Goal: Task Accomplishment & Management: Complete application form

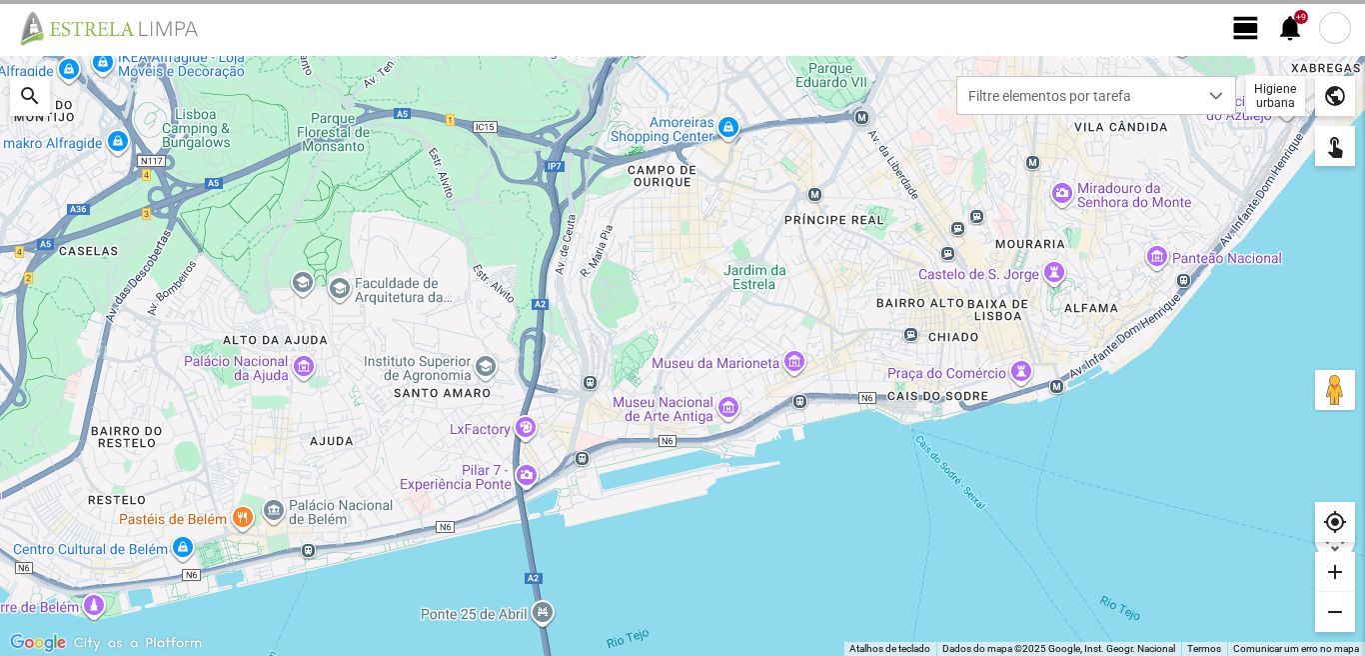
click at [1245, 20] on span "view_day" at bounding box center [1246, 28] width 30 height 30
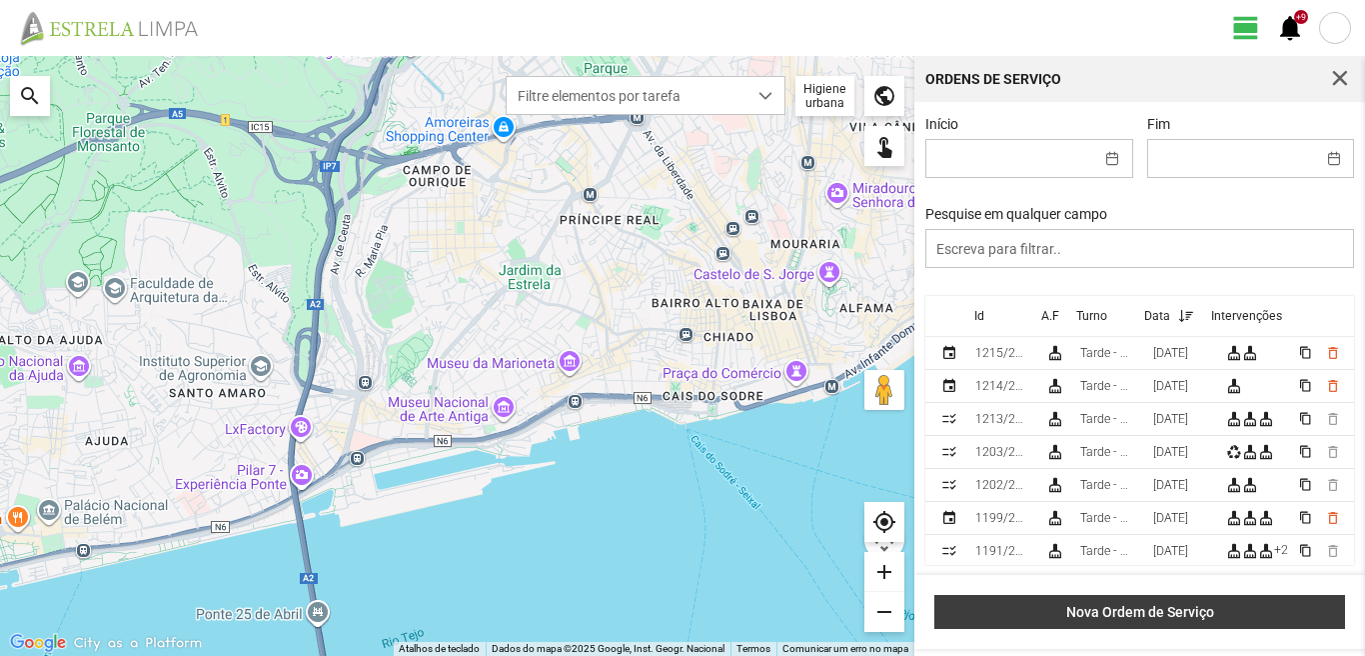
click at [1179, 617] on span "Nova Ordem de Serviço" at bounding box center [1140, 612] width 390 height 16
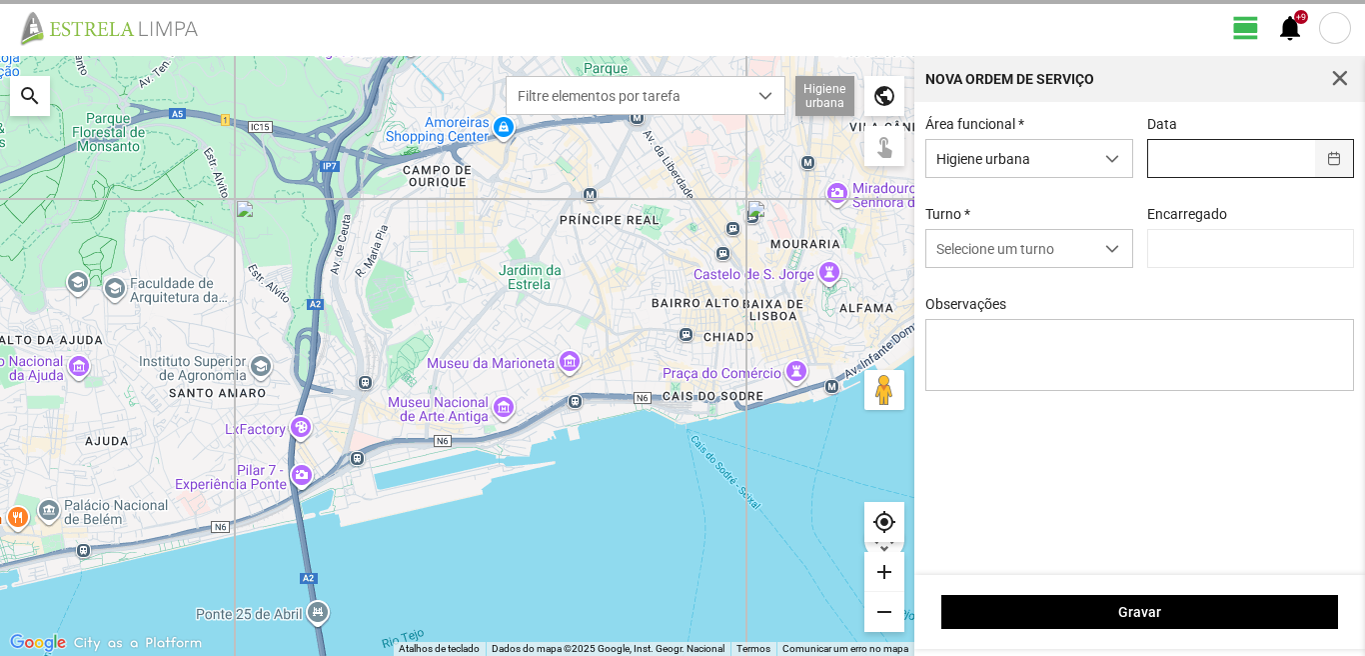
click at [1340, 159] on button "button" at bounding box center [1334, 158] width 39 height 37
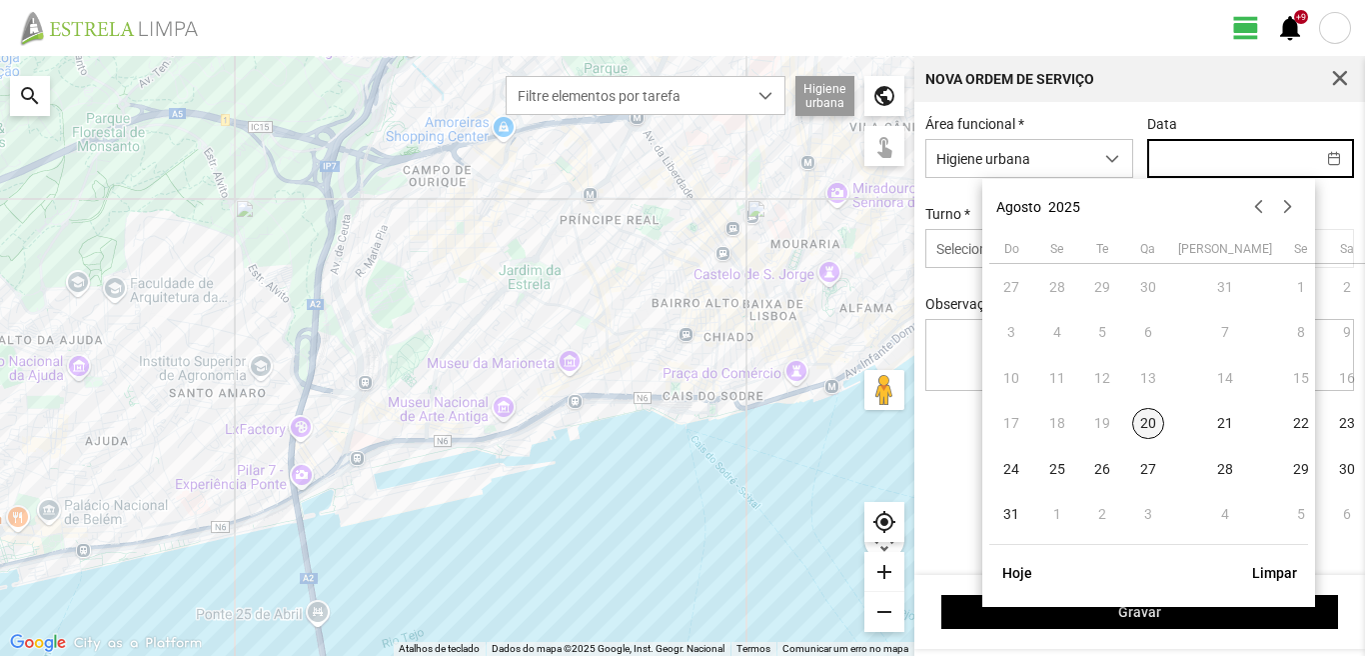
click at [1141, 426] on span "20" at bounding box center [1148, 424] width 32 height 32
type input "20/08/2025"
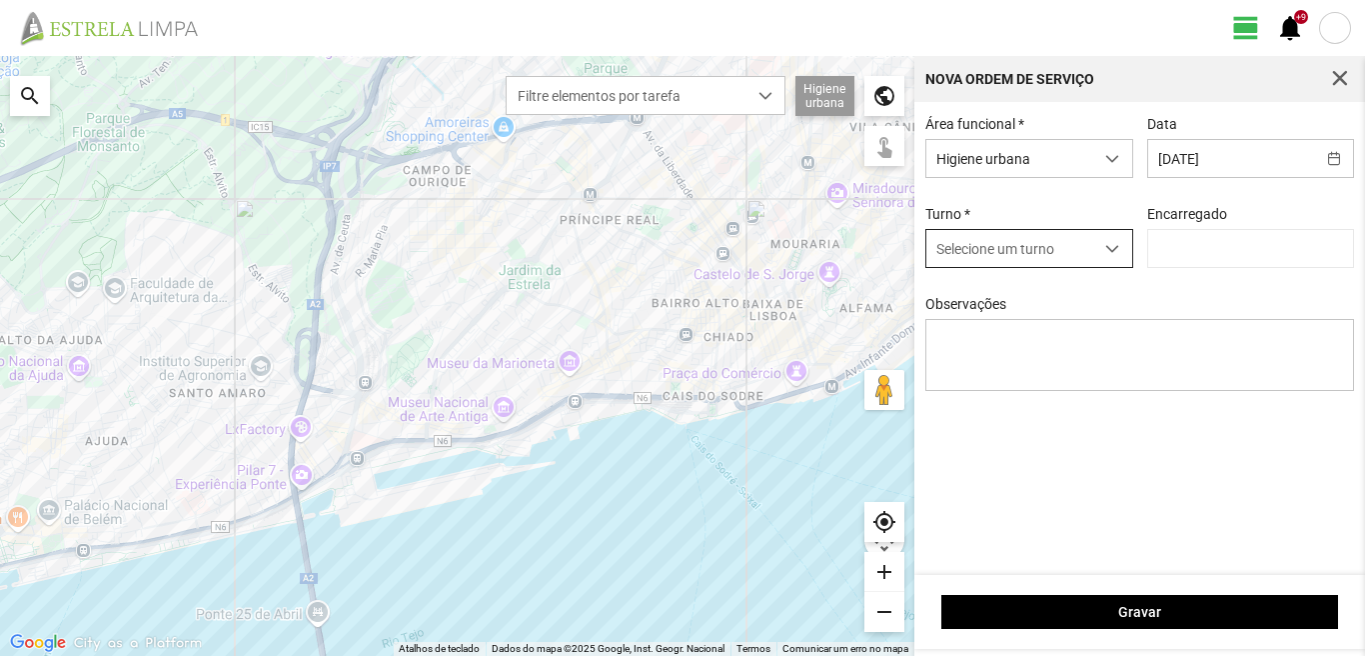
click at [1121, 247] on div "dropdown trigger" at bounding box center [1112, 248] width 39 height 37
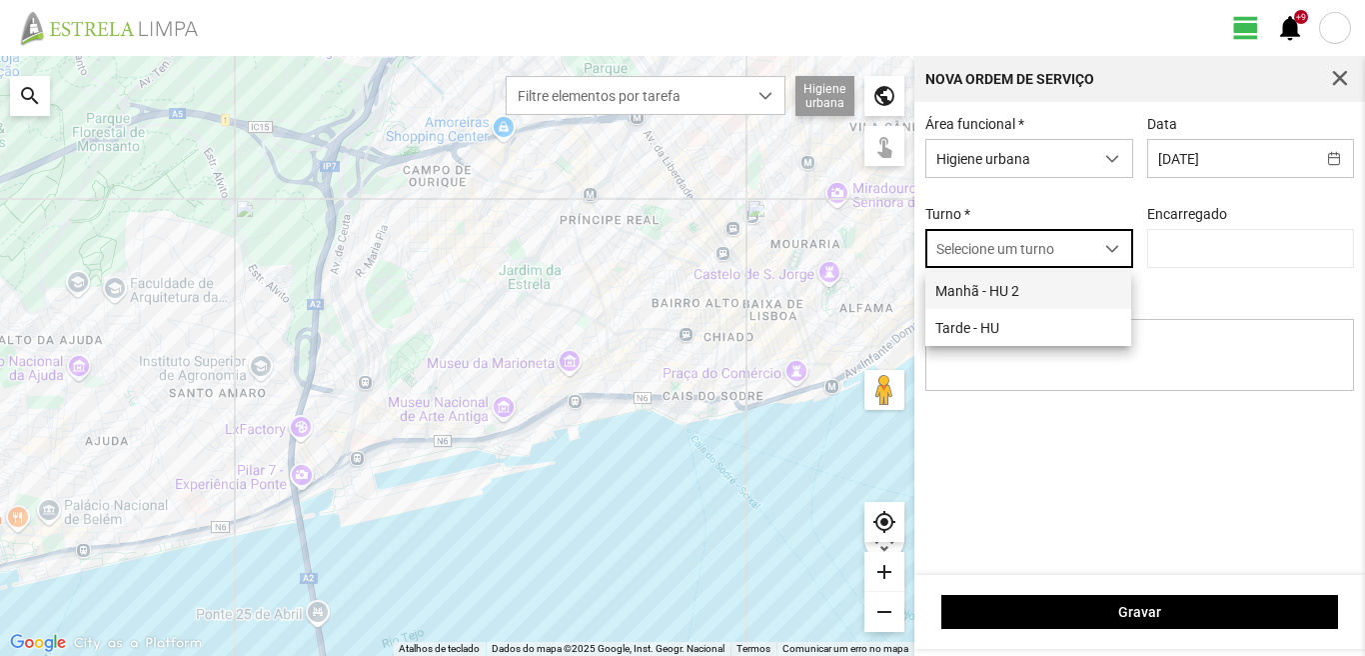
scroll to position [11, 89]
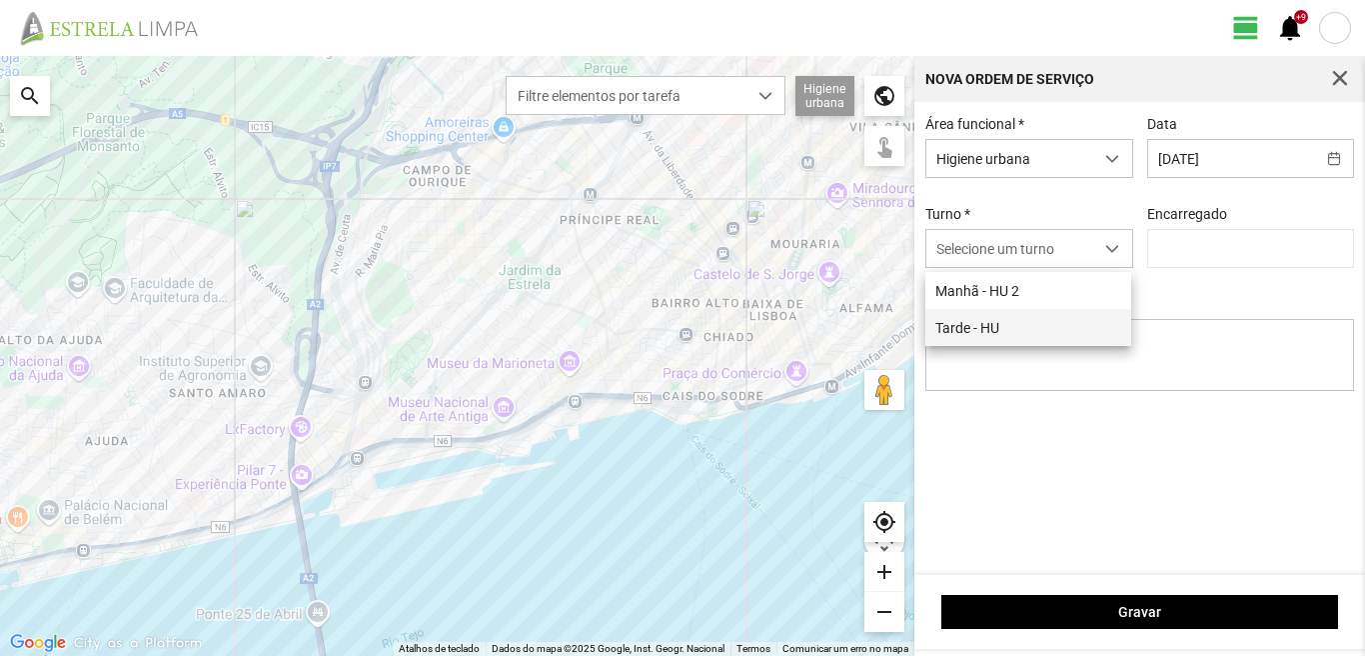
click at [997, 339] on li "Tarde - HU" at bounding box center [1028, 327] width 206 height 37
type input "[PERSON_NAME]"
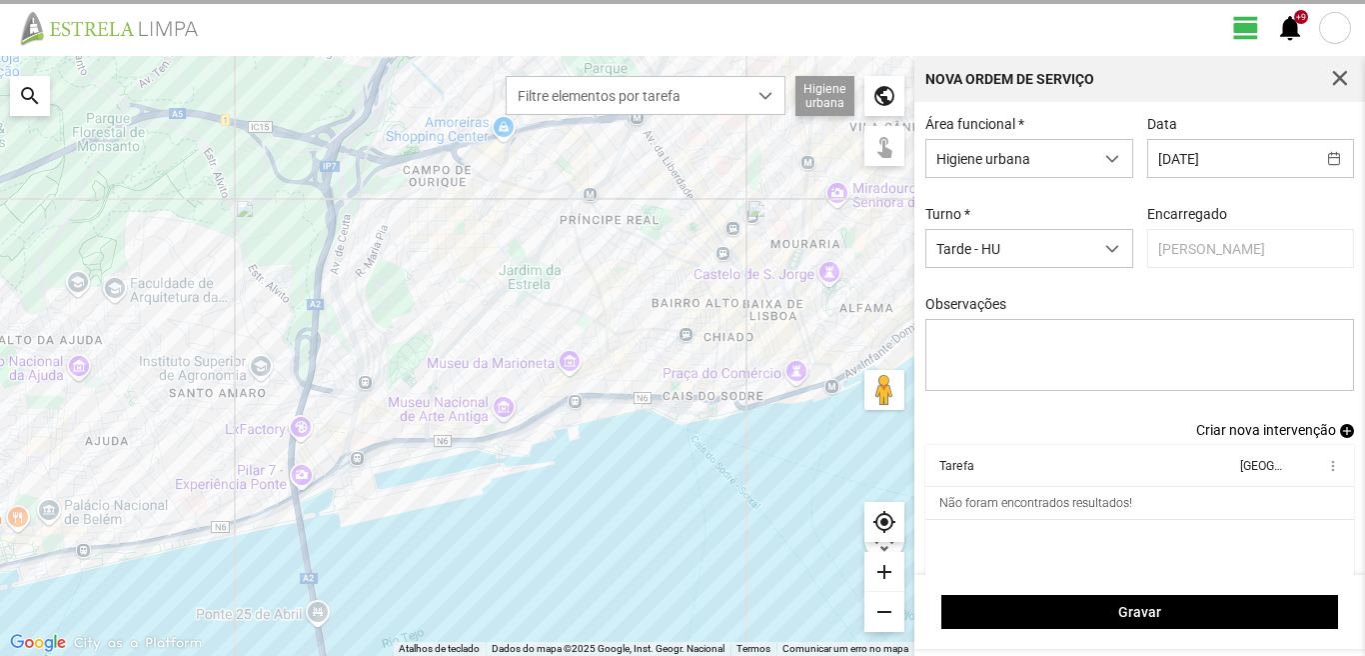
click at [1263, 432] on span "Criar nova intervenção" at bounding box center [1266, 430] width 140 height 16
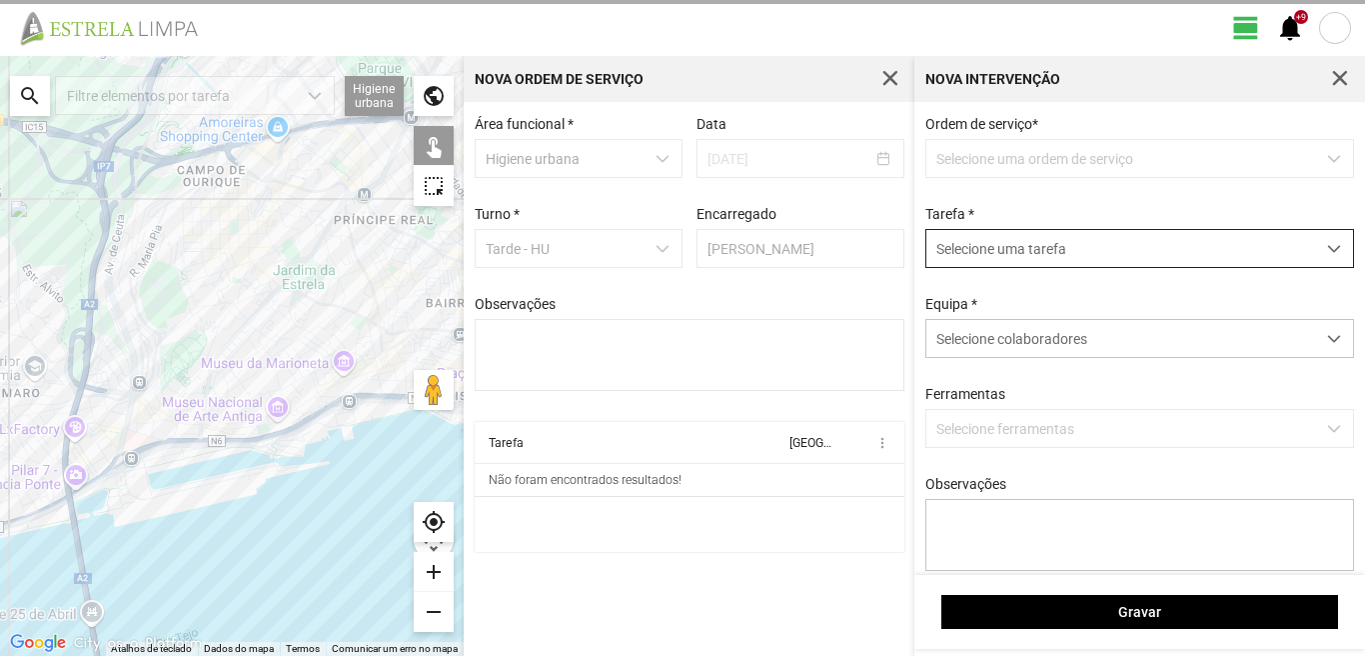
click at [1327, 246] on span "dropdown trigger" at bounding box center [1334, 249] width 14 height 14
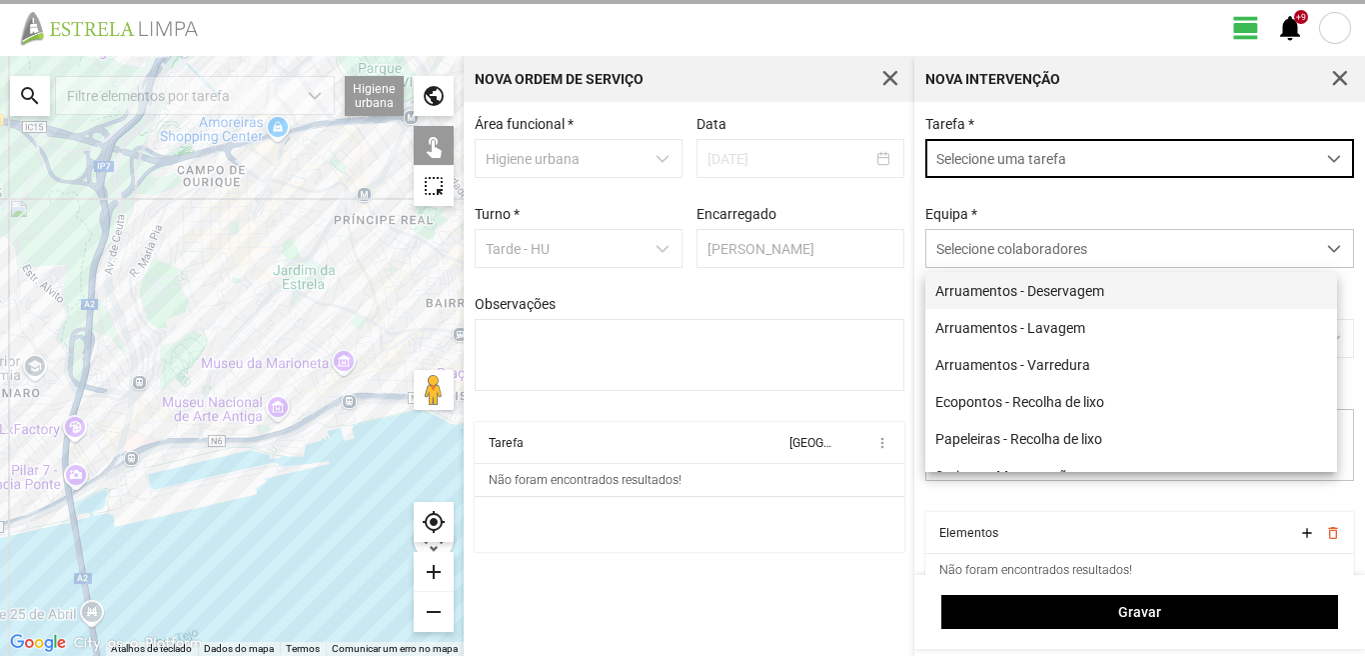
click at [1042, 297] on li "Arruamentos - Deservagem" at bounding box center [1131, 290] width 412 height 37
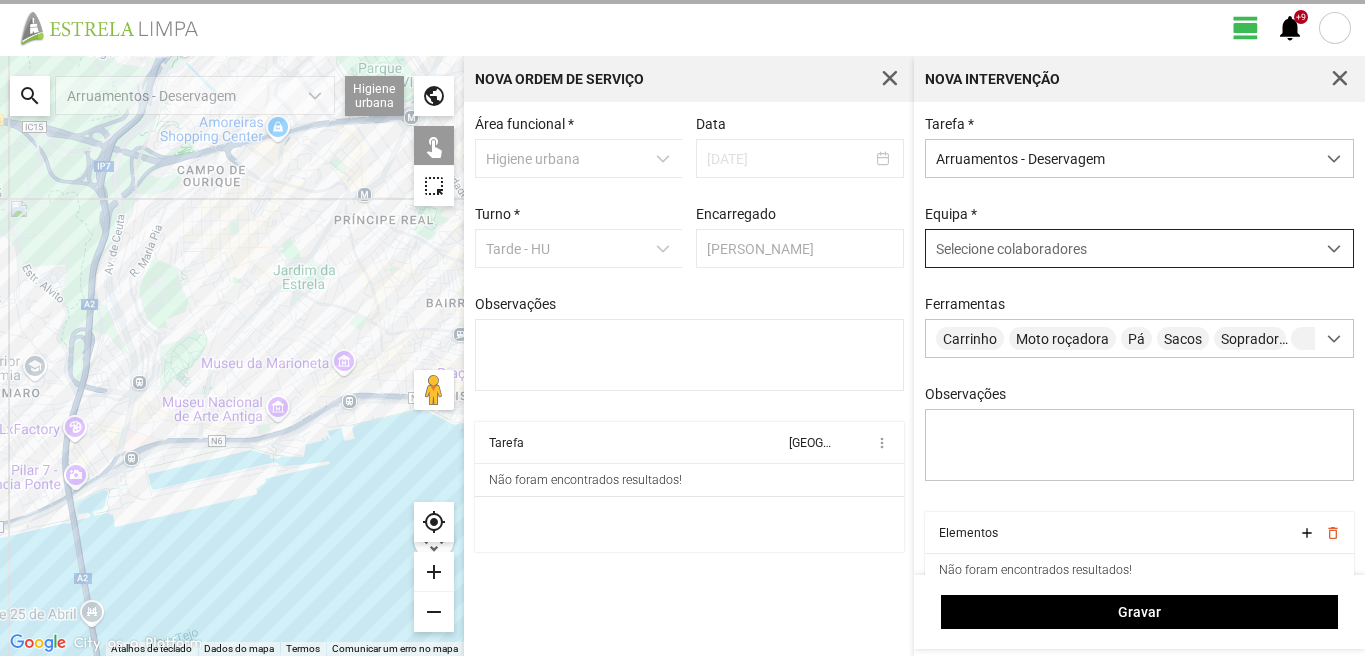
click at [1327, 252] on span at bounding box center [1334, 249] width 14 height 14
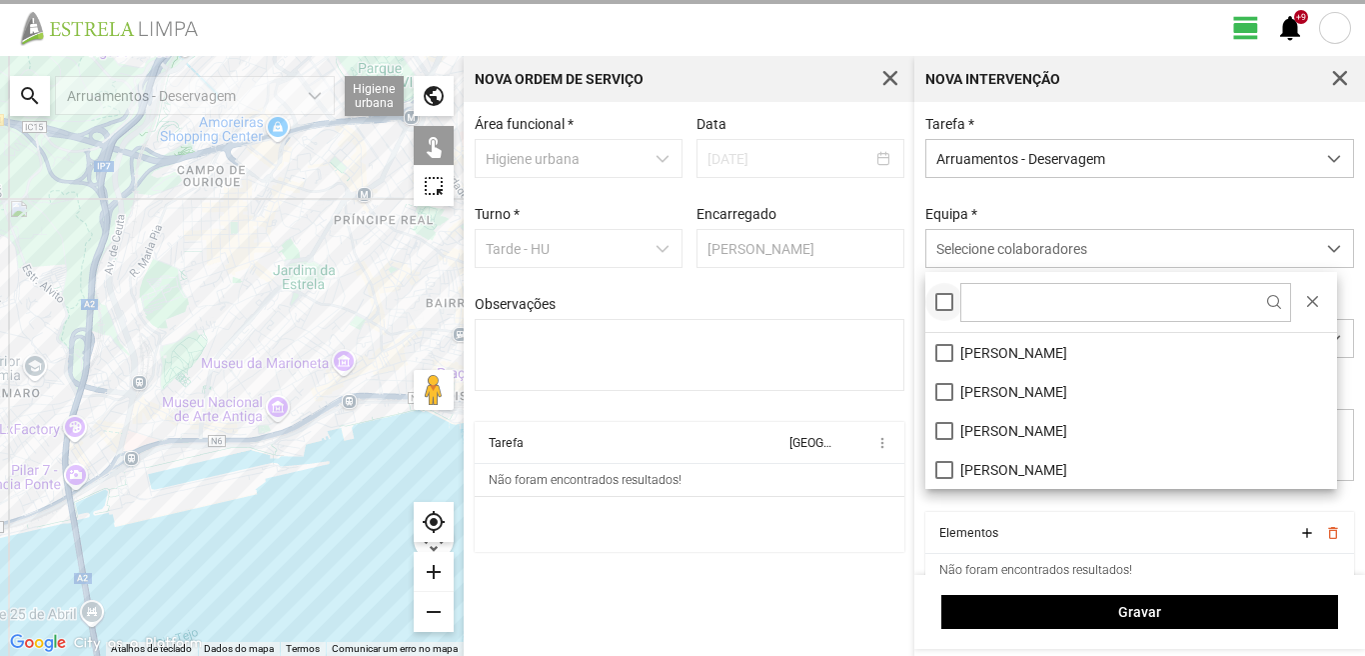
click at [942, 296] on div at bounding box center [944, 302] width 18 height 18
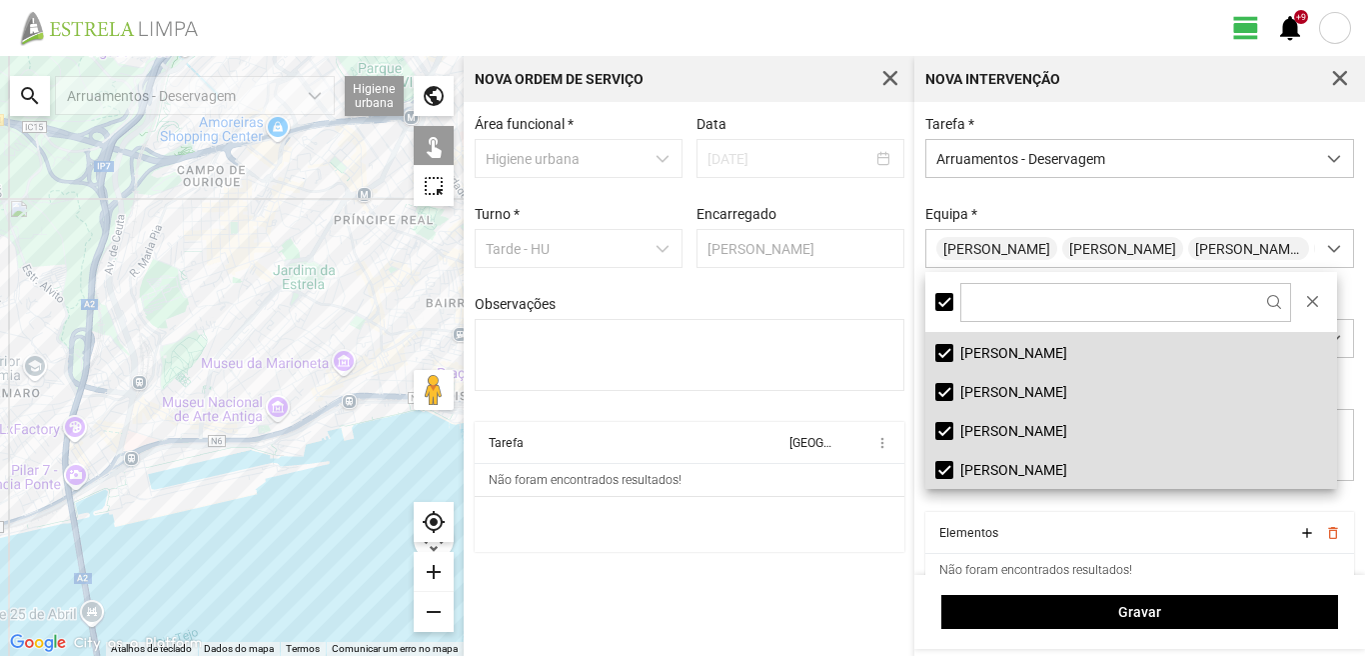
click at [28, 105] on div "search" at bounding box center [30, 96] width 40 height 40
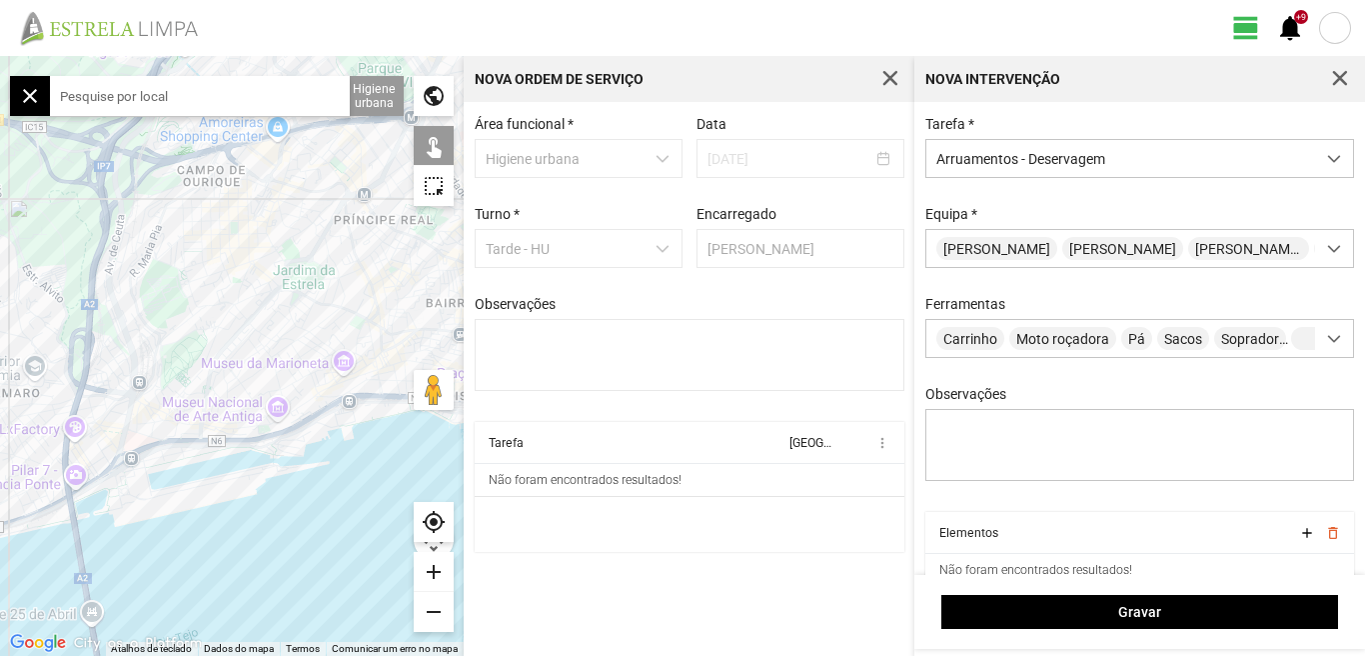
click at [97, 88] on input "text" at bounding box center [200, 96] width 300 height 40
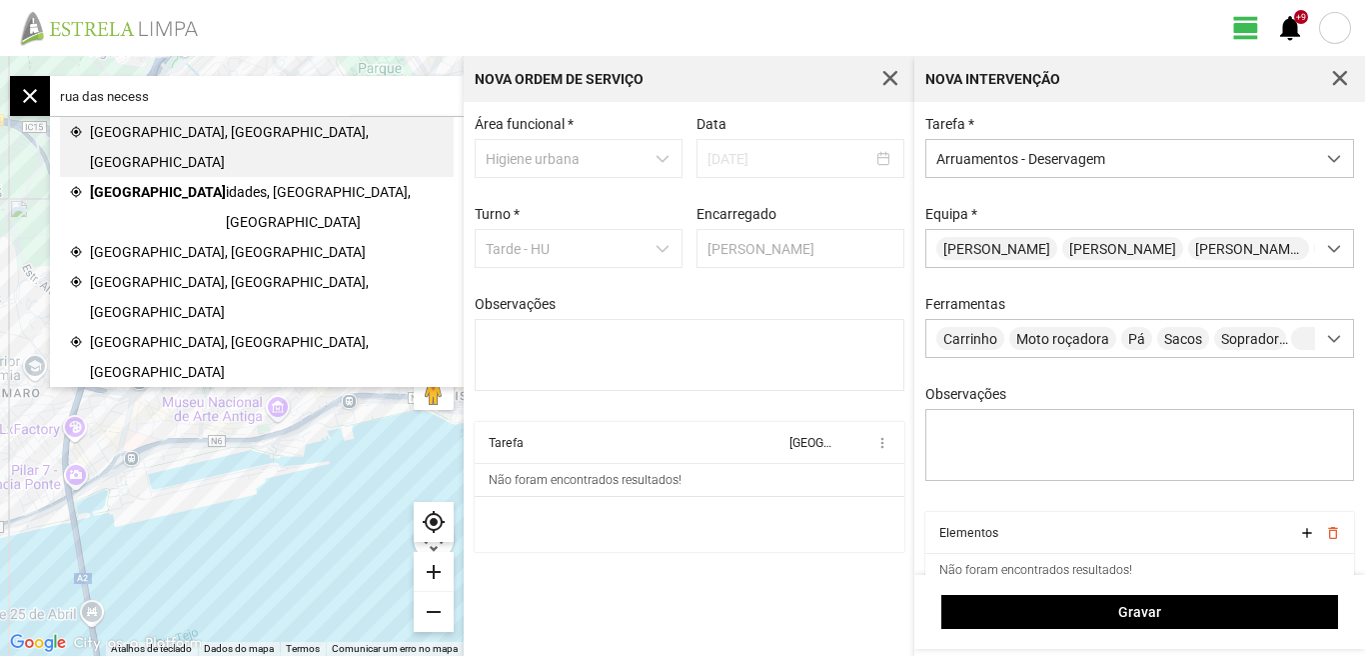
click at [177, 135] on span "Rua Necessidades, Lisboa, Portugal" at bounding box center [267, 147] width 354 height 60
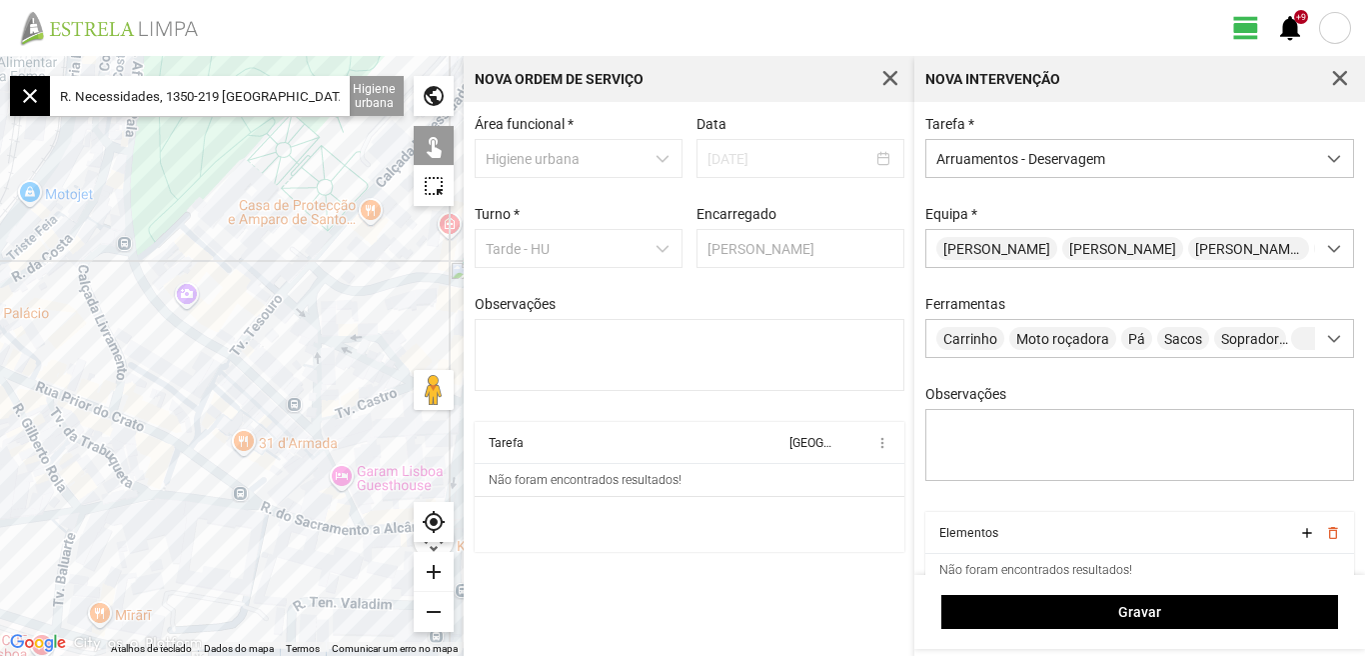
click at [435, 568] on div "add" at bounding box center [434, 572] width 40 height 40
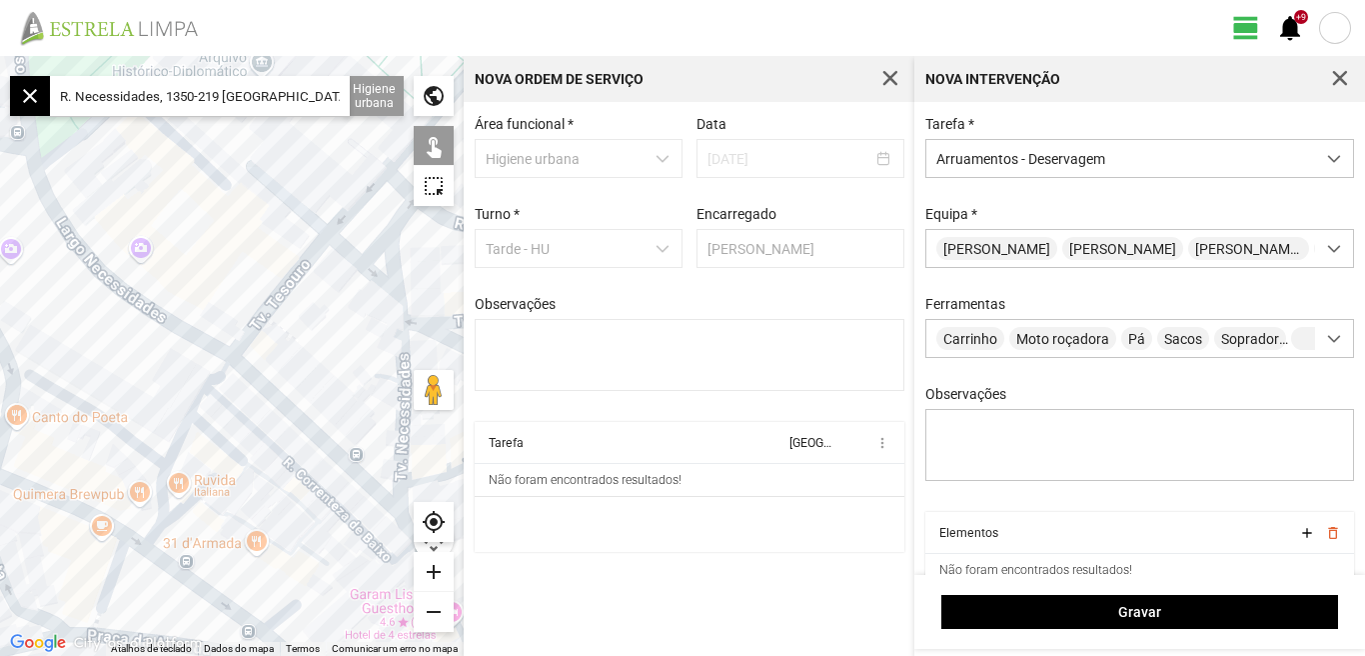
click at [435, 568] on div "add" at bounding box center [434, 572] width 40 height 40
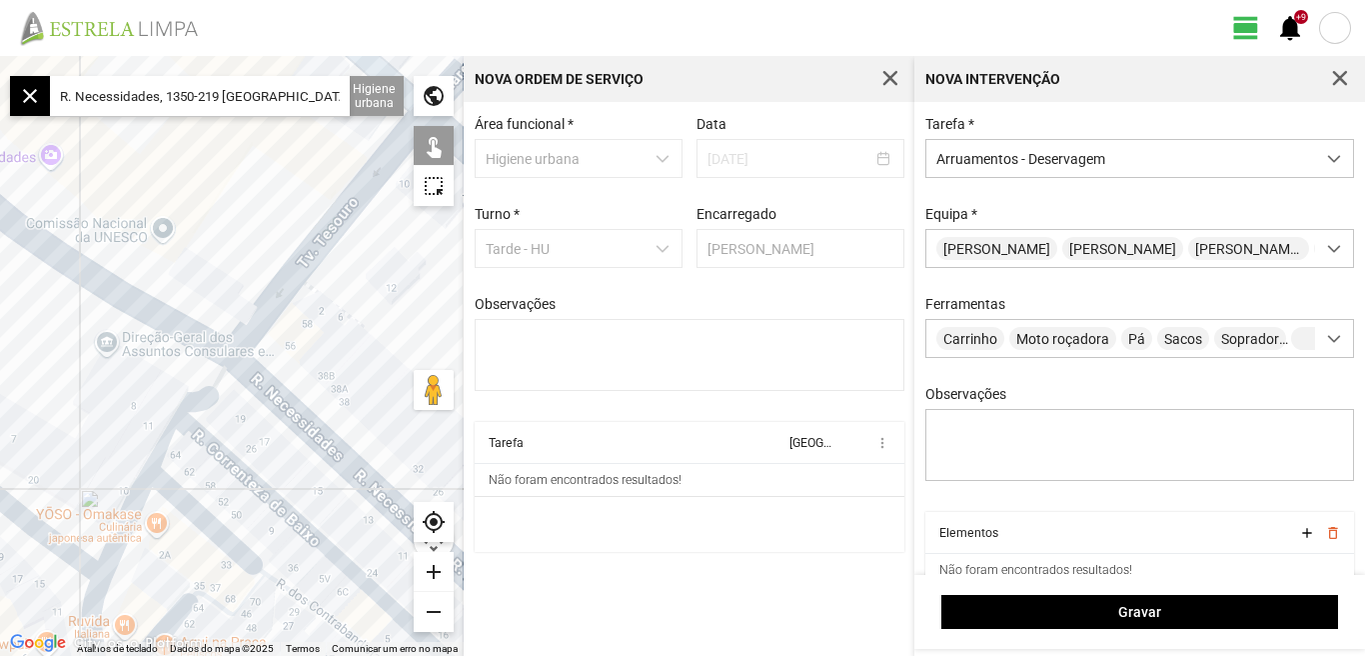
click at [170, 322] on div at bounding box center [232, 356] width 464 height 600
click at [297, 417] on div at bounding box center [232, 356] width 464 height 600
drag, startPoint x: 183, startPoint y: 230, endPoint x: 331, endPoint y: 318, distance: 172.1
click at [331, 318] on div at bounding box center [232, 356] width 464 height 600
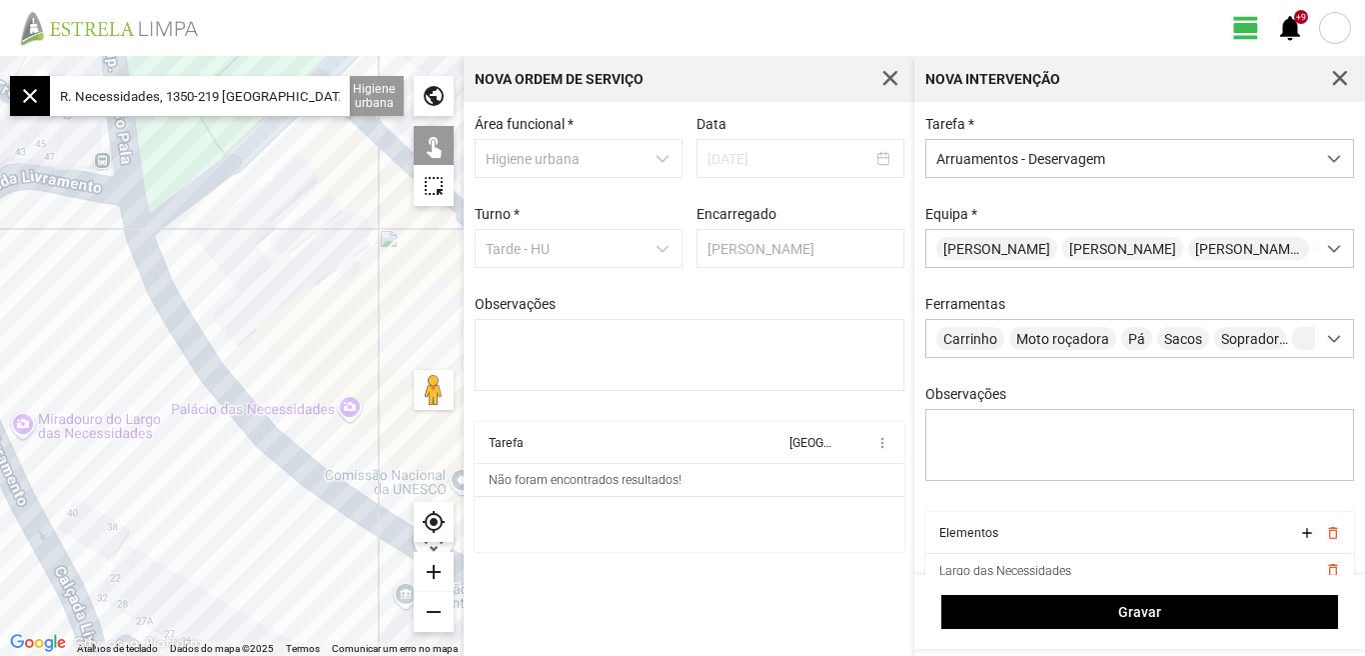
click at [237, 351] on div at bounding box center [232, 356] width 464 height 600
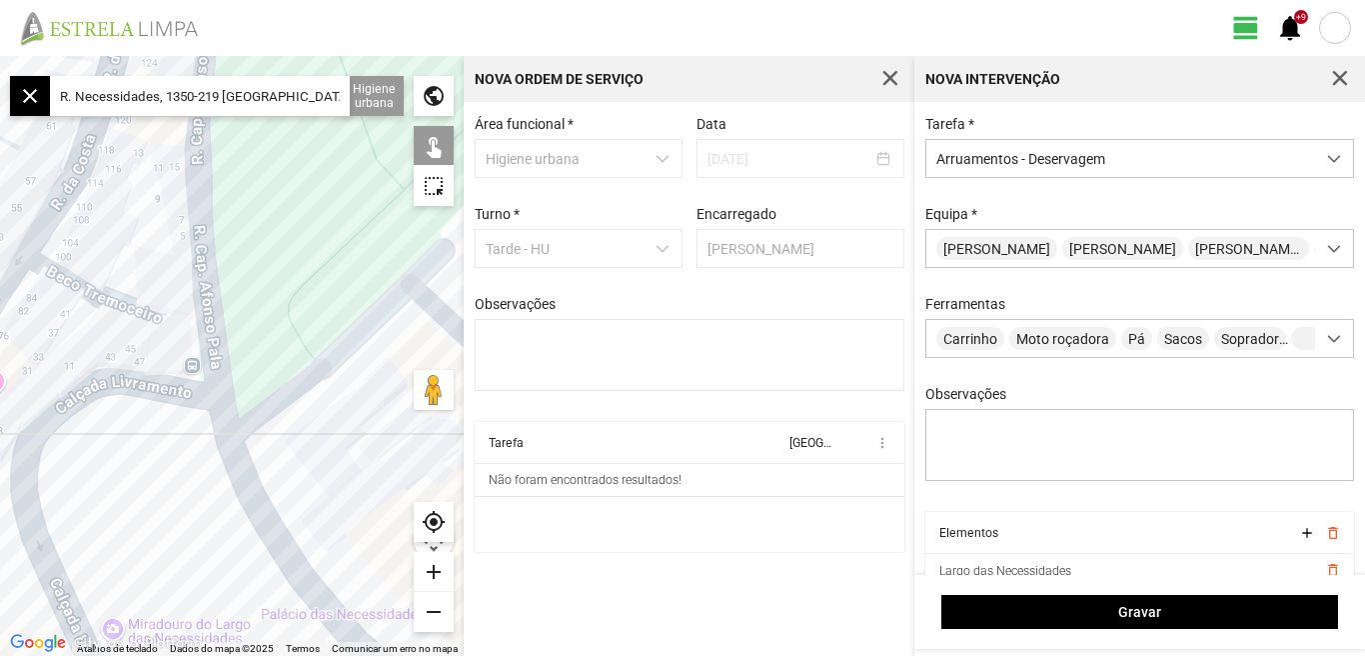
drag, startPoint x: 257, startPoint y: 349, endPoint x: 273, endPoint y: 428, distance: 80.6
click at [273, 428] on div at bounding box center [232, 356] width 464 height 600
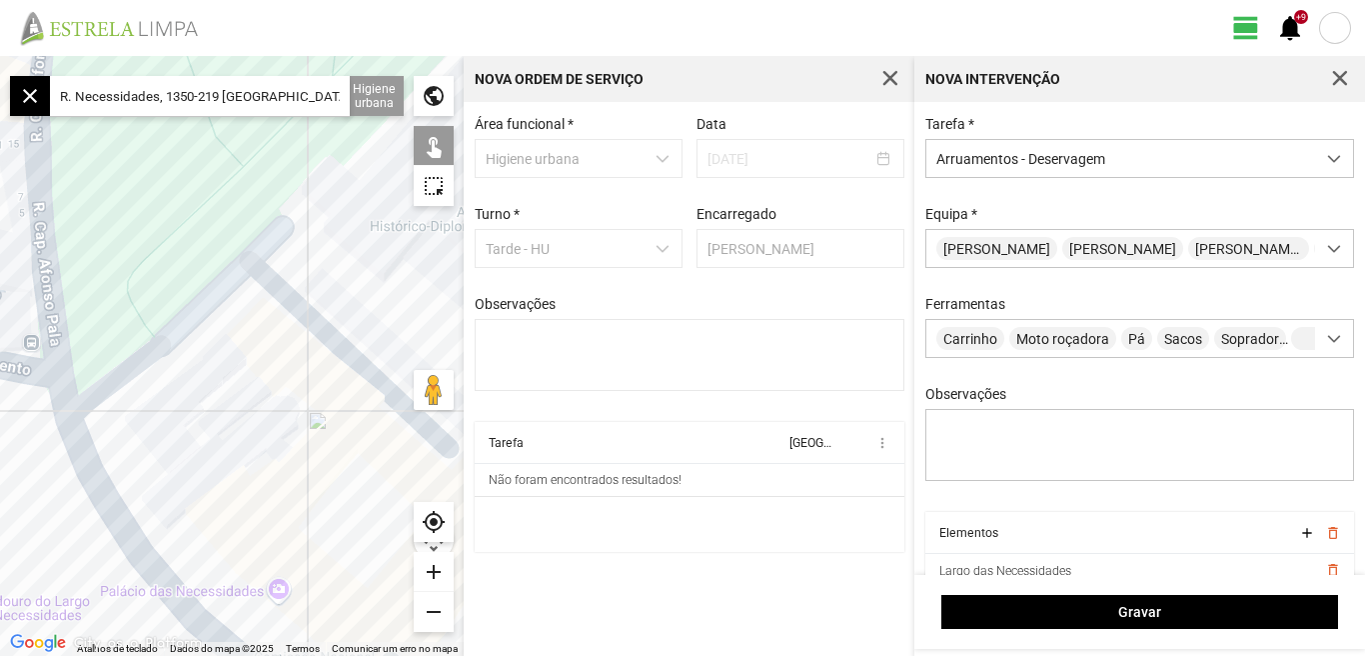
drag, startPoint x: 344, startPoint y: 401, endPoint x: 181, endPoint y: 378, distance: 164.5
click at [181, 378] on div at bounding box center [232, 356] width 464 height 600
click at [429, 568] on div "add" at bounding box center [434, 572] width 40 height 40
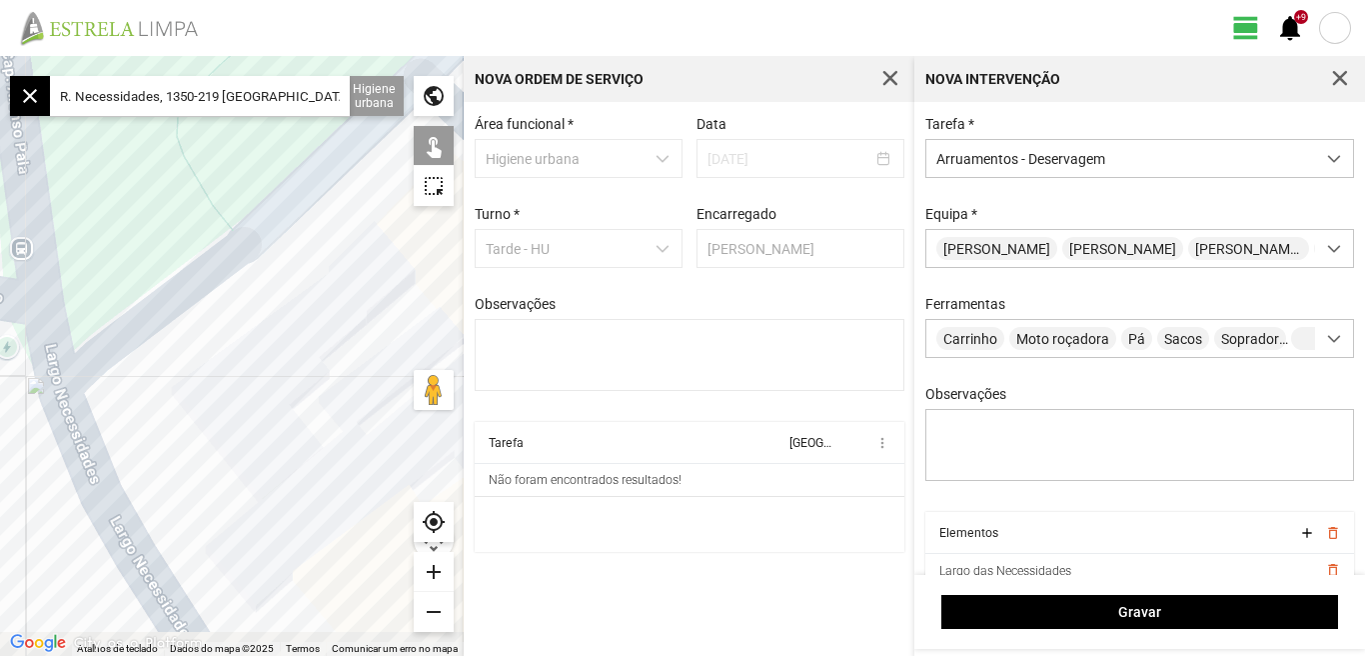
drag, startPoint x: 282, startPoint y: 451, endPoint x: 236, endPoint y: 59, distance: 394.5
click at [0, 56] on fbc-map "← Mover para a esquerda → Mover para a direita ↑ Mover para cima ↓ Mover para b…" at bounding box center [0, 56] width 0 height 0
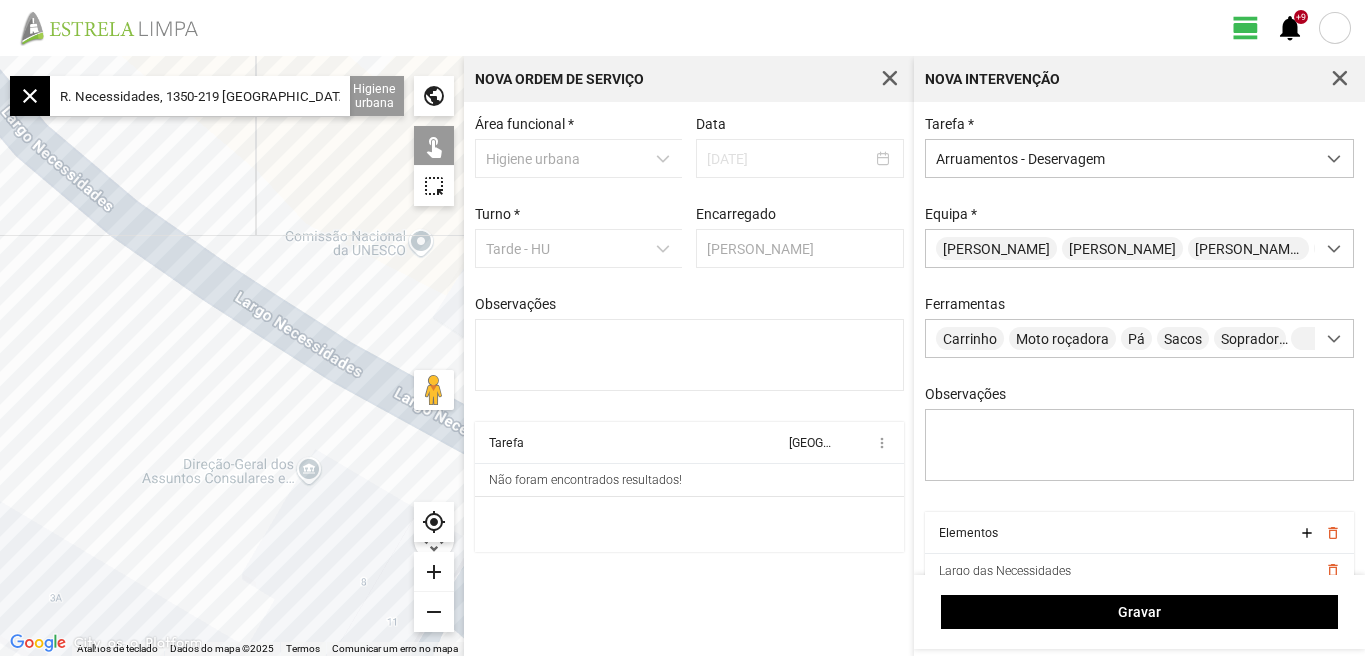
drag, startPoint x: 90, startPoint y: 167, endPoint x: 76, endPoint y: 167, distance: 14.0
click at [78, 167] on div at bounding box center [232, 356] width 464 height 600
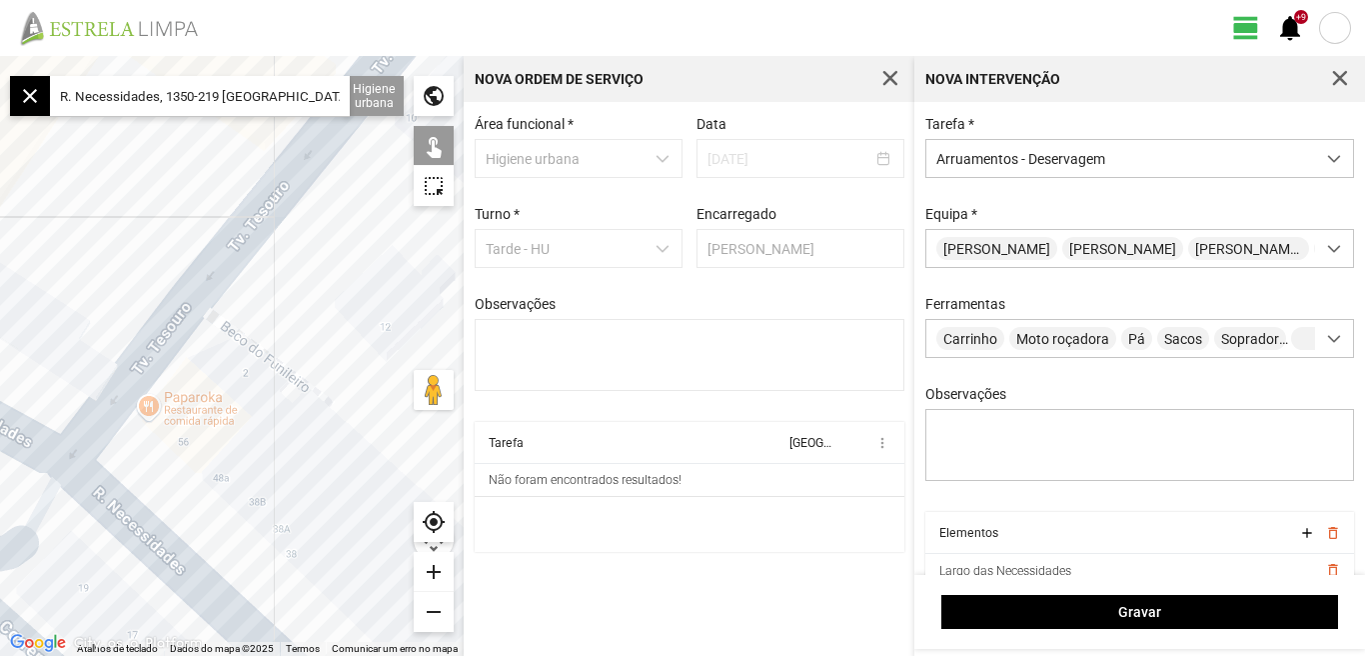
drag, startPoint x: 57, startPoint y: 224, endPoint x: 66, endPoint y: 218, distance: 10.8
click at [55, 224] on div at bounding box center [232, 356] width 464 height 600
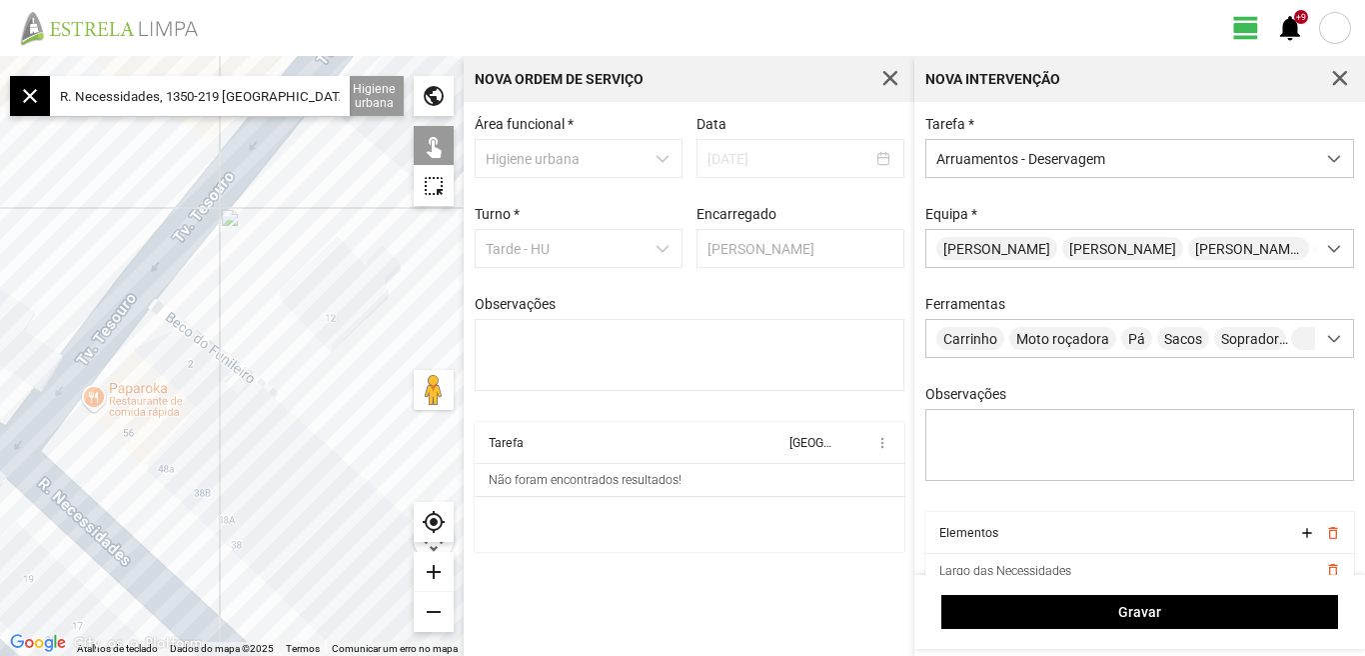
drag, startPoint x: 242, startPoint y: 386, endPoint x: 185, endPoint y: 268, distance: 131.0
click at [179, 282] on div at bounding box center [232, 356] width 464 height 600
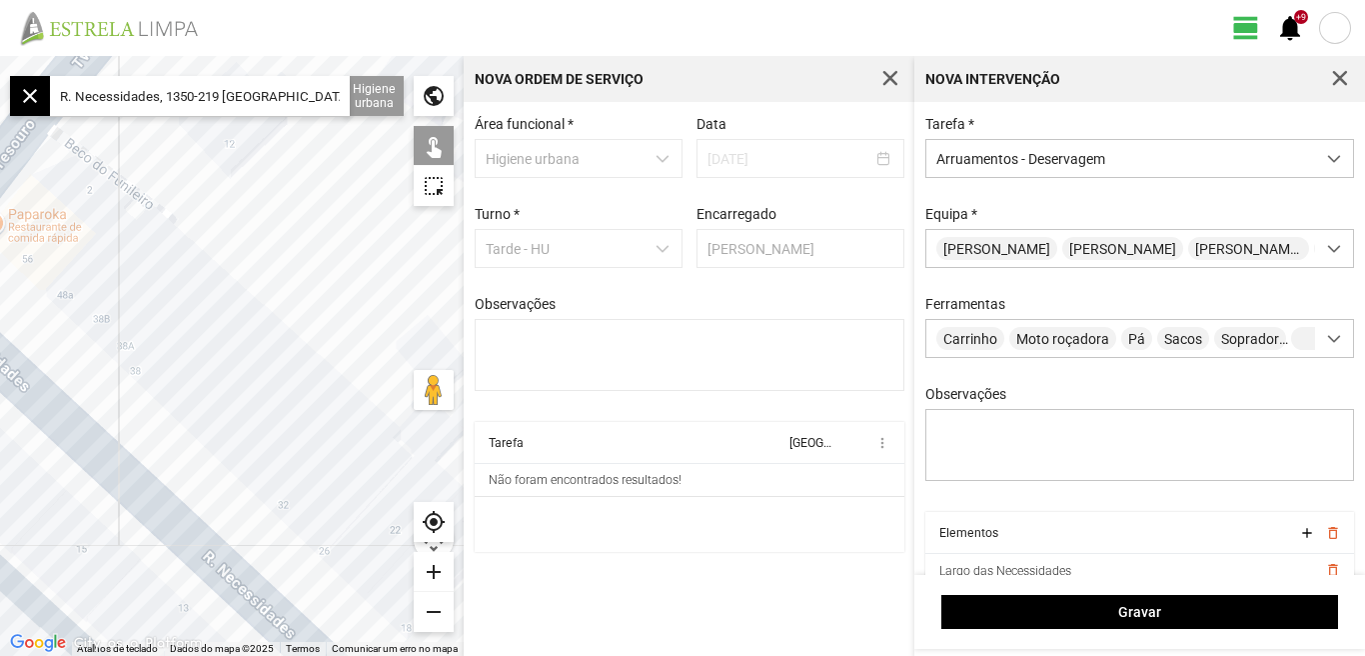
drag, startPoint x: 237, startPoint y: 382, endPoint x: 150, endPoint y: 277, distance: 136.3
click at [150, 277] on div at bounding box center [232, 356] width 464 height 600
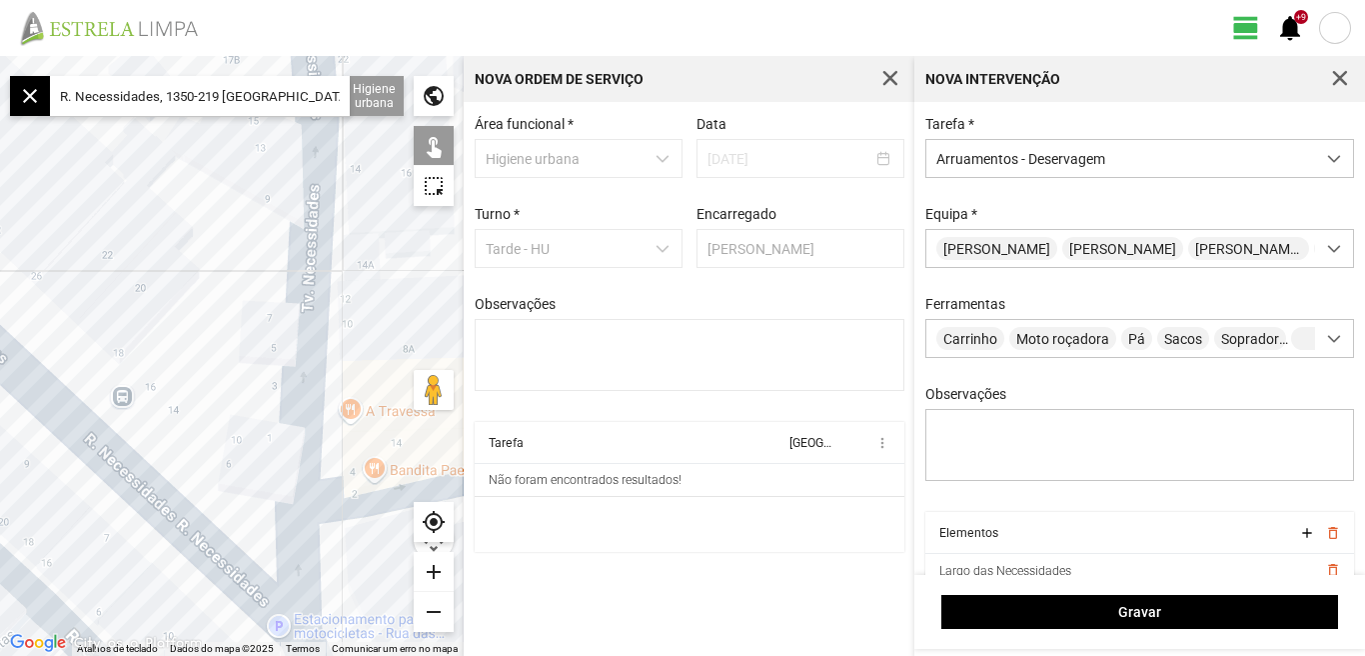
drag, startPoint x: 126, startPoint y: 292, endPoint x: 115, endPoint y: 280, distance: 16.3
click at [105, 275] on div at bounding box center [232, 356] width 464 height 600
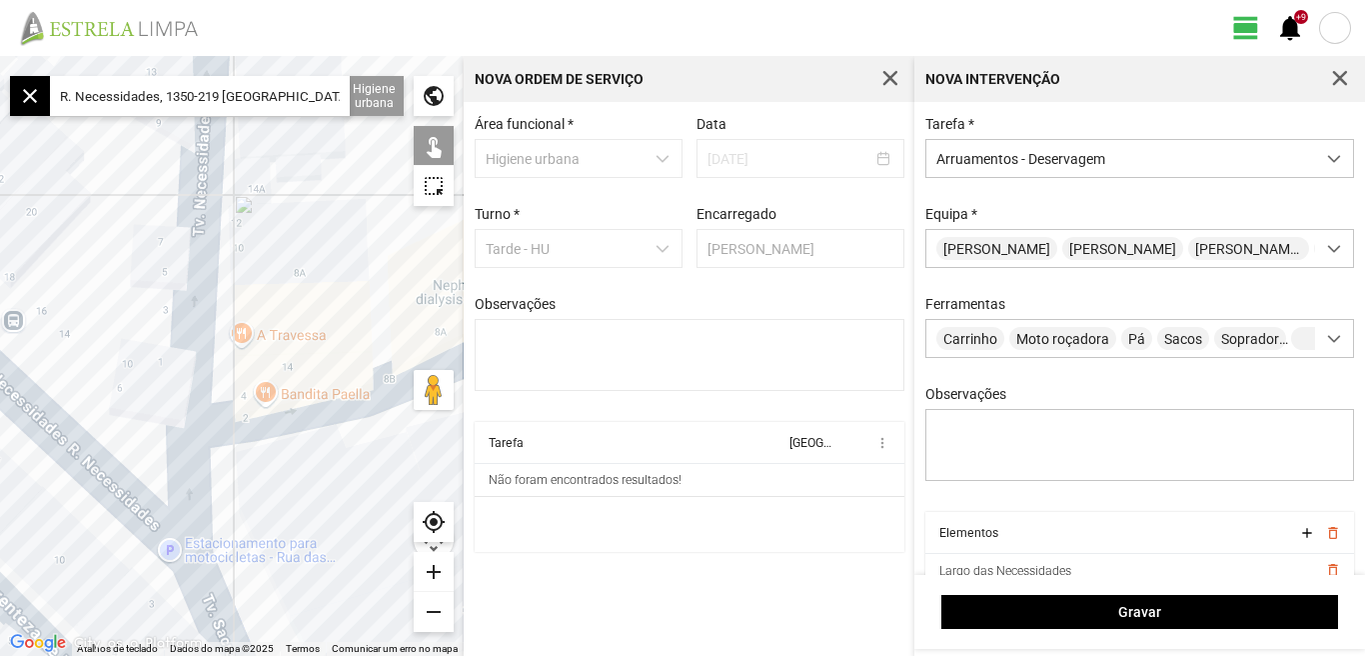
drag, startPoint x: 166, startPoint y: 392, endPoint x: 54, endPoint y: 323, distance: 131.5
click at [55, 324] on div at bounding box center [232, 356] width 464 height 600
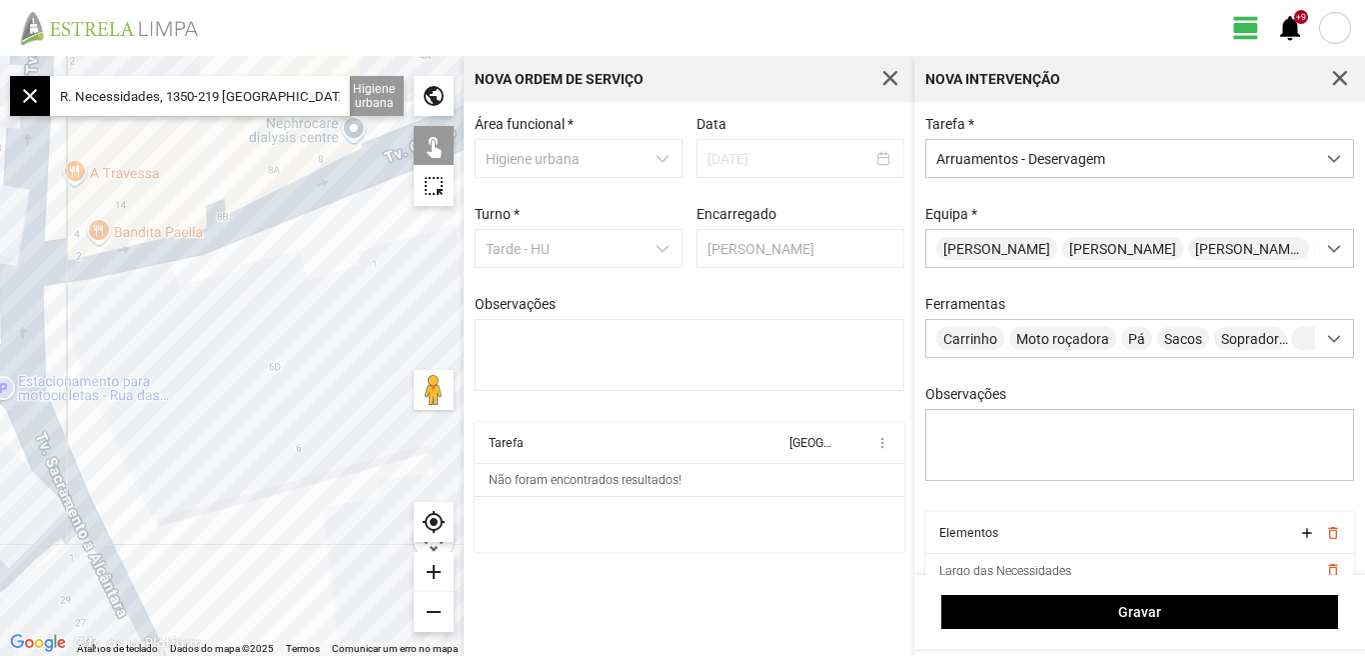
drag, startPoint x: 158, startPoint y: 441, endPoint x: 193, endPoint y: 299, distance: 146.2
click at [193, 299] on div at bounding box center [232, 356] width 464 height 600
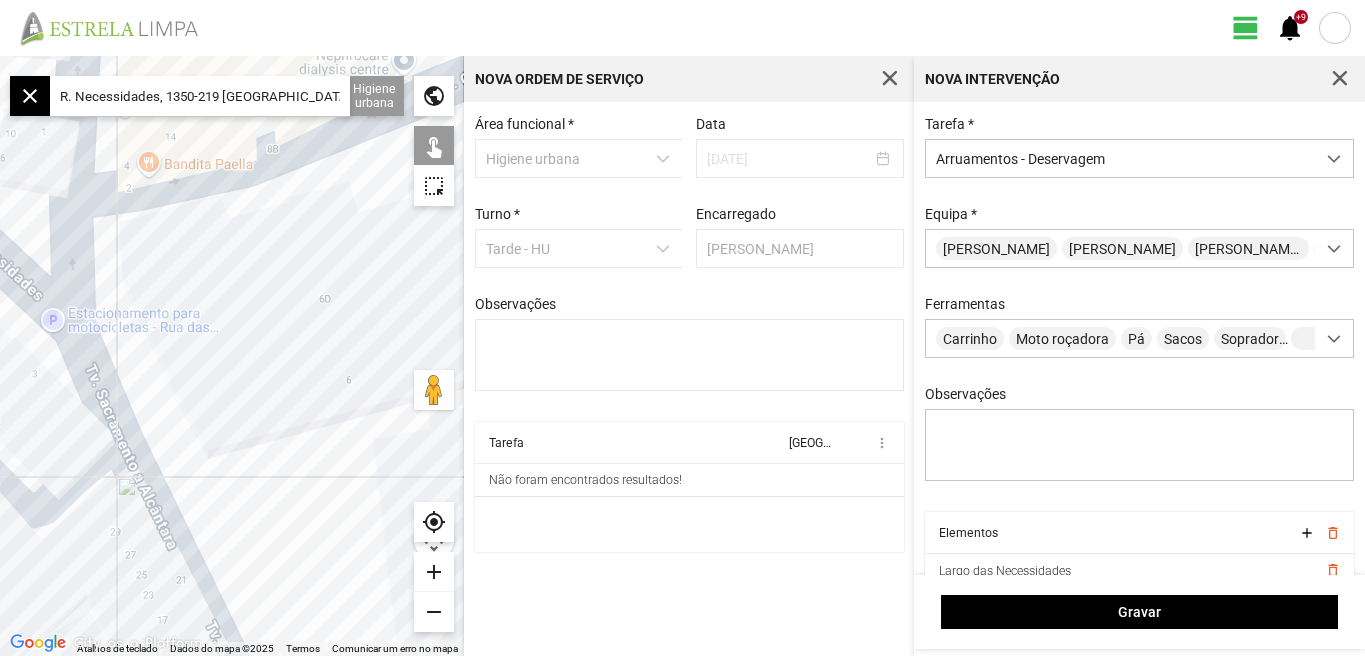
drag, startPoint x: 218, startPoint y: 305, endPoint x: 240, endPoint y: 282, distance: 31.8
click at [240, 282] on div at bounding box center [232, 356] width 464 height 600
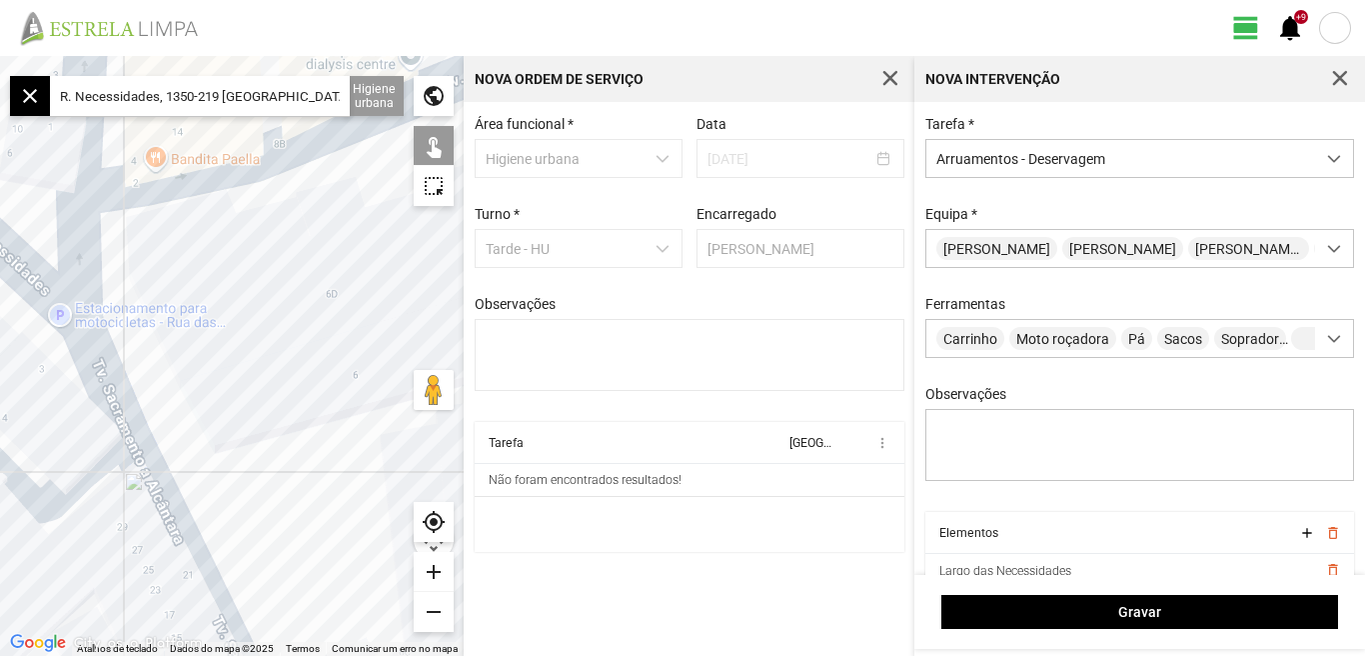
click at [108, 385] on div at bounding box center [232, 356] width 464 height 600
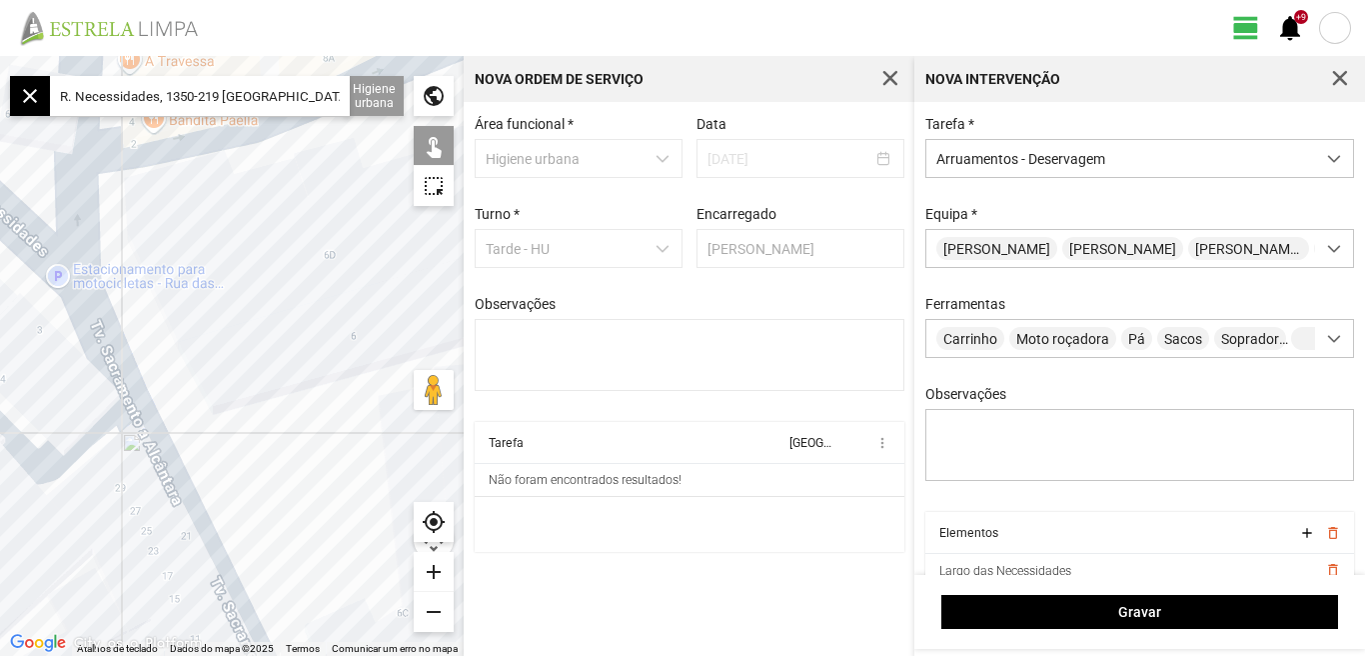
drag, startPoint x: 316, startPoint y: 402, endPoint x: 299, endPoint y: 287, distance: 116.2
click at [300, 289] on div at bounding box center [232, 356] width 464 height 600
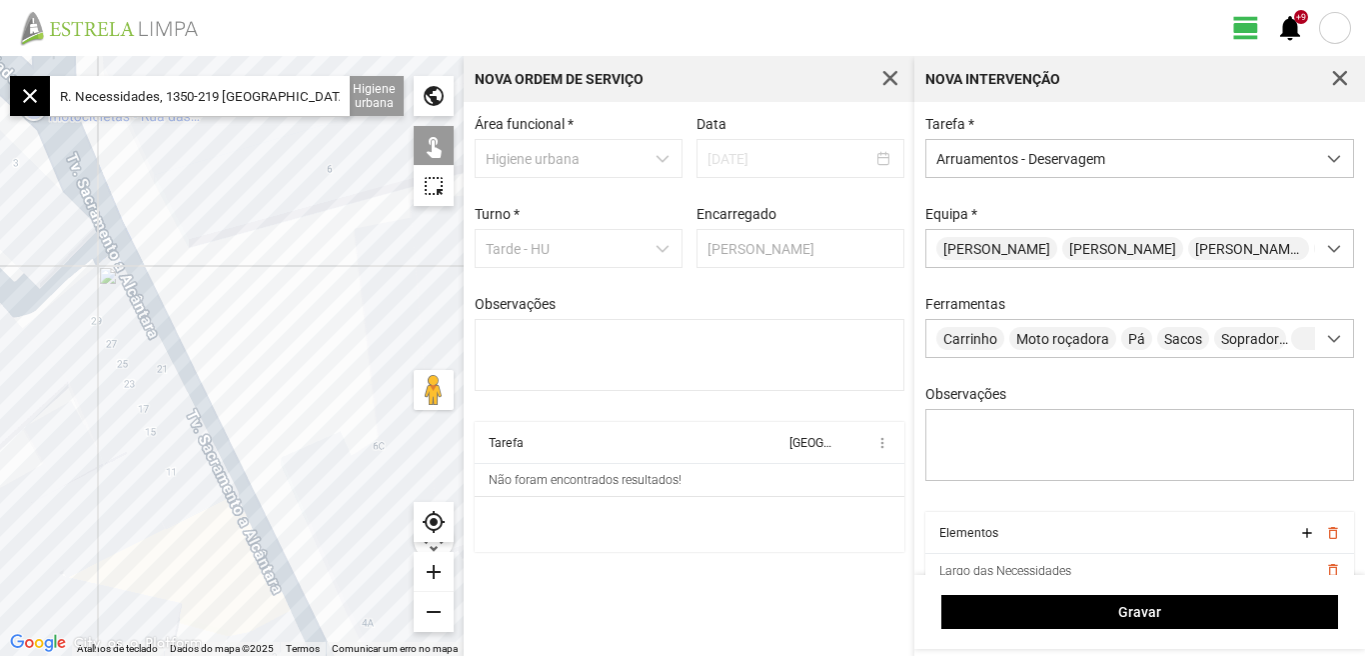
drag, startPoint x: 337, startPoint y: 412, endPoint x: 221, endPoint y: 284, distance: 172.6
click at [223, 289] on div at bounding box center [232, 356] width 464 height 600
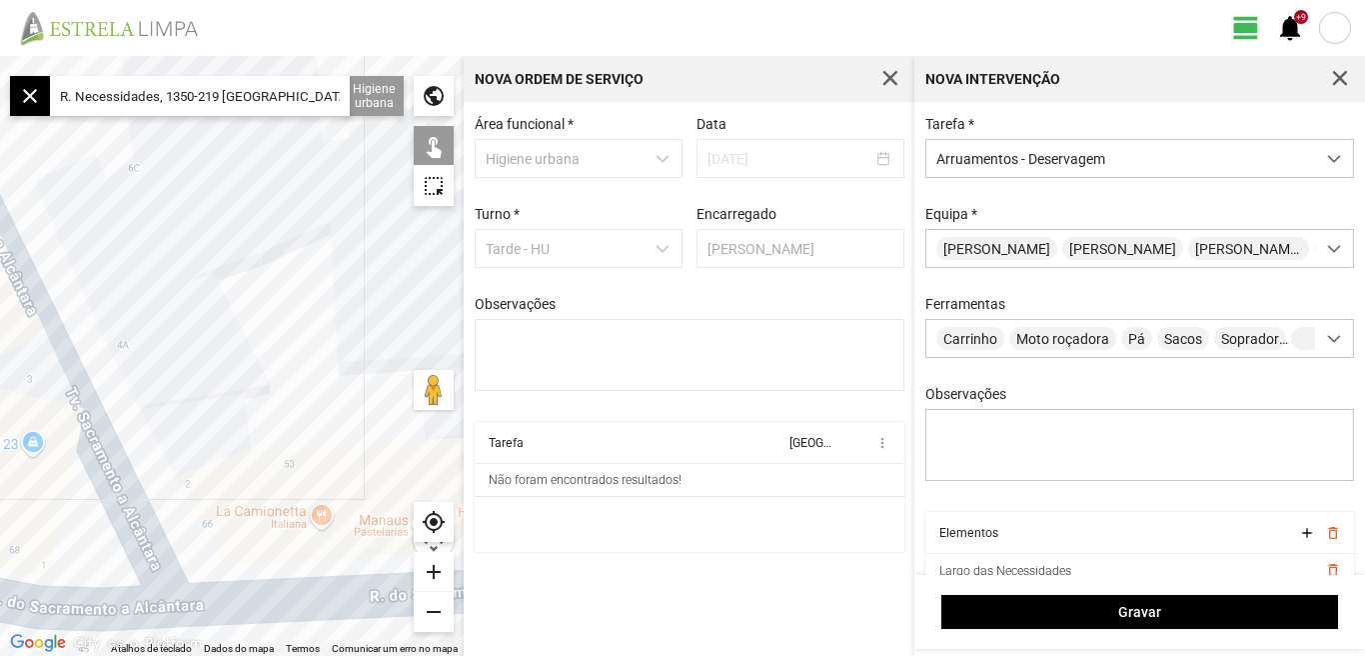
drag, startPoint x: 214, startPoint y: 345, endPoint x: 197, endPoint y: 236, distance: 110.3
click at [197, 238] on div at bounding box center [232, 356] width 464 height 600
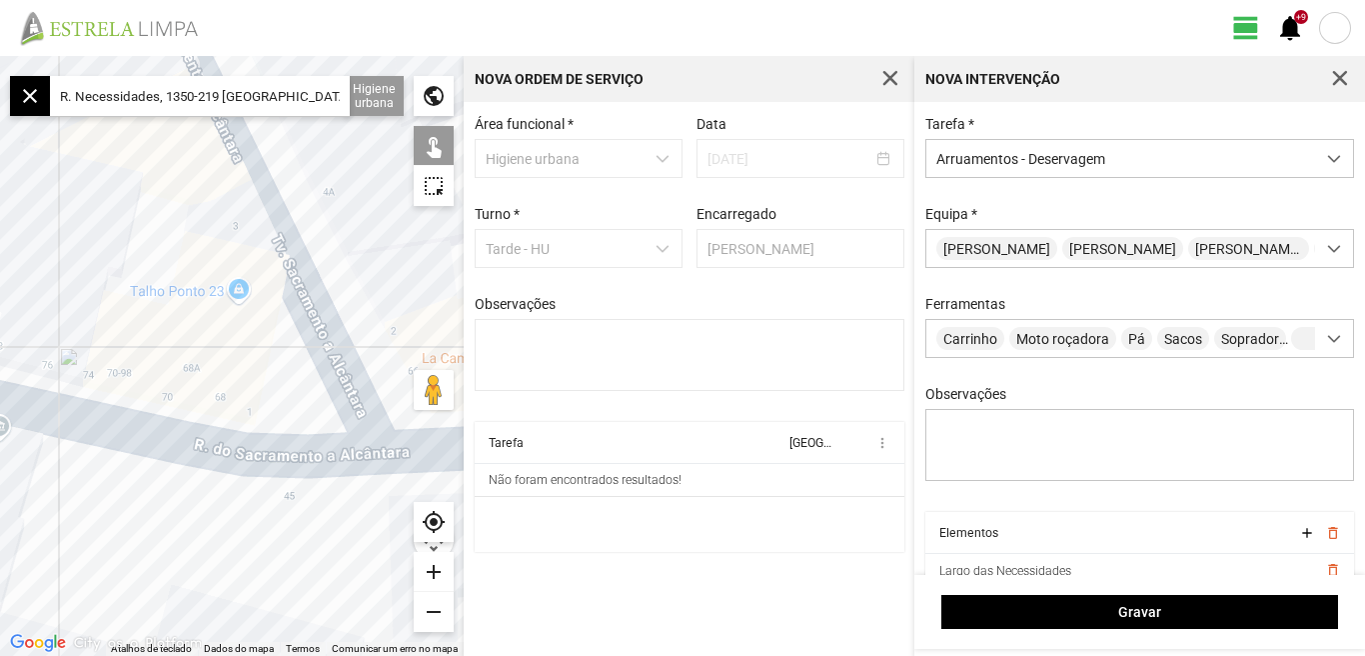
drag, startPoint x: 158, startPoint y: 265, endPoint x: 386, endPoint y: 260, distance: 227.9
click at [386, 260] on div at bounding box center [232, 356] width 464 height 600
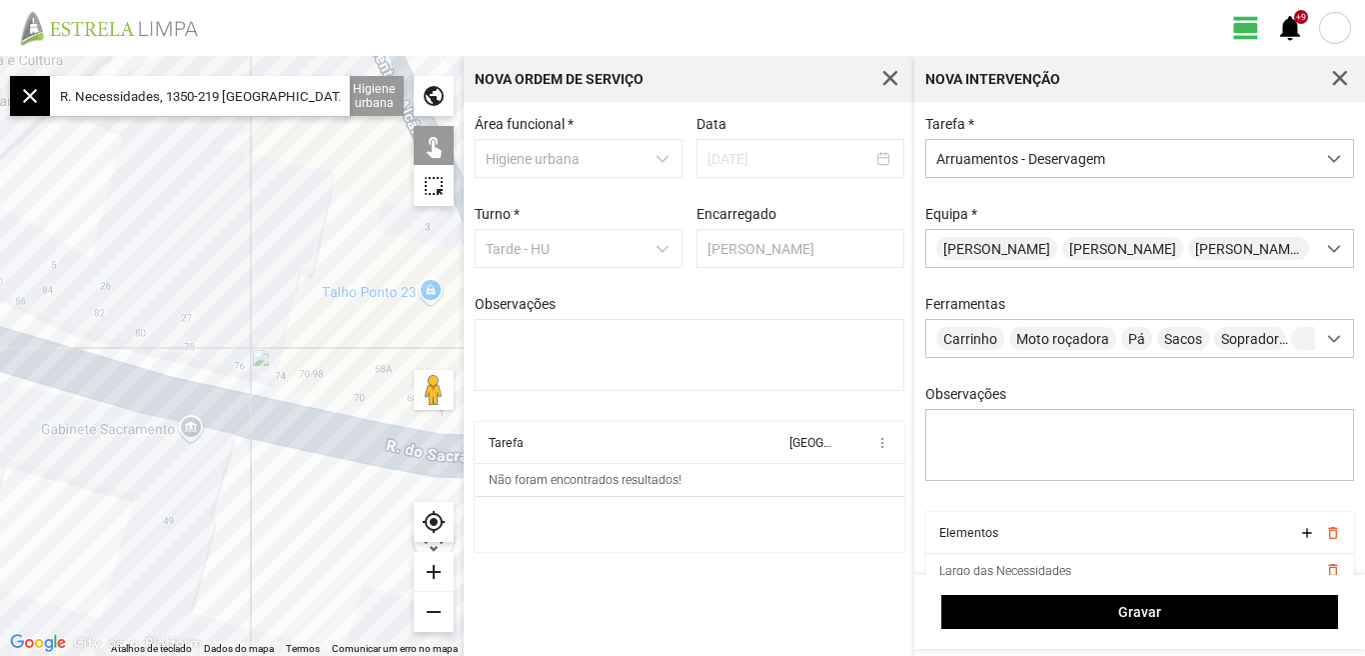
drag, startPoint x: 126, startPoint y: 394, endPoint x: 320, endPoint y: 389, distance: 194.0
click at [326, 395] on div at bounding box center [232, 356] width 464 height 600
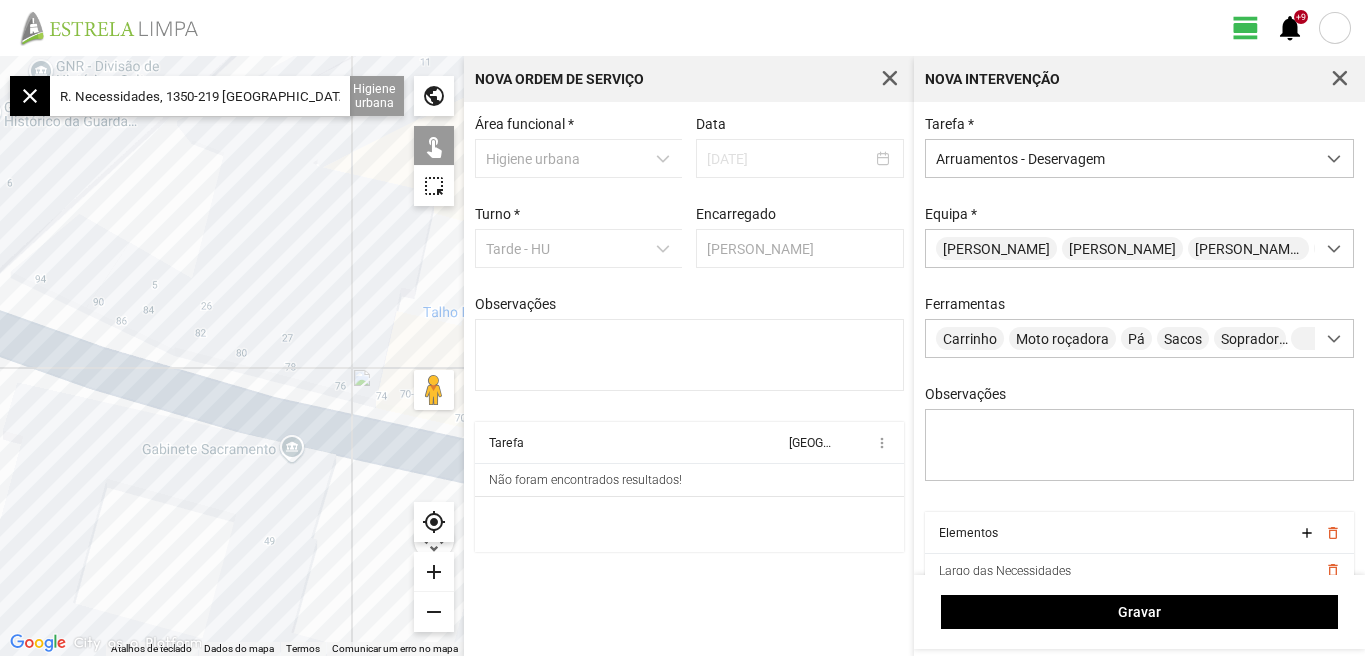
drag, startPoint x: 229, startPoint y: 333, endPoint x: 419, endPoint y: 401, distance: 201.7
click at [419, 401] on div "Atalhos de teclado Dados do mapa Dados do mapa ©2025 Inst. Geogr. Nacional Dado…" at bounding box center [232, 356] width 464 height 600
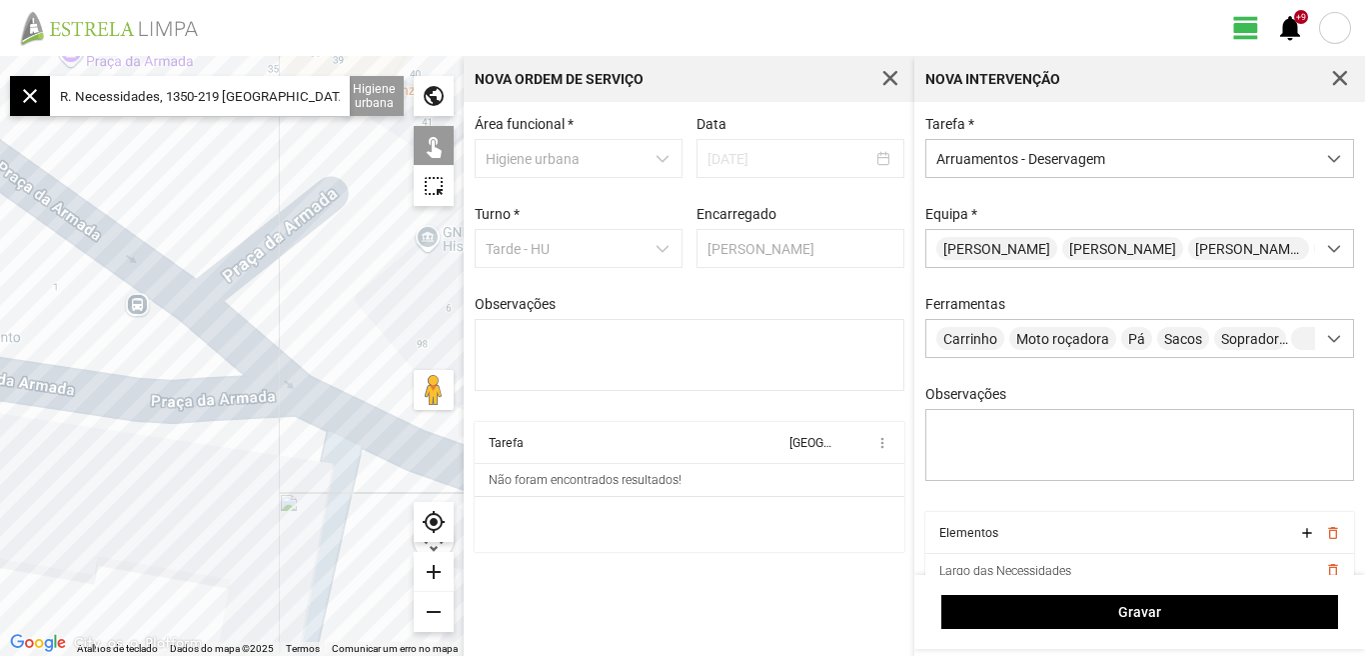
drag, startPoint x: 304, startPoint y: 364, endPoint x: 324, endPoint y: 370, distance: 20.9
click at [324, 370] on div at bounding box center [232, 356] width 464 height 600
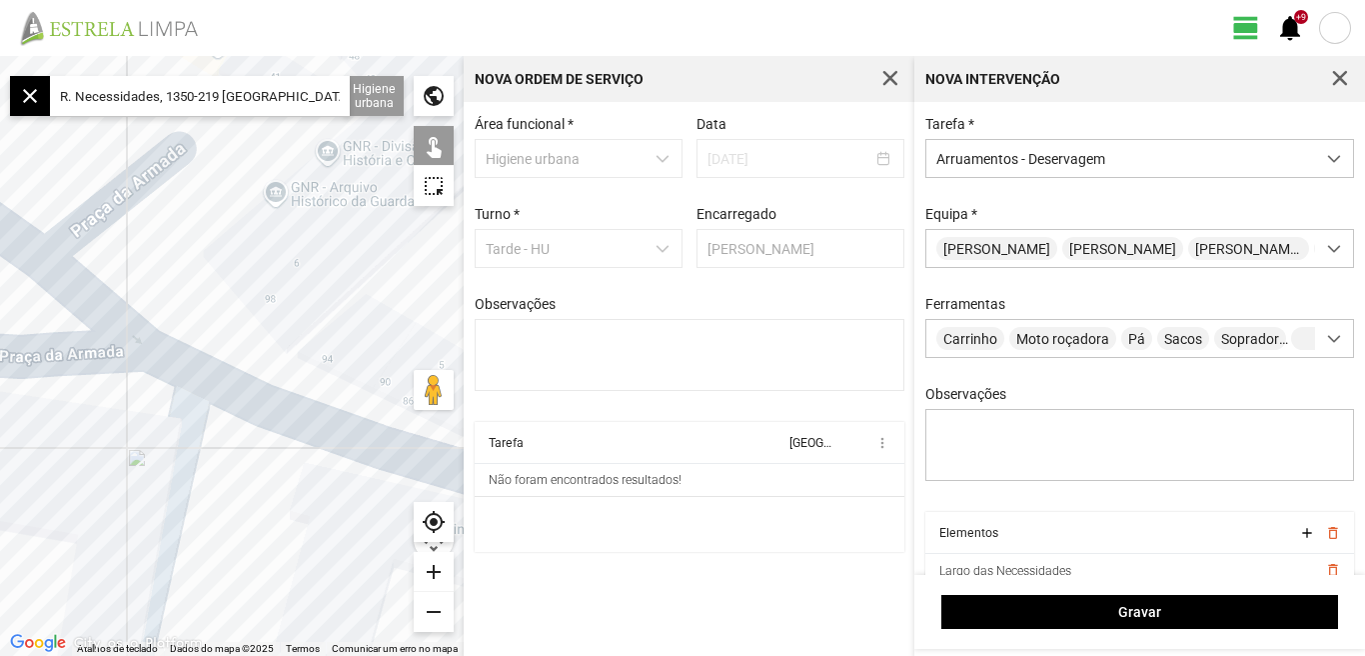
drag, startPoint x: 328, startPoint y: 369, endPoint x: 172, endPoint y: 322, distance: 162.8
click at [172, 322] on div at bounding box center [232, 356] width 464 height 600
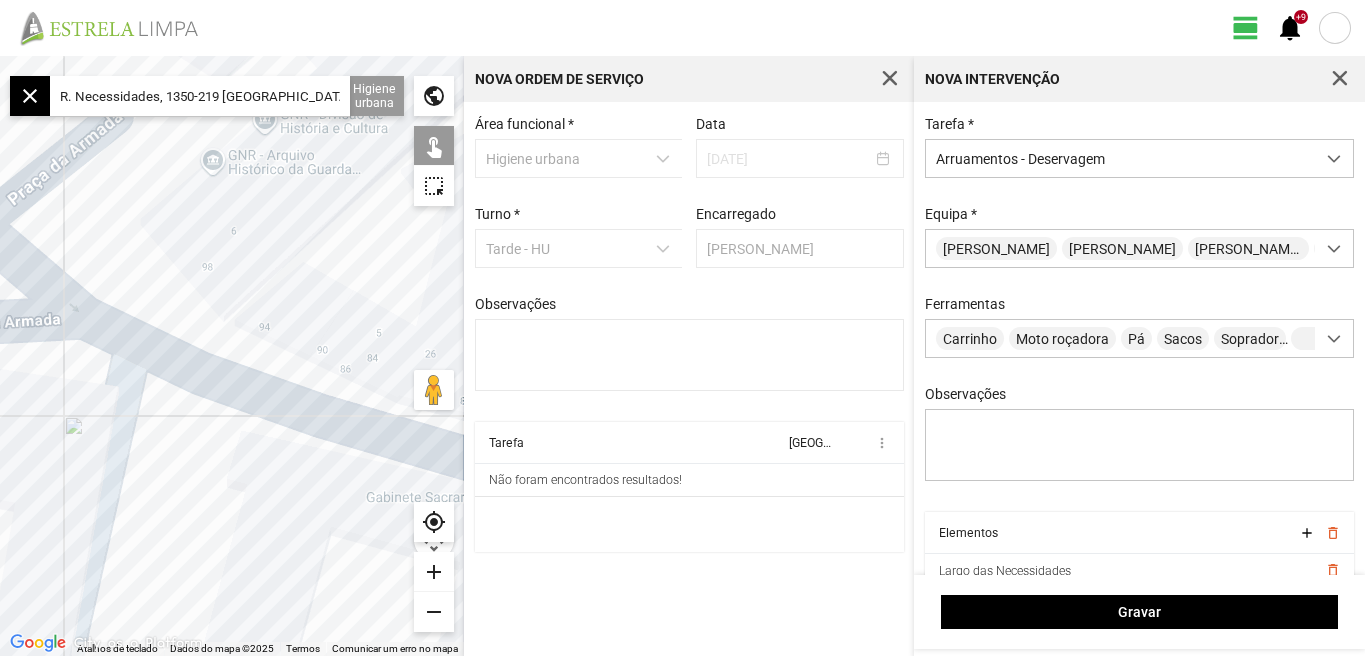
click at [181, 365] on div at bounding box center [232, 356] width 464 height 600
drag, startPoint x: 312, startPoint y: 303, endPoint x: 129, endPoint y: 332, distance: 185.2
click at [129, 332] on div at bounding box center [232, 356] width 464 height 600
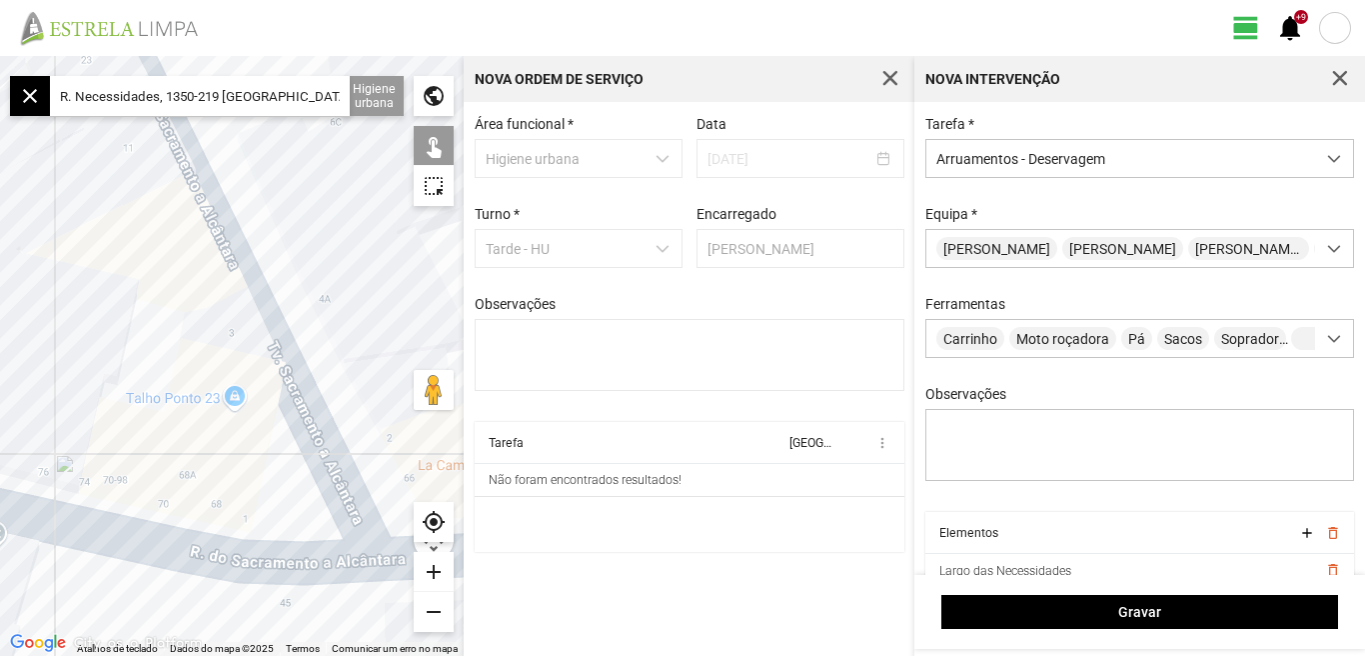
drag, startPoint x: 71, startPoint y: 317, endPoint x: 6, endPoint y: 302, distance: 66.7
click at [5, 304] on div at bounding box center [232, 356] width 464 height 600
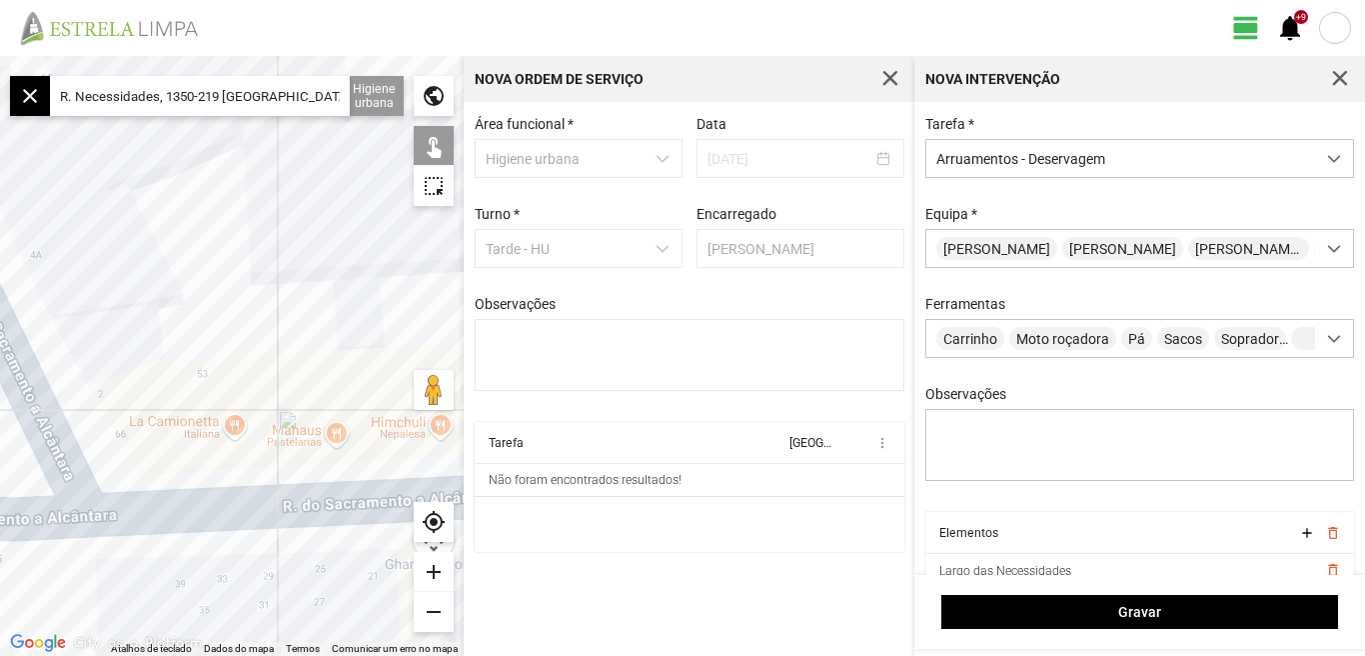
click at [179, 515] on div at bounding box center [232, 356] width 464 height 600
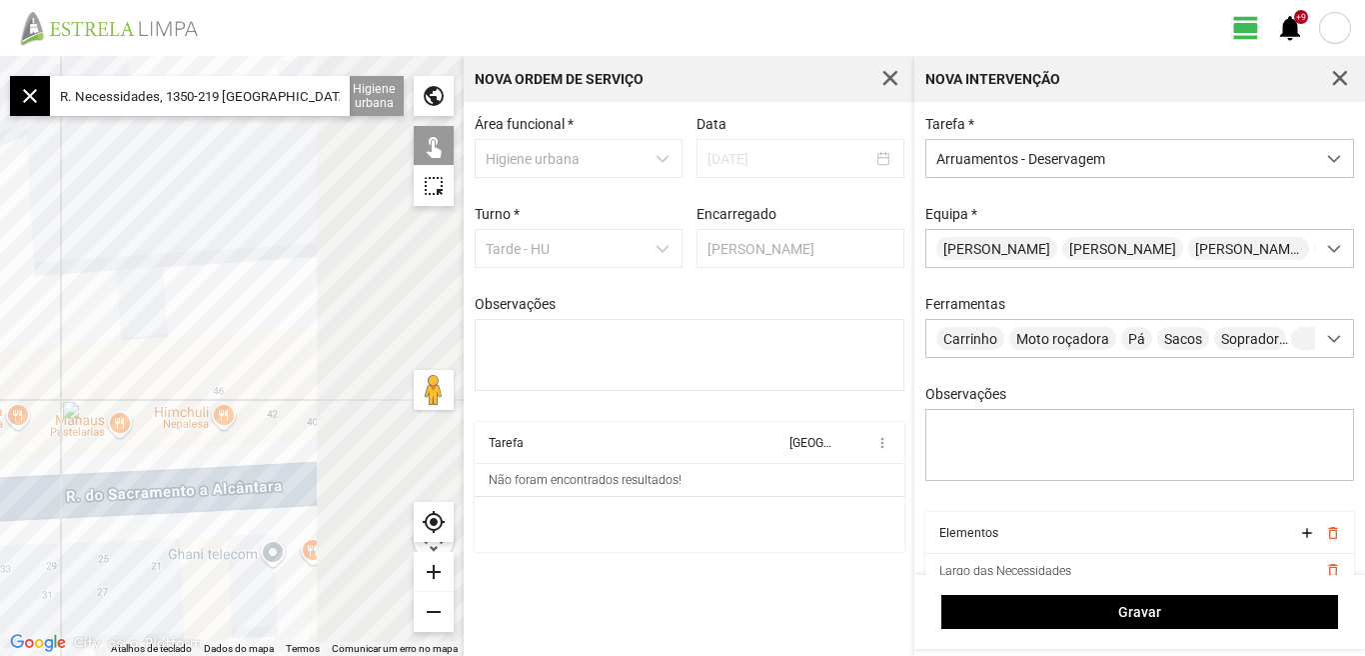
drag, startPoint x: 101, startPoint y: 292, endPoint x: 86, endPoint y: 284, distance: 17.0
click at [90, 289] on div at bounding box center [232, 356] width 464 height 600
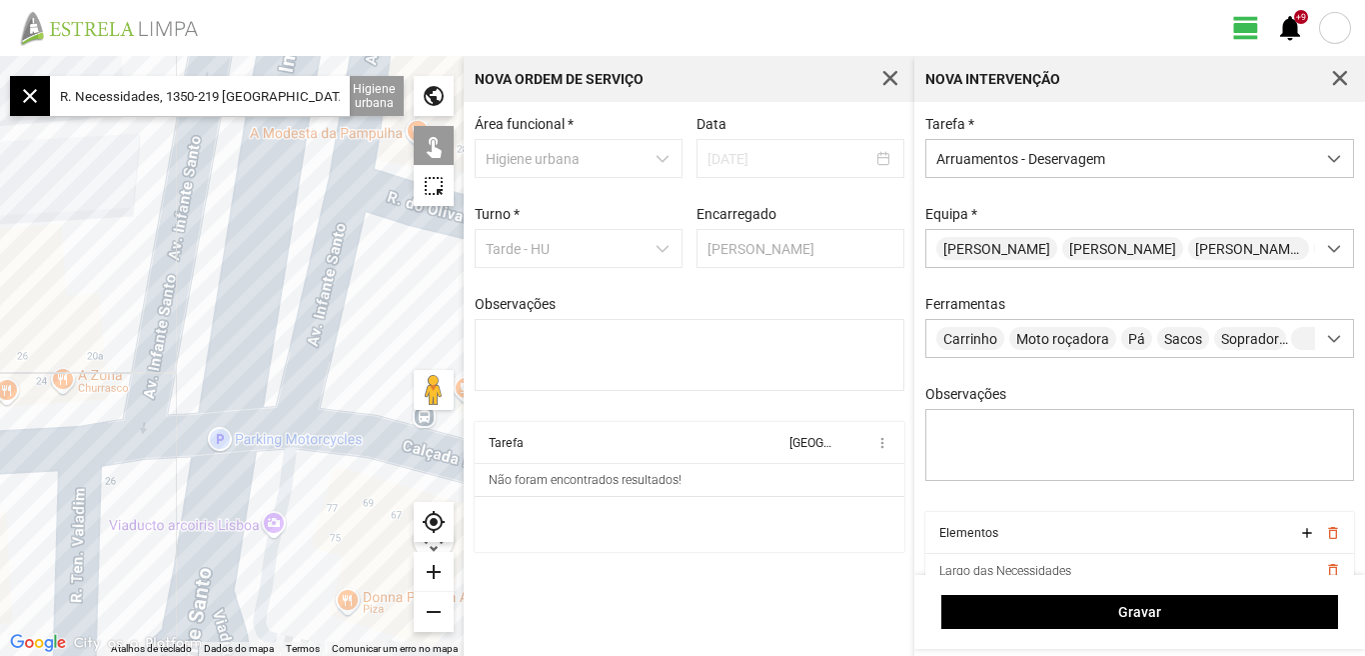
drag, startPoint x: 39, startPoint y: 271, endPoint x: 240, endPoint y: 271, distance: 200.9
click at [240, 271] on div at bounding box center [232, 356] width 464 height 600
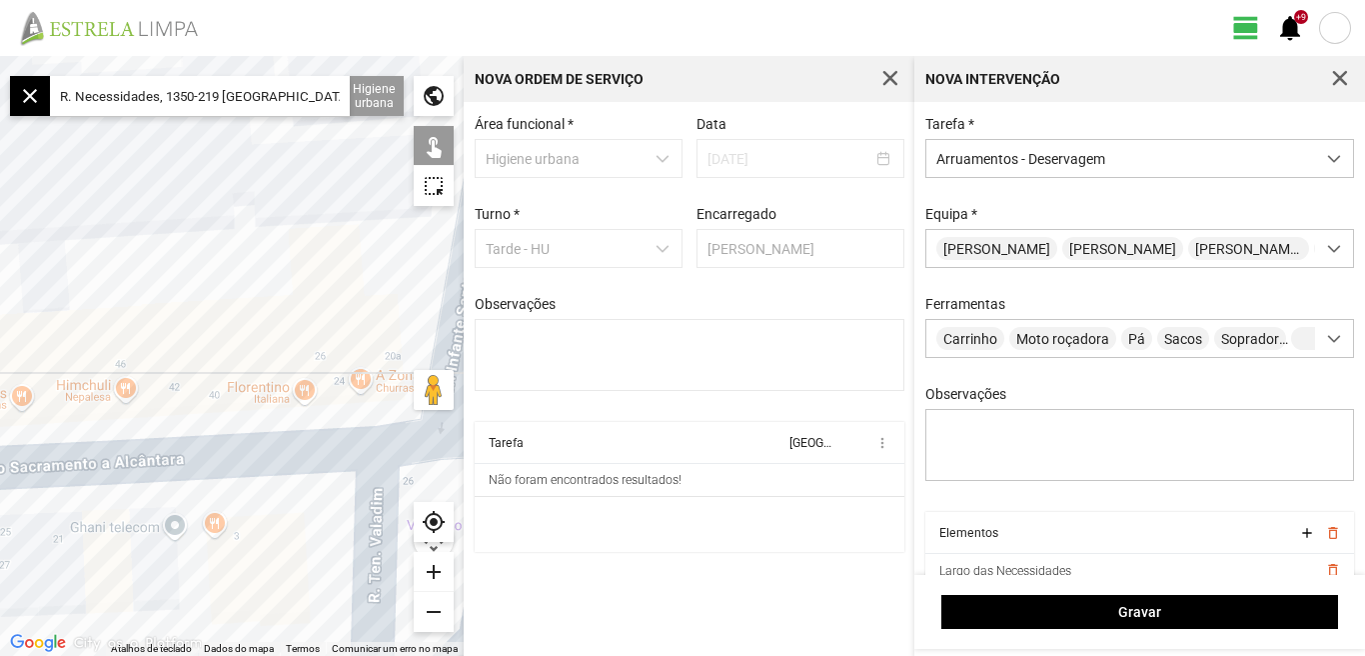
drag, startPoint x: 324, startPoint y: 257, endPoint x: 356, endPoint y: 256, distance: 32.0
click at [355, 257] on div at bounding box center [232, 356] width 464 height 600
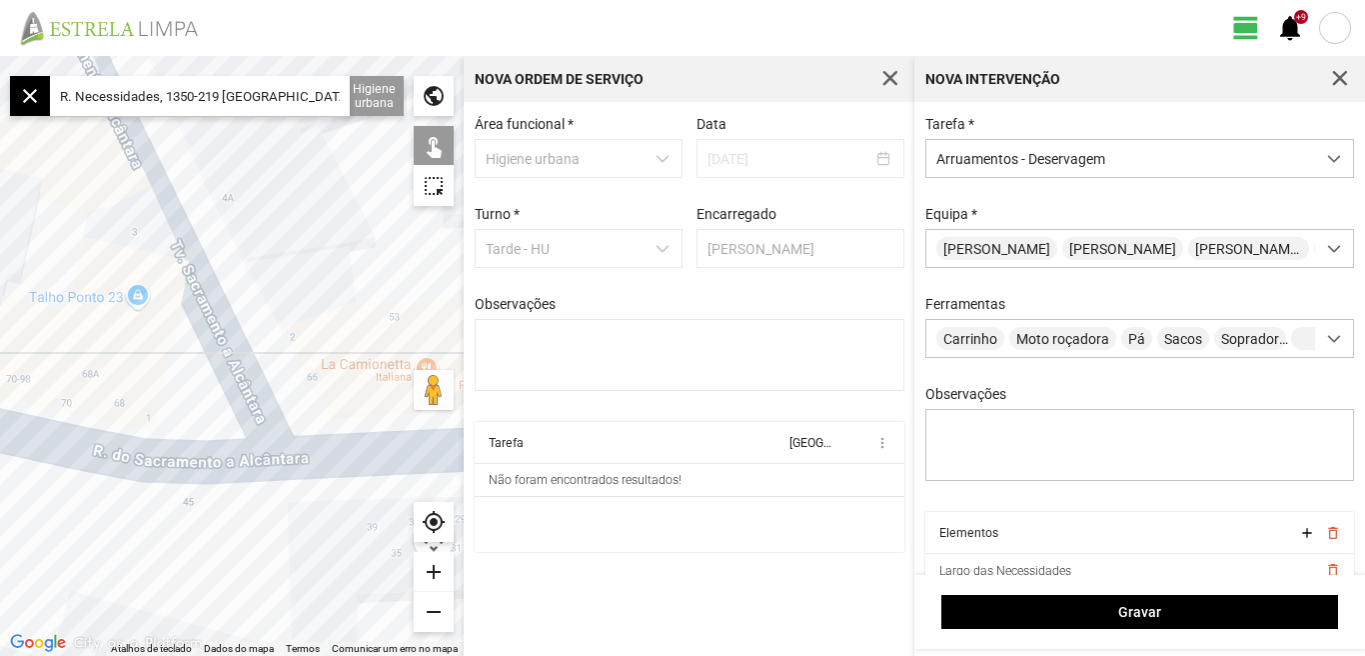
drag, startPoint x: 293, startPoint y: 262, endPoint x: 272, endPoint y: 272, distance: 23.2
click at [312, 262] on div at bounding box center [232, 356] width 464 height 600
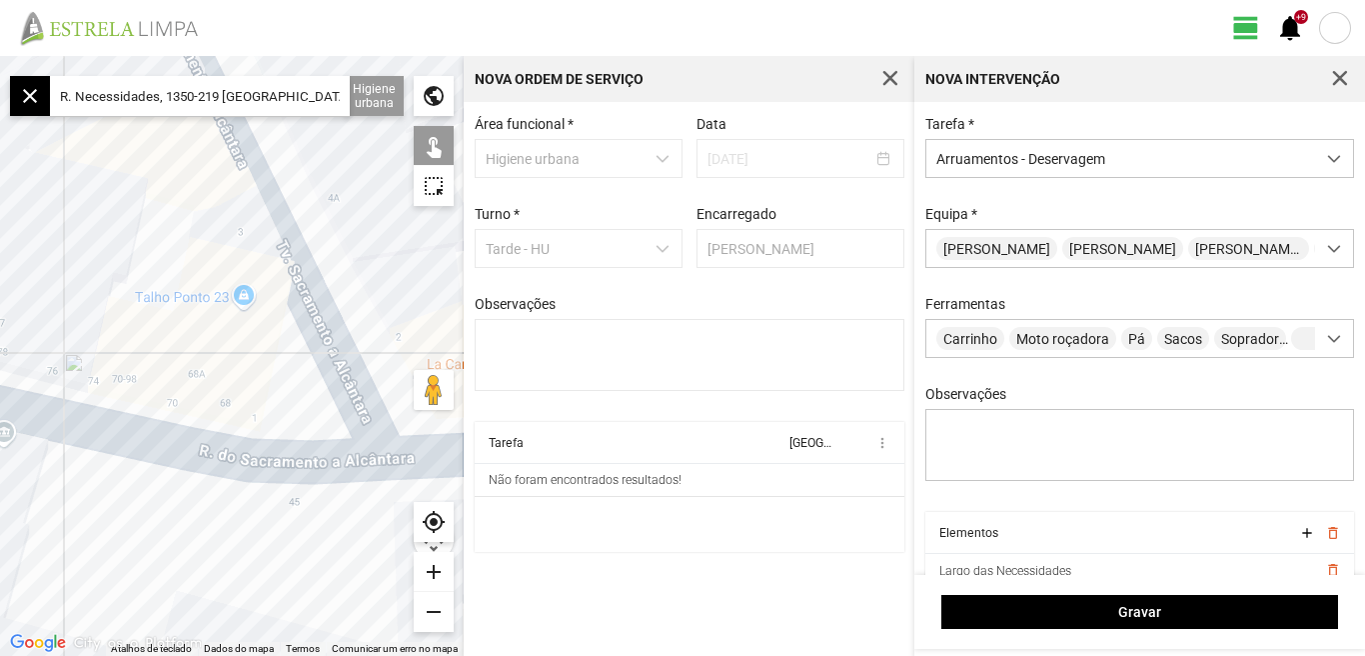
drag, startPoint x: 111, startPoint y: 293, endPoint x: 325, endPoint y: 321, distance: 215.7
click at [333, 321] on div at bounding box center [232, 356] width 464 height 600
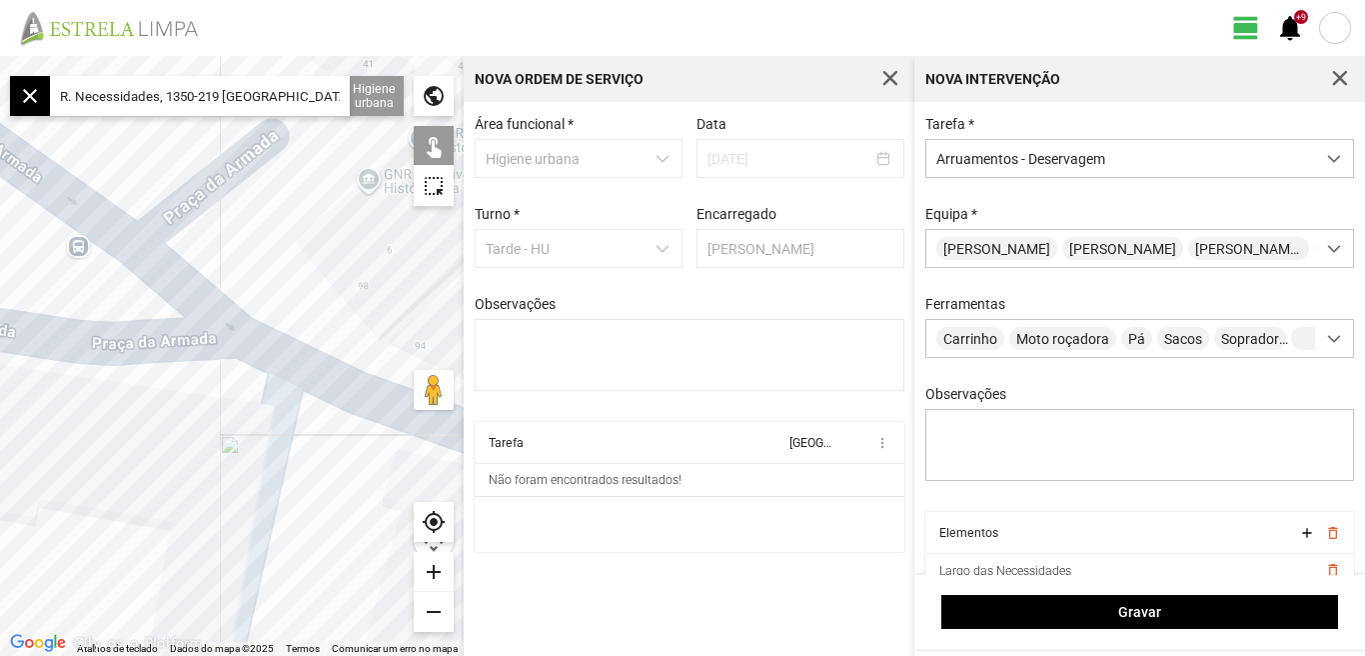
drag, startPoint x: 163, startPoint y: 284, endPoint x: 292, endPoint y: 317, distance: 133.1
click at [344, 315] on div at bounding box center [232, 356] width 464 height 600
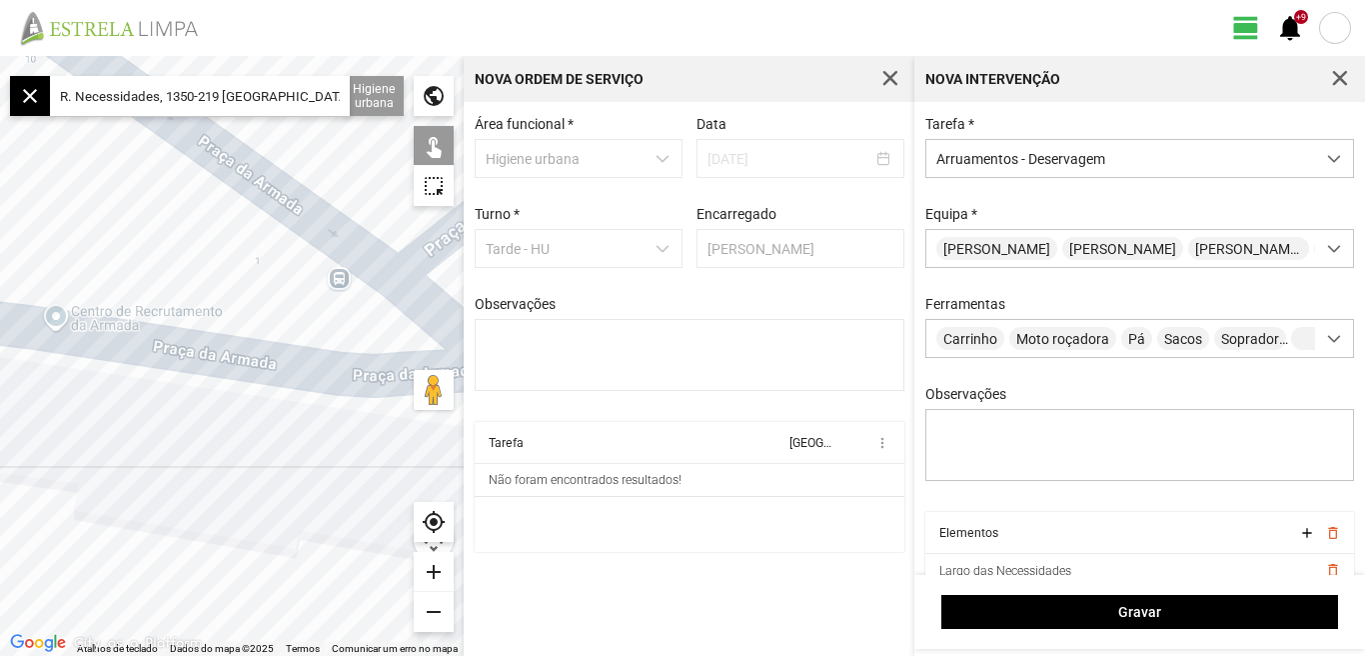
drag, startPoint x: 103, startPoint y: 291, endPoint x: 263, endPoint y: 308, distance: 160.8
click at [263, 308] on div at bounding box center [232, 356] width 464 height 600
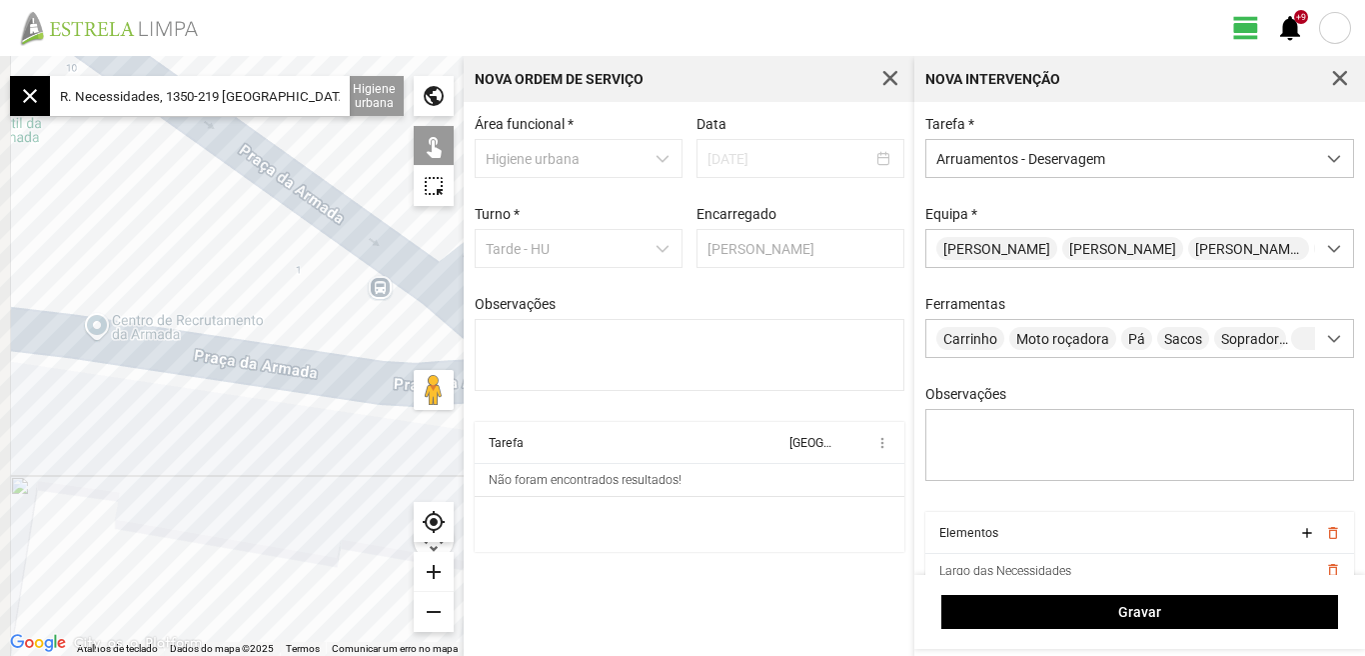
drag, startPoint x: 124, startPoint y: 276, endPoint x: 286, endPoint y: 291, distance: 162.6
click at [286, 291] on div at bounding box center [232, 356] width 464 height 600
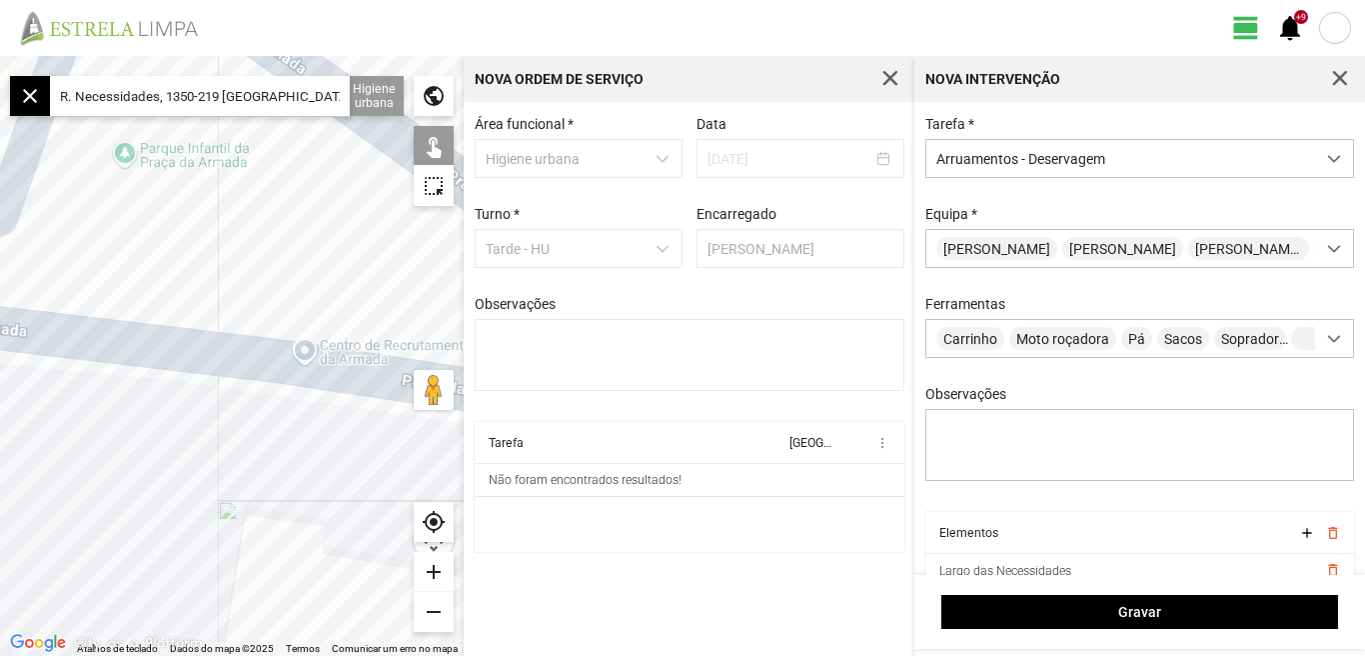
drag
click at [330, 281] on div at bounding box center [232, 356] width 464 height 600
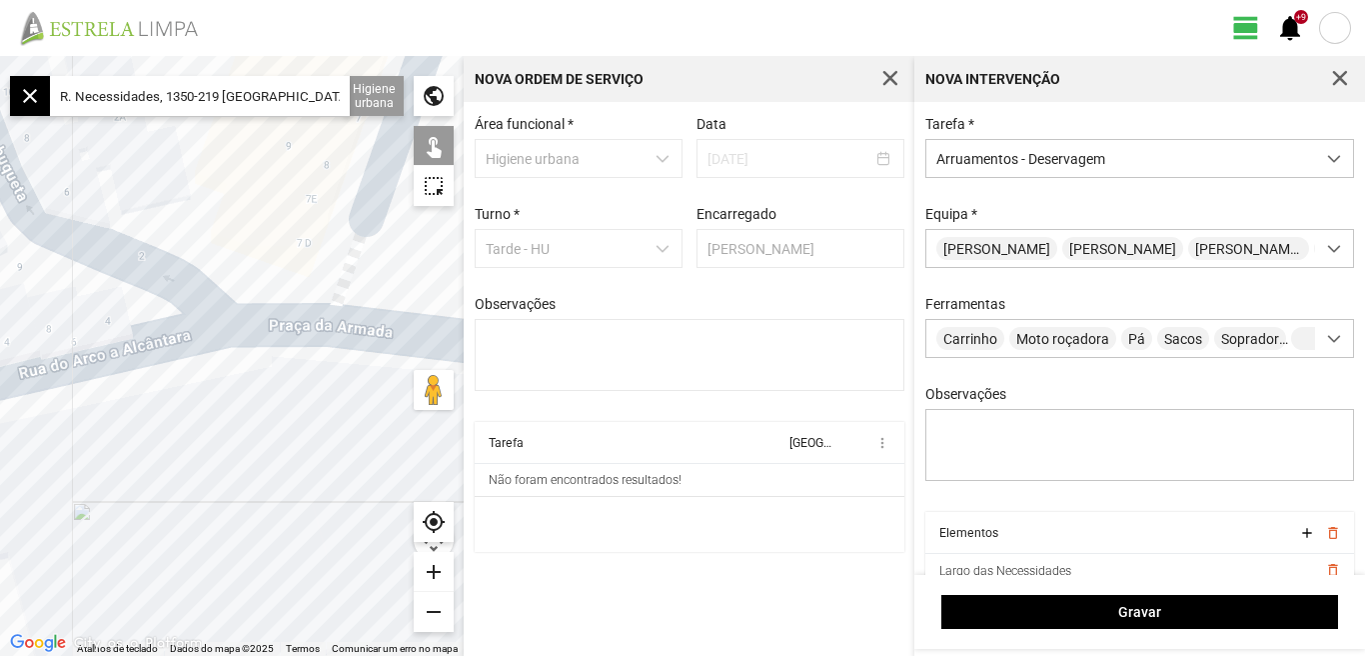
click at [75, 231] on div at bounding box center [232, 356] width 464 height 600
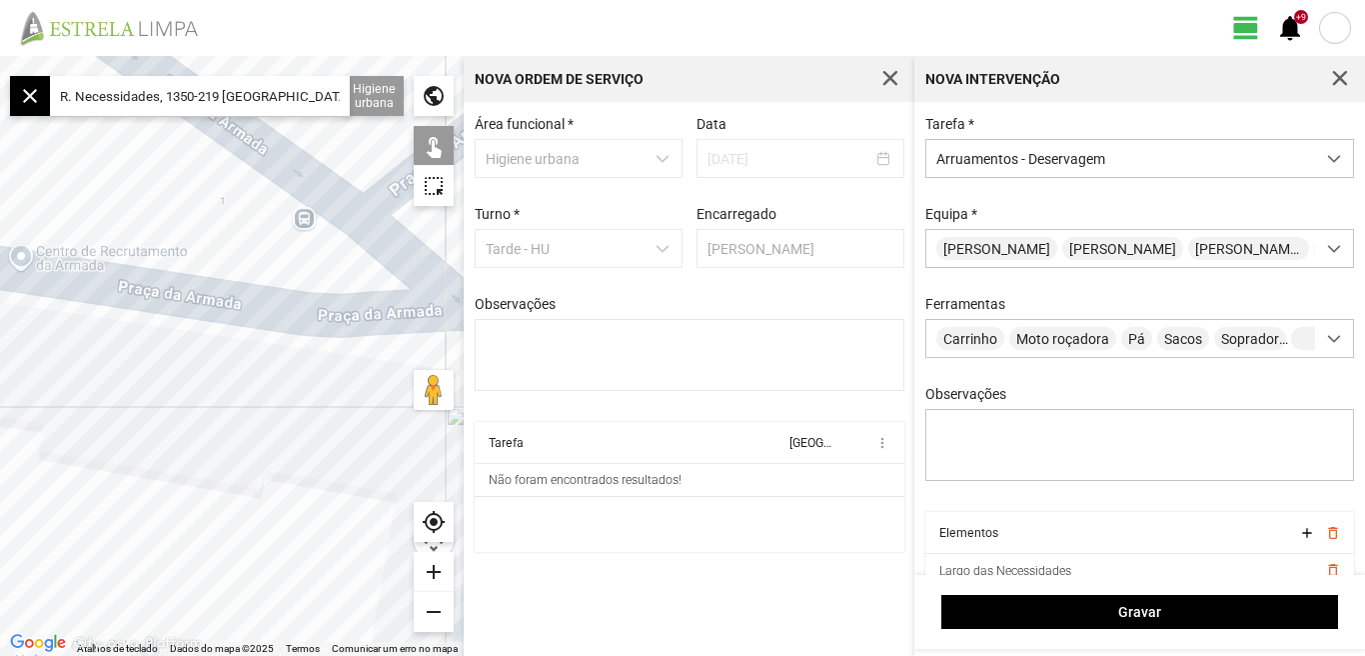
click at [55, 220] on div at bounding box center [232, 356] width 464 height 600
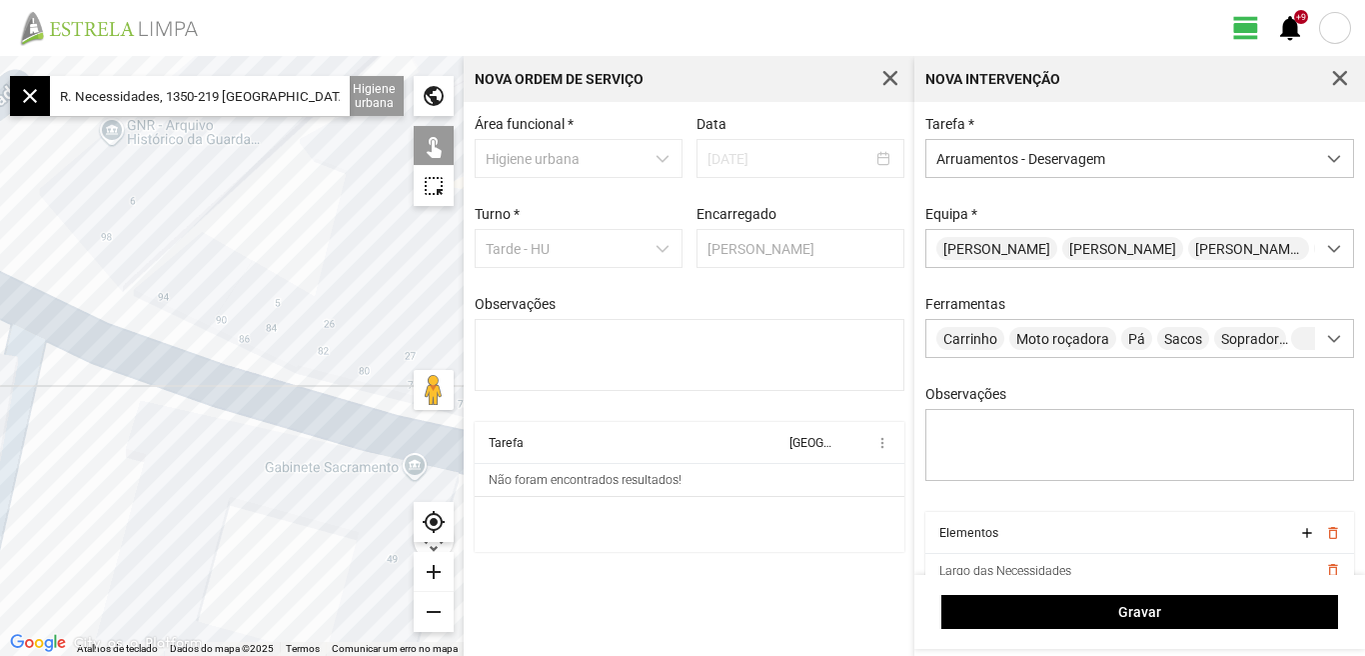
click at [38, 204] on div at bounding box center [232, 356] width 464 height 600
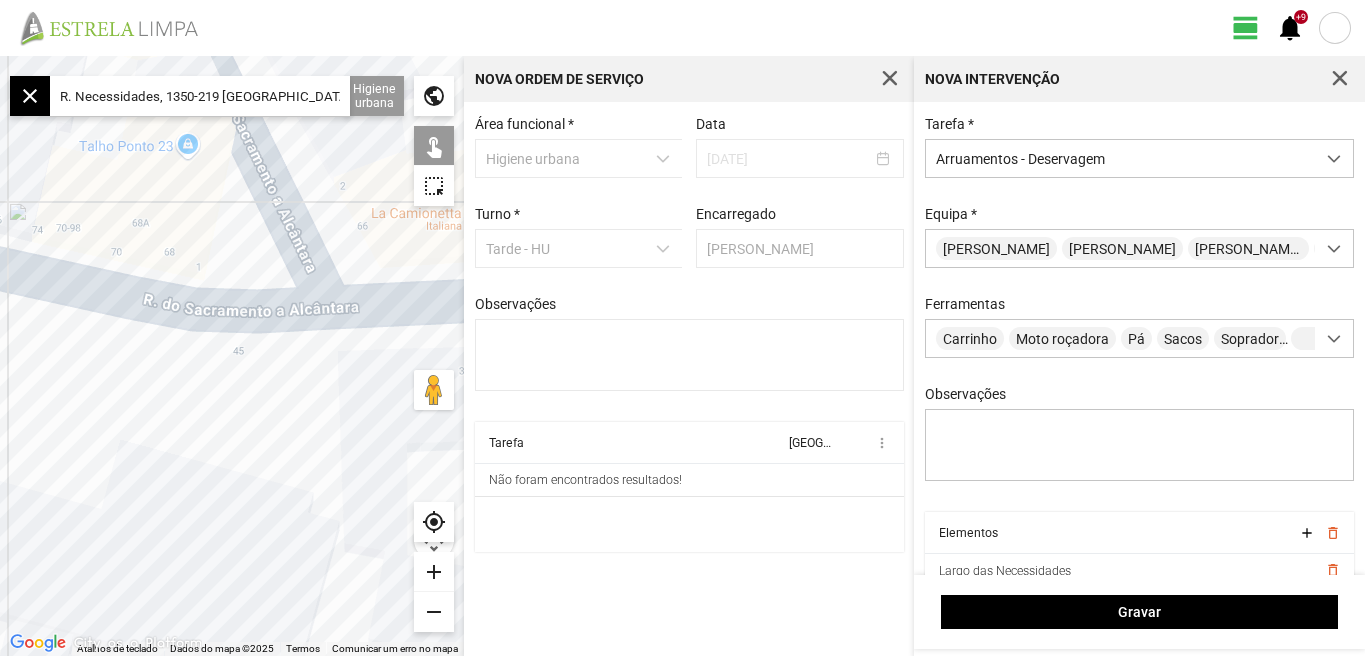
click at [434, 613] on div "remove" at bounding box center [434, 612] width 40 height 40
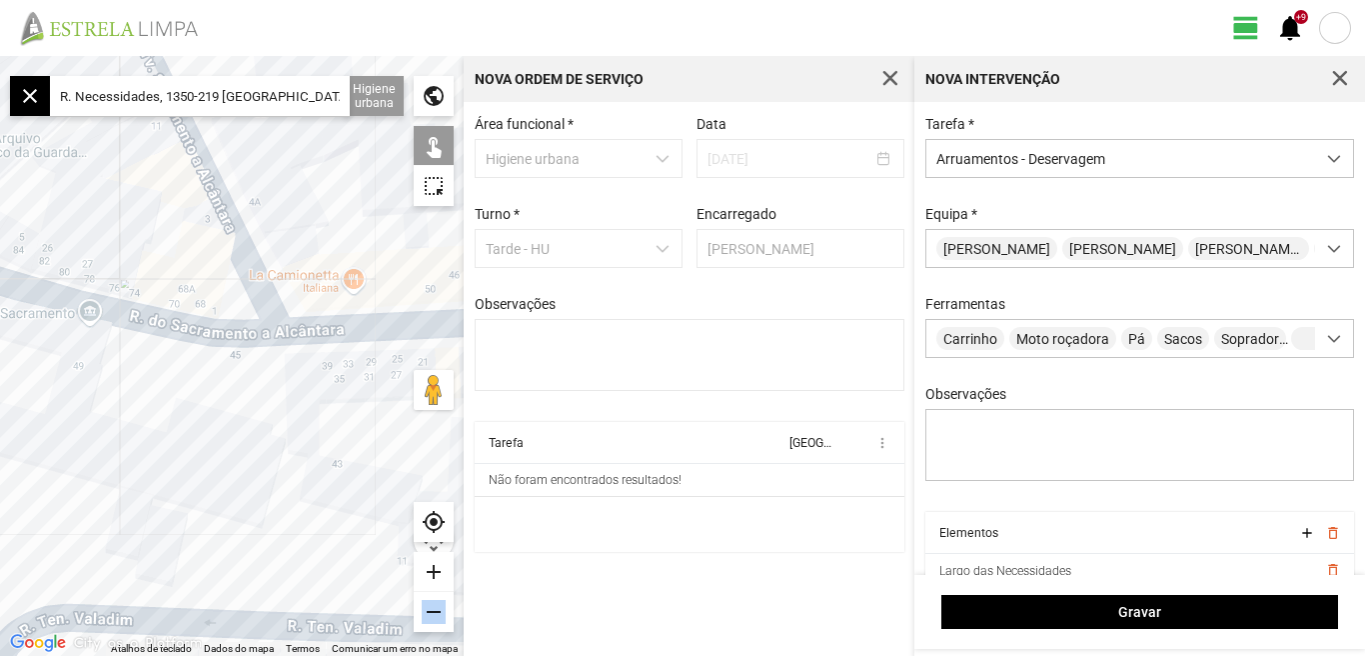
click at [435, 614] on div "remove" at bounding box center [434, 612] width 40 height 40
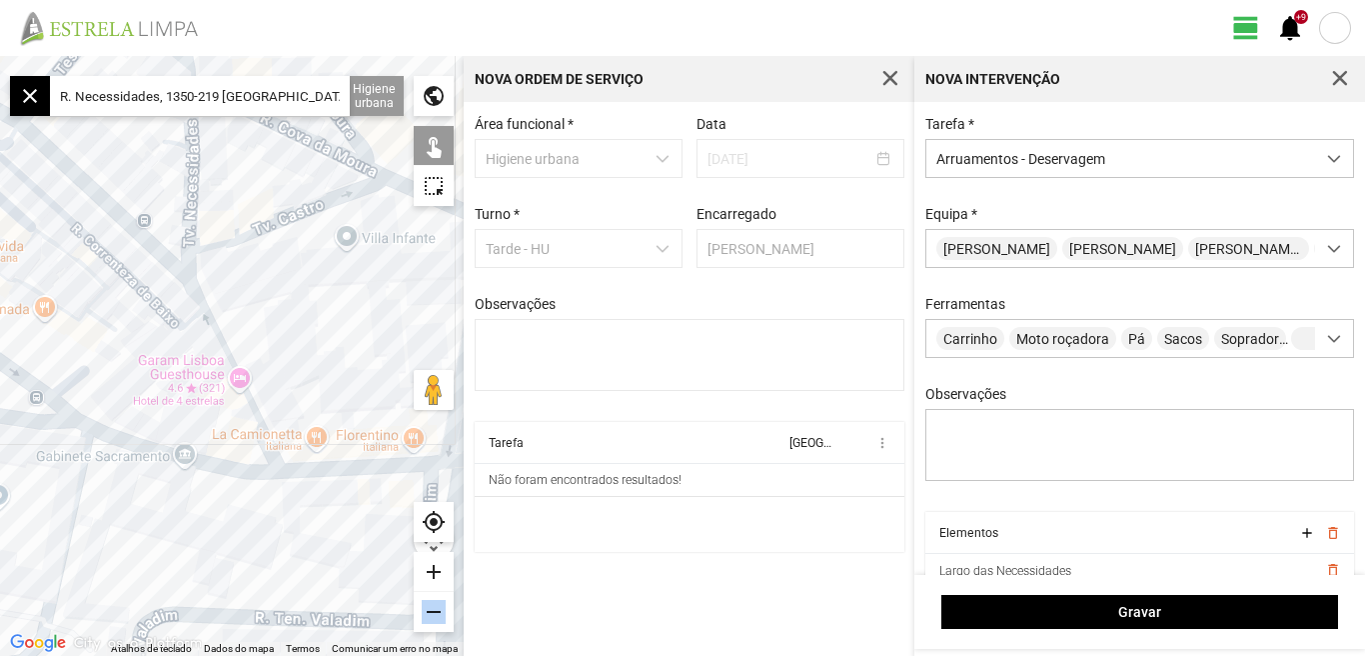
click at [299, 370] on div at bounding box center [232, 356] width 464 height 600
click at [433, 562] on div "add" at bounding box center [434, 572] width 40 height 40
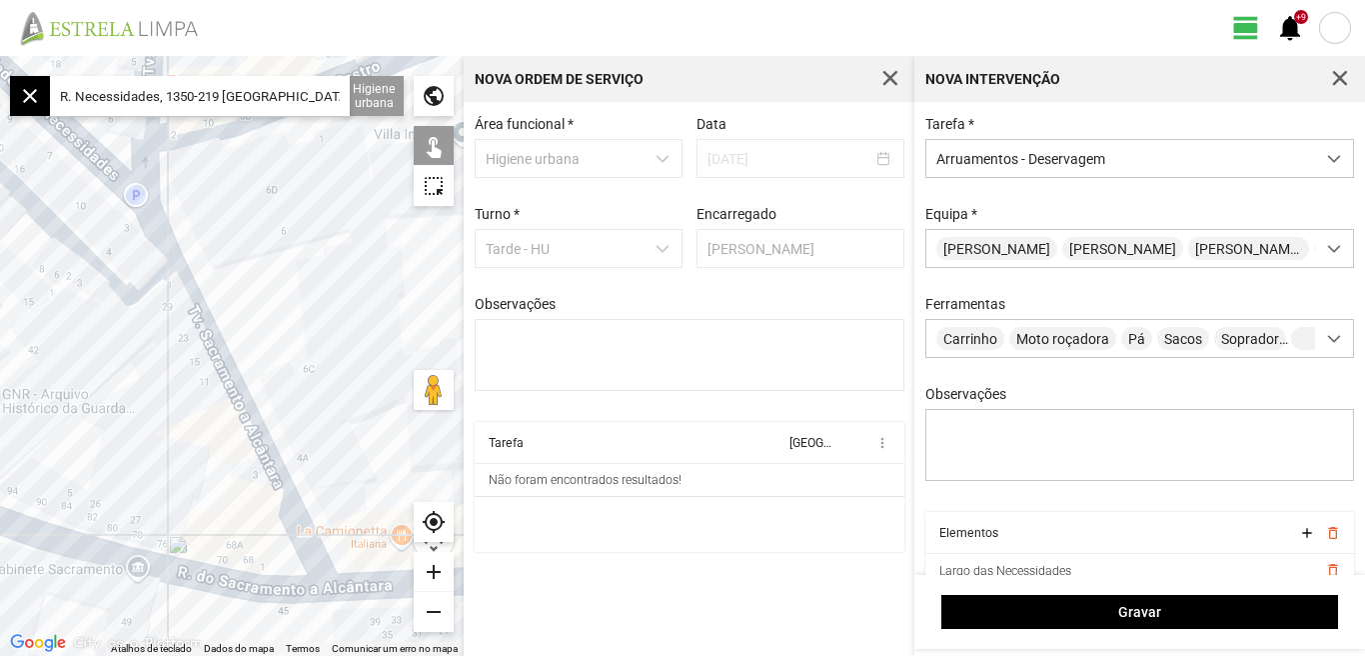
click at [243, 407] on div at bounding box center [232, 356] width 464 height 600
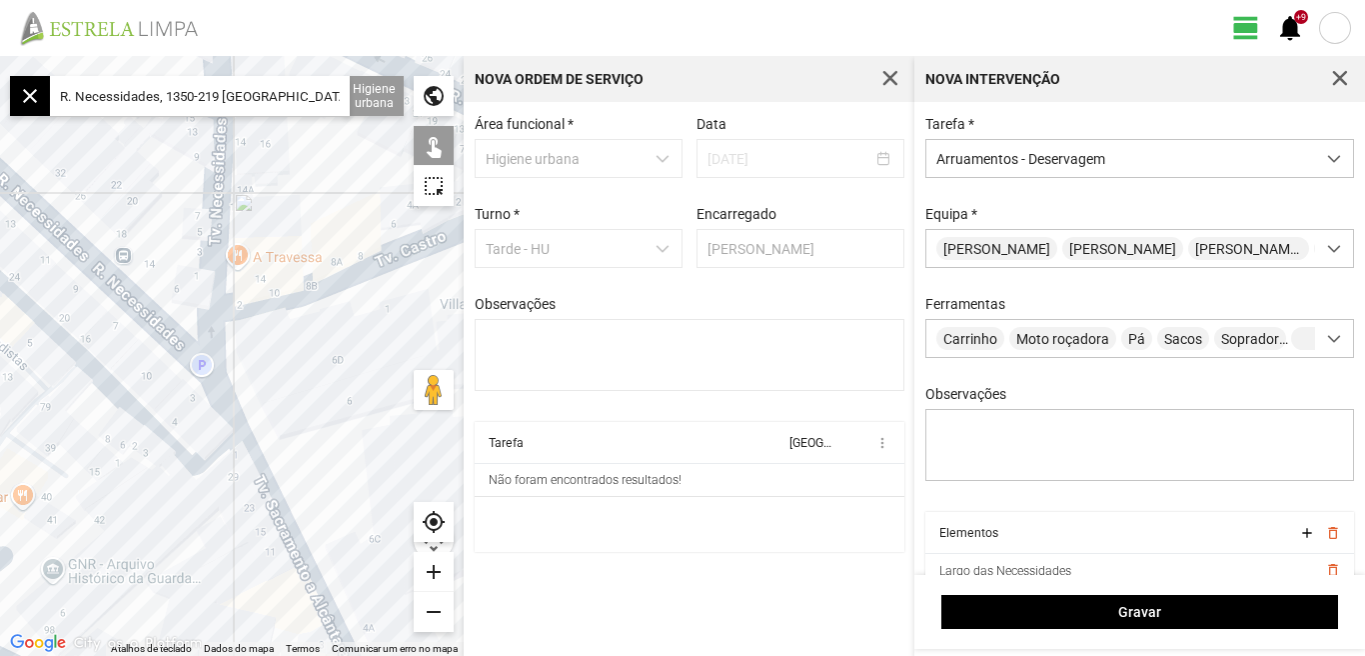
drag, startPoint x: 288, startPoint y: 342, endPoint x: 325, endPoint y: 432, distance: 97.3
click at [325, 432] on div at bounding box center [232, 356] width 464 height 600
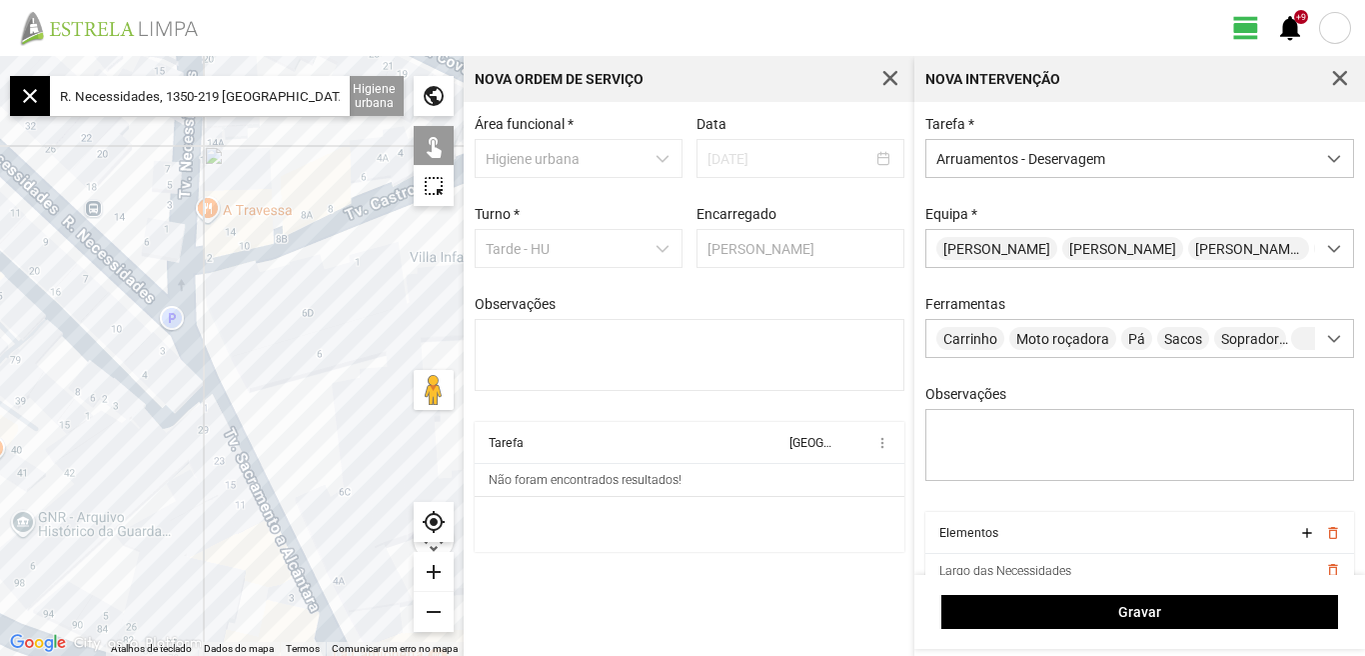
drag, startPoint x: 321, startPoint y: 395, endPoint x: 294, endPoint y: 339, distance: 62.1
click at [294, 339] on div at bounding box center [232, 356] width 464 height 600
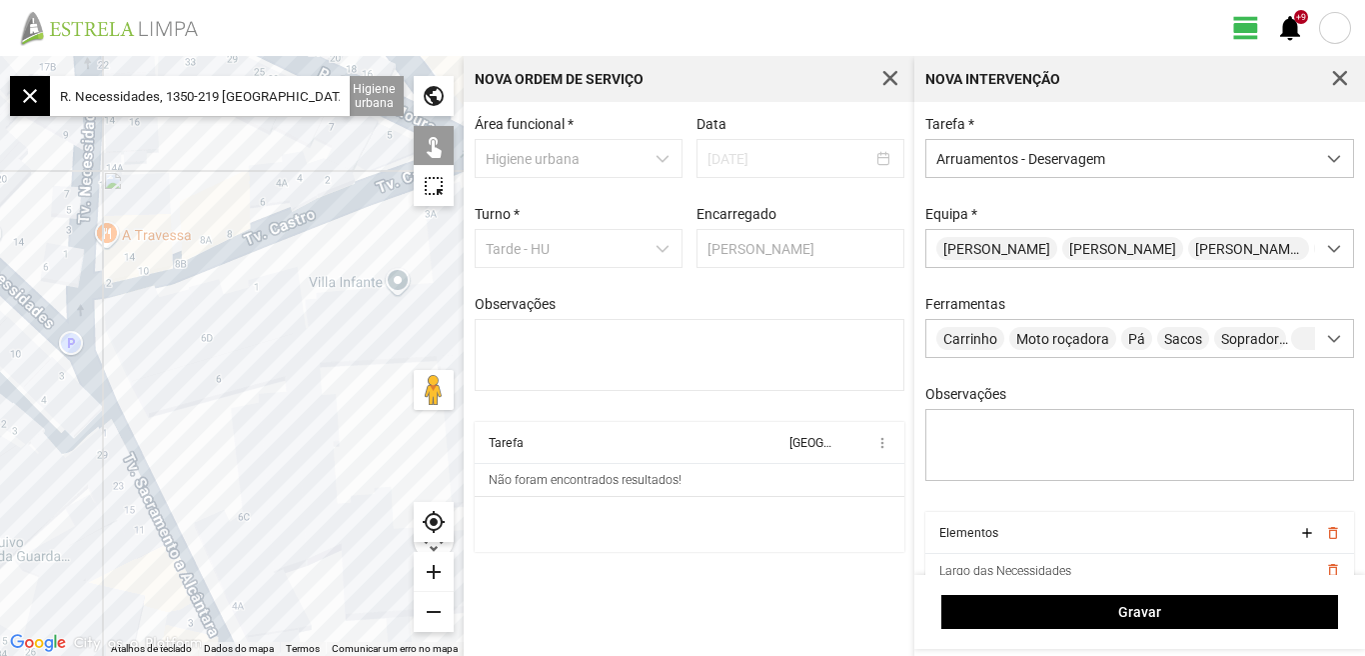
click at [220, 367] on div at bounding box center [232, 356] width 464 height 600
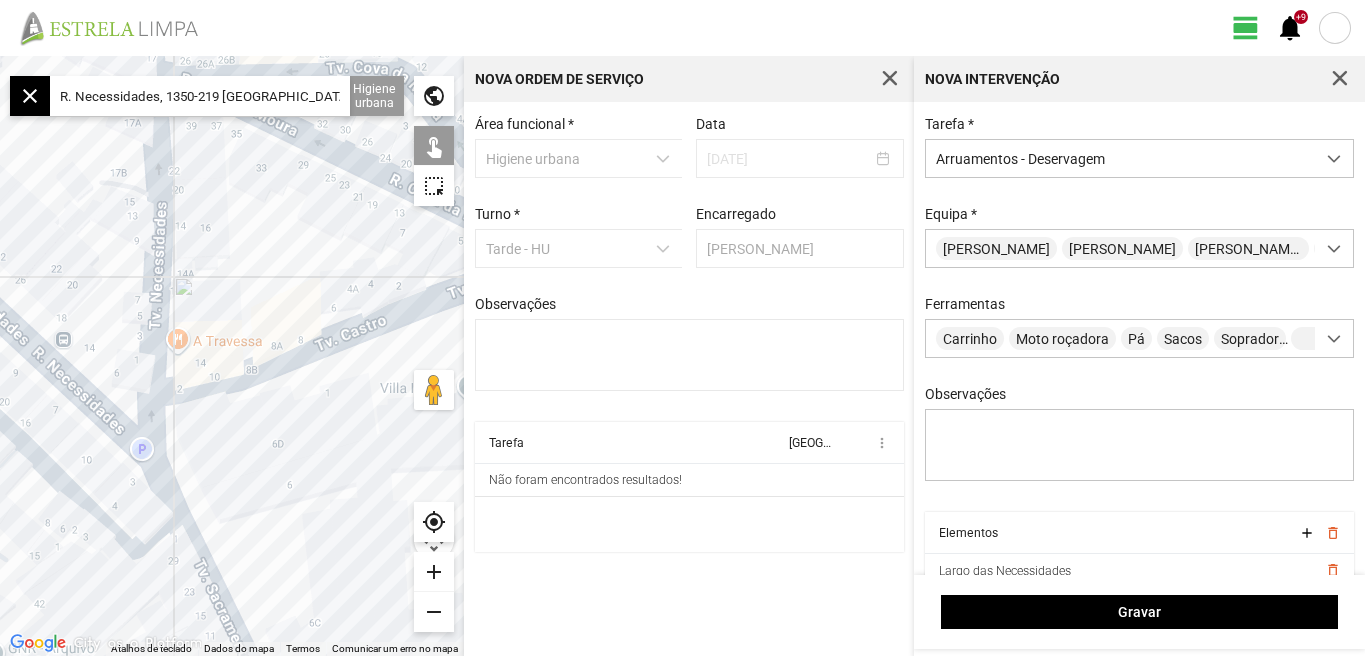
drag, startPoint x: 249, startPoint y: 315, endPoint x: 320, endPoint y: 421, distance: 127.5
click at [320, 421] on div at bounding box center [232, 356] width 464 height 600
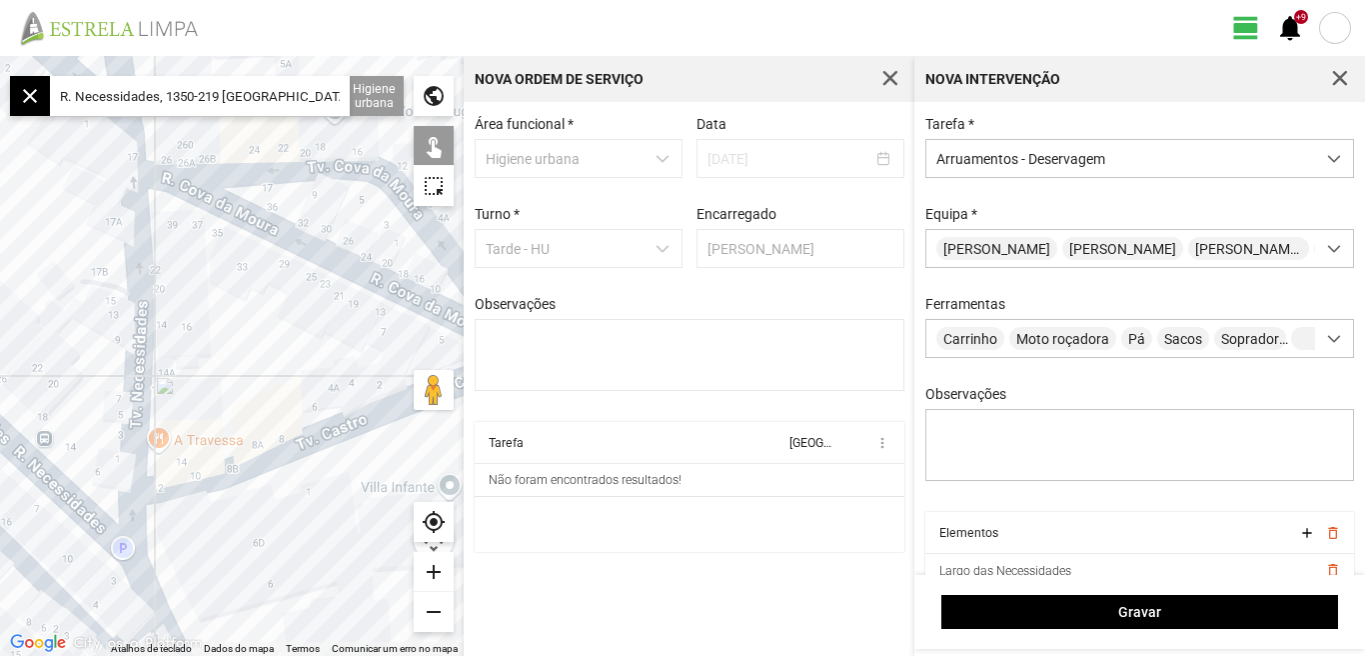
drag, startPoint x: 245, startPoint y: 338, endPoint x: 235, endPoint y: 375, distance: 38.3
click at [235, 375] on div at bounding box center [232, 356] width 464 height 600
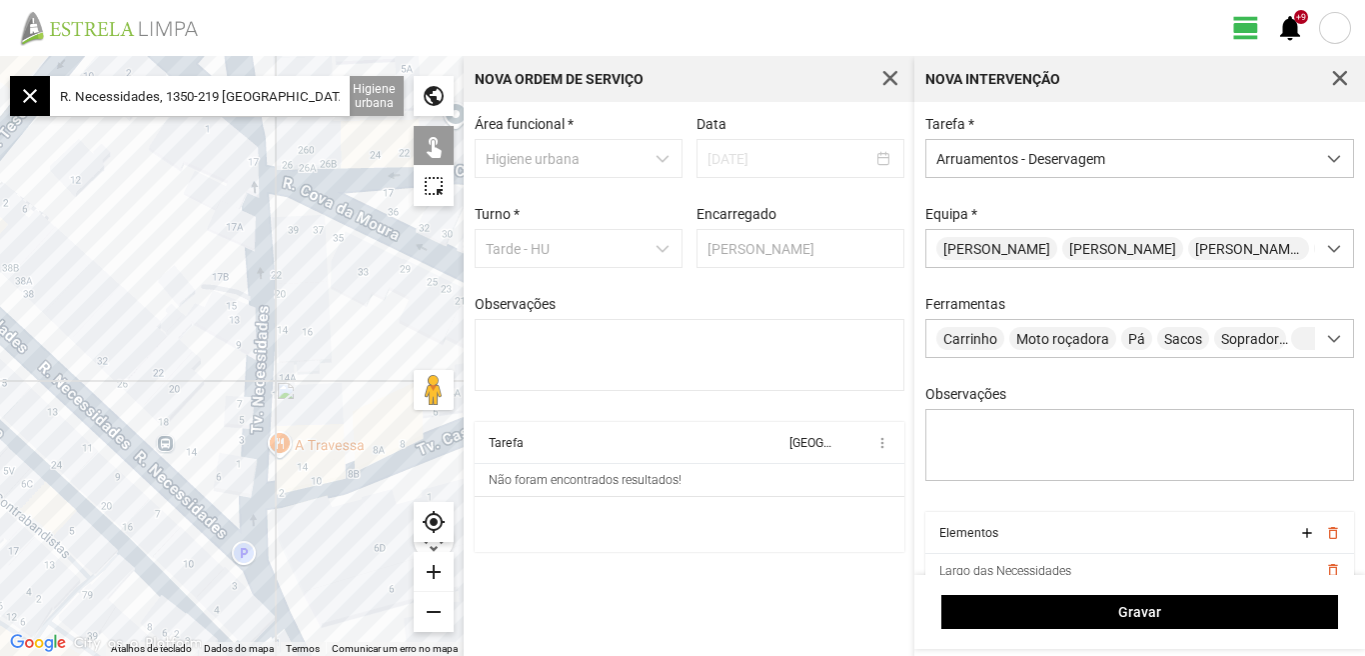
drag, startPoint x: 231, startPoint y: 369, endPoint x: 366, endPoint y: 343, distance: 137.4
click at [366, 343] on div at bounding box center [232, 356] width 464 height 600
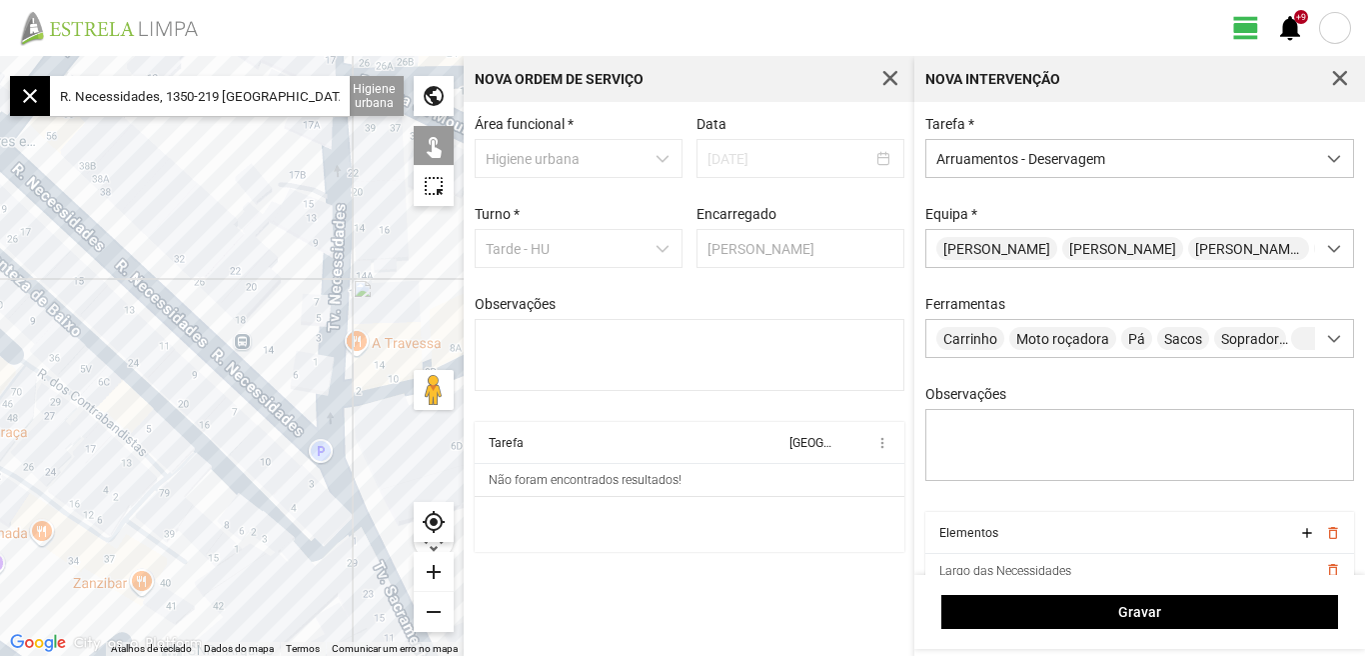
drag, startPoint x: 173, startPoint y: 334, endPoint x: 258, endPoint y: 220, distance: 142.1
click at [258, 220] on div at bounding box center [232, 356] width 464 height 600
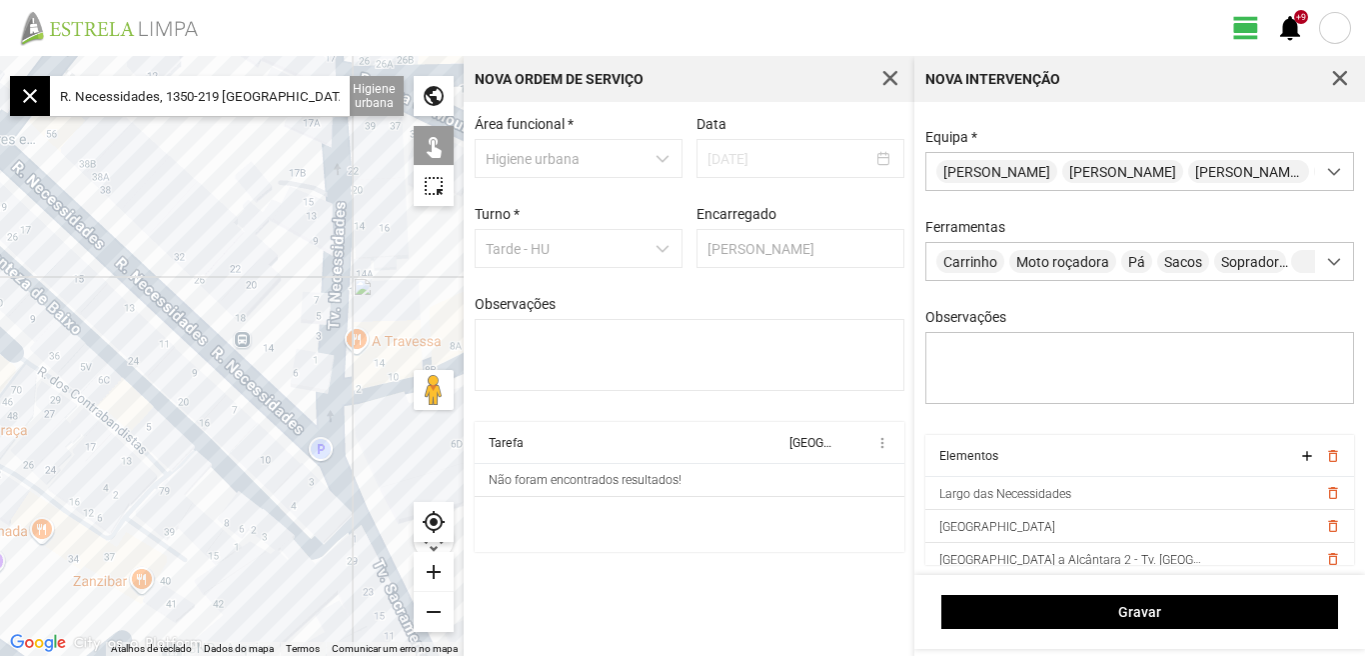
drag, startPoint x: 399, startPoint y: 473, endPoint x: 252, endPoint y: 418, distance: 156.9
click at [252, 418] on div at bounding box center [232, 356] width 464 height 600
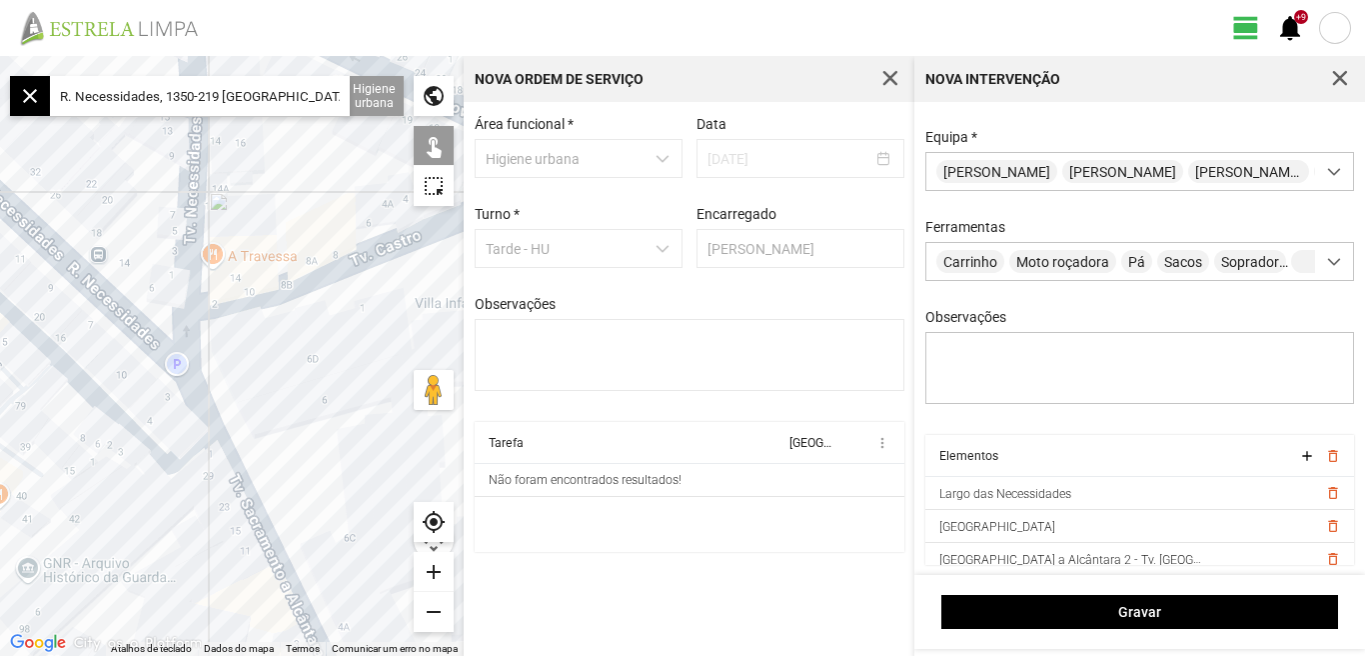
drag, startPoint x: 301, startPoint y: 547, endPoint x: 295, endPoint y: 407, distance: 140.0
click at [295, 408] on div at bounding box center [232, 356] width 464 height 600
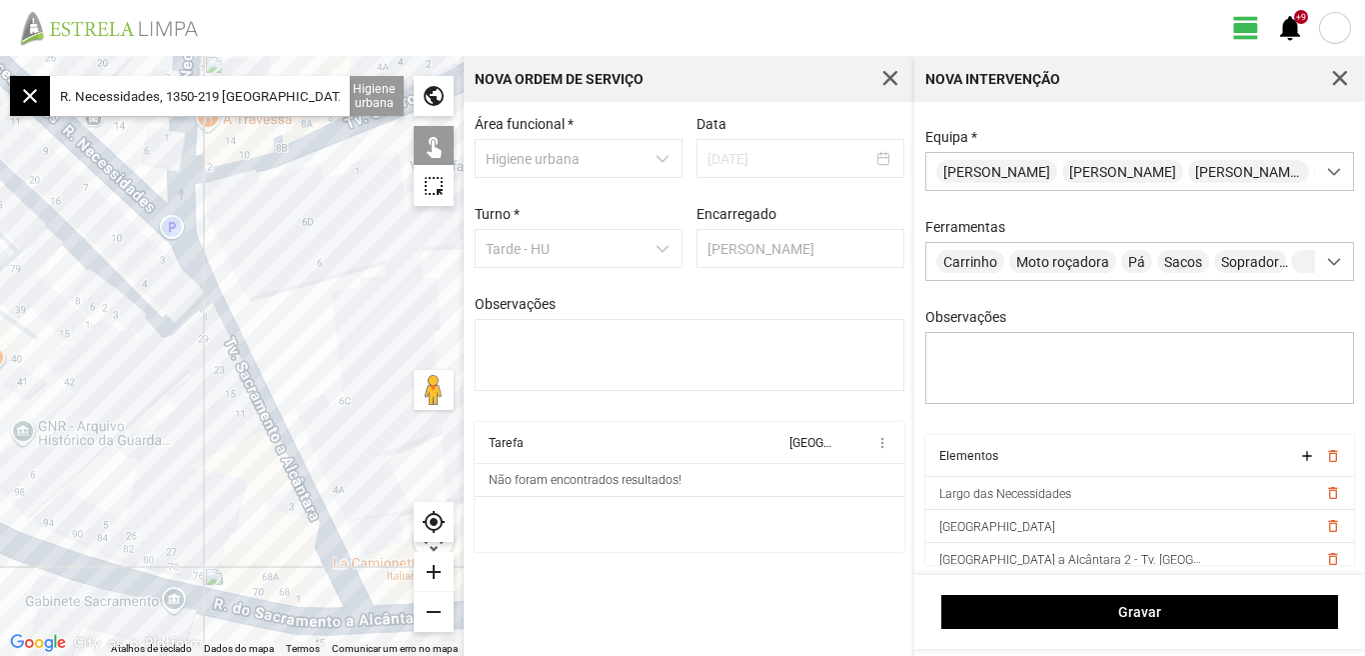
click at [275, 436] on div at bounding box center [232, 356] width 464 height 600
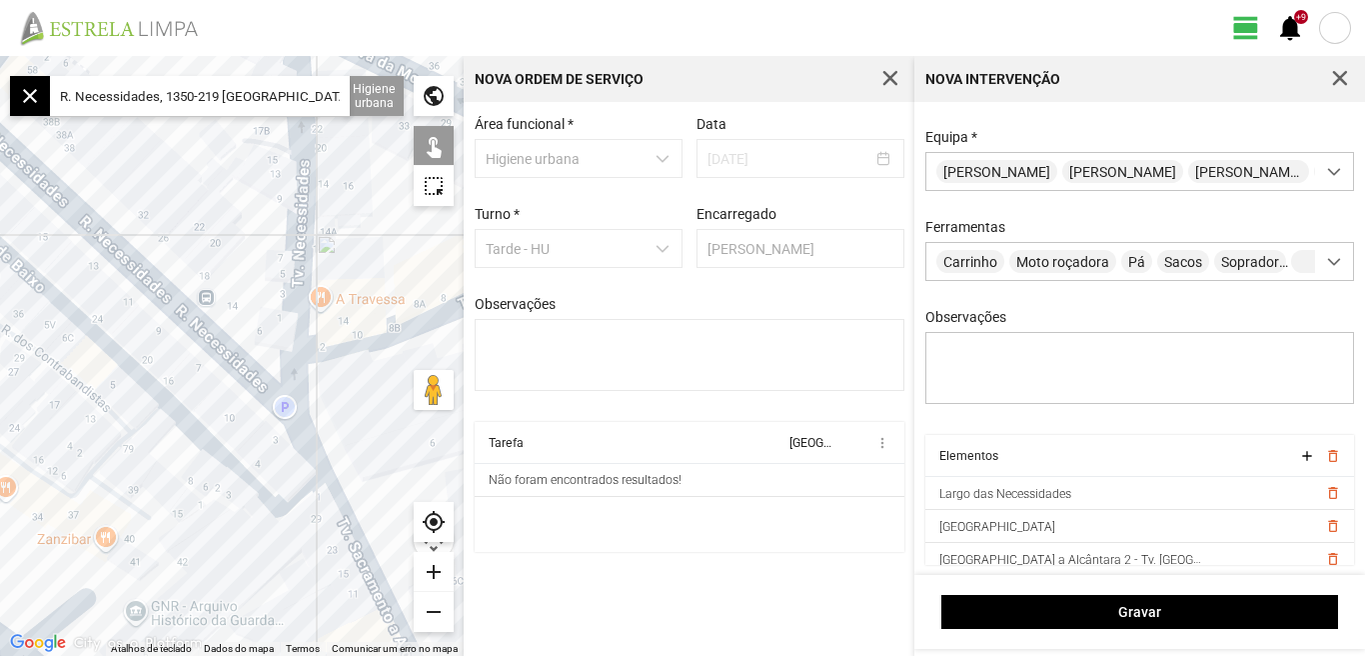
drag, startPoint x: 368, startPoint y: 362, endPoint x: 402, endPoint y: 416, distance: 63.8
click at [402, 416] on div at bounding box center [232, 356] width 464 height 600
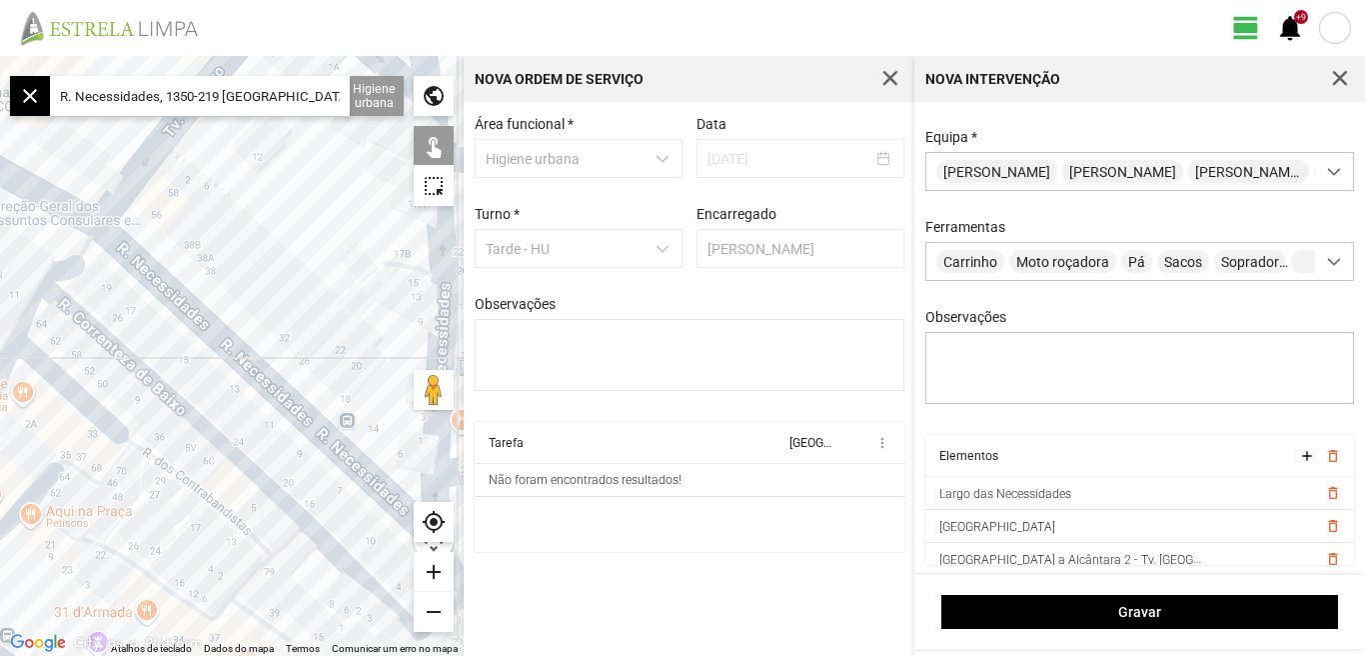
drag, startPoint x: 133, startPoint y: 174, endPoint x: 291, endPoint y: 262, distance: 180.7
click at [279, 292] on div at bounding box center [232, 356] width 464 height 600
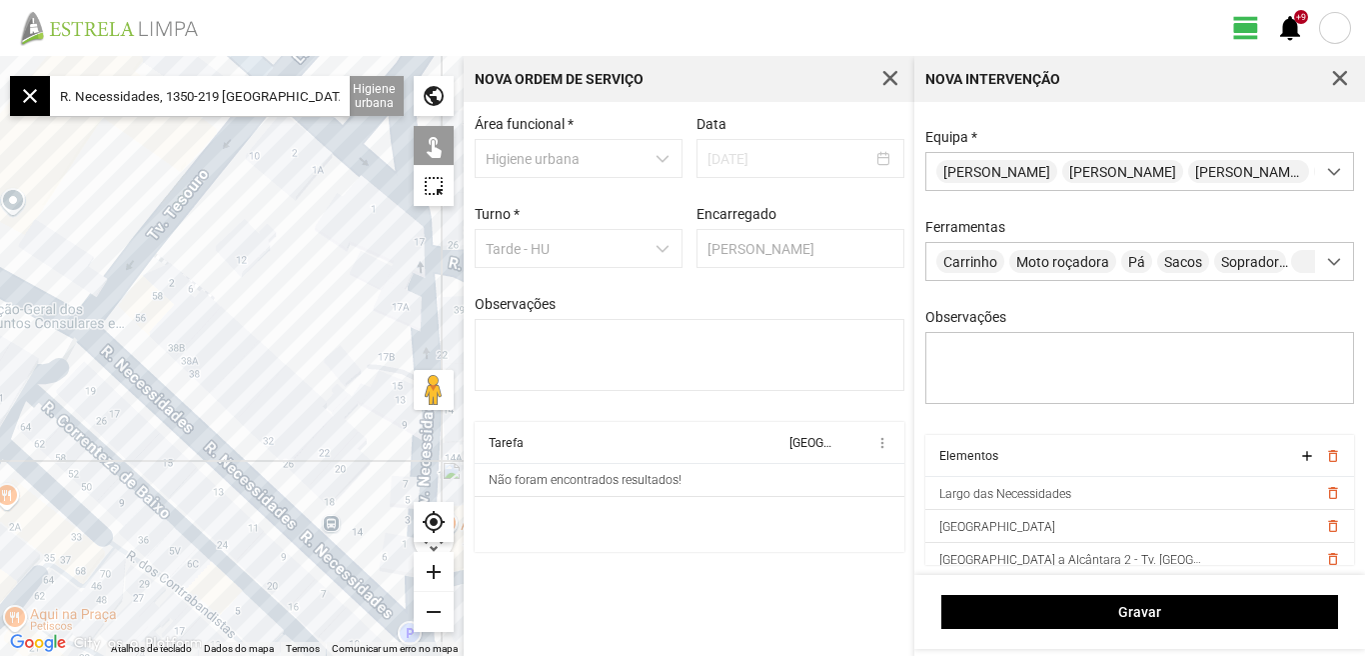
drag, startPoint x: 288, startPoint y: 250, endPoint x: 266, endPoint y: 345, distance: 97.5
click at [266, 345] on div at bounding box center [232, 356] width 464 height 600
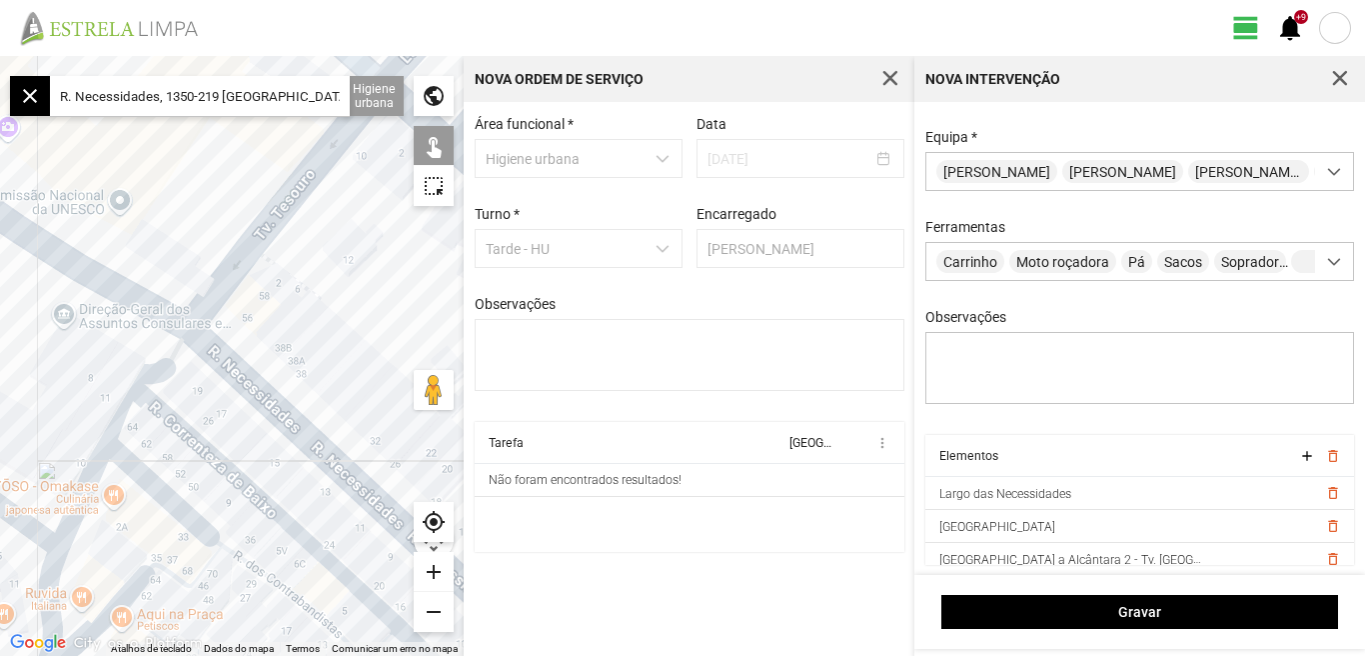
drag, startPoint x: 349, startPoint y: 229, endPoint x: 358, endPoint y: 240, distance: 14.2
click at [378, 229] on div at bounding box center [232, 356] width 464 height 600
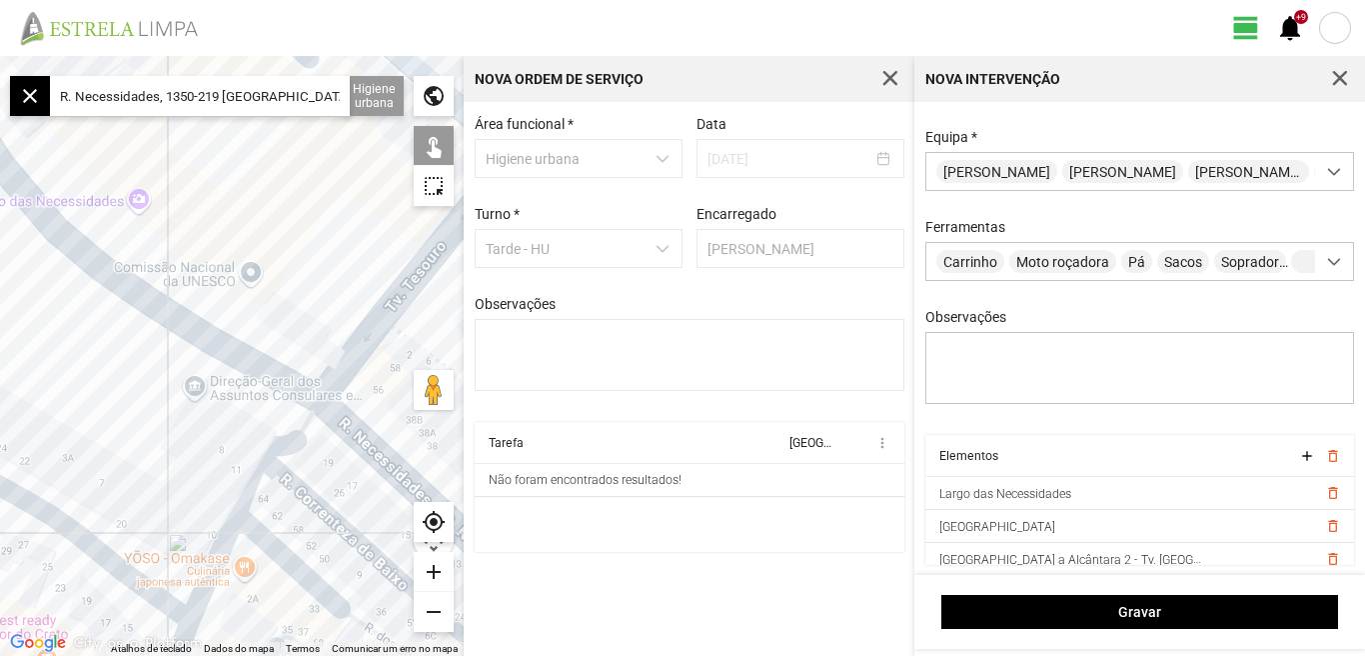
drag, startPoint x: 241, startPoint y: 277, endPoint x: 7, endPoint y: 155, distance: 263.7
click at [7, 155] on div at bounding box center [232, 356] width 464 height 600
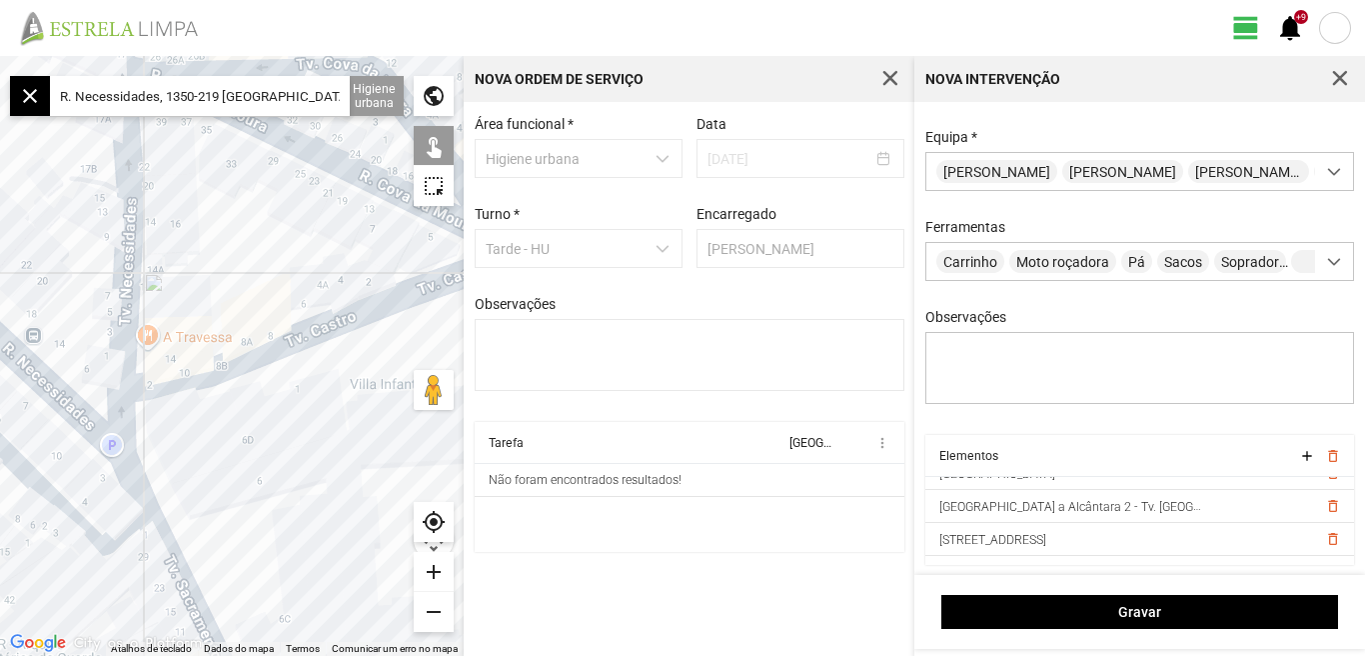
scroll to position [77, 0]
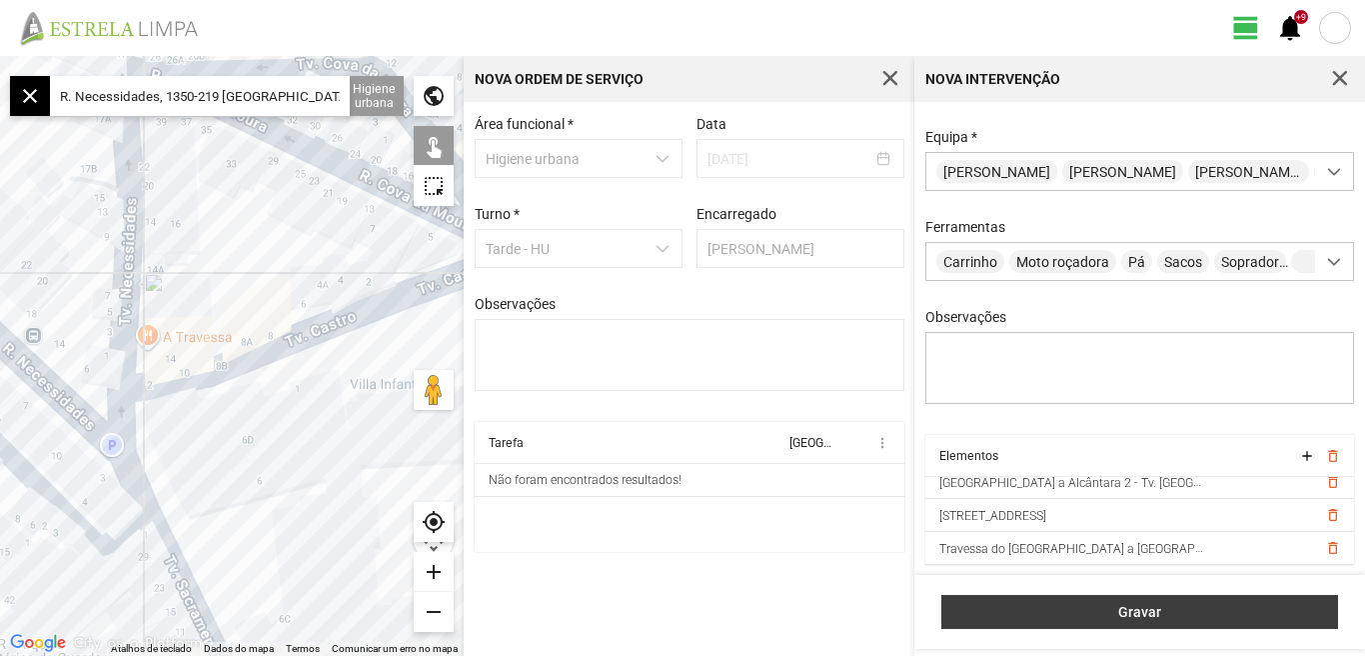
click at [1133, 609] on span "Gravar" at bounding box center [1140, 612] width 376 height 16
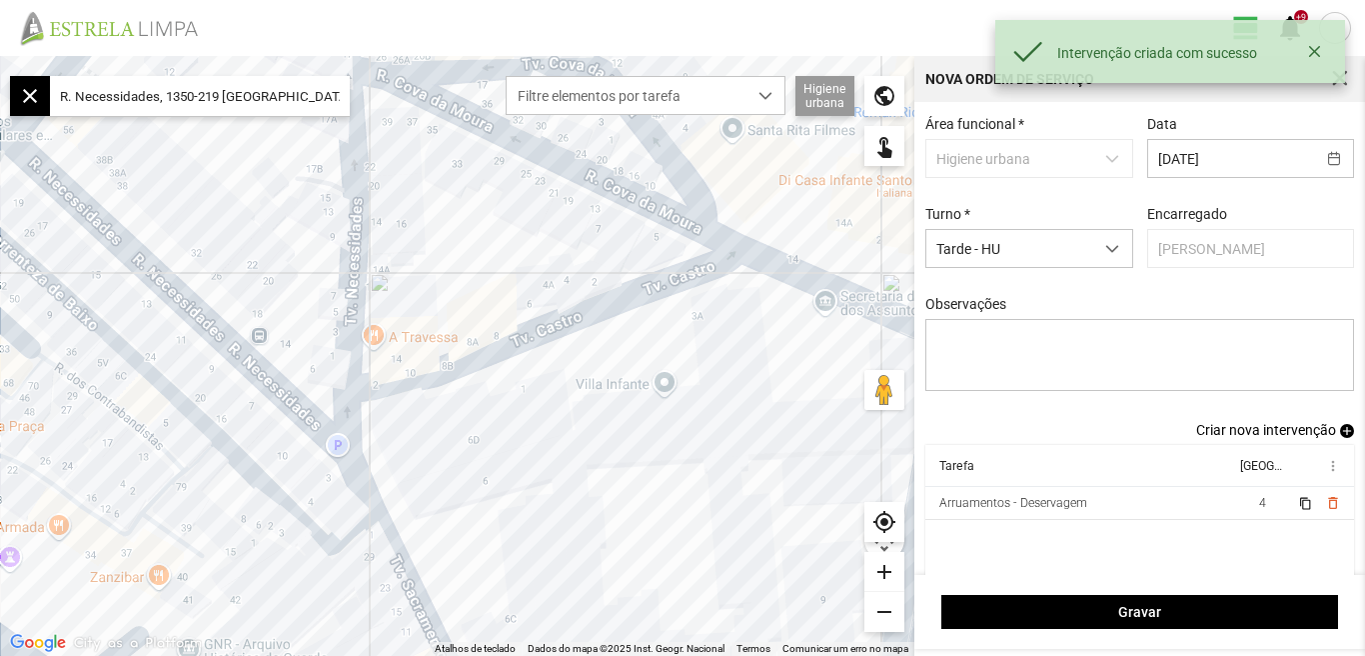
scroll to position [17, 0]
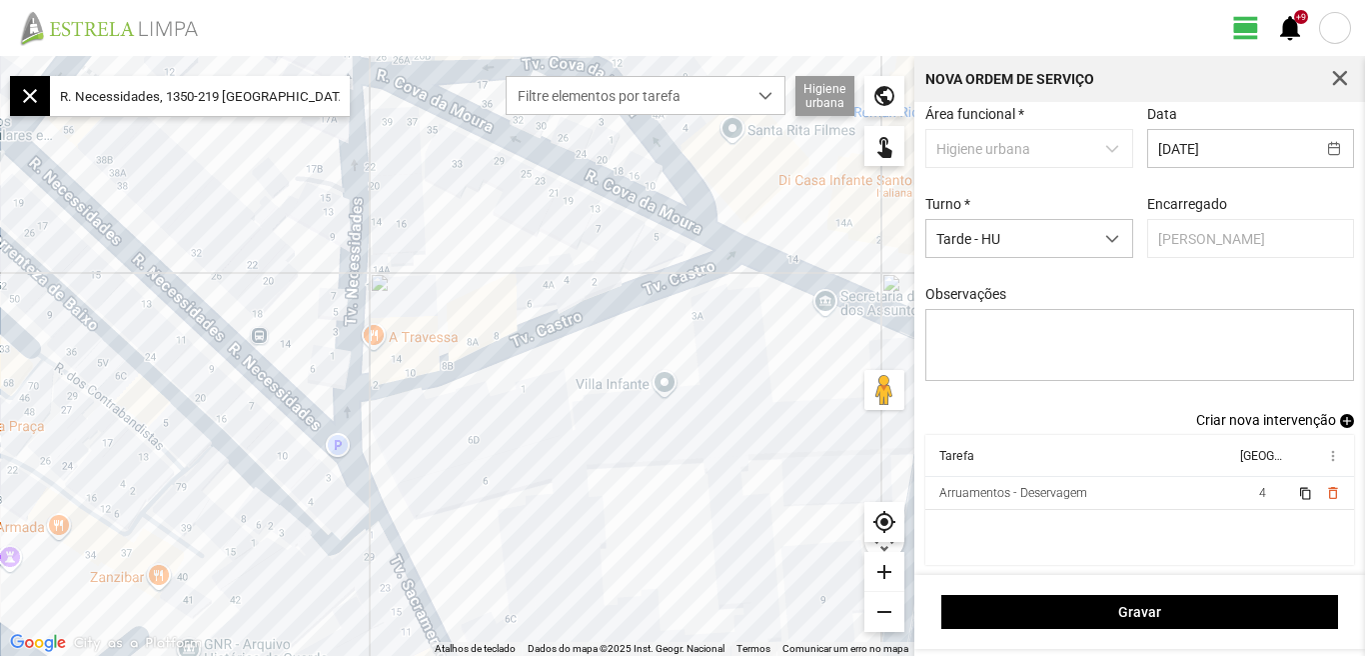
click at [1256, 419] on span "Criar nova intervenção" at bounding box center [1266, 420] width 140 height 16
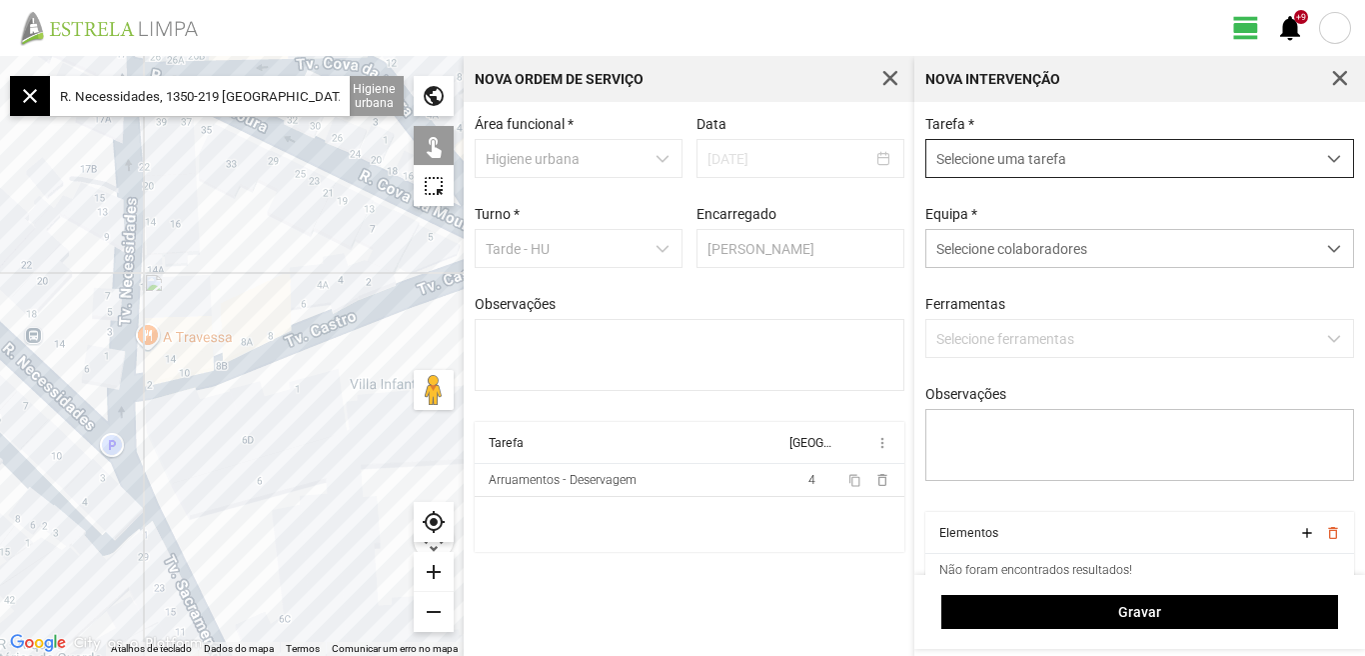
click at [1327, 155] on span "dropdown trigger" at bounding box center [1334, 159] width 14 height 14
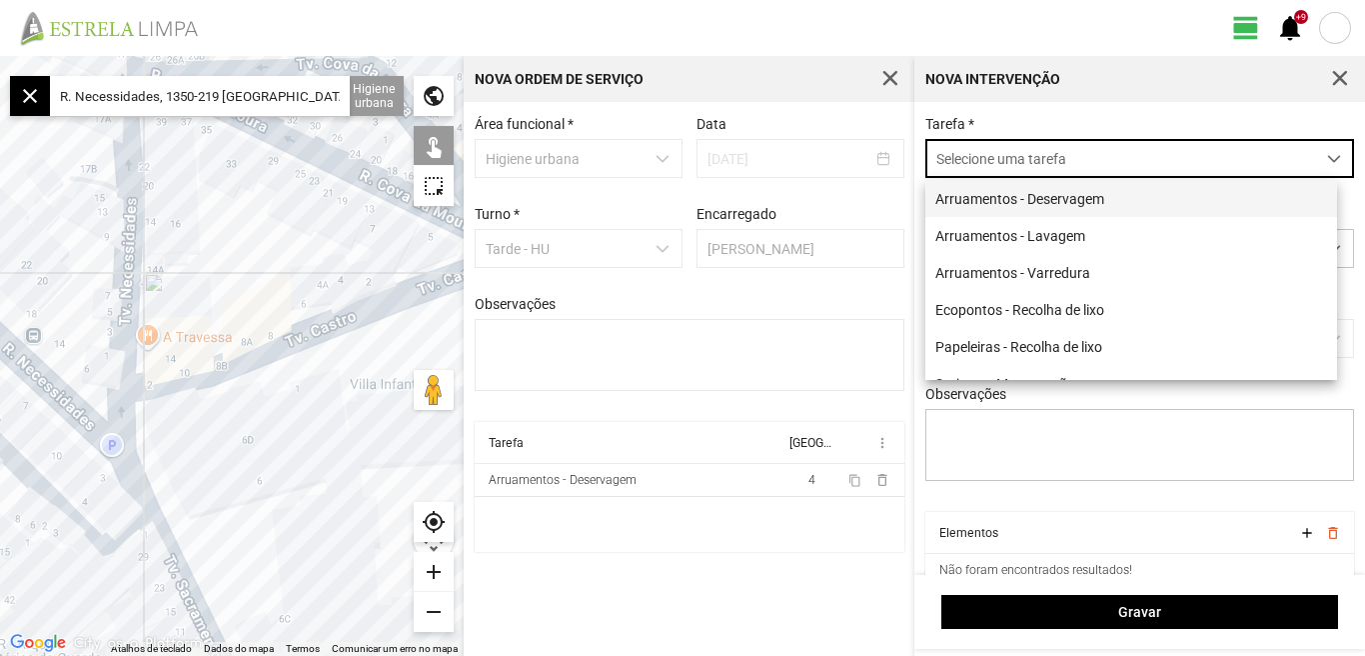
scroll to position [11, 89]
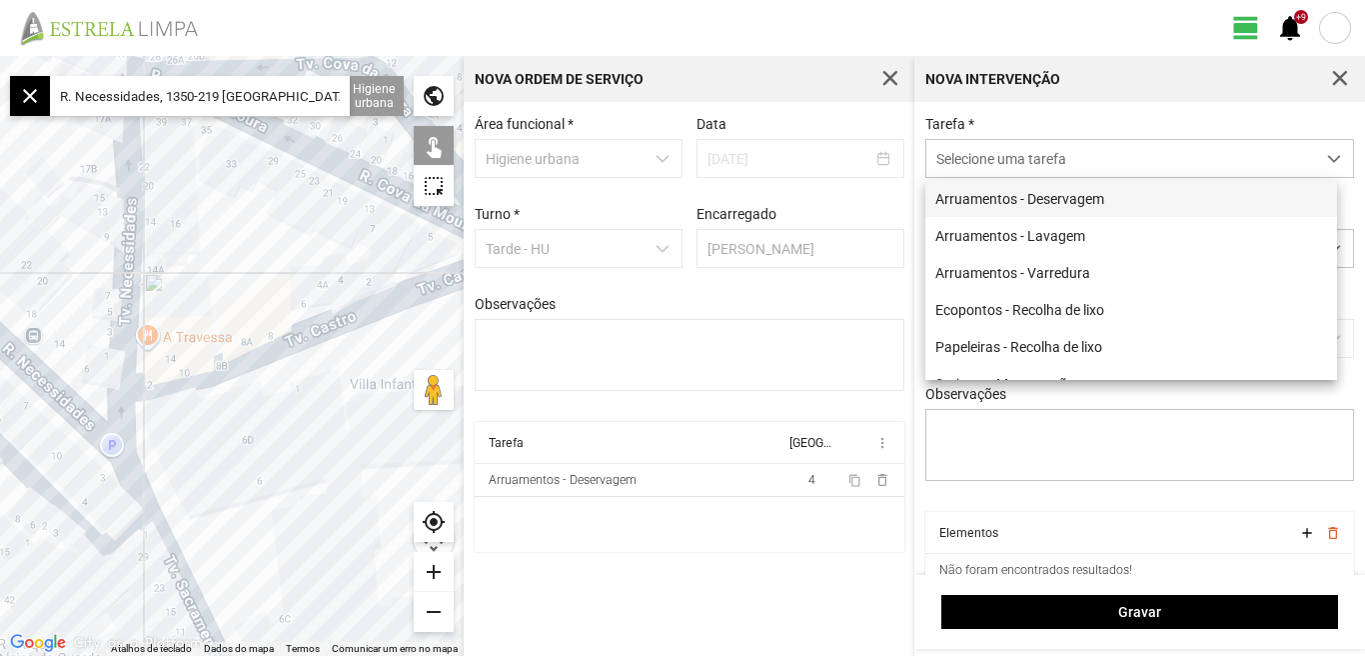
click at [1039, 200] on li "Arruamentos - Deservagem" at bounding box center [1131, 198] width 412 height 37
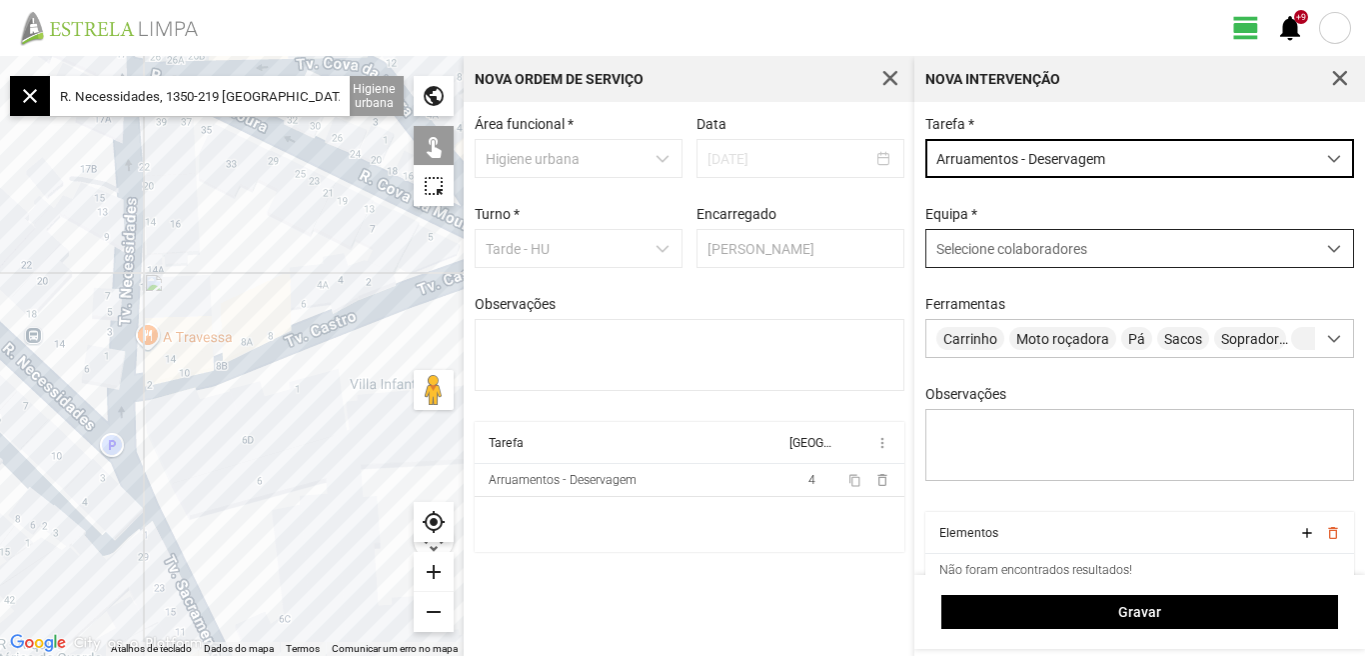
click at [1327, 248] on span at bounding box center [1334, 249] width 14 height 14
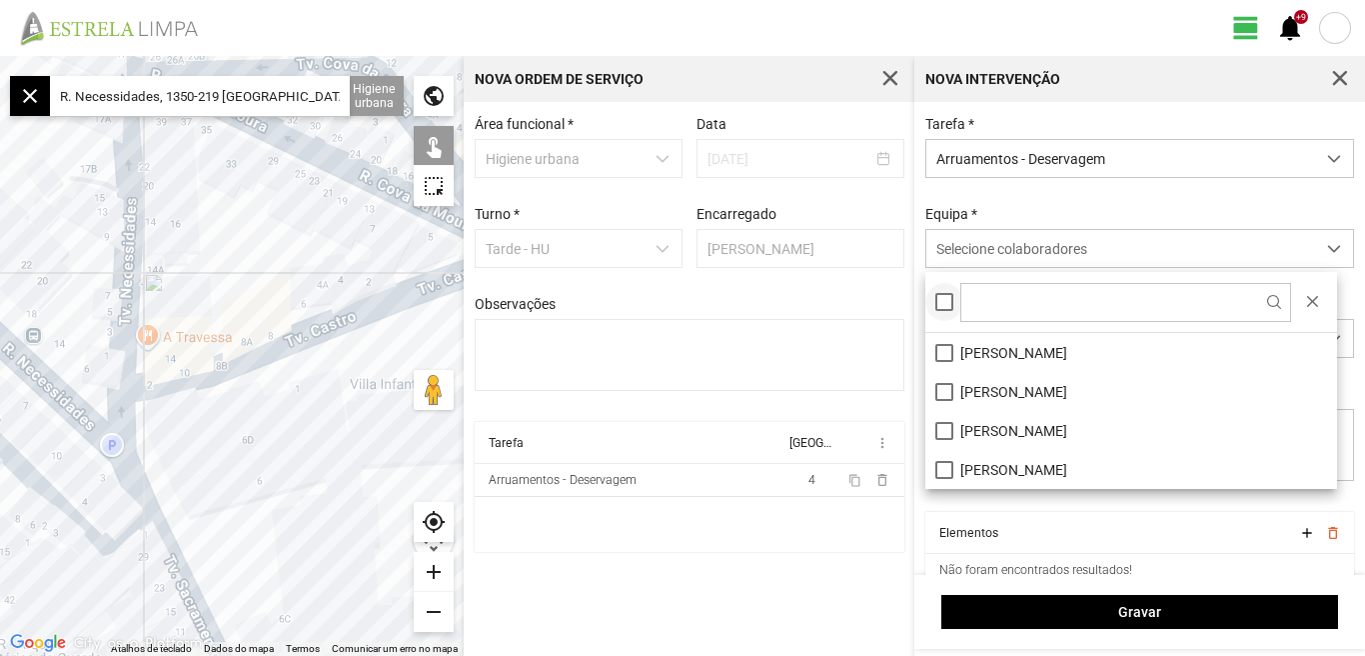
click at [943, 295] on div at bounding box center [944, 302] width 18 height 18
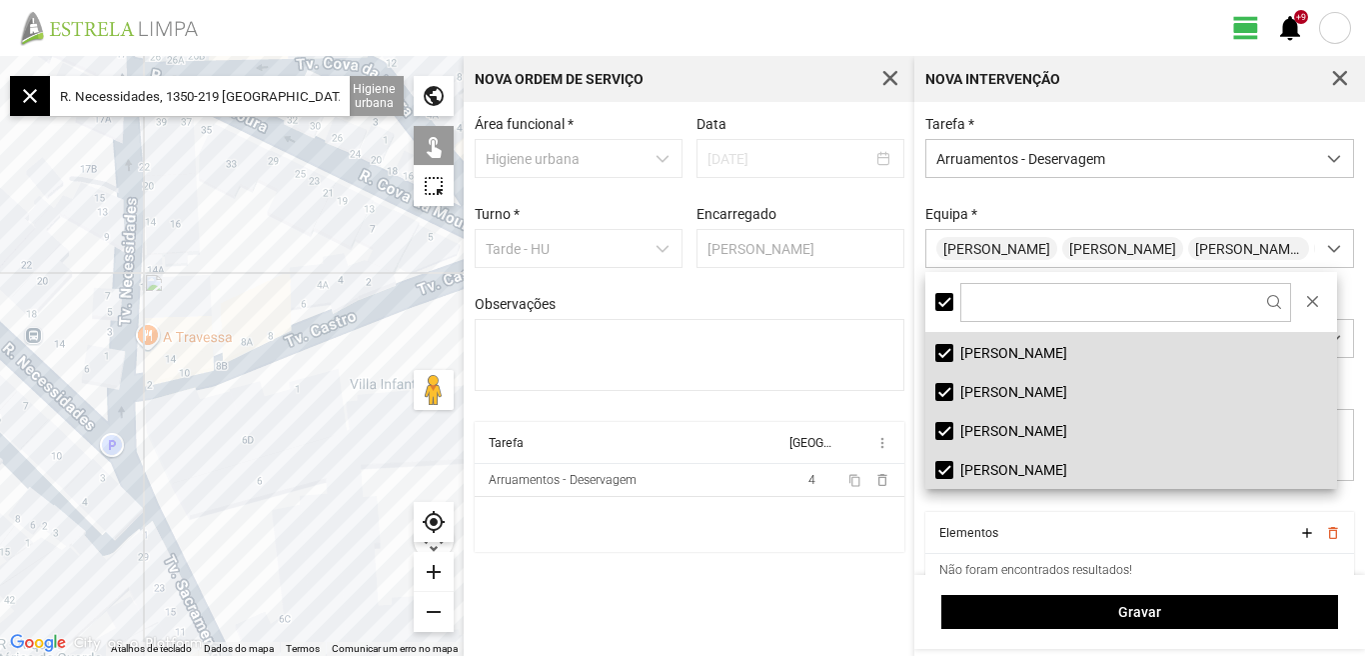
click at [328, 88] on input "R. Necessidades, 1350-219 Lisboa, Portugal" at bounding box center [200, 96] width 300 height 40
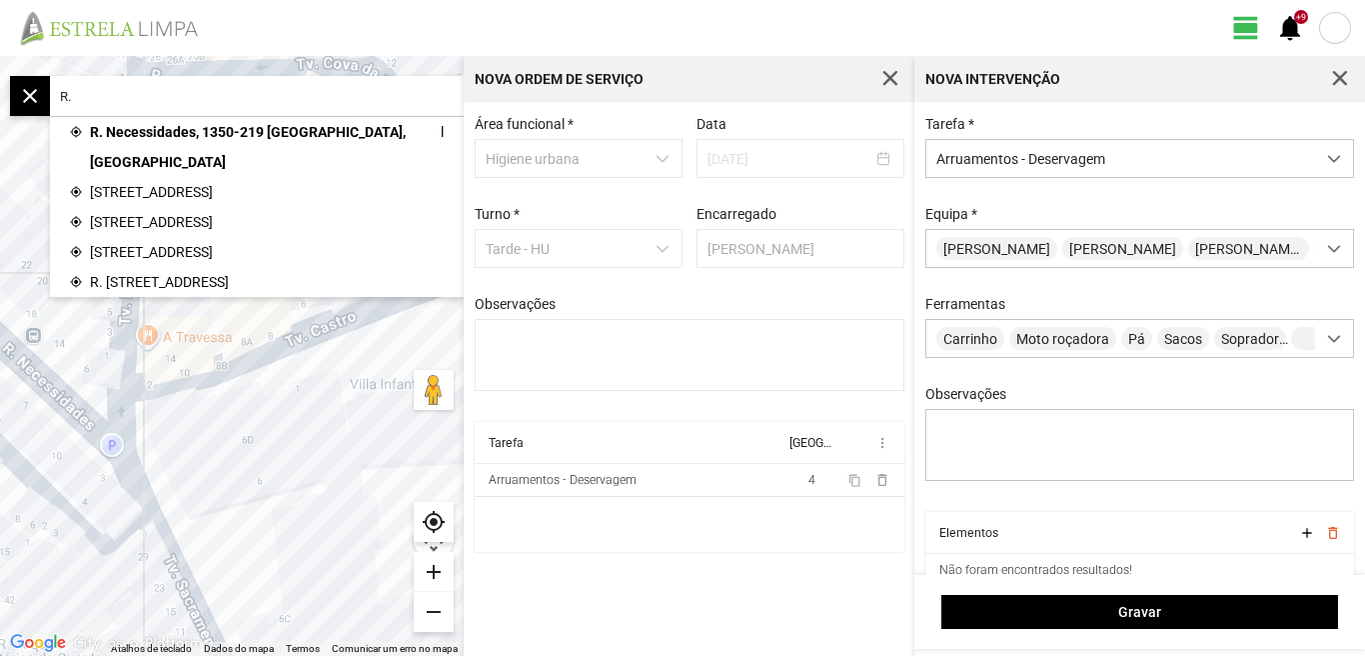
type input "R"
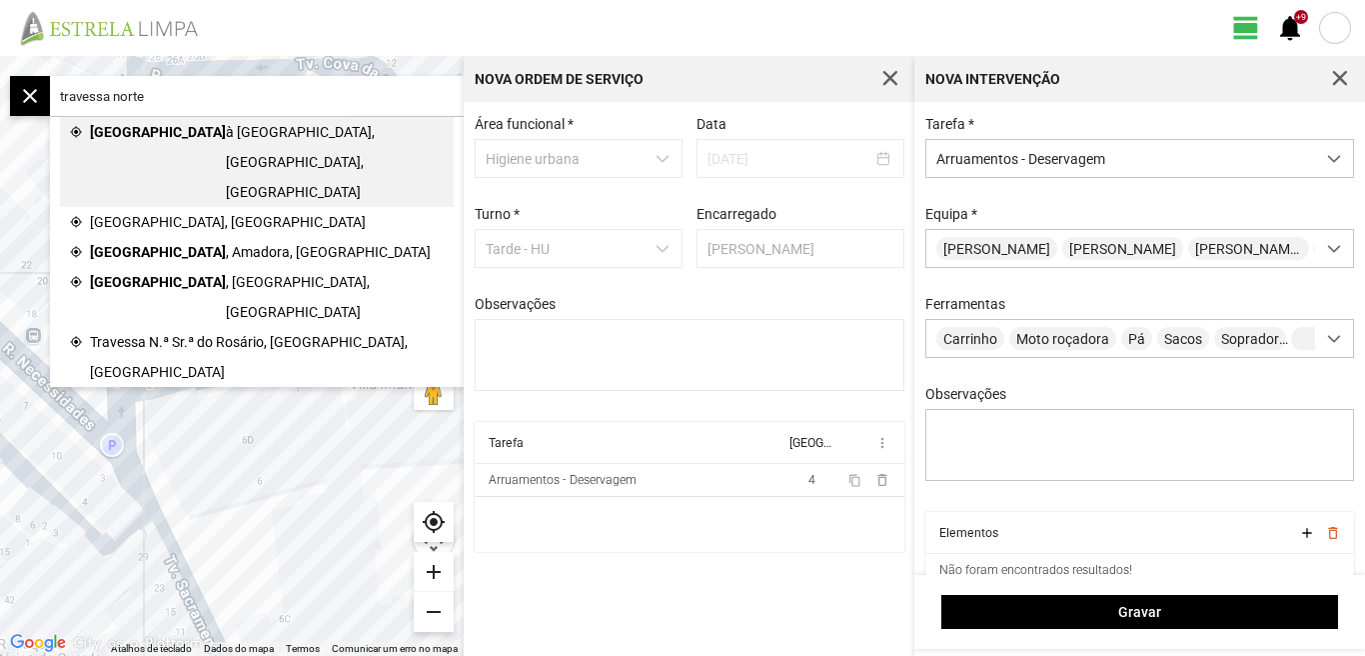
click at [284, 126] on span "à Lapa, Lisboa, Portugal" at bounding box center [335, 162] width 218 height 90
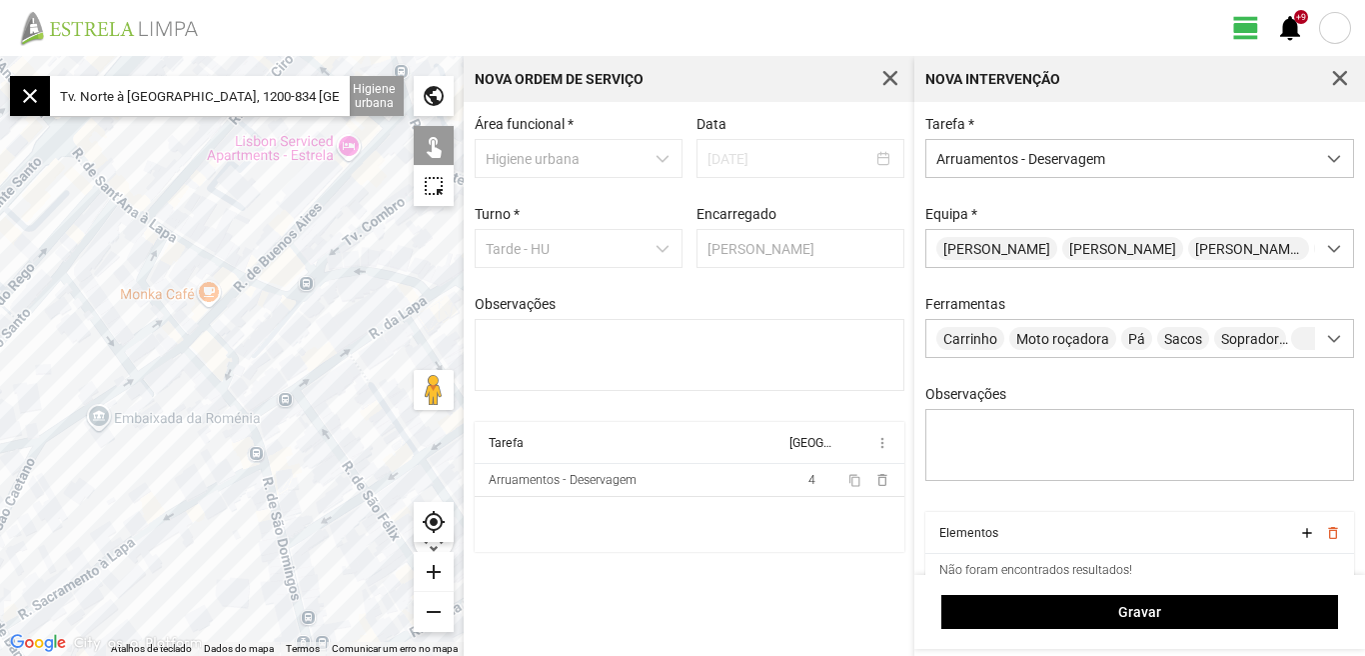
click at [425, 570] on div "add" at bounding box center [434, 572] width 40 height 40
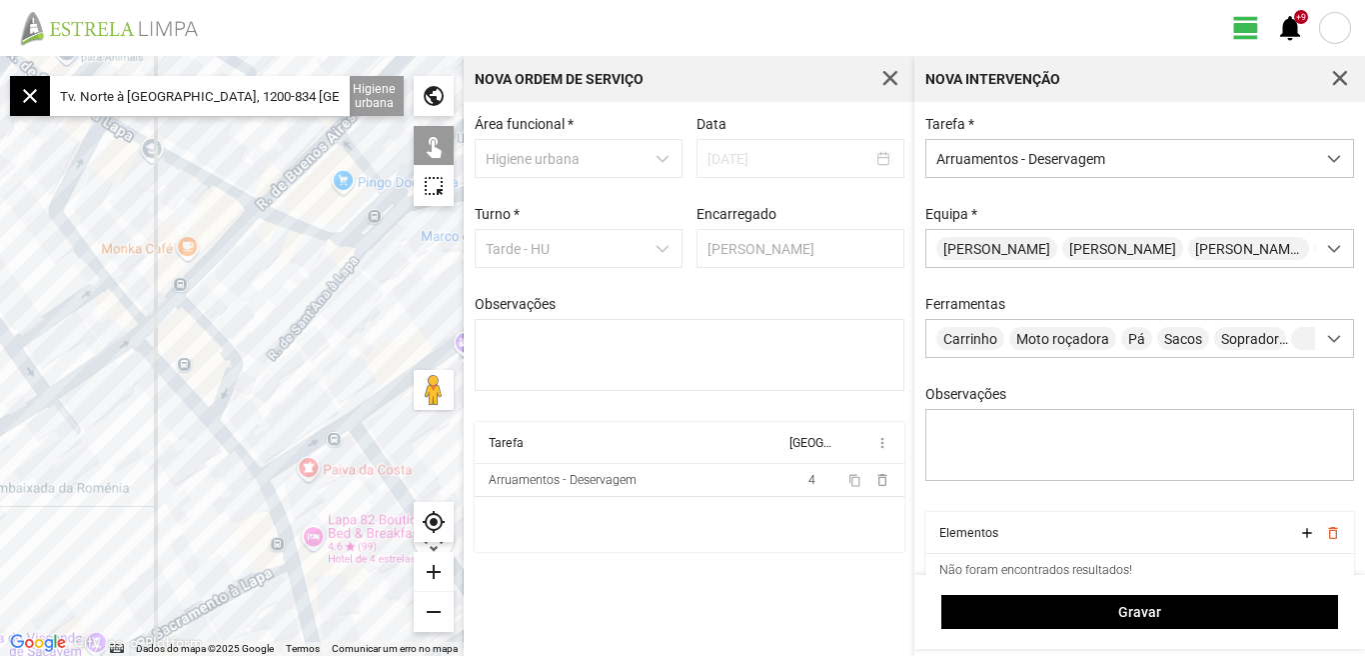
click at [431, 572] on div "add" at bounding box center [434, 572] width 40 height 40
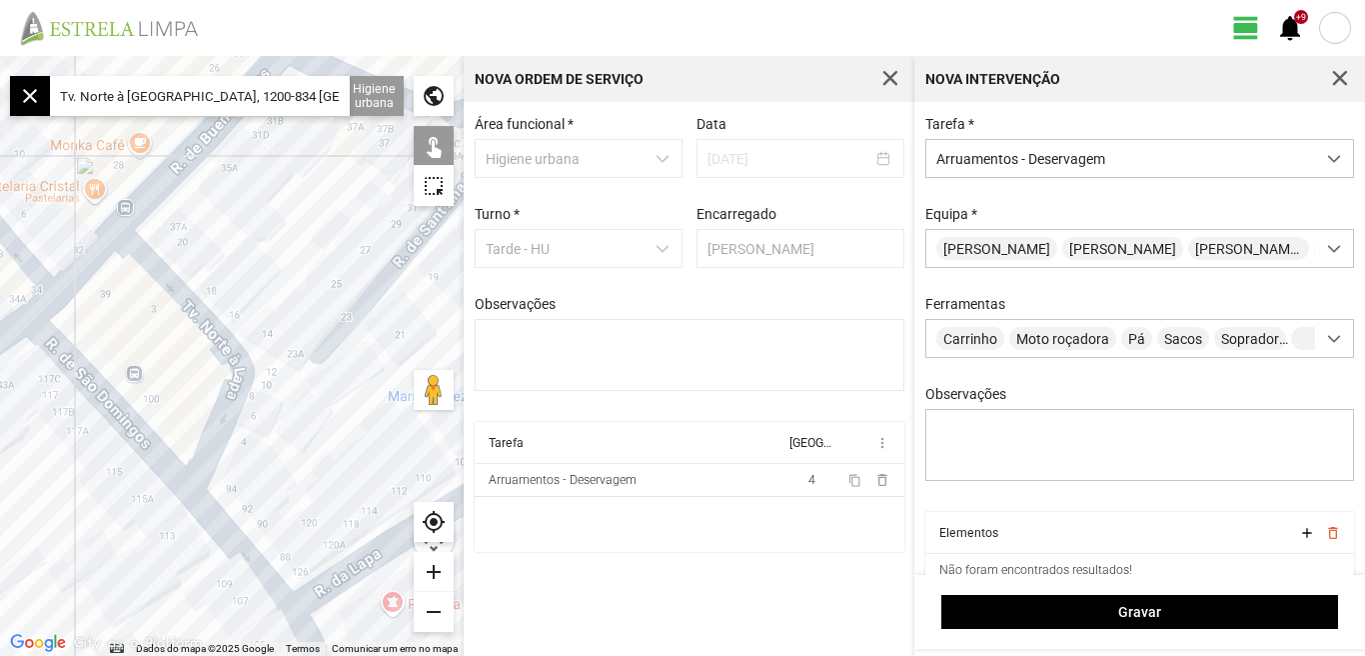
click at [244, 371] on div at bounding box center [232, 356] width 464 height 600
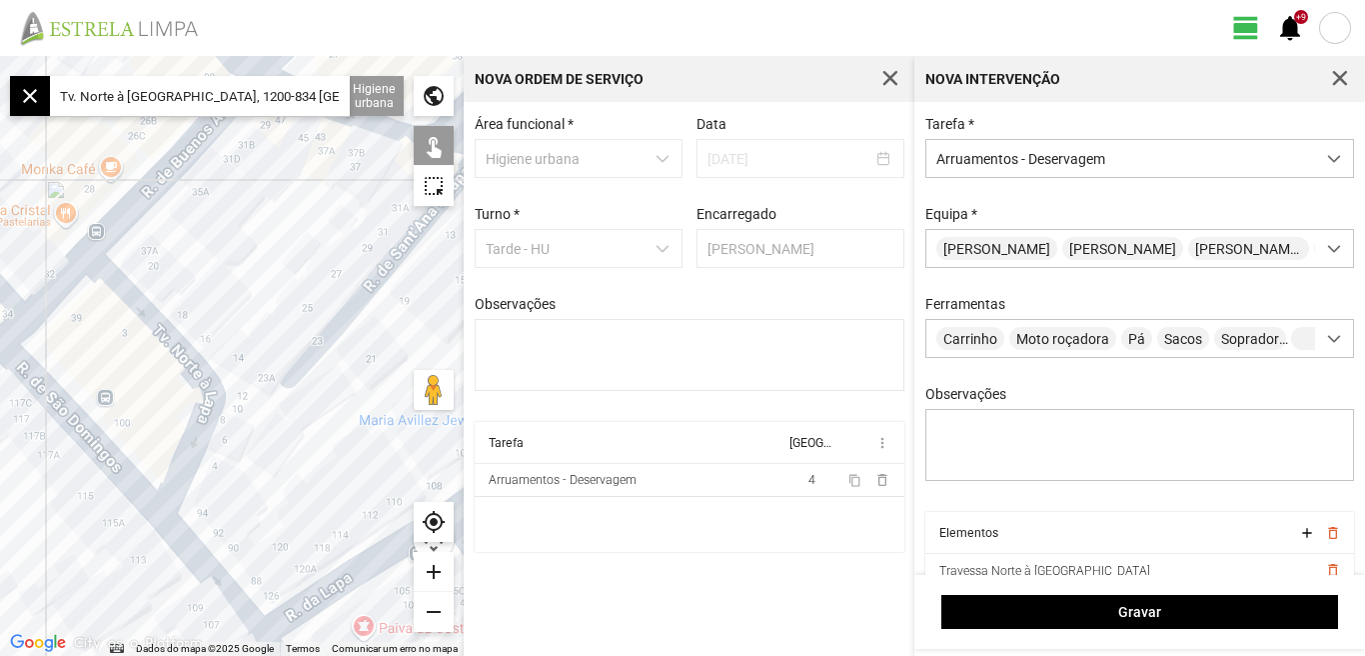
drag, startPoint x: 254, startPoint y: 241, endPoint x: 181, endPoint y: 262, distance: 75.9
click at [181, 262] on div at bounding box center [232, 356] width 464 height 600
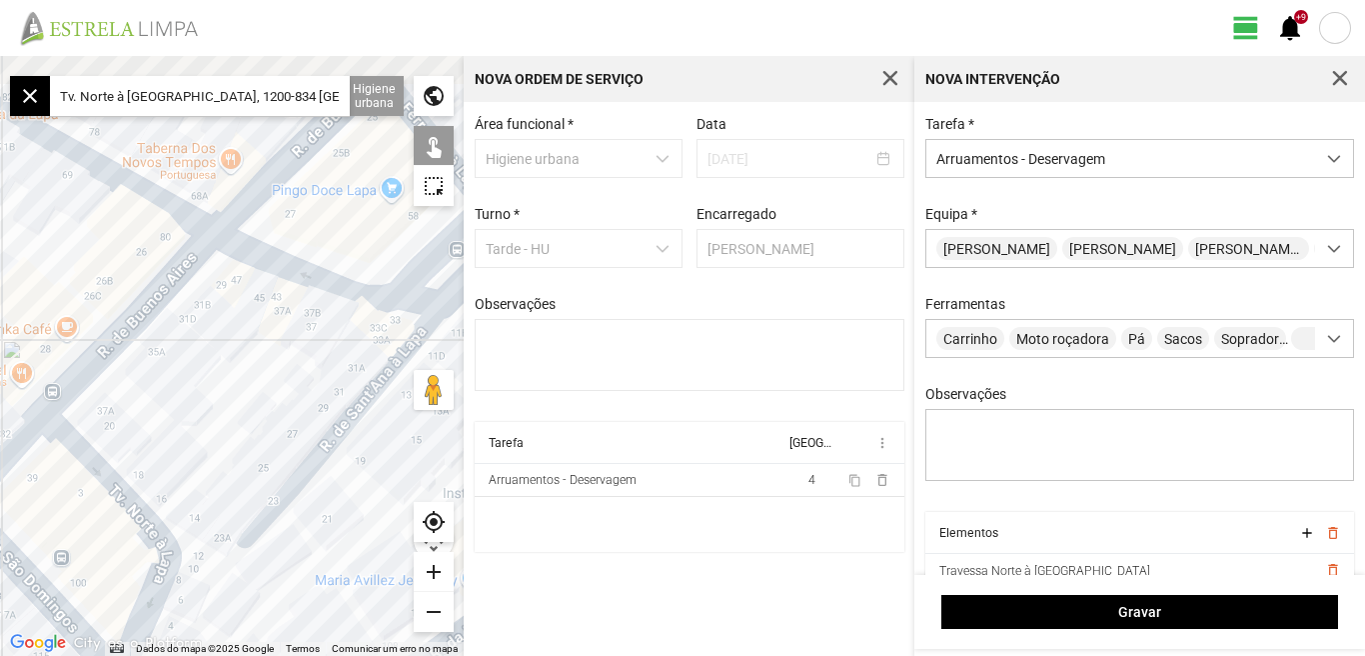
drag, startPoint x: 353, startPoint y: 390, endPoint x: 393, endPoint y: 532, distance: 147.4
click at [393, 532] on div at bounding box center [232, 356] width 464 height 600
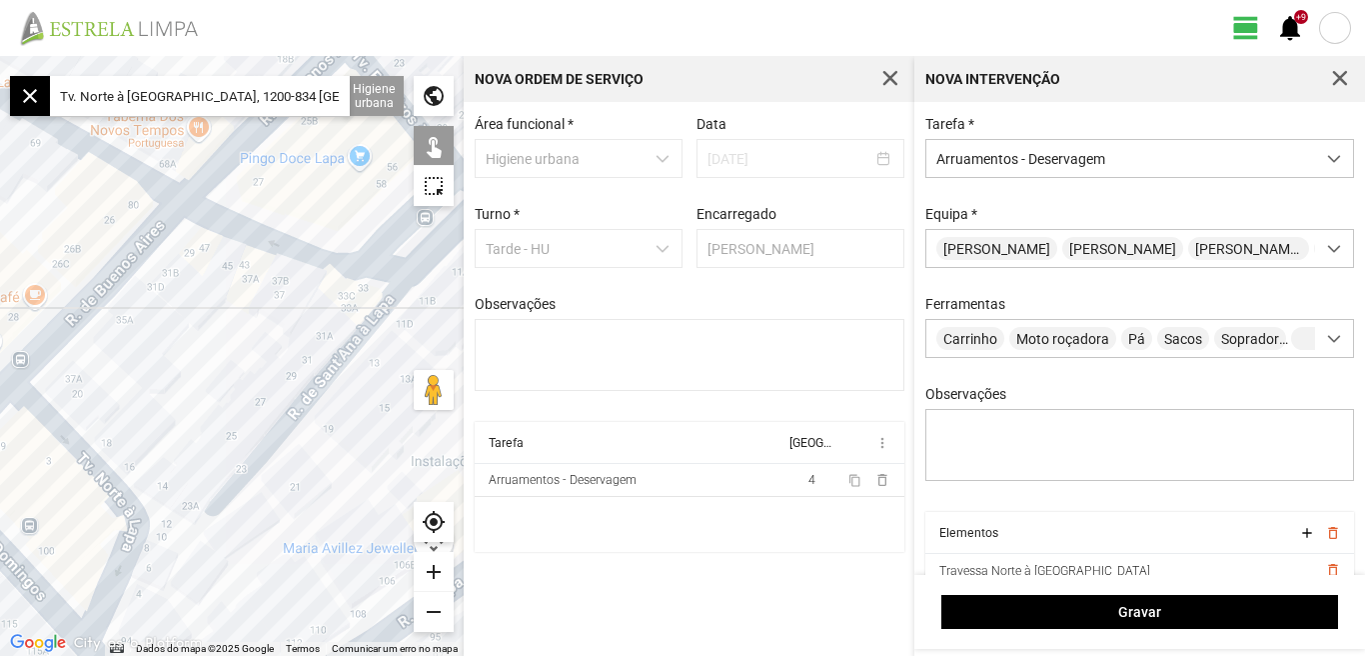
drag, startPoint x: 209, startPoint y: 361, endPoint x: 152, endPoint y: 314, distance: 73.8
click at [152, 314] on div at bounding box center [232, 356] width 464 height 600
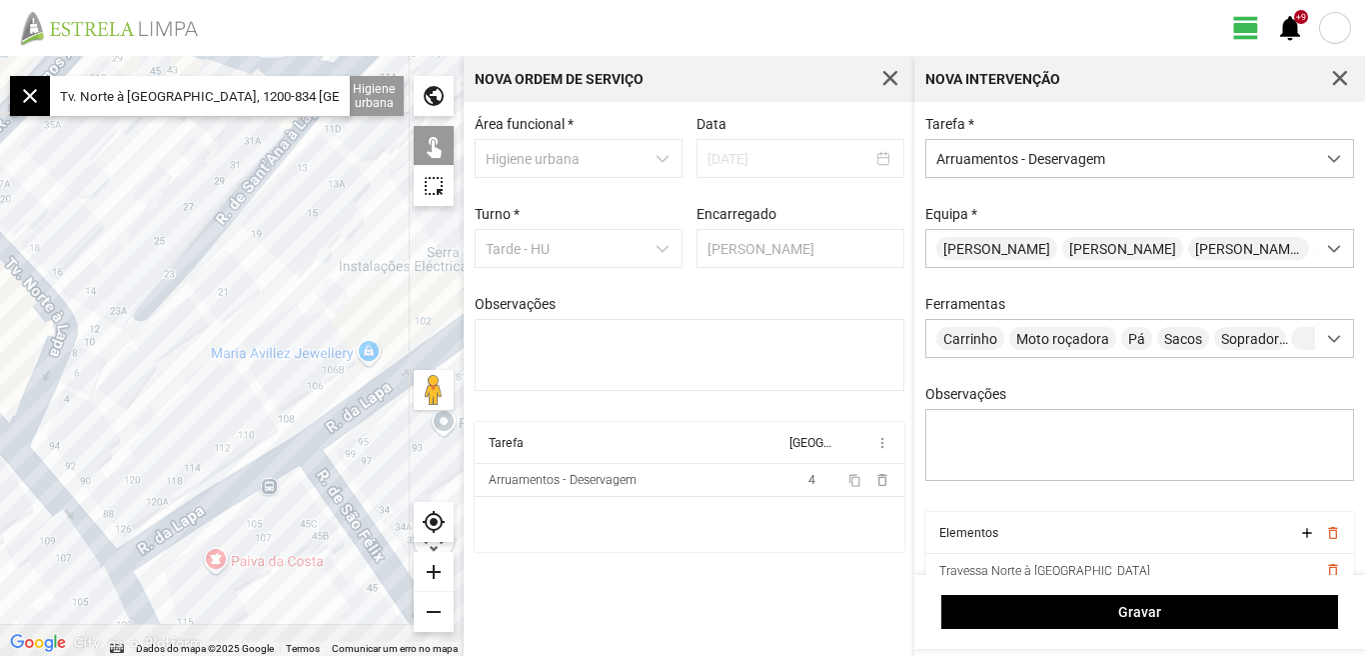
drag, startPoint x: 310, startPoint y: 390, endPoint x: 315, endPoint y: 249, distance: 141.0
click at [315, 250] on div at bounding box center [232, 356] width 464 height 600
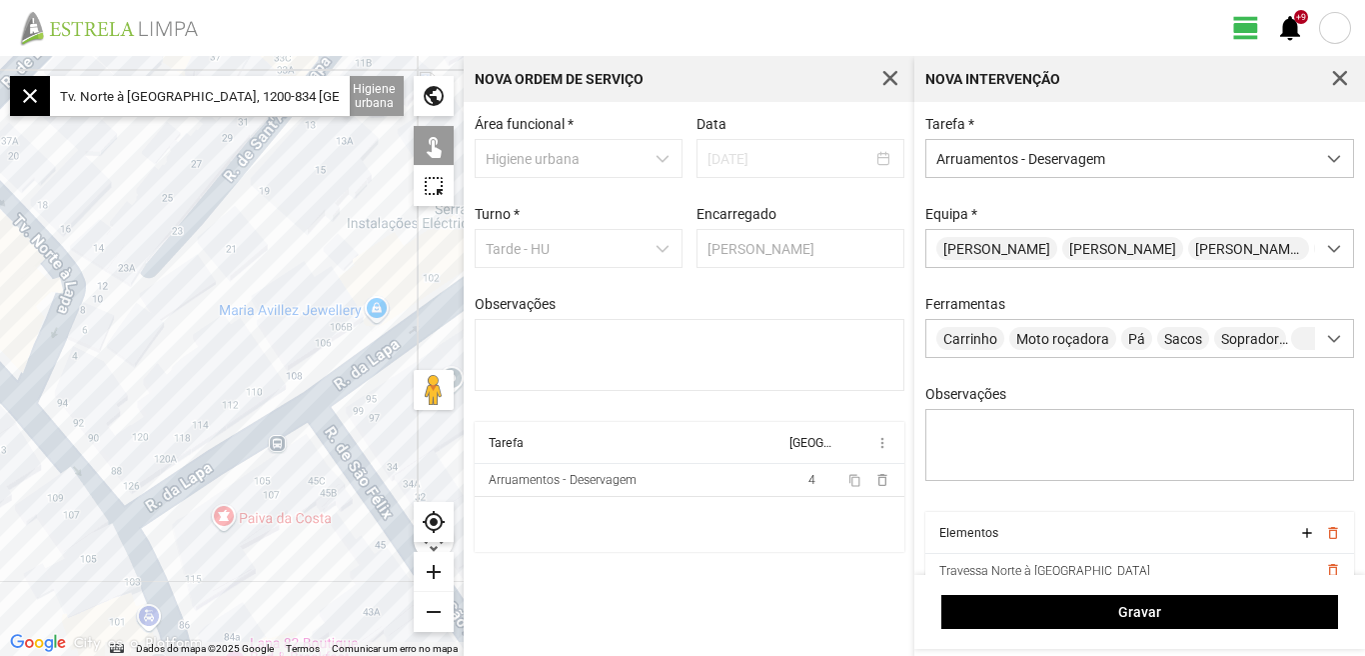
click at [434, 569] on div "add" at bounding box center [434, 572] width 40 height 40
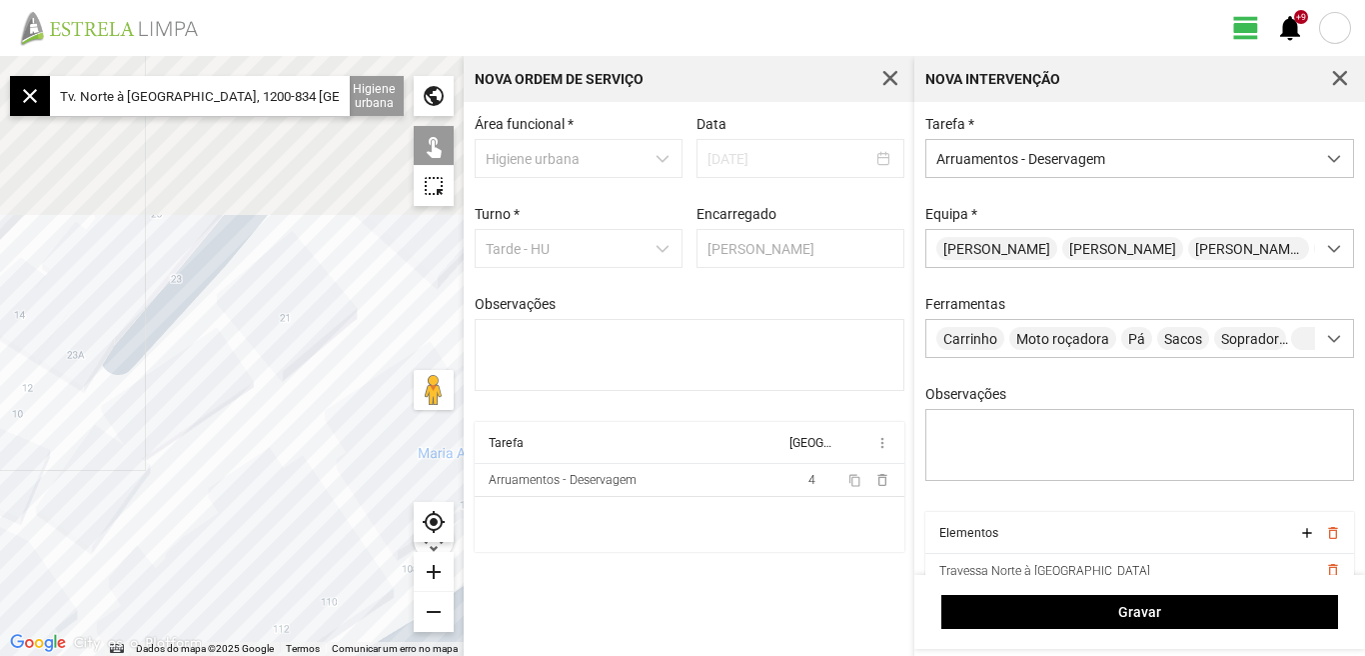
drag, startPoint x: 285, startPoint y: 523, endPoint x: 297, endPoint y: 539, distance: 20.0
click at [297, 539] on div at bounding box center [232, 356] width 464 height 600
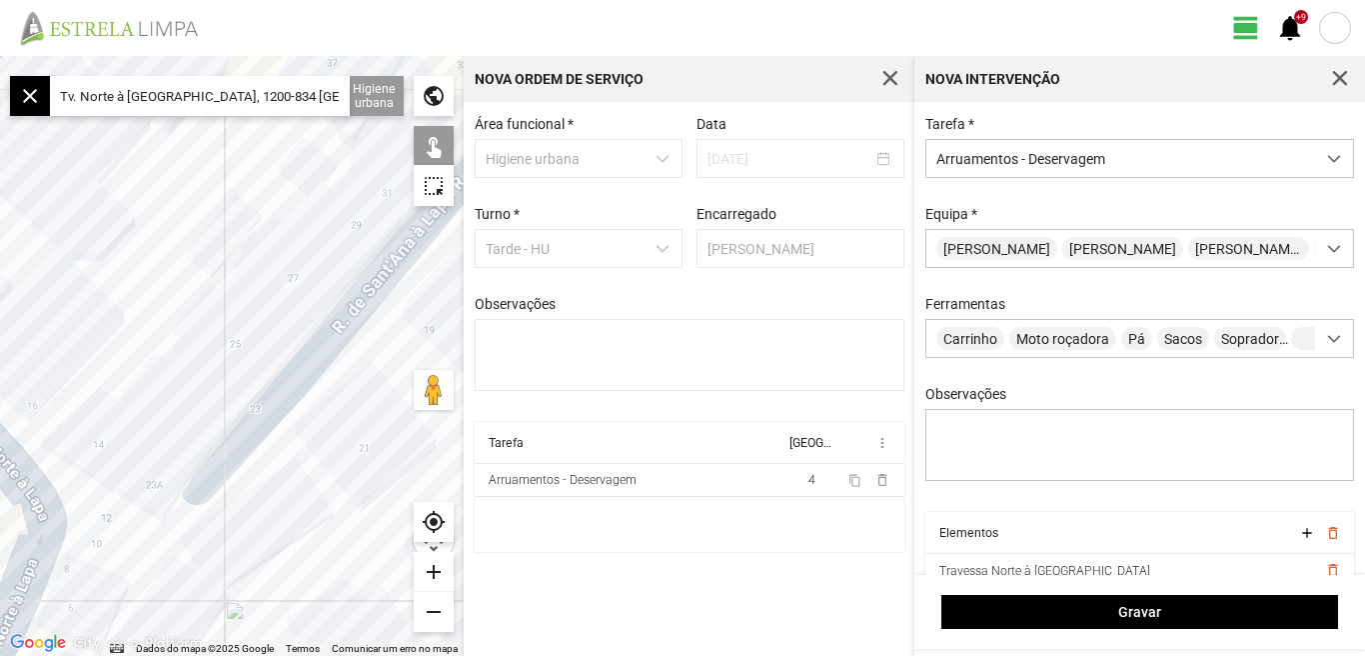
drag, startPoint x: 171, startPoint y: 363, endPoint x: 256, endPoint y: 434, distance: 110.7
click at [256, 436] on div at bounding box center [232, 356] width 464 height 600
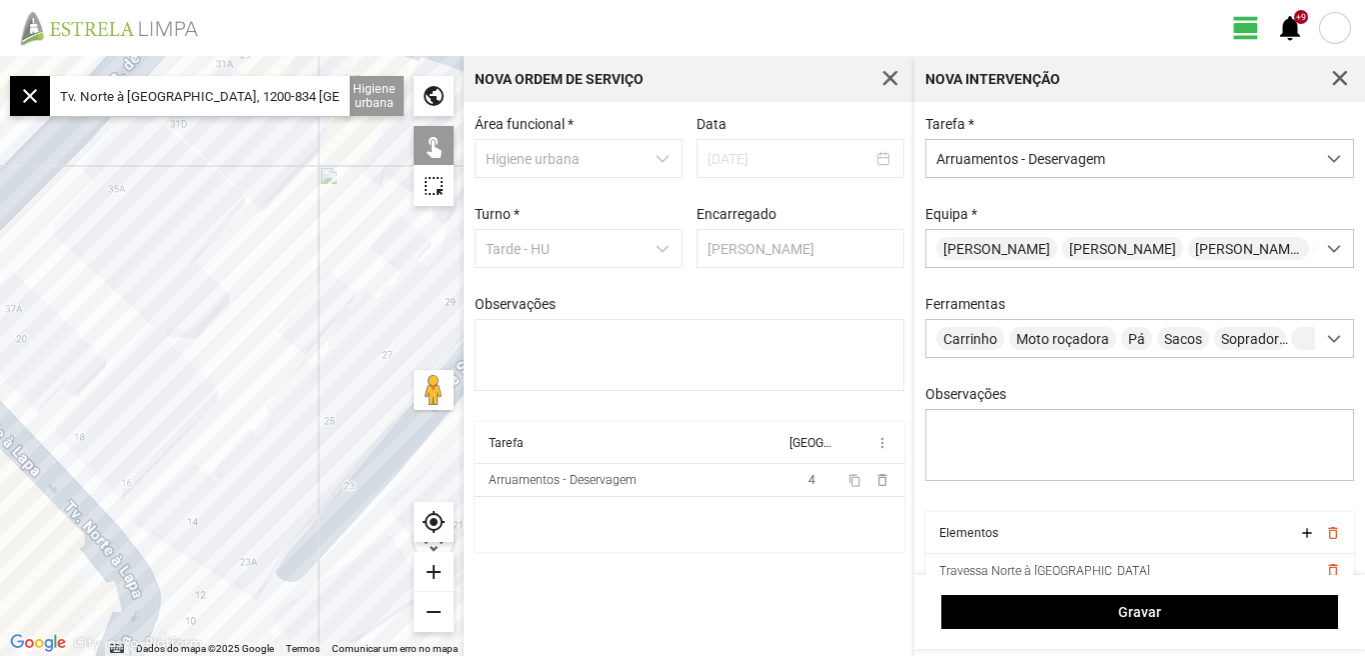
click at [208, 464] on div at bounding box center [232, 356] width 464 height 600
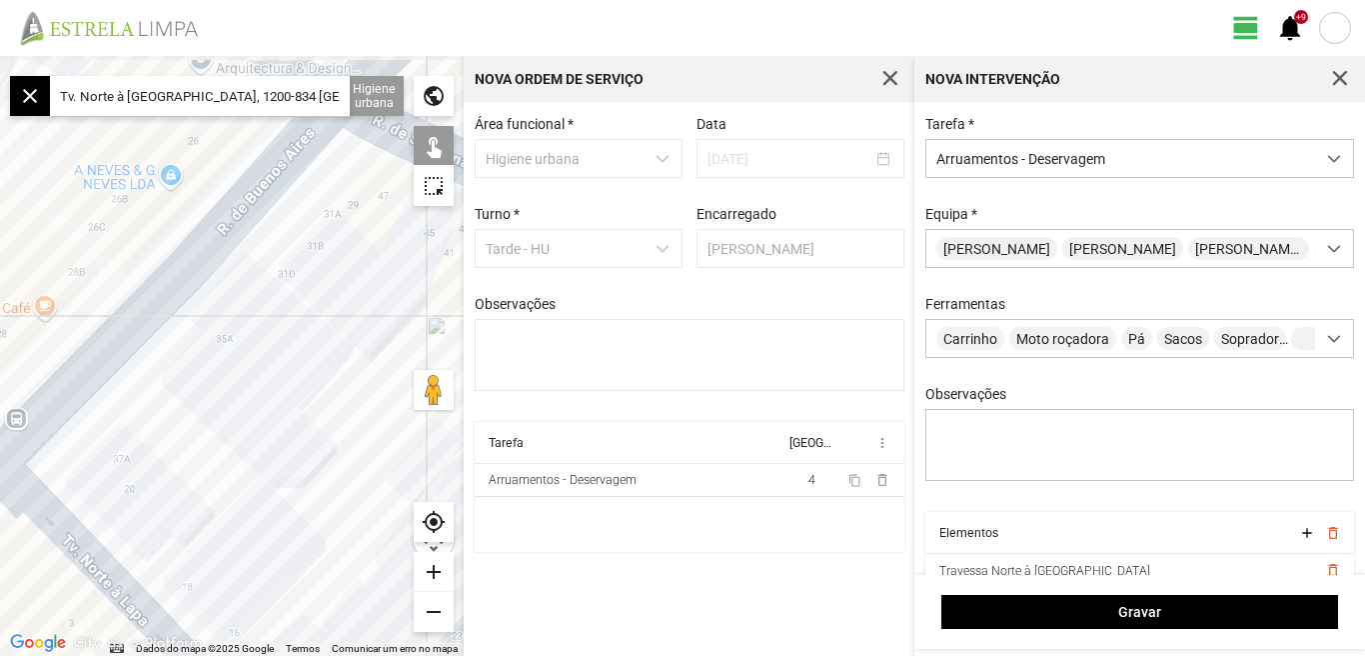
click at [236, 452] on div at bounding box center [232, 356] width 464 height 600
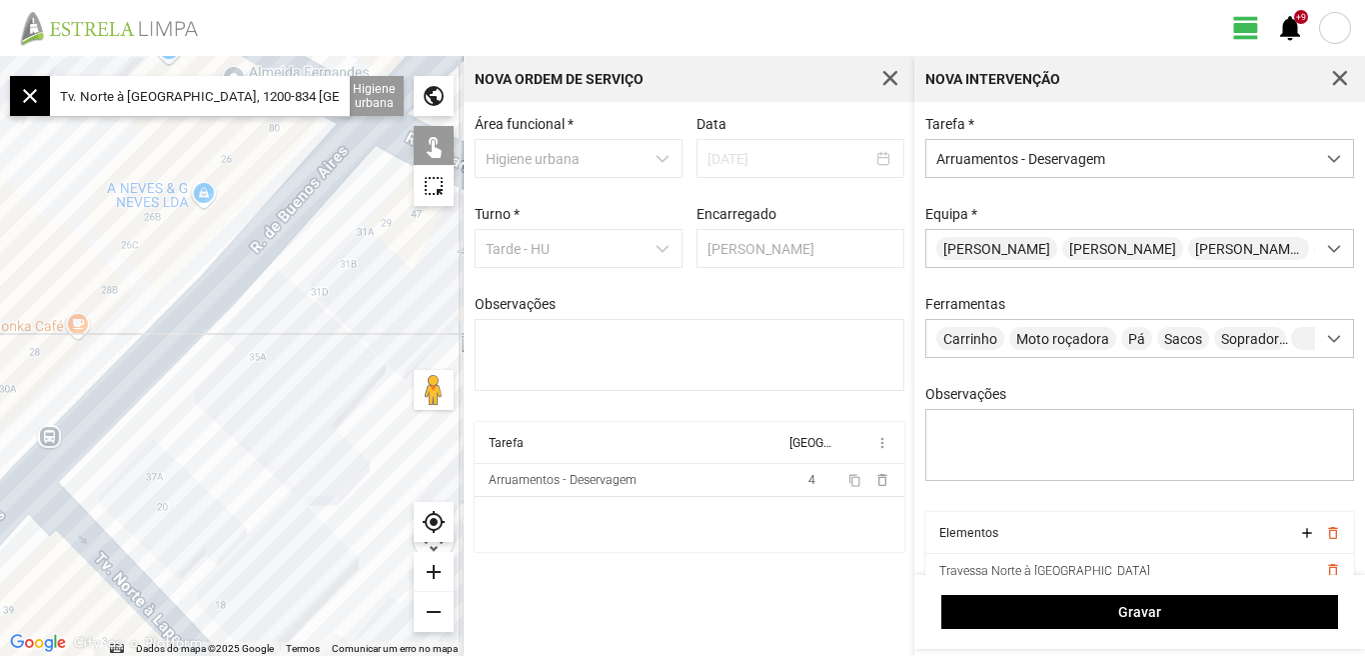
drag, startPoint x: 198, startPoint y: 411, endPoint x: 177, endPoint y: 353, distance: 61.6
click at [179, 361] on div at bounding box center [232, 356] width 464 height 600
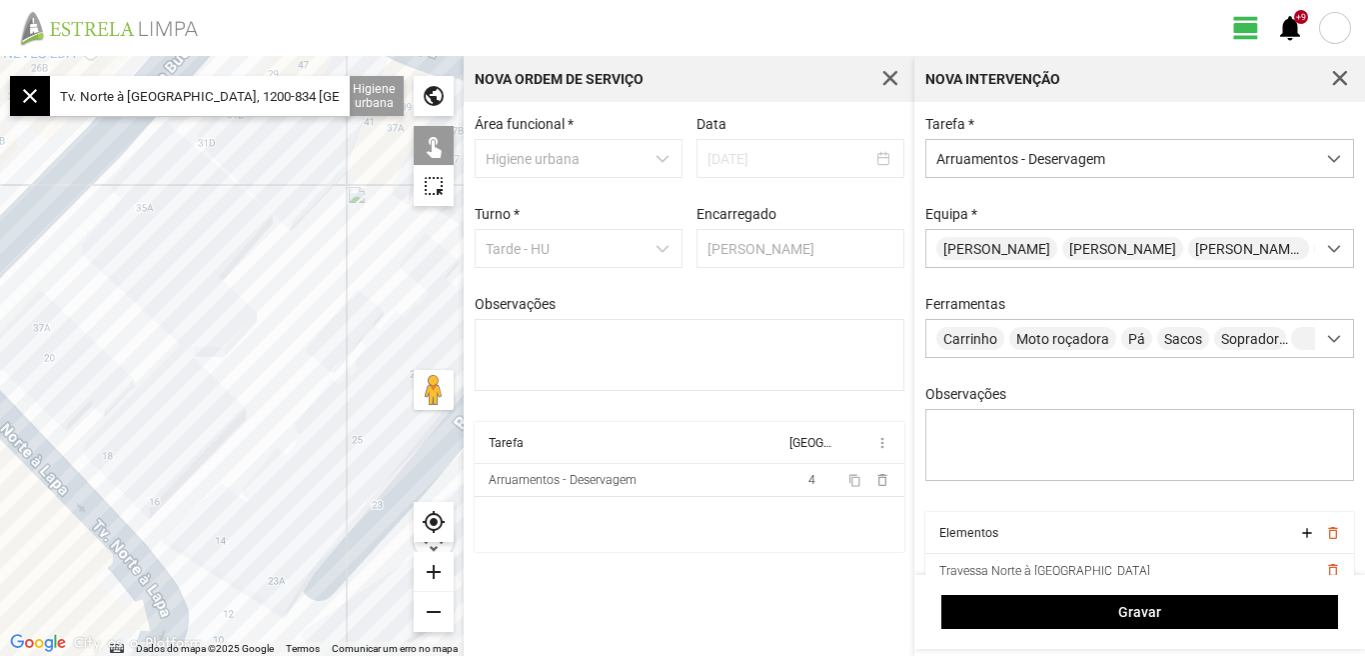
click at [435, 608] on div "remove" at bounding box center [434, 612] width 40 height 40
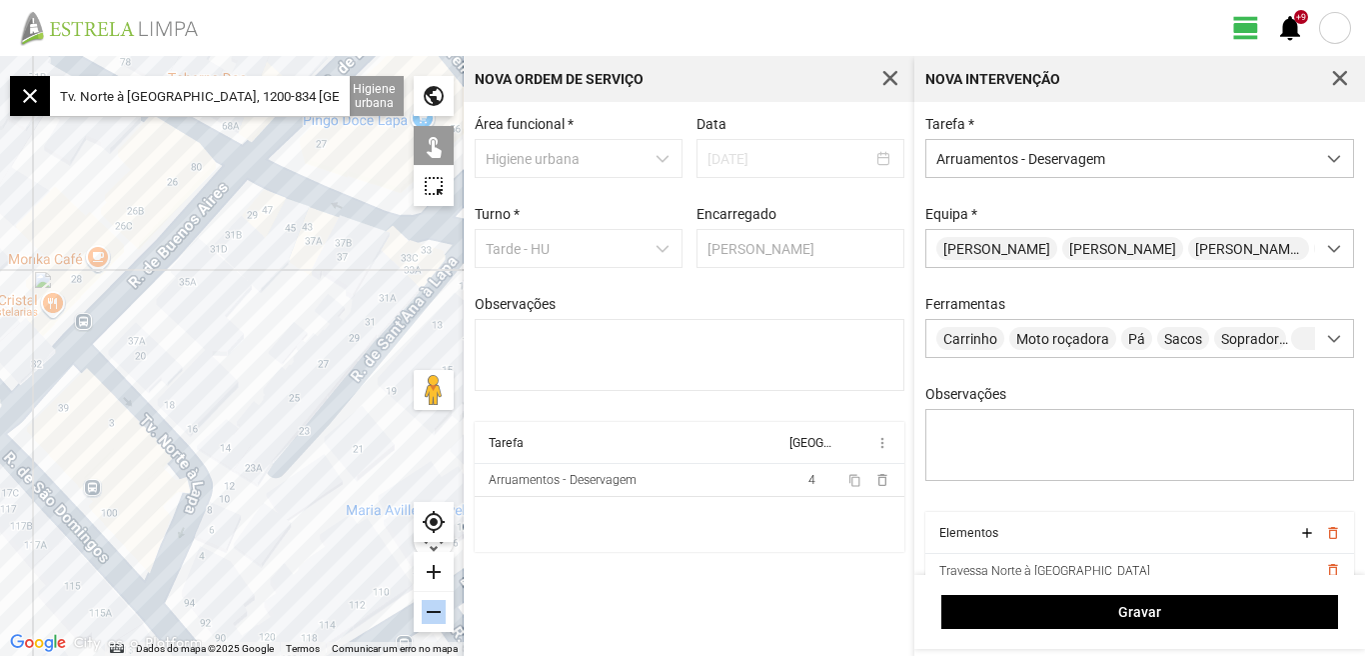
click at [435, 608] on div "remove" at bounding box center [434, 612] width 40 height 40
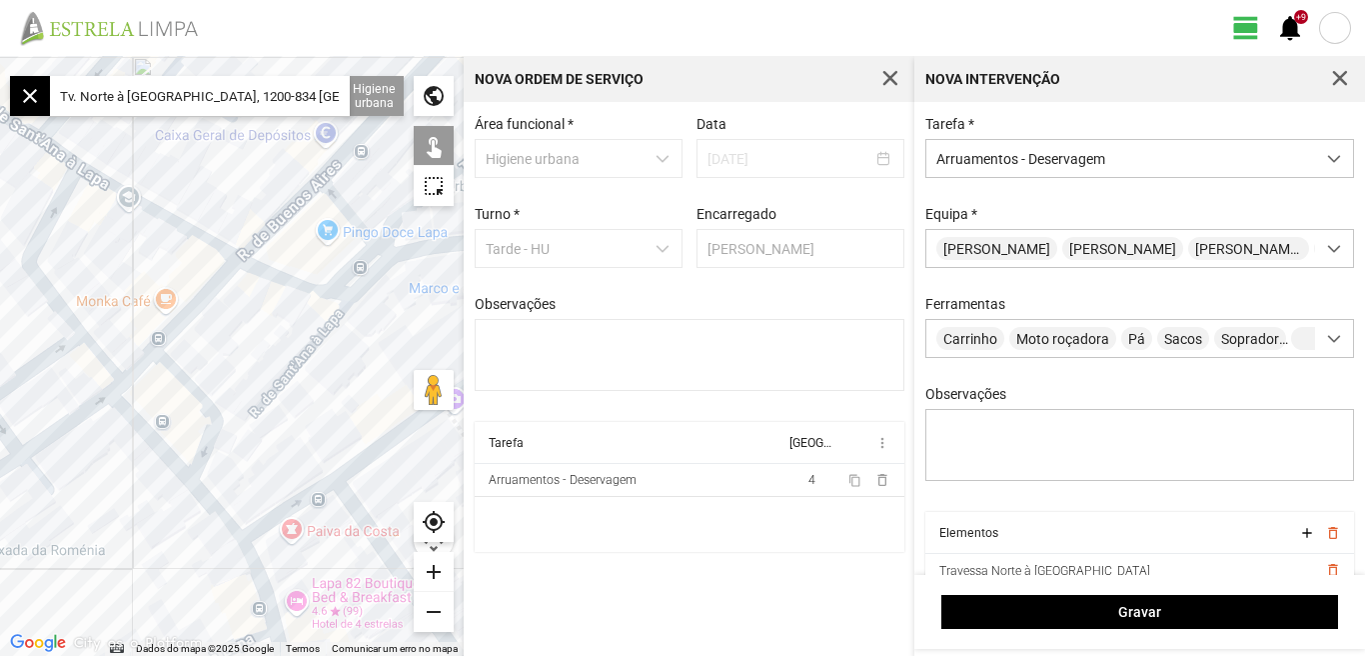
click at [429, 570] on div "add" at bounding box center [434, 572] width 40 height 40
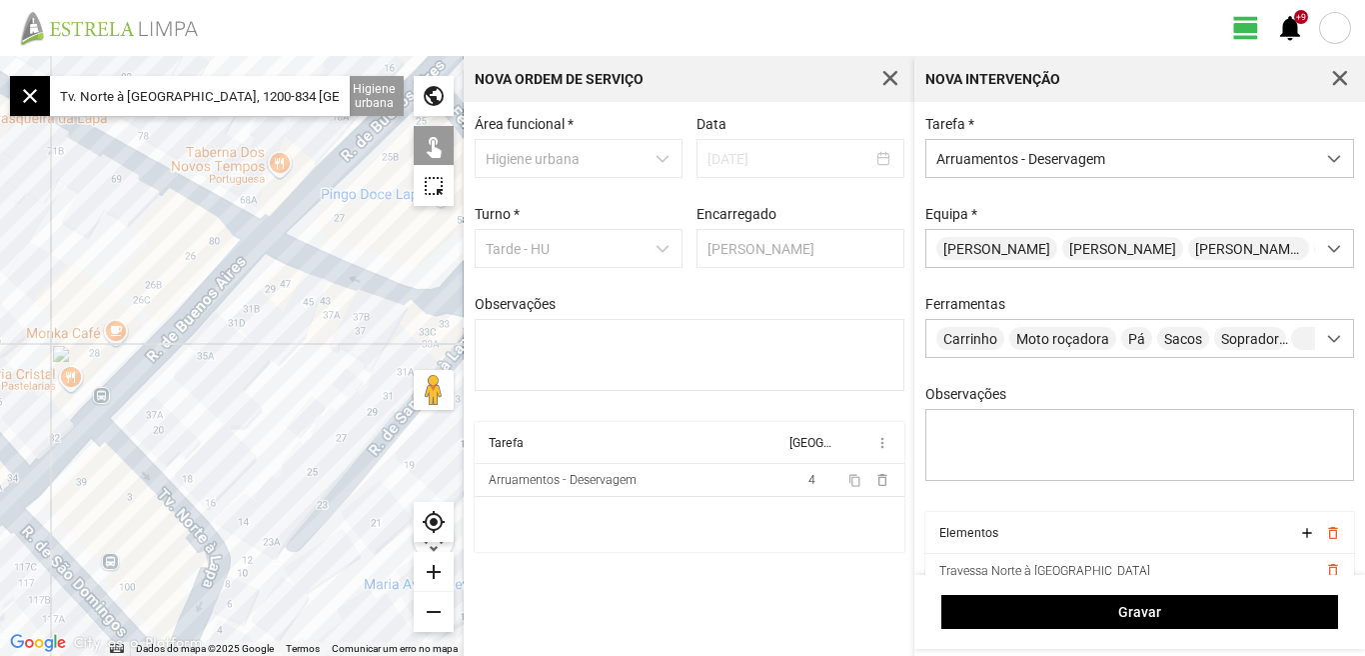
drag, startPoint x: 196, startPoint y: 368, endPoint x: 216, endPoint y: 452, distance: 86.3
click at [216, 452] on div at bounding box center [232, 356] width 464 height 600
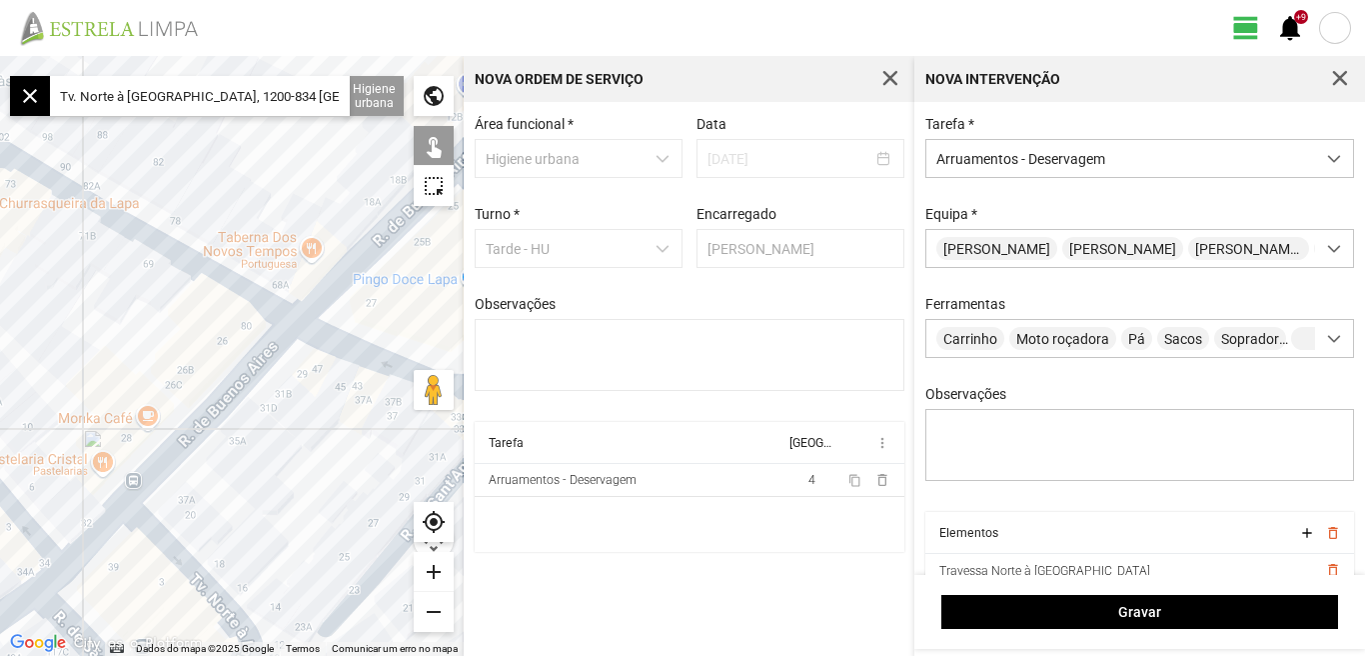
drag, startPoint x: 227, startPoint y: 408, endPoint x: 259, endPoint y: 493, distance: 90.8
click at [259, 493] on div at bounding box center [232, 356] width 464 height 600
drag, startPoint x: 56, startPoint y: 326, endPoint x: 328, endPoint y: 457, distance: 301.7
click at [328, 457] on div at bounding box center [232, 356] width 464 height 600
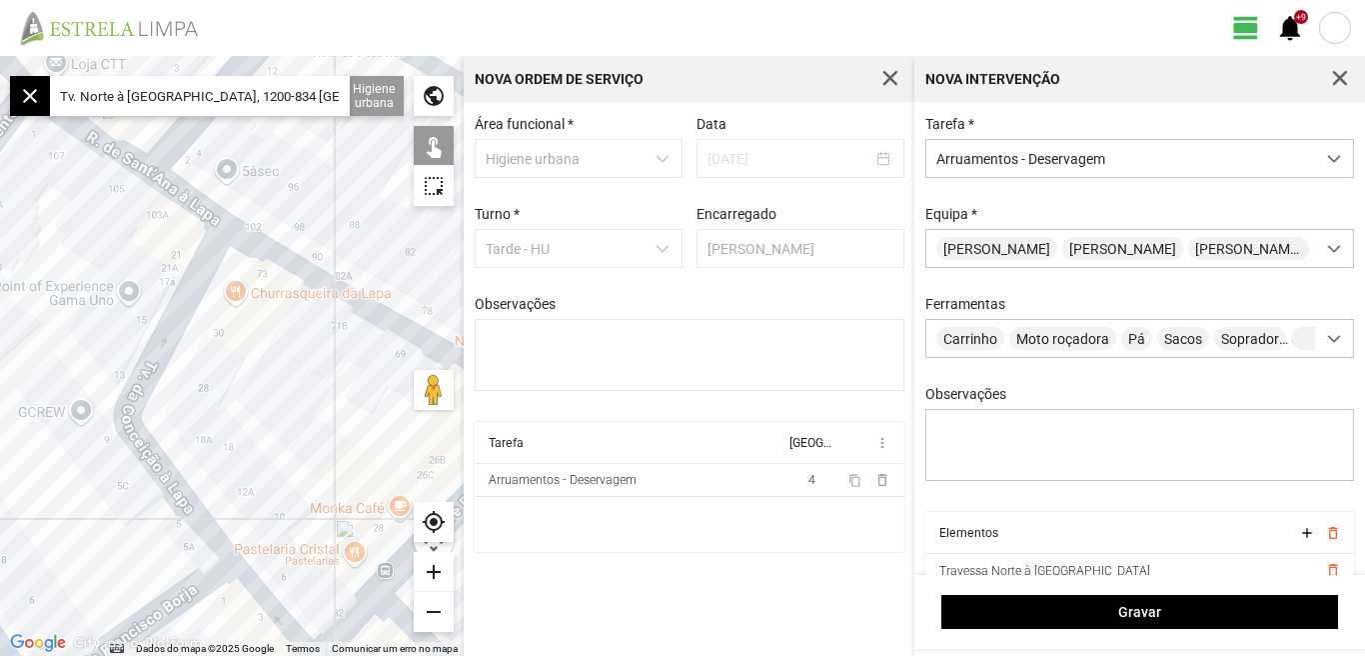
drag, startPoint x: 379, startPoint y: 472, endPoint x: 287, endPoint y: 400, distance: 116.8
click at [287, 400] on div at bounding box center [232, 356] width 464 height 600
click at [139, 393] on div at bounding box center [232, 356] width 464 height 600
drag, startPoint x: 337, startPoint y: 446, endPoint x: 403, endPoint y: 326, distance: 136.9
click at [388, 351] on div at bounding box center [232, 356] width 464 height 600
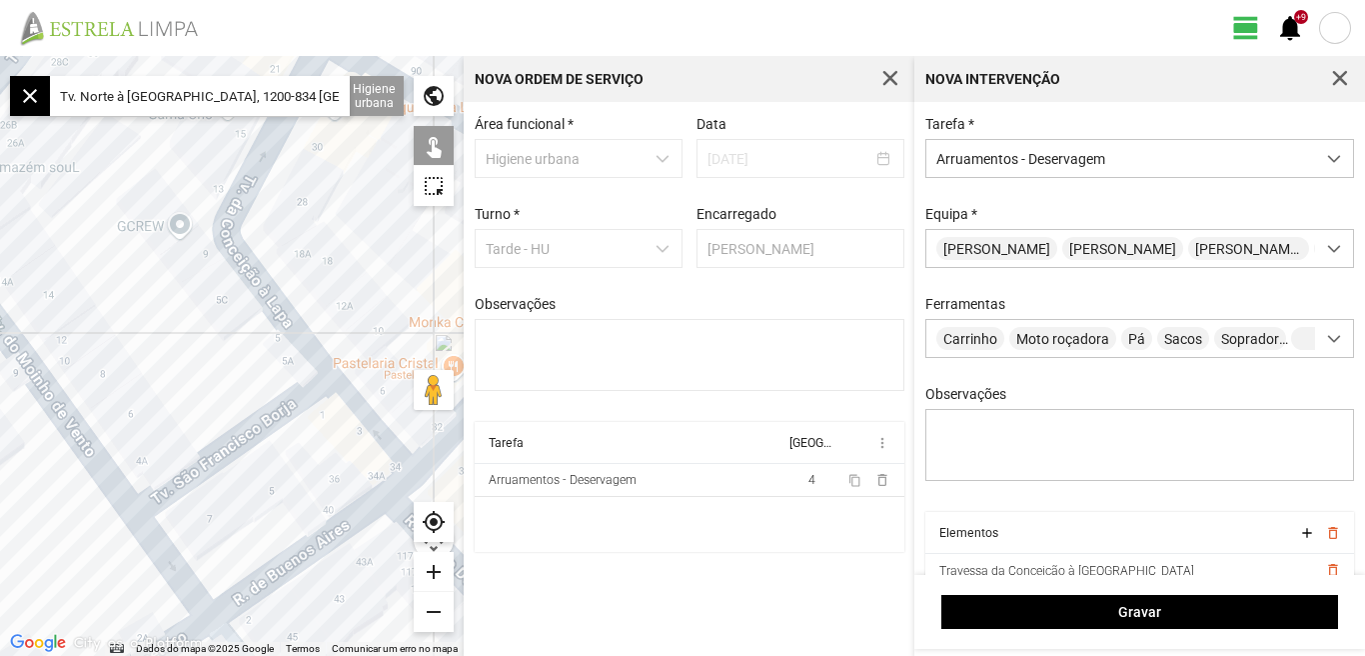
click at [258, 436] on div at bounding box center [232, 356] width 464 height 600
click at [258, 429] on div at bounding box center [232, 356] width 464 height 600
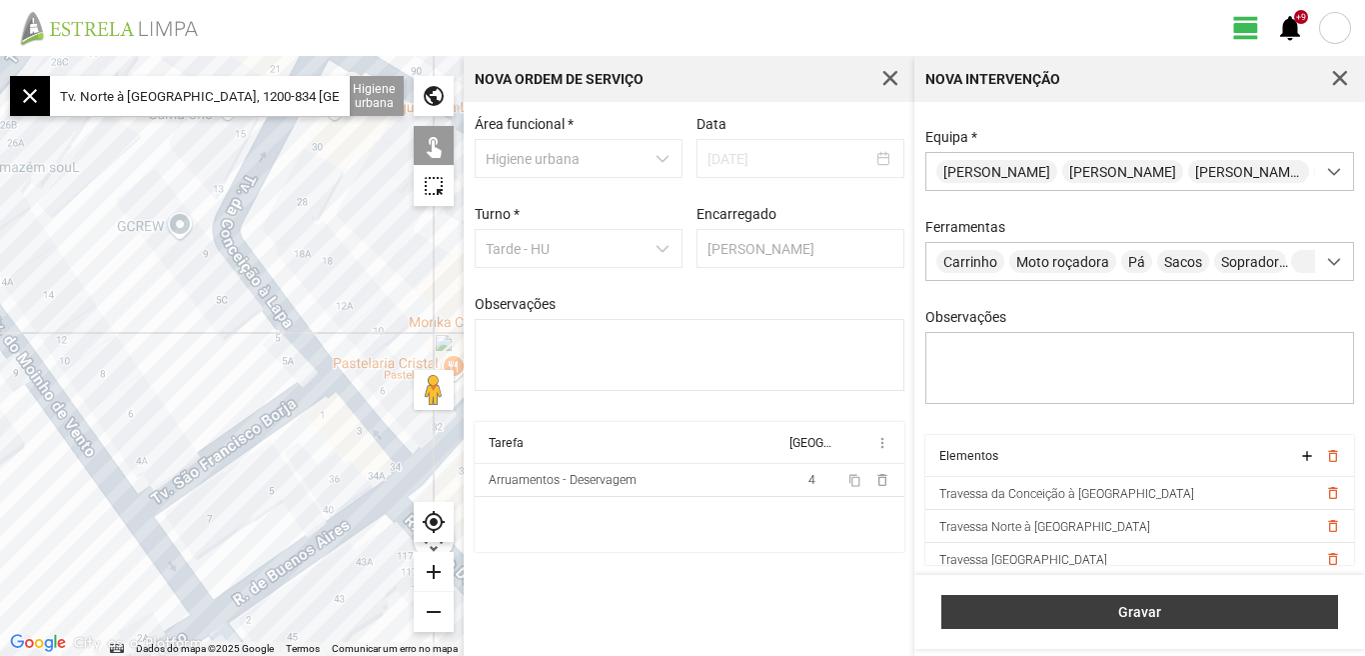
click at [1140, 615] on span "Gravar" at bounding box center [1140, 612] width 376 height 16
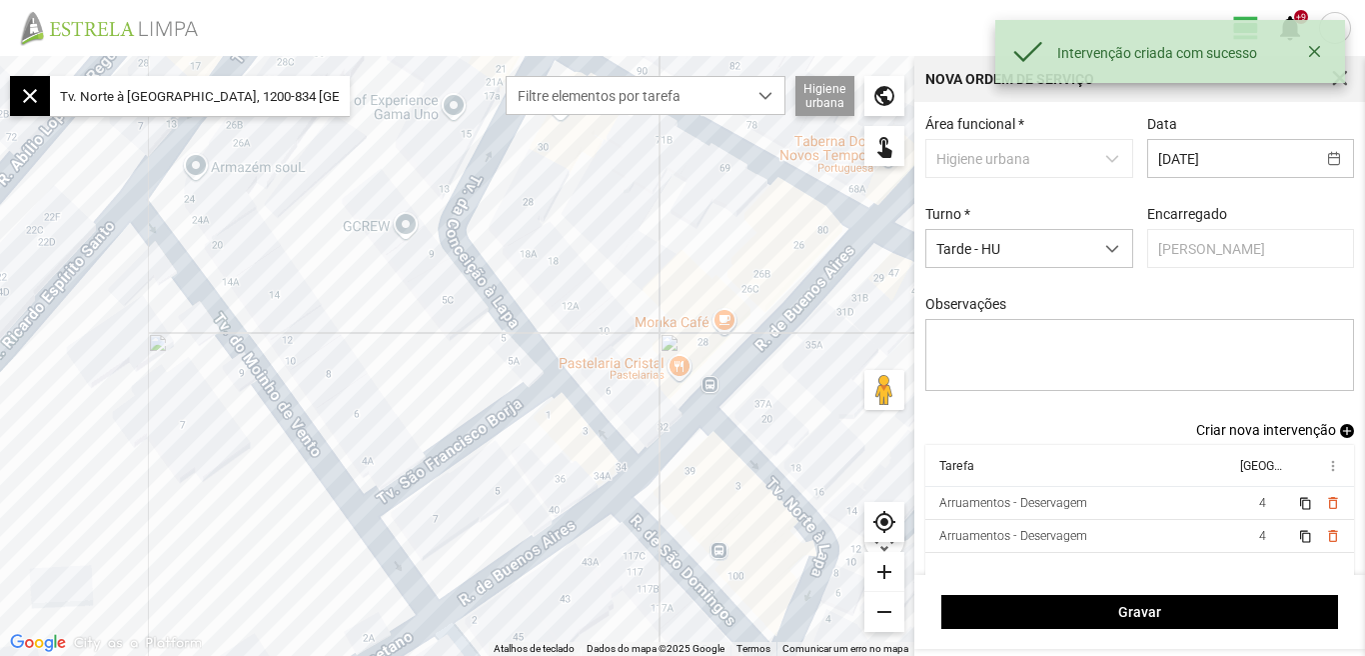
scroll to position [17, 0]
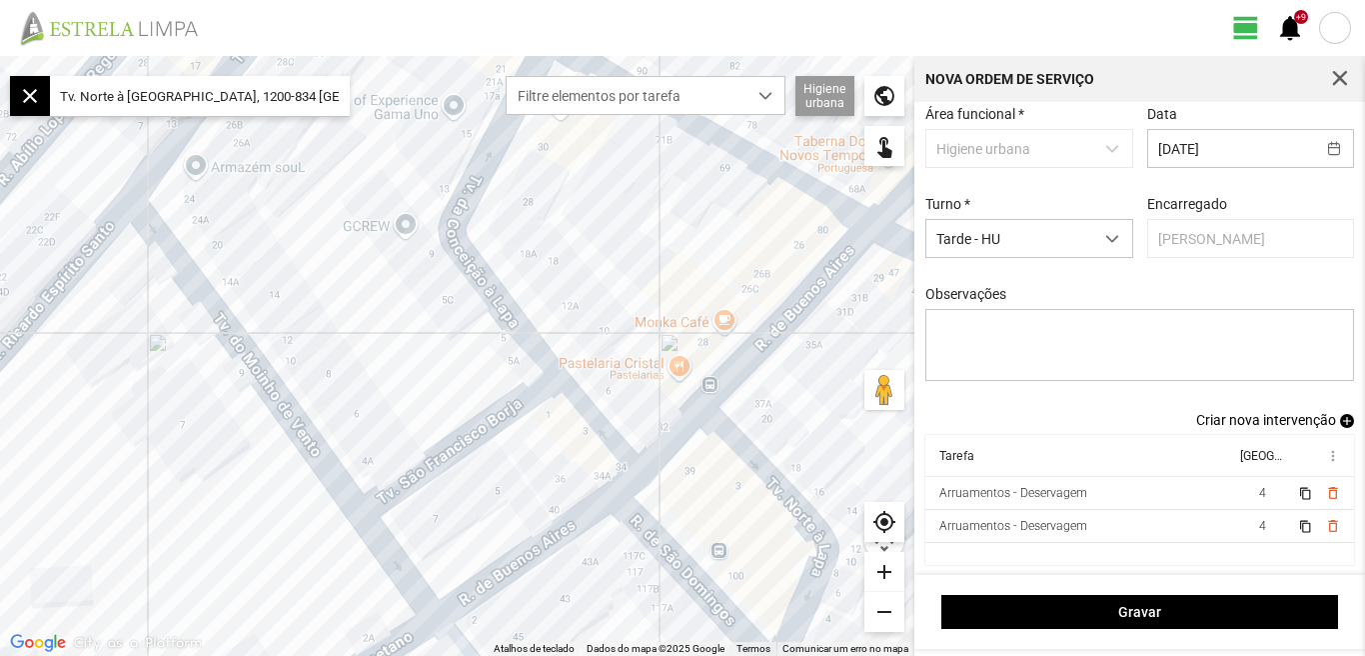
click at [1284, 421] on span "Criar nova intervenção" at bounding box center [1266, 420] width 140 height 16
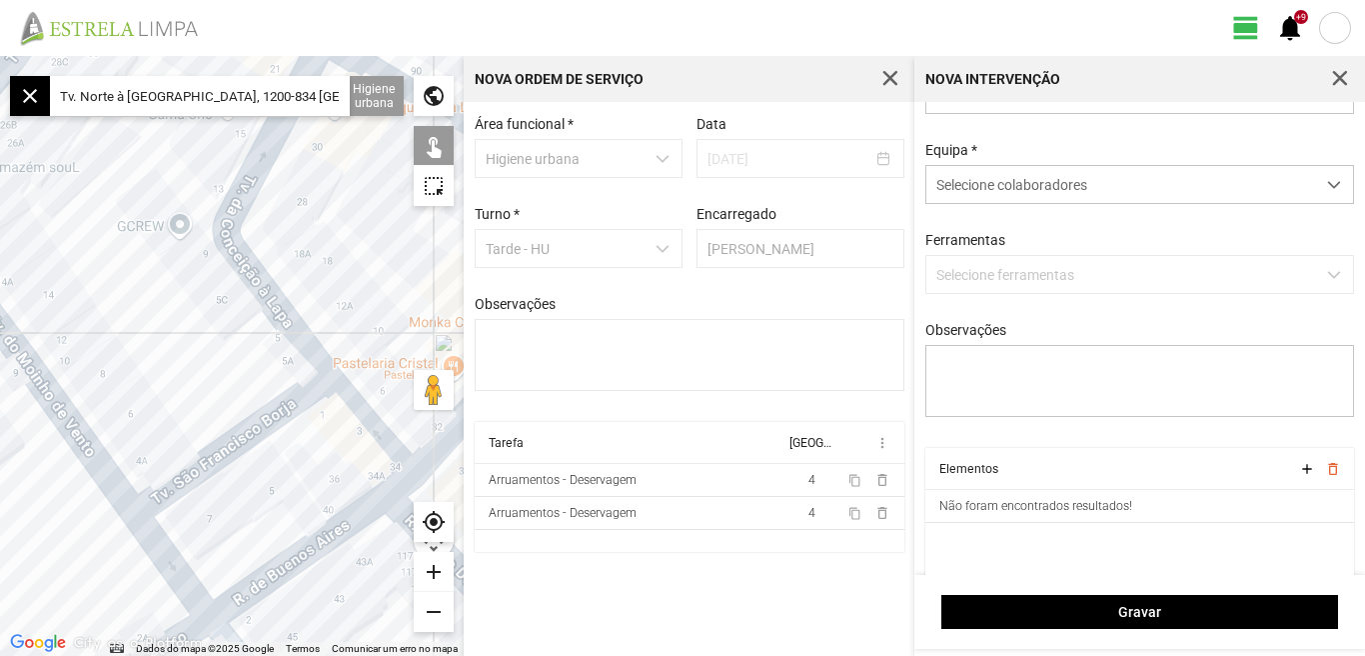
scroll to position [85, 0]
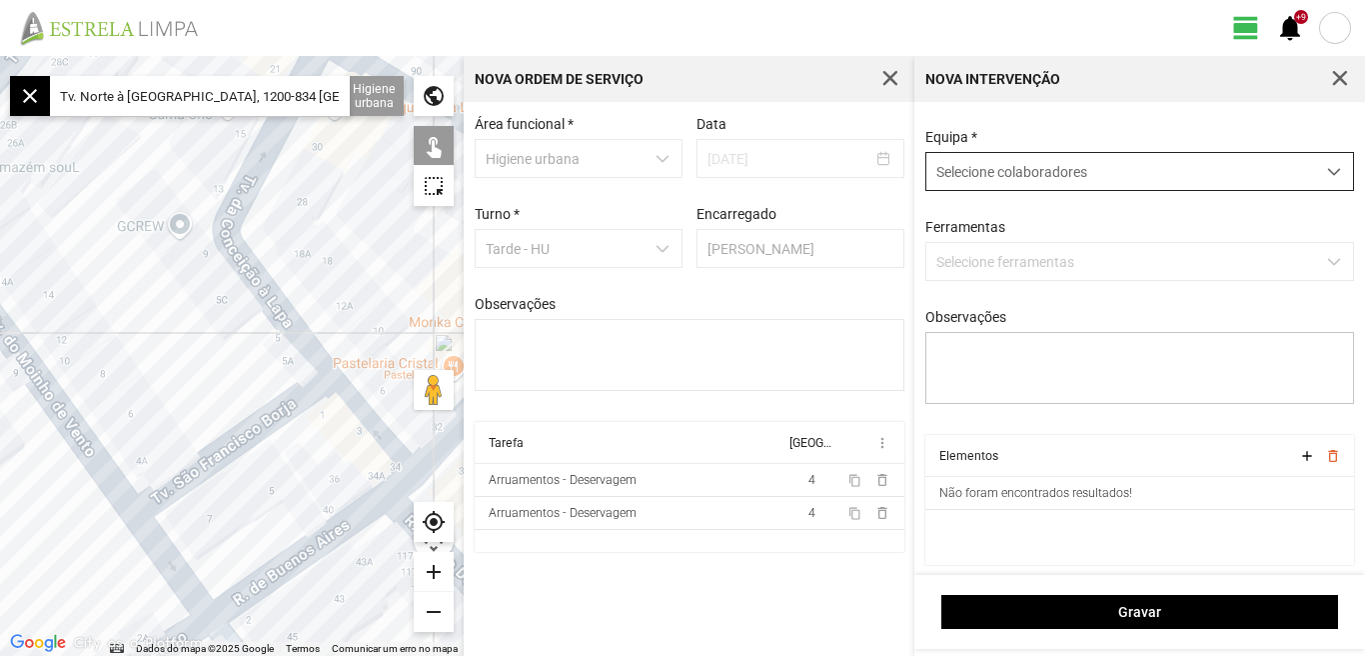
click at [1327, 168] on span at bounding box center [1334, 172] width 14 height 14
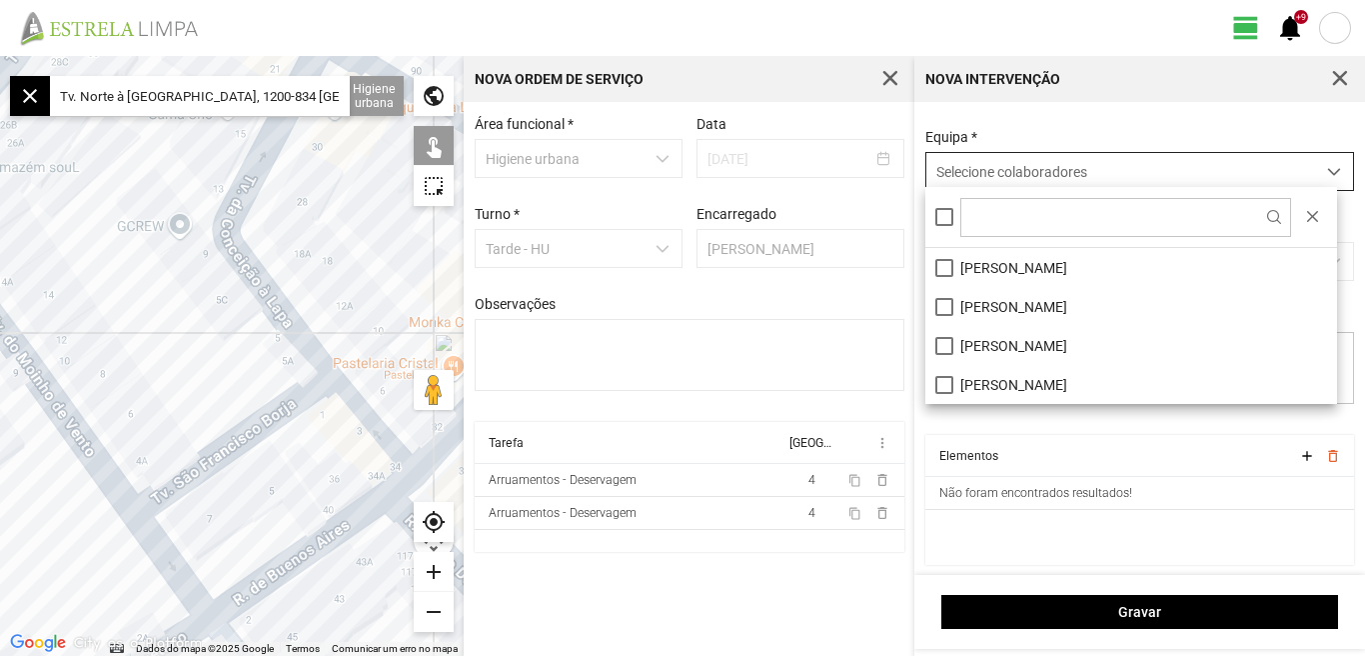
scroll to position [11, 89]
click at [935, 217] on div at bounding box center [944, 217] width 18 height 18
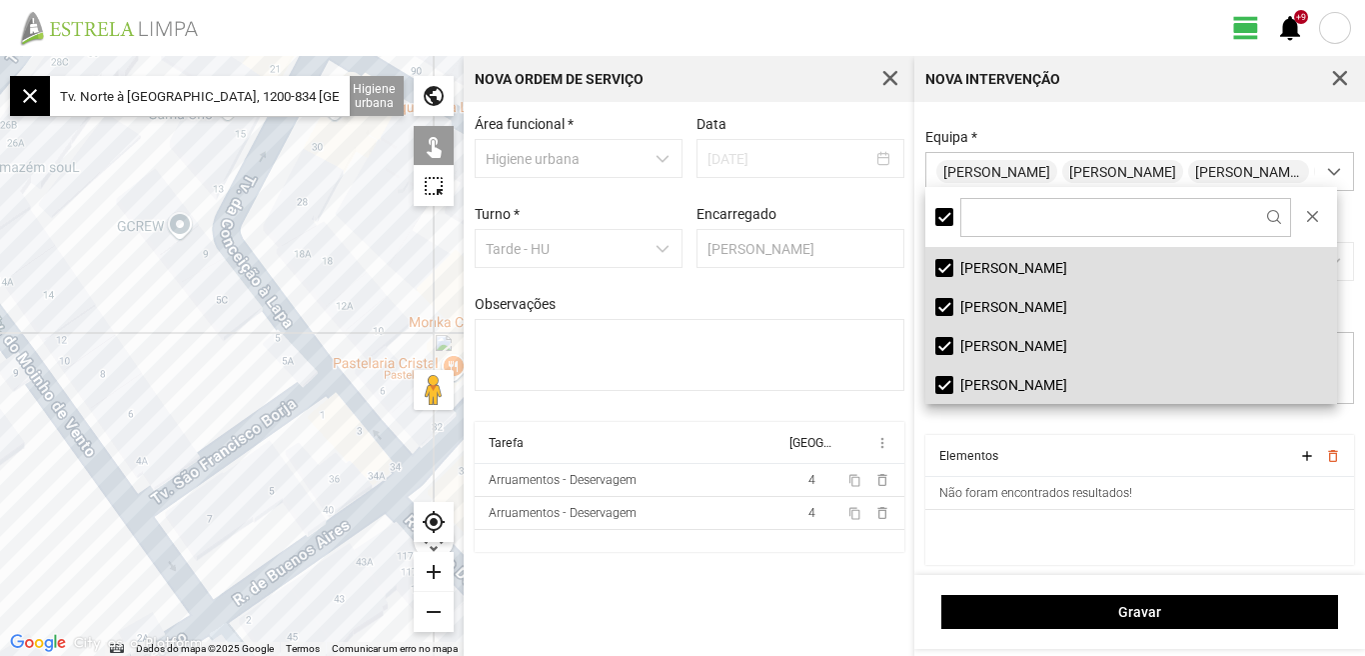
click at [329, 89] on input "Tv. Norte à Lapa, 1200-834 Lisboa, Portugal" at bounding box center [200, 96] width 300 height 40
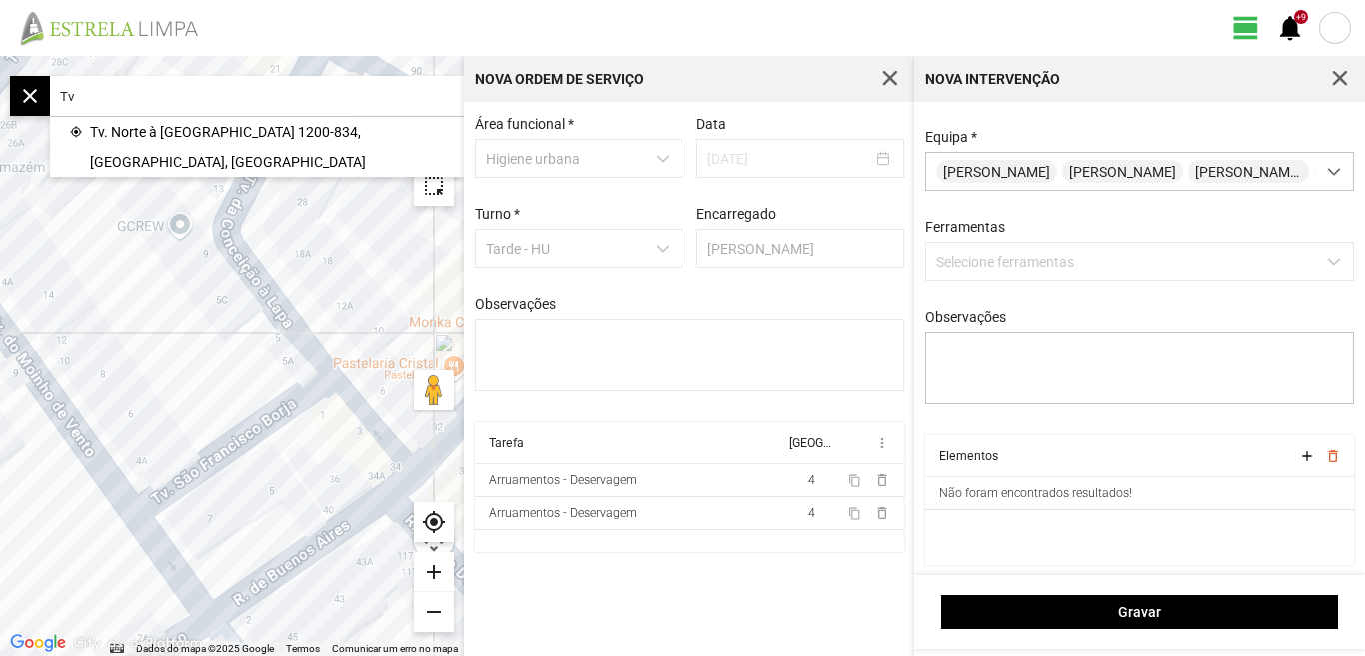
type input "T"
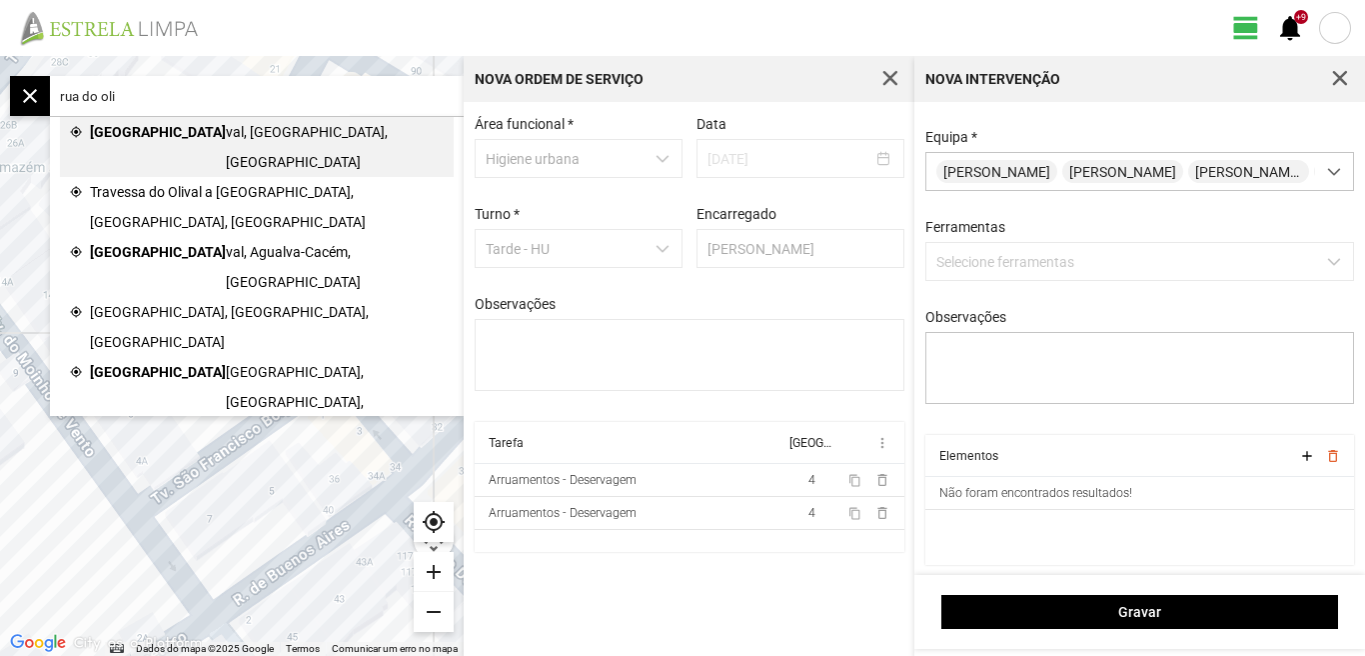
click at [226, 126] on span "val, Lisboa, Portugal" at bounding box center [335, 147] width 218 height 60
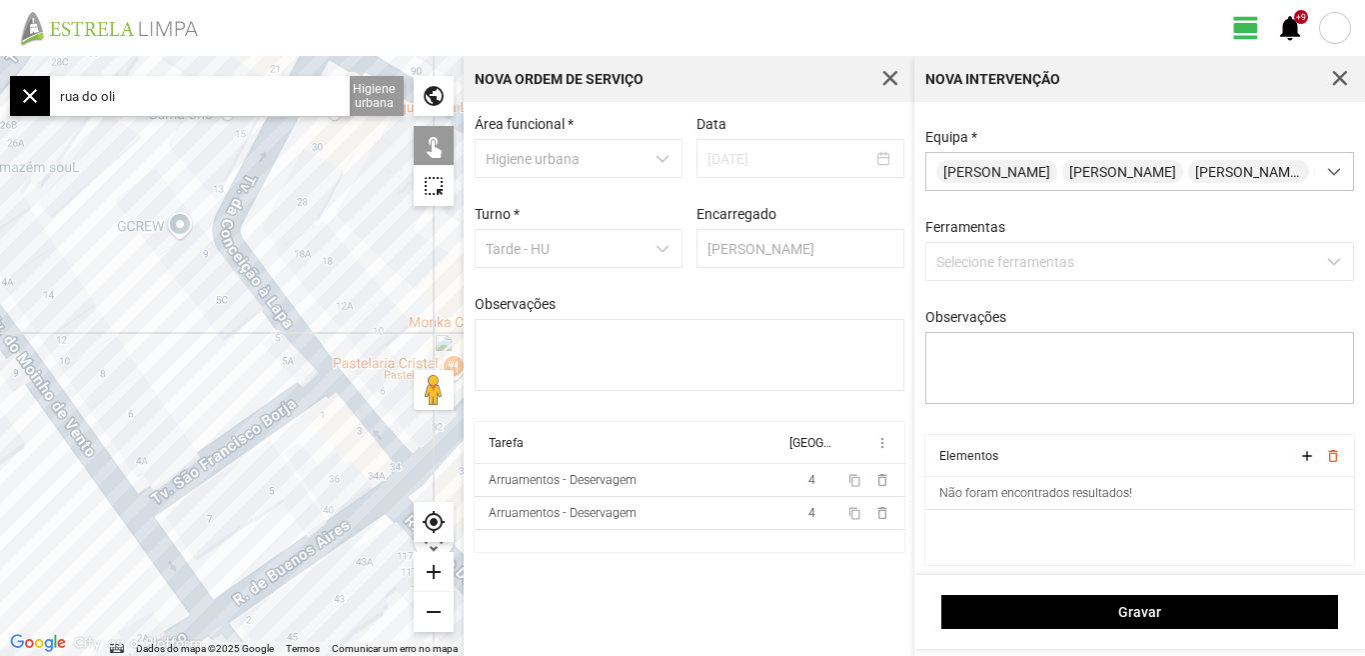
type input "R. do Olival, 1200 Lisboa, Portugal"
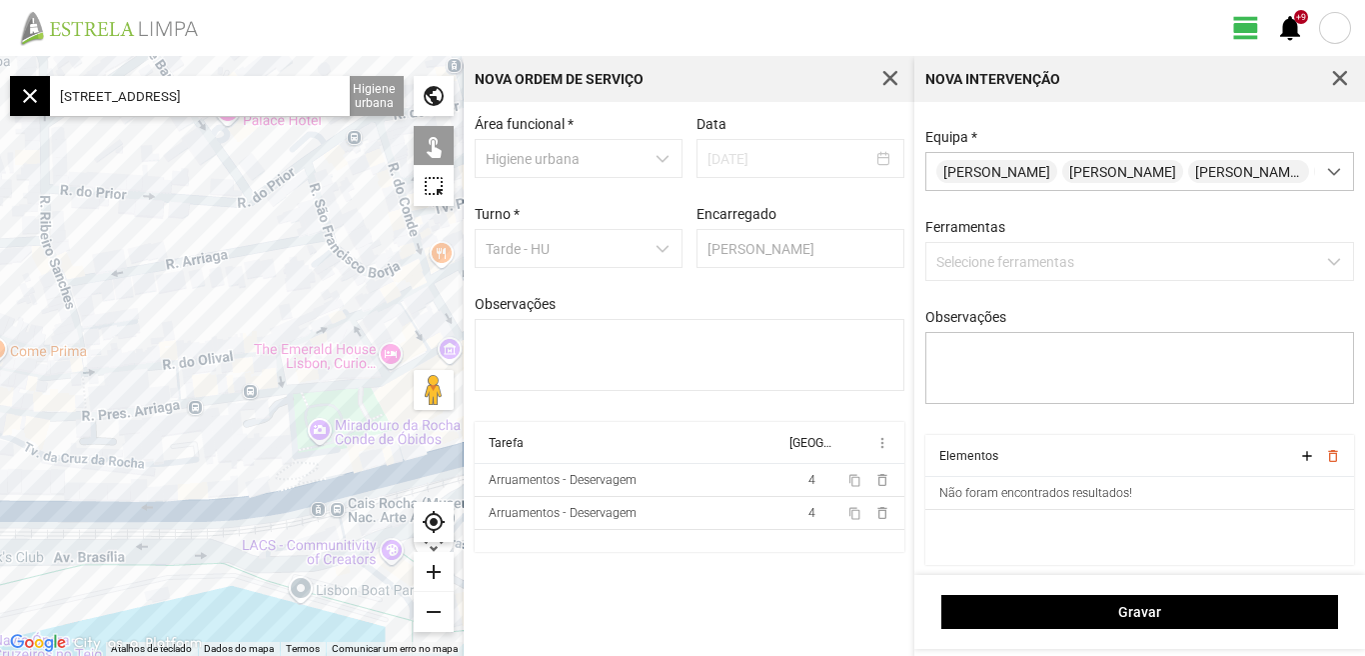
click at [432, 574] on div "add" at bounding box center [434, 572] width 40 height 40
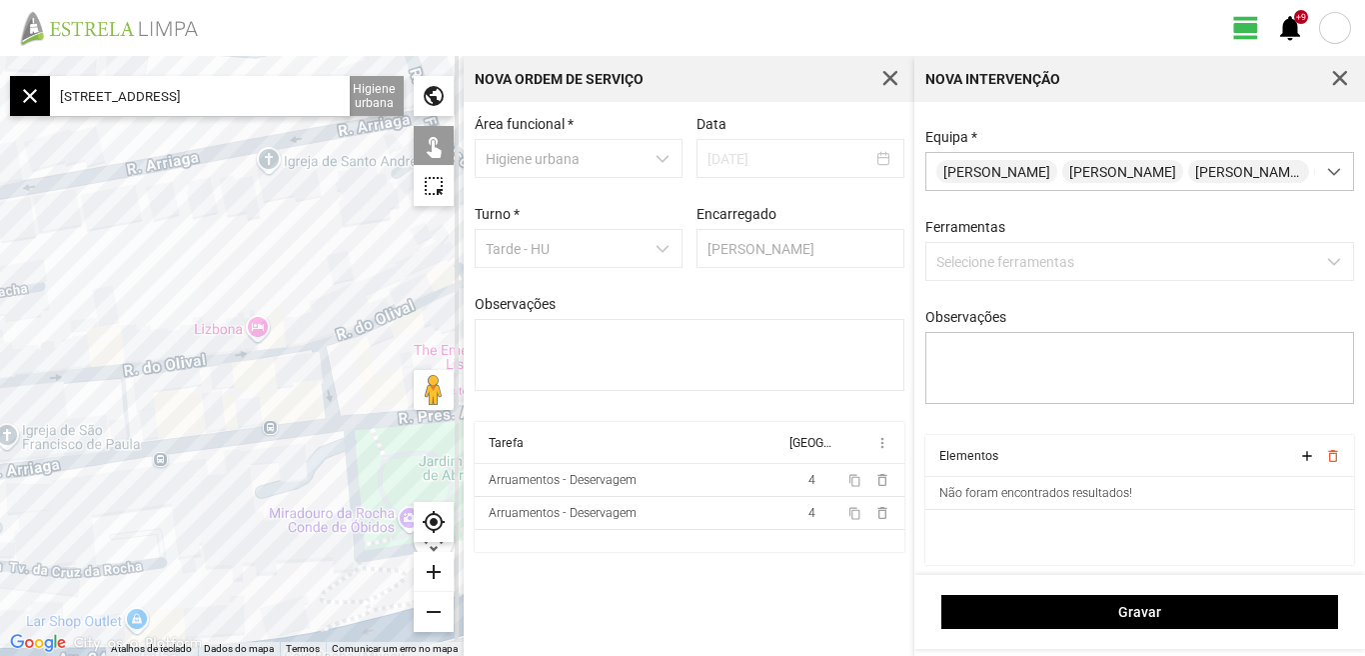
click at [431, 574] on div "add" at bounding box center [434, 572] width 40 height 40
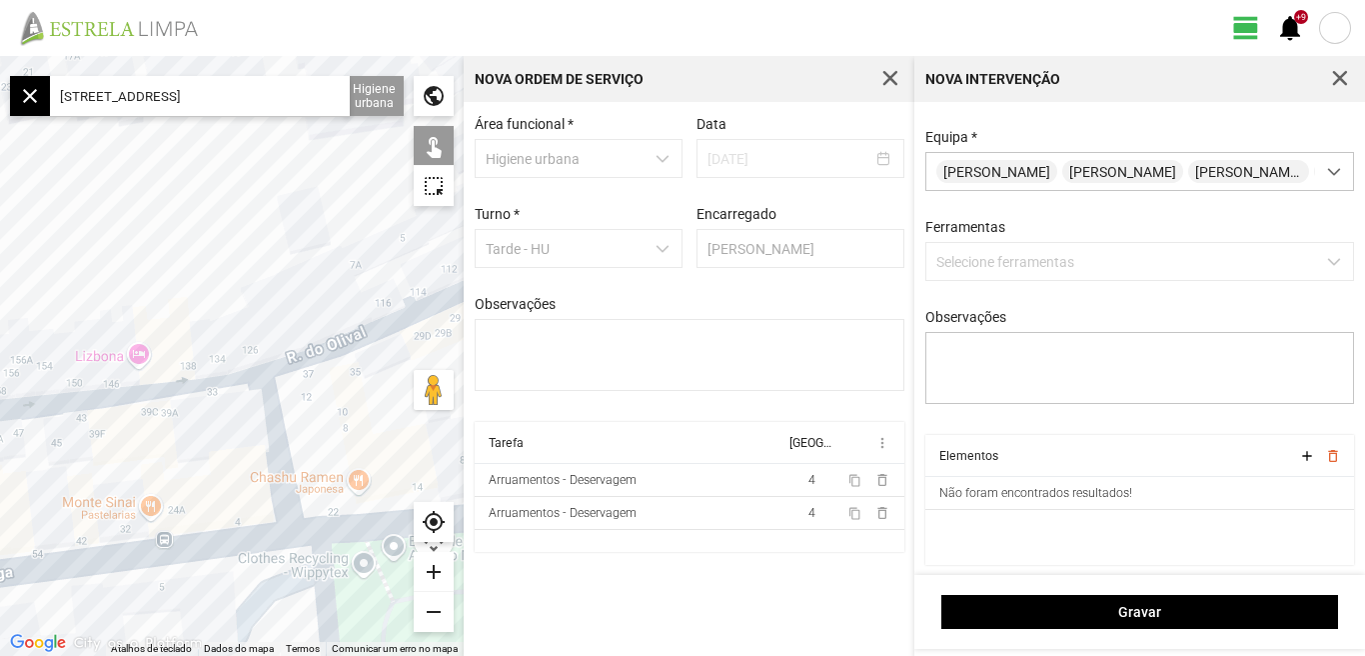
drag, startPoint x: 292, startPoint y: 412, endPoint x: 154, endPoint y: 442, distance: 141.1
click at [133, 454] on div at bounding box center [232, 356] width 464 height 600
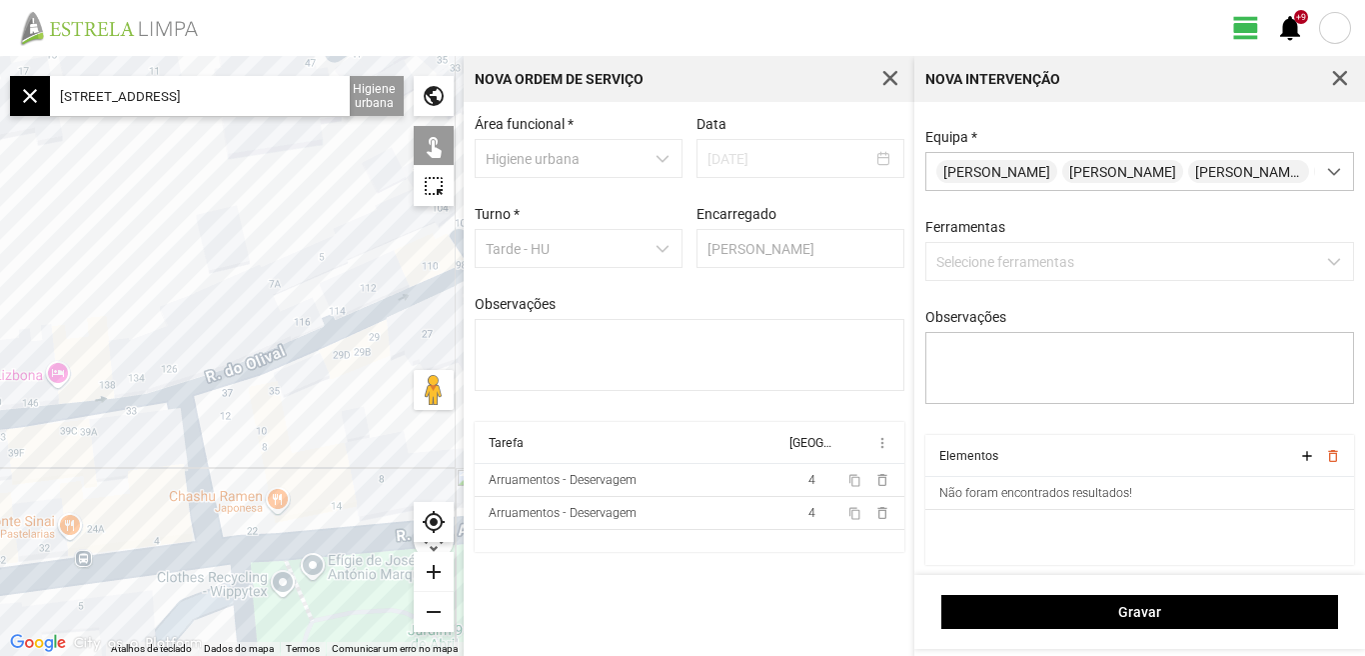
drag, startPoint x: 336, startPoint y: 392, endPoint x: 161, endPoint y: 454, distance: 185.5
click at [158, 462] on div at bounding box center [232, 356] width 464 height 600
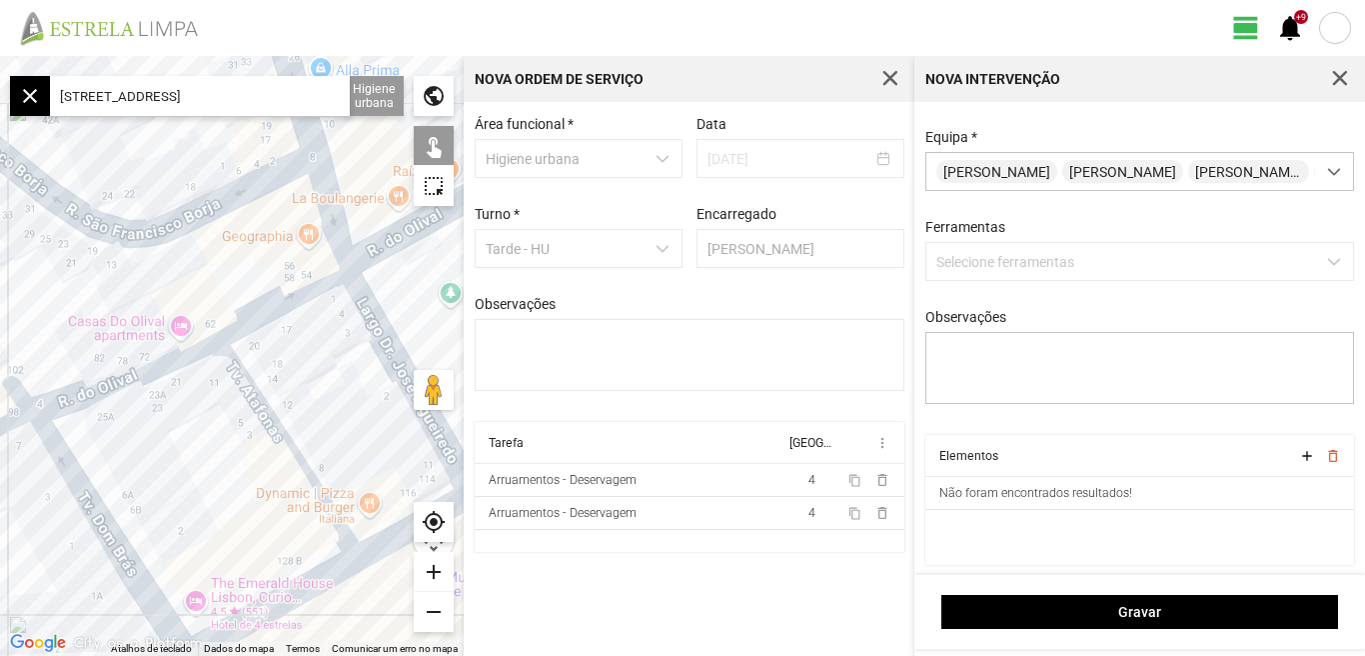
drag, startPoint x: 182, startPoint y: 426, endPoint x: 134, endPoint y: 433, distance: 48.5
click at [135, 433] on div at bounding box center [232, 356] width 464 height 600
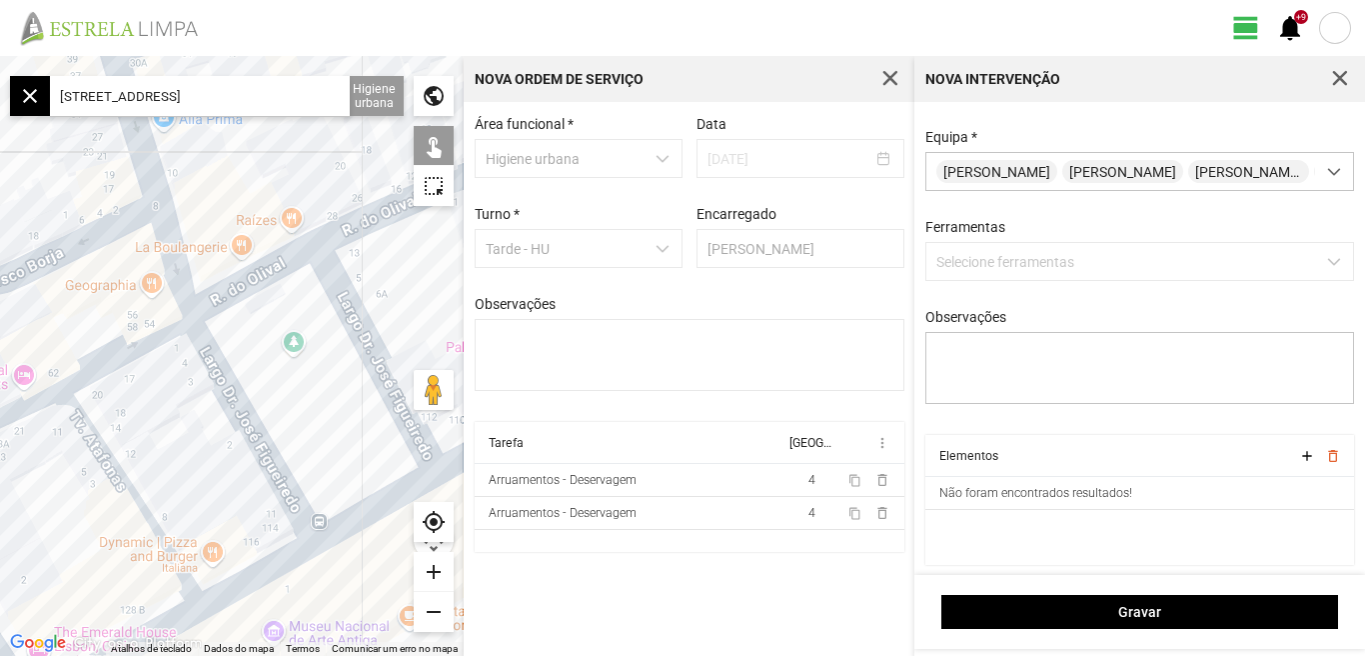
drag, startPoint x: 246, startPoint y: 374, endPoint x: 139, endPoint y: 405, distance: 111.3
click at [151, 409] on div at bounding box center [232, 356] width 464 height 600
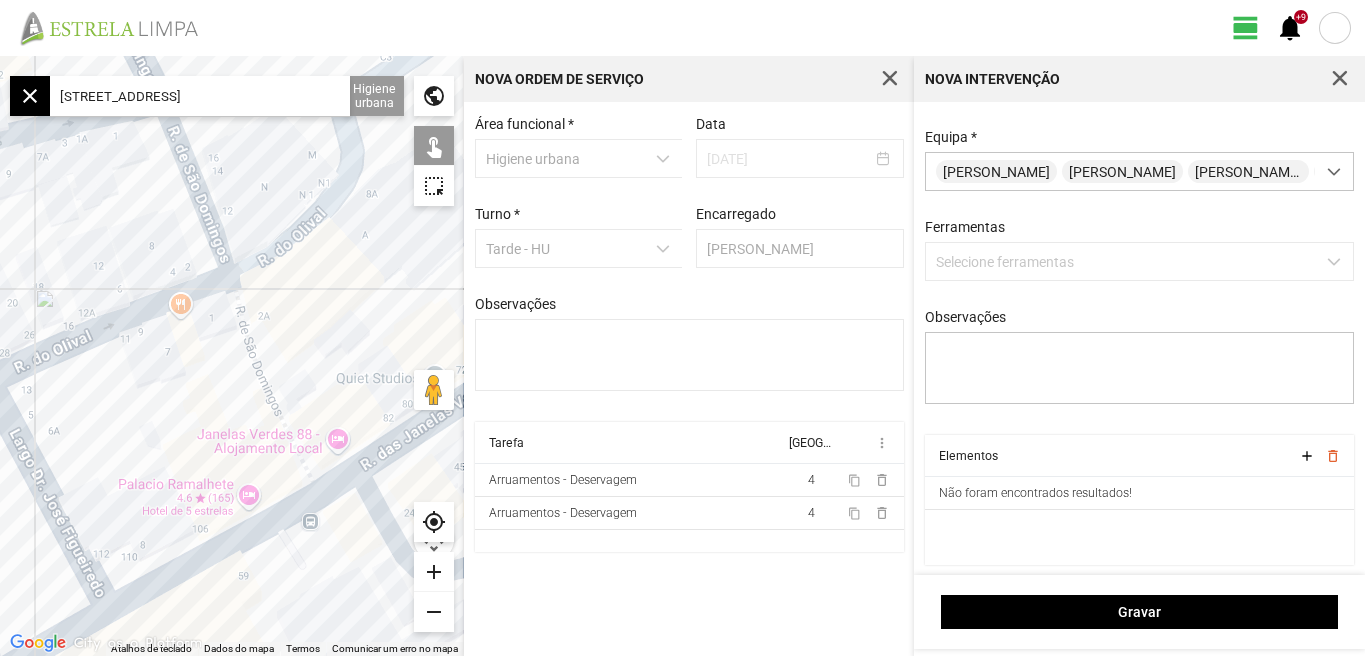
drag, startPoint x: 262, startPoint y: 308, endPoint x: 136, endPoint y: 369, distance: 139.9
click at [137, 369] on div at bounding box center [232, 356] width 464 height 600
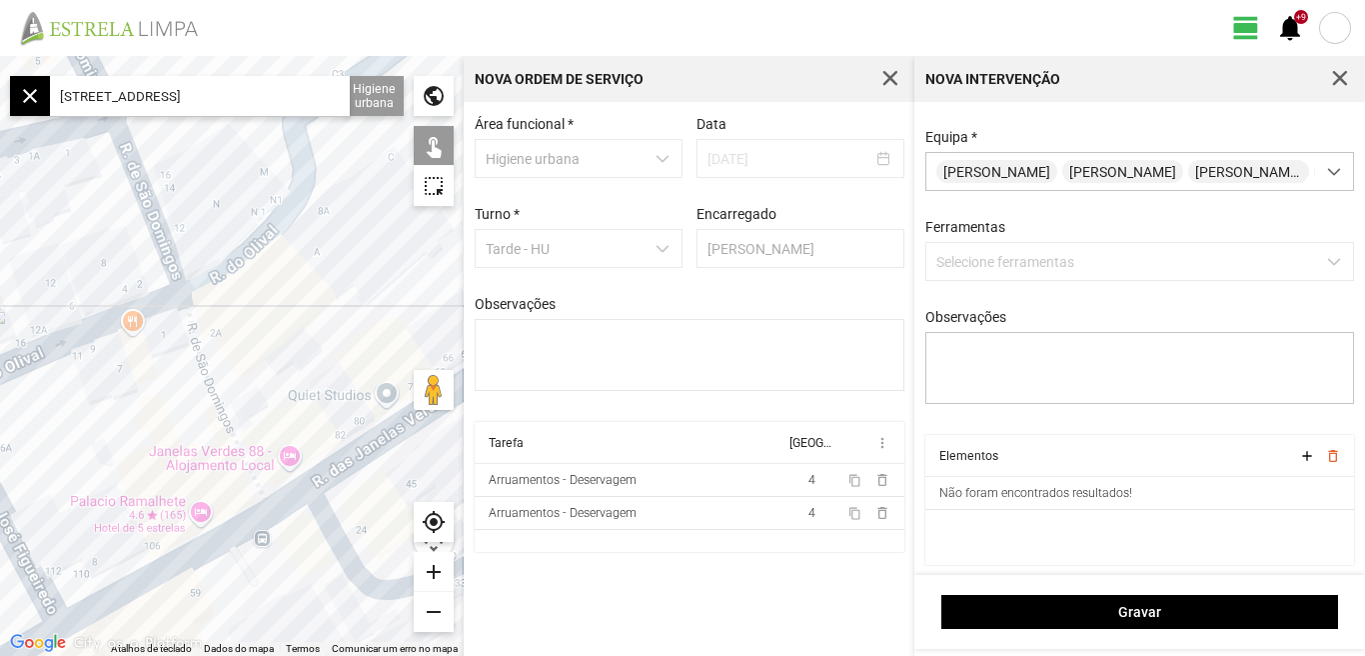
drag, startPoint x: 138, startPoint y: 384, endPoint x: 336, endPoint y: 322, distance: 207.4
click at [333, 323] on div at bounding box center [232, 356] width 464 height 600
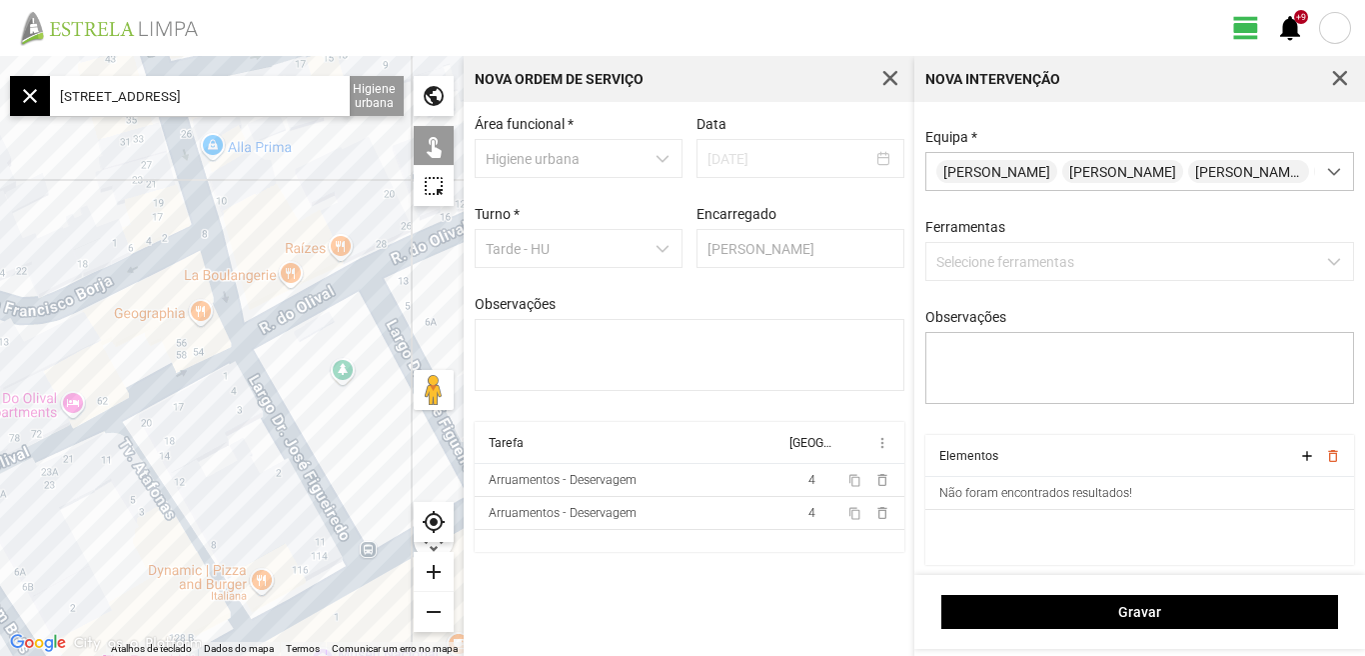
drag, startPoint x: 255, startPoint y: 358, endPoint x: 337, endPoint y: 351, distance: 82.2
click at [442, 306] on div at bounding box center [232, 356] width 464 height 600
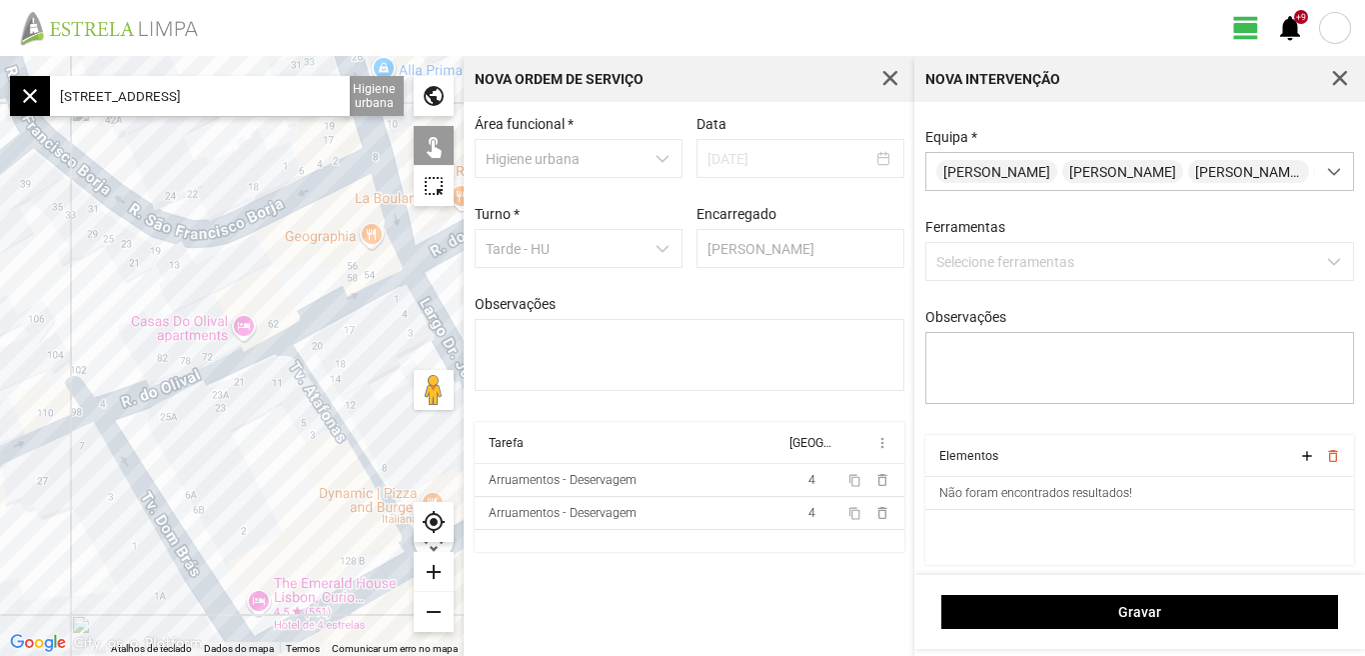
drag, startPoint x: 219, startPoint y: 401, endPoint x: 458, endPoint y: 308, distance: 256.3
click at [448, 312] on div at bounding box center [232, 356] width 464 height 600
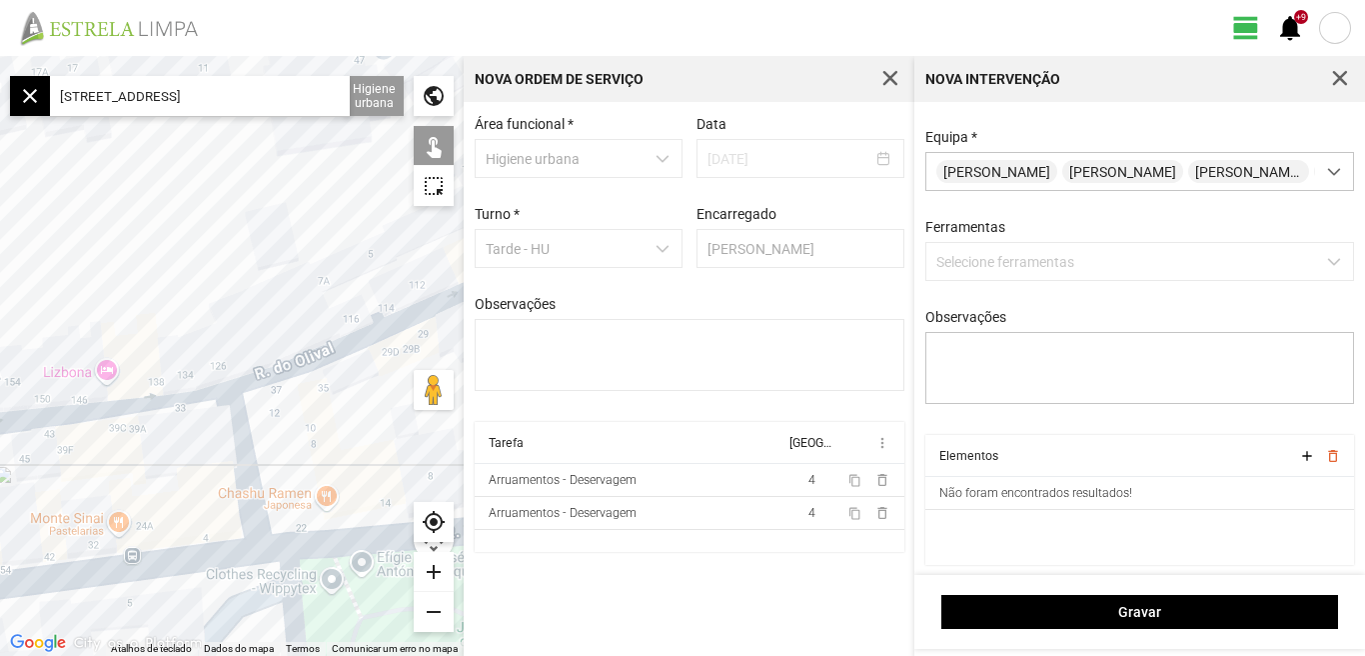
drag, startPoint x: 297, startPoint y: 396, endPoint x: 506, endPoint y: 322, distance: 221.6
click at [505, 322] on div "← Mover para a esquerda → Mover para a direita ↑ Mover para cima ↓ Mover para b…" at bounding box center [682, 356] width 1365 height 600
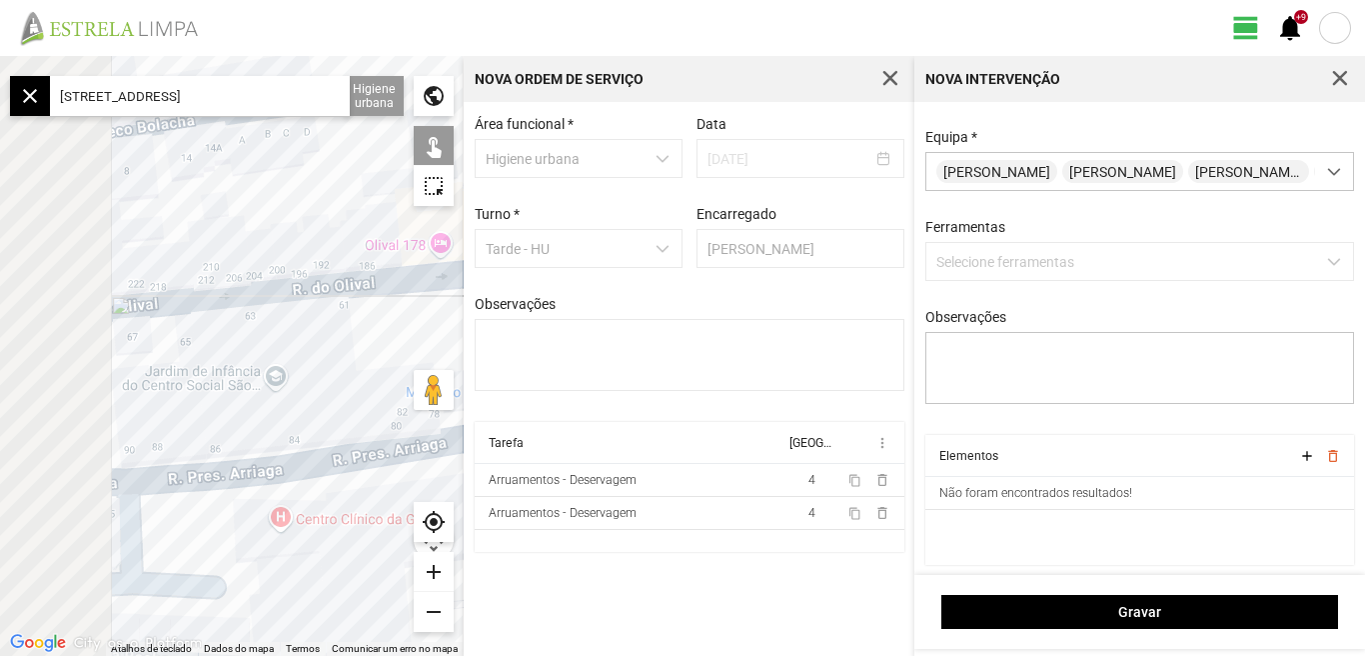
click at [543, 328] on div "← Mover para a esquerda → Mover para a direita ↑ Mover para cima ↓ Mover para b…" at bounding box center [682, 356] width 1365 height 600
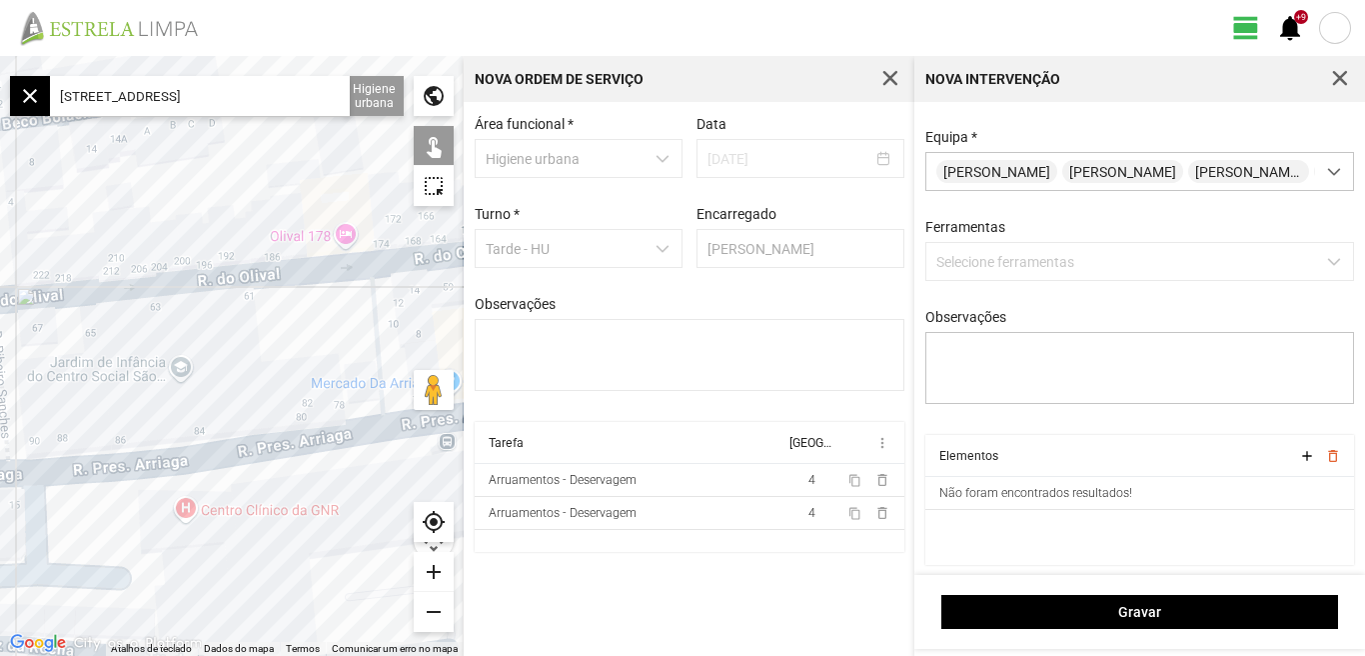
click at [373, 327] on div at bounding box center [232, 356] width 464 height 600
drag, startPoint x: 303, startPoint y: 352, endPoint x: 399, endPoint y: 329, distance: 98.7
click at [399, 329] on div at bounding box center [232, 356] width 464 height 600
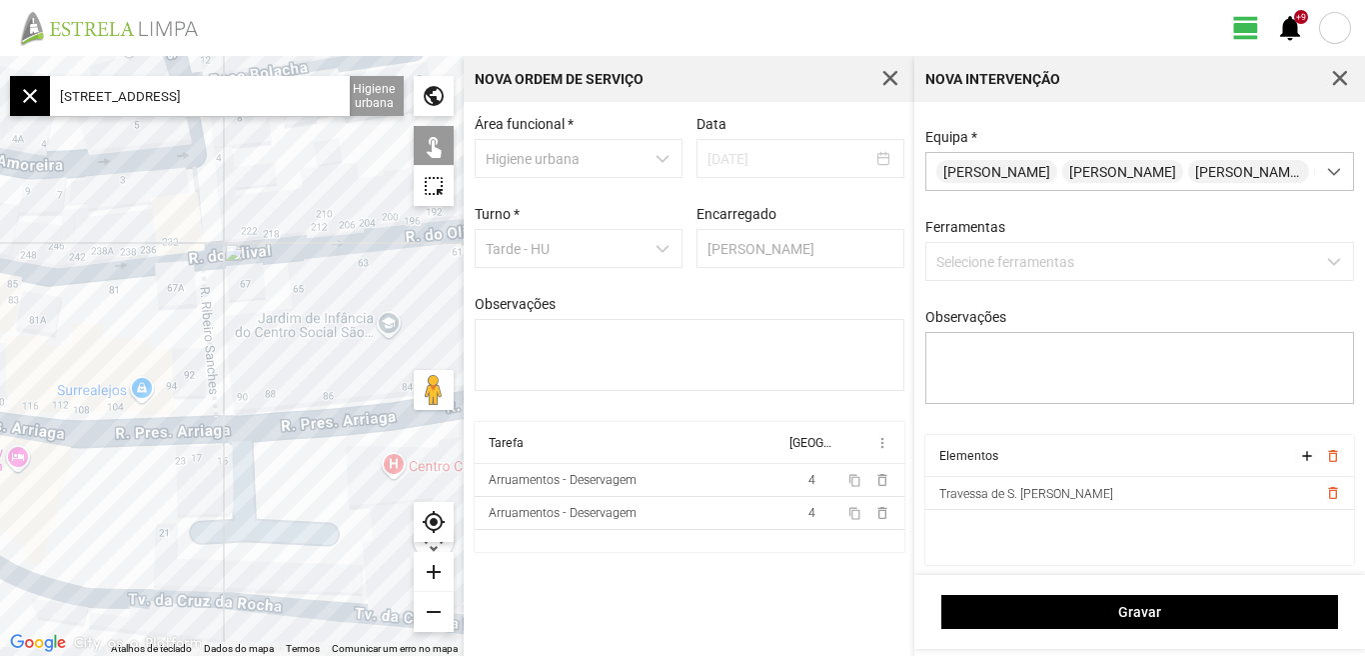
click at [318, 332] on div at bounding box center [232, 356] width 464 height 600
drag, startPoint x: 419, startPoint y: 296, endPoint x: 347, endPoint y: 322, distance: 76.5
click at [347, 322] on div at bounding box center [232, 356] width 464 height 600
drag, startPoint x: 445, startPoint y: 275, endPoint x: 342, endPoint y: 301, distance: 106.2
click at [343, 301] on div at bounding box center [232, 356] width 464 height 600
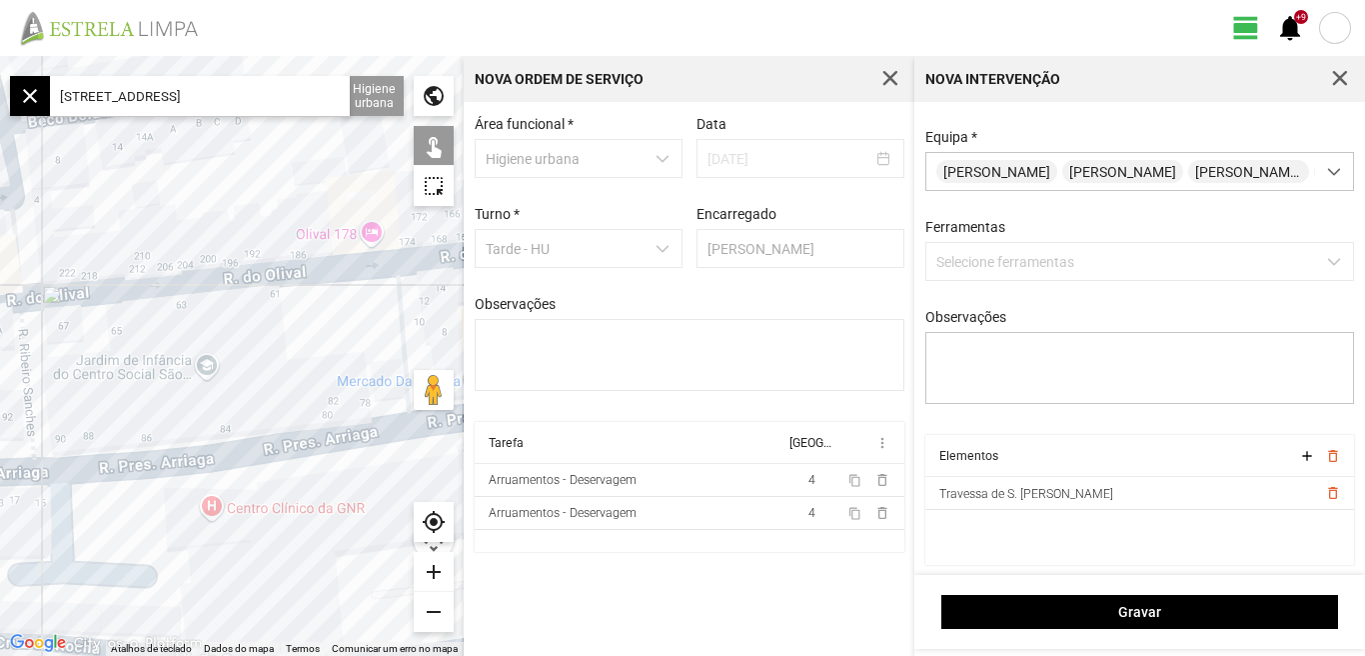
click at [398, 302] on div at bounding box center [232, 356] width 464 height 600
drag, startPoint x: 322, startPoint y: 332, endPoint x: 441, endPoint y: 312, distance: 120.6
click at [441, 312] on div at bounding box center [232, 356] width 464 height 600
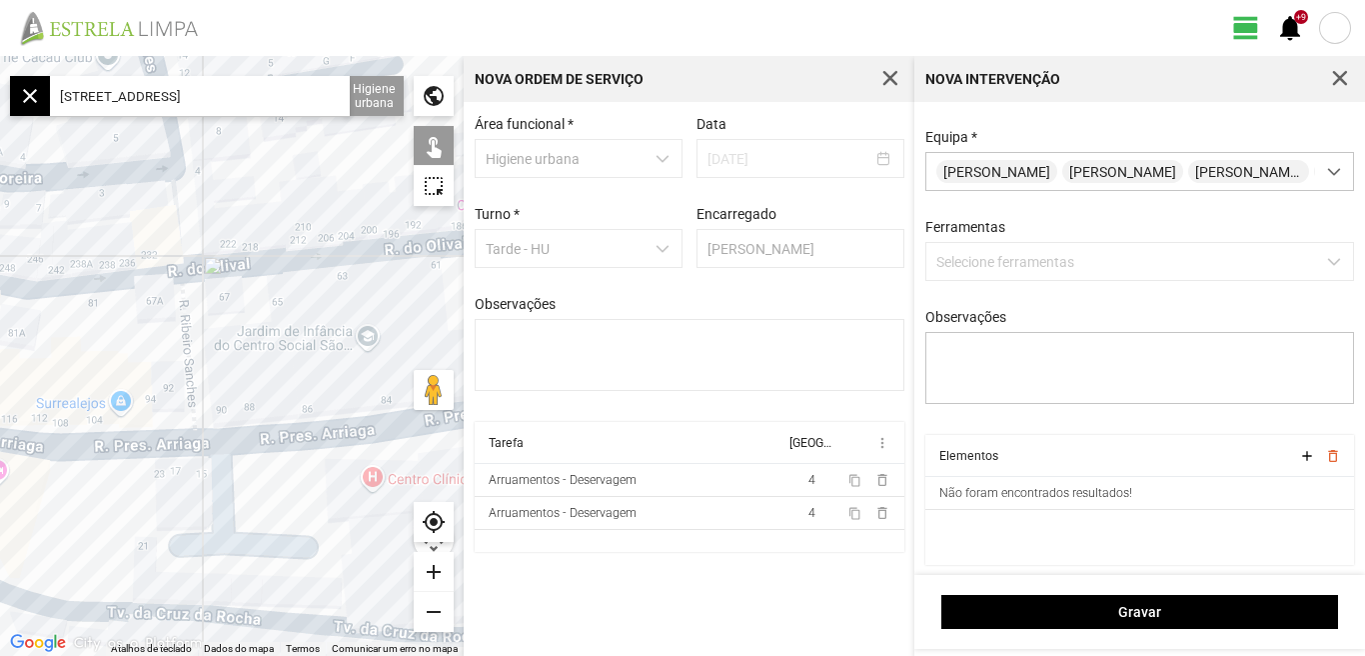
drag, startPoint x: 351, startPoint y: 305, endPoint x: 414, endPoint y: 302, distance: 63.0
click at [411, 302] on div at bounding box center [232, 356] width 464 height 600
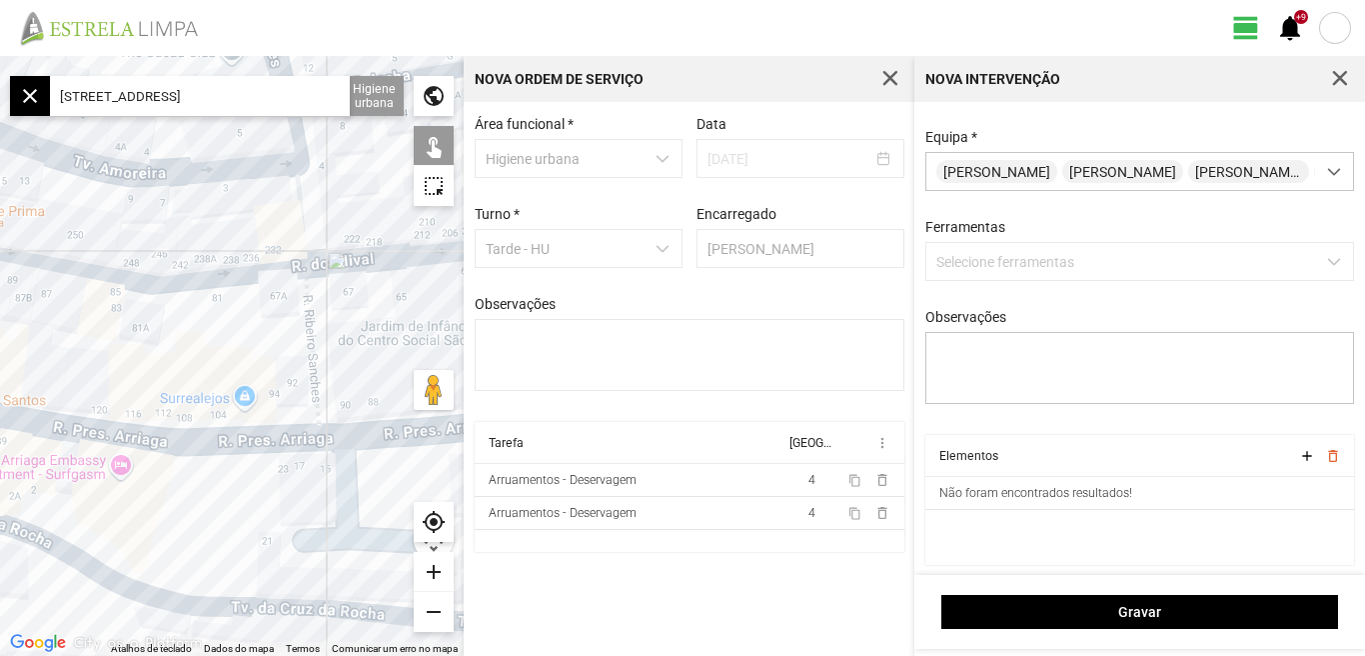
drag, startPoint x: 121, startPoint y: 343, endPoint x: 234, endPoint y: 360, distance: 114.2
click at [233, 360] on div at bounding box center [232, 356] width 464 height 600
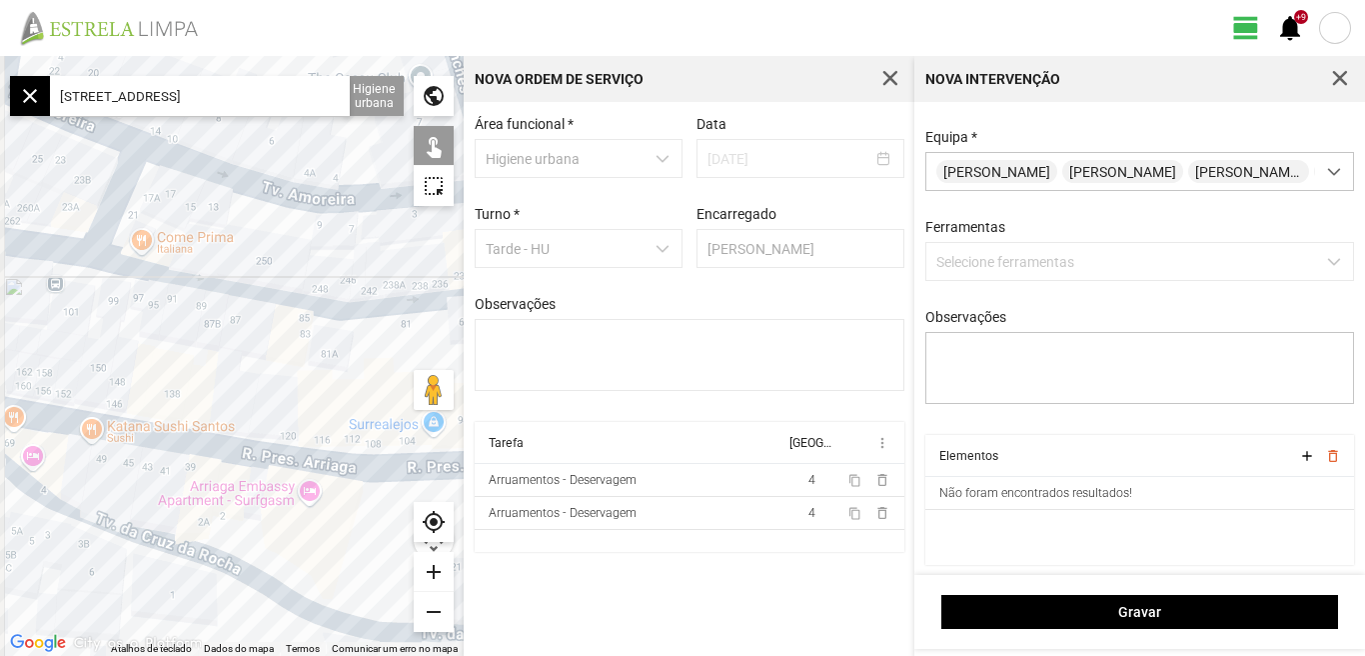
drag, startPoint x: 203, startPoint y: 358, endPoint x: 227, endPoint y: 358, distance: 24.0
click at [227, 358] on div at bounding box center [232, 356] width 464 height 600
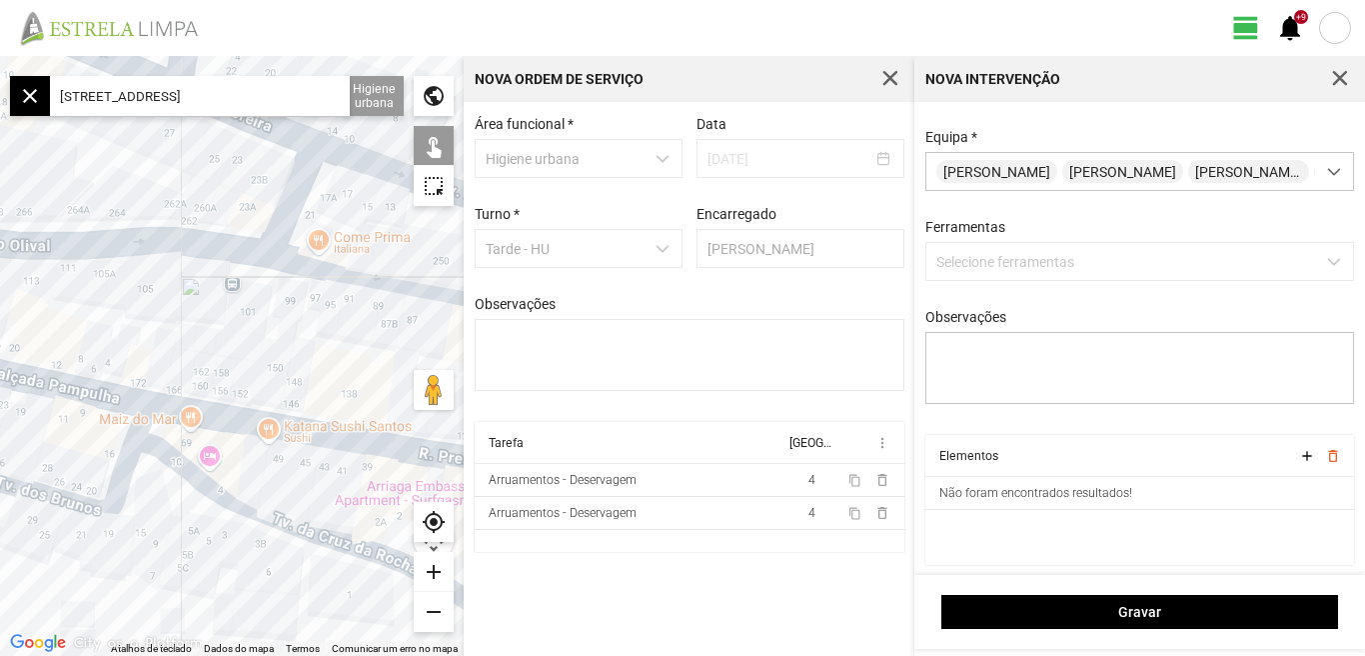
drag, startPoint x: 101, startPoint y: 352, endPoint x: 264, endPoint y: 351, distance: 162.9
click at [288, 358] on div at bounding box center [232, 356] width 464 height 600
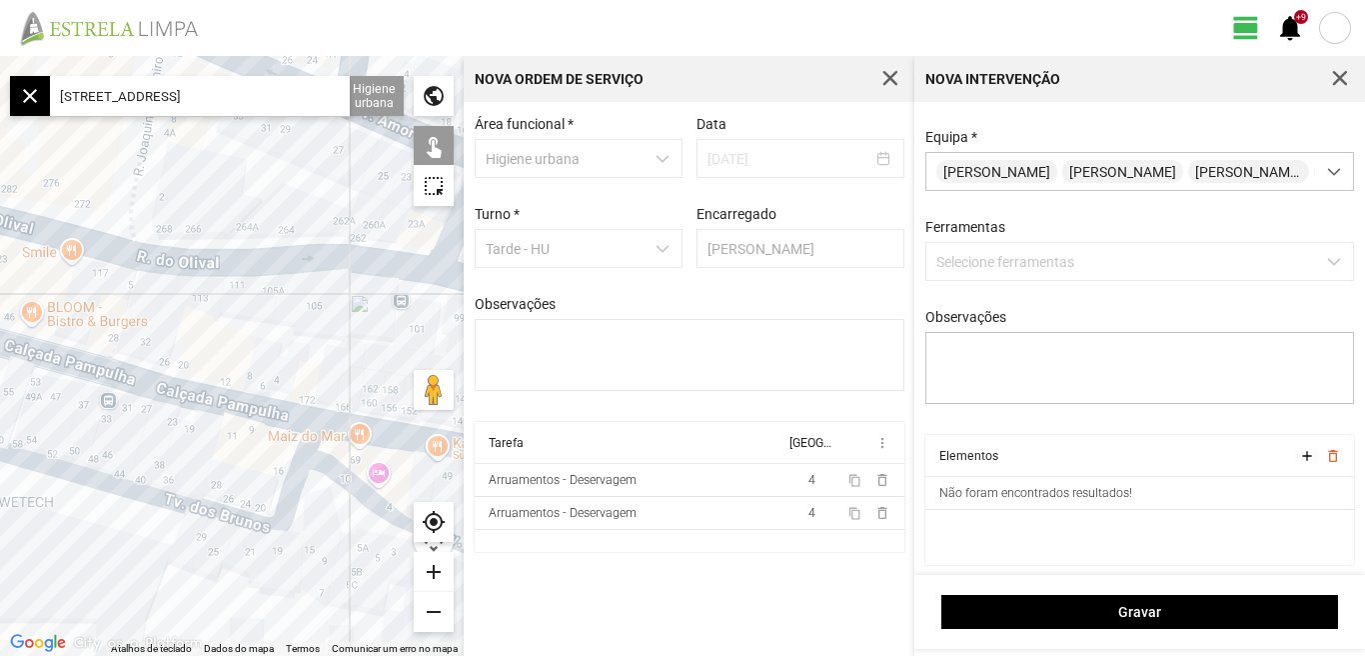
drag, startPoint x: 157, startPoint y: 320, endPoint x: 328, endPoint y: 331, distance: 171.3
click at [328, 331] on div at bounding box center [232, 356] width 464 height 600
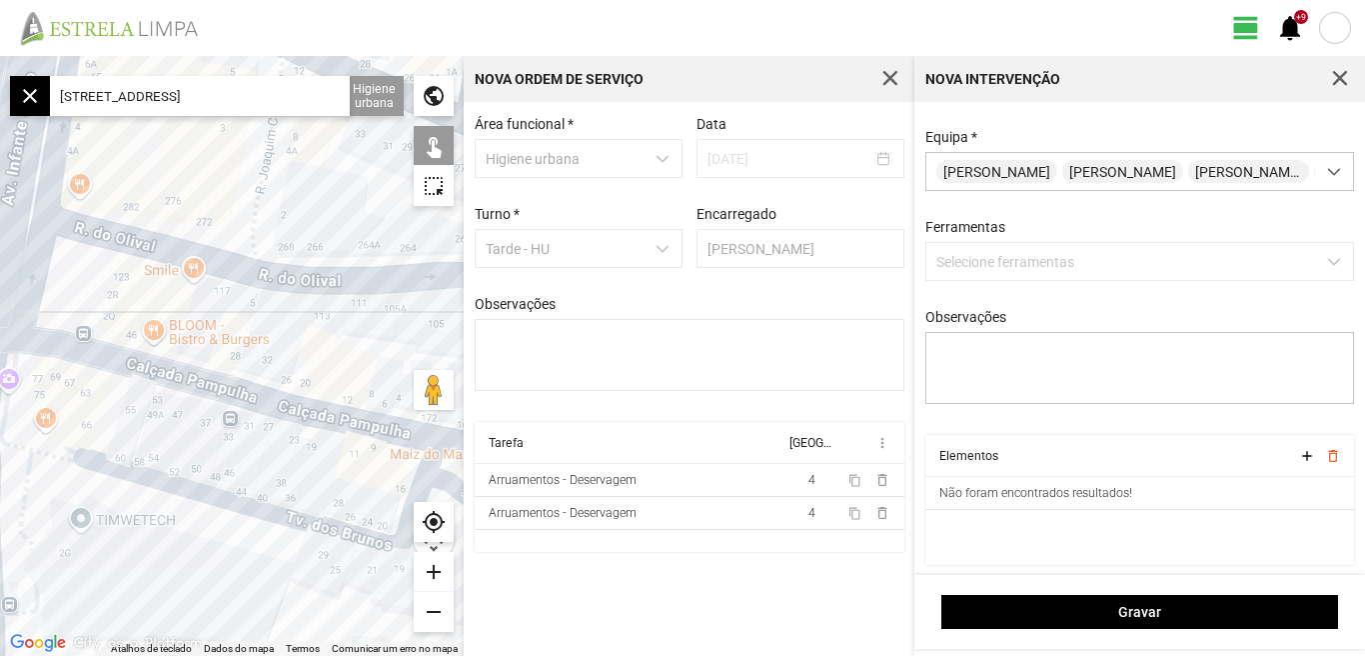
drag, startPoint x: 150, startPoint y: 310, endPoint x: 35, endPoint y: 308, distance: 114.9
click at [35, 309] on div at bounding box center [232, 356] width 464 height 600
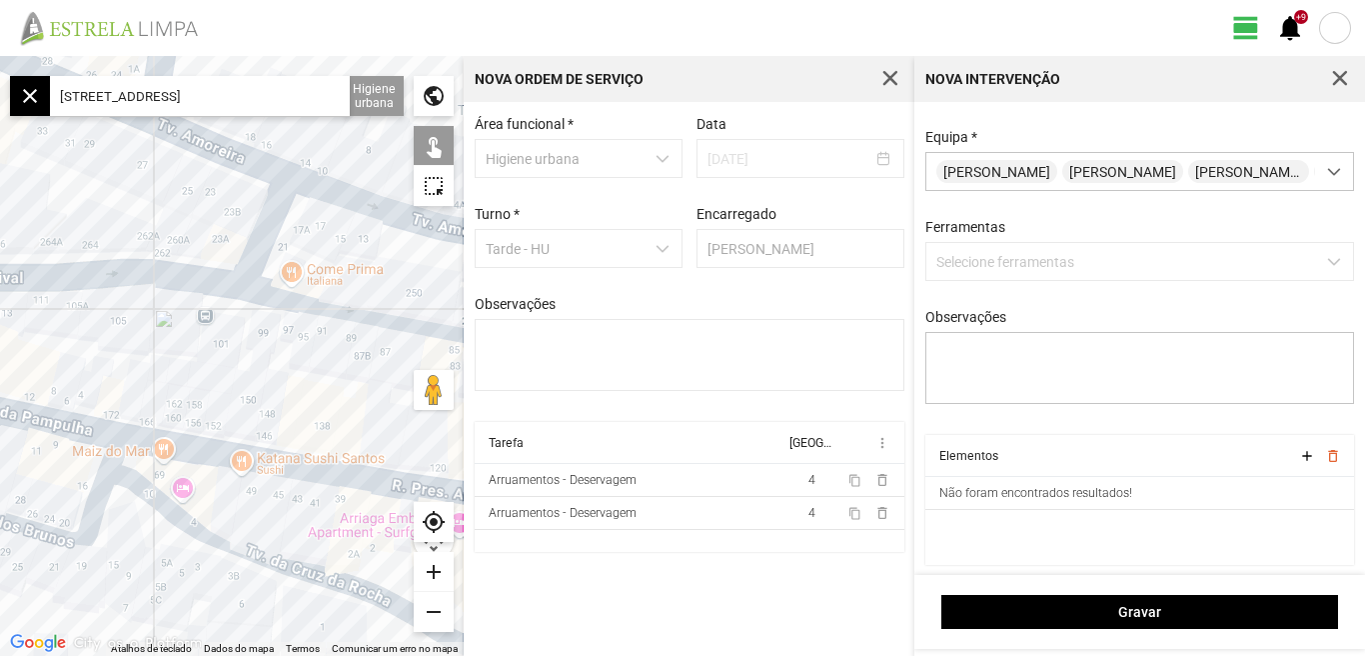
click at [87, 272] on div at bounding box center [232, 356] width 464 height 600
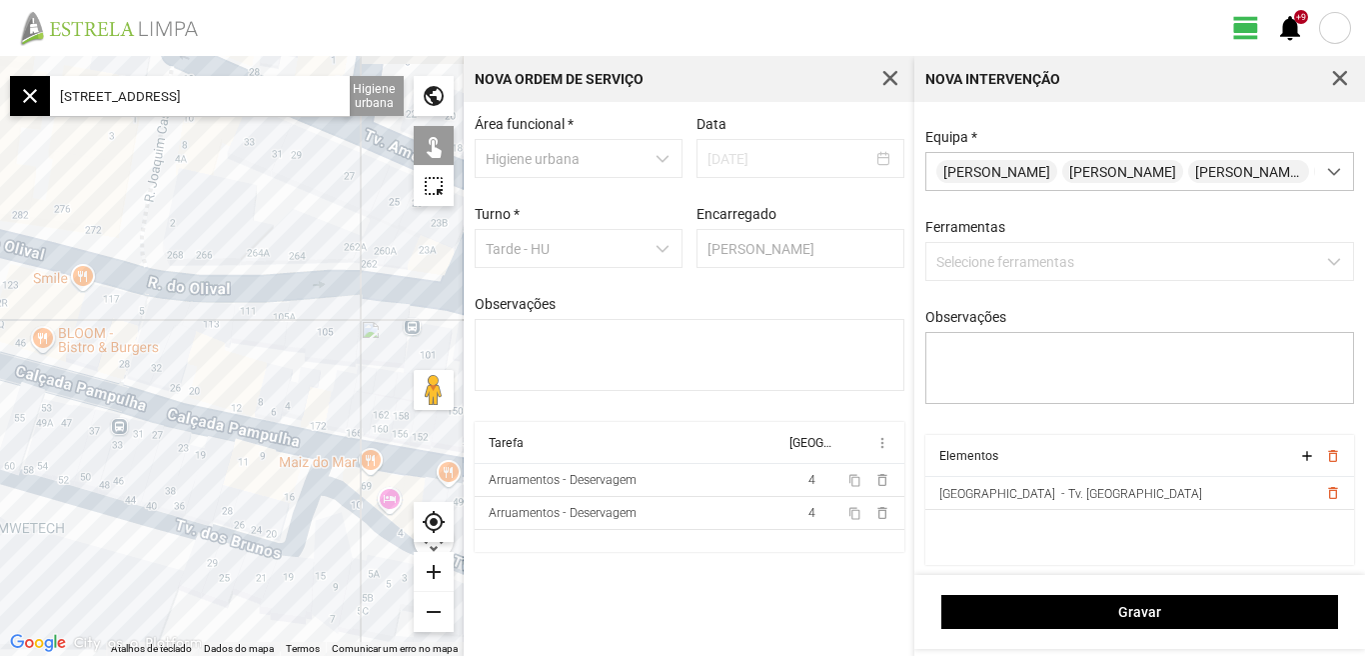
drag, startPoint x: 69, startPoint y: 312, endPoint x: 284, endPoint y: 324, distance: 215.2
click at [284, 324] on div at bounding box center [232, 356] width 464 height 600
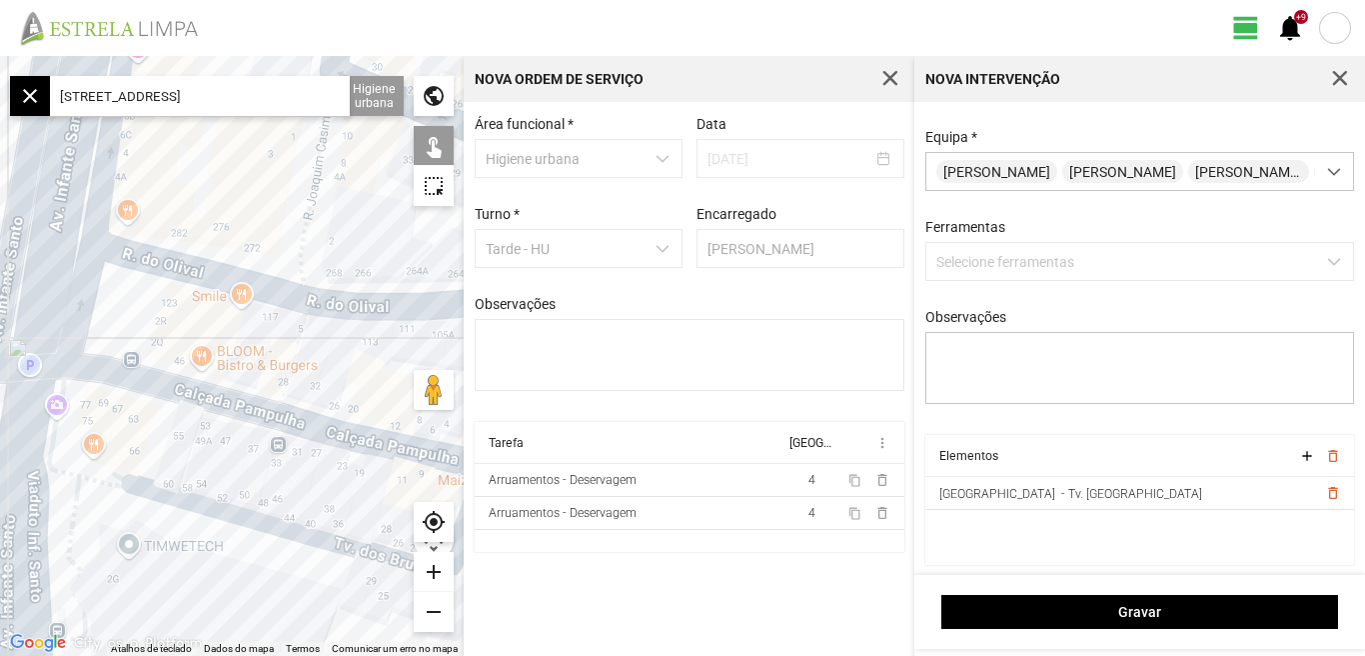
click at [152, 262] on div at bounding box center [232, 356] width 464 height 600
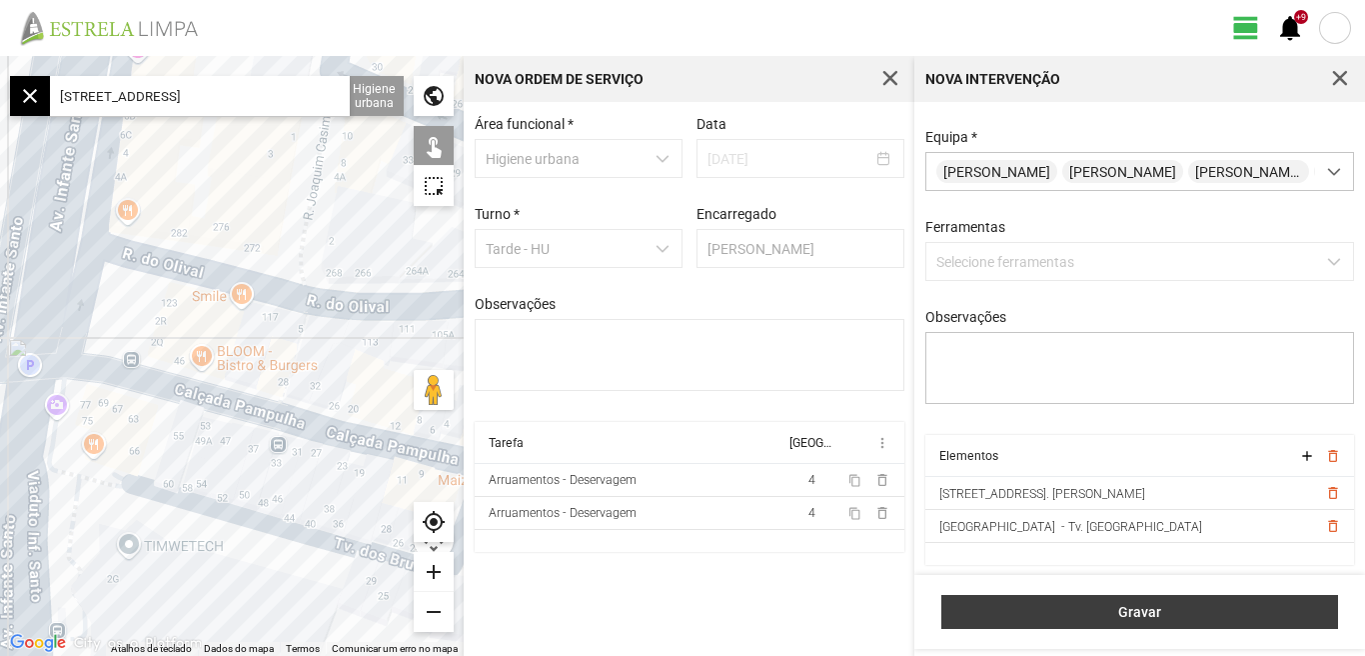
click at [1126, 615] on span "Gravar" at bounding box center [1140, 612] width 376 height 16
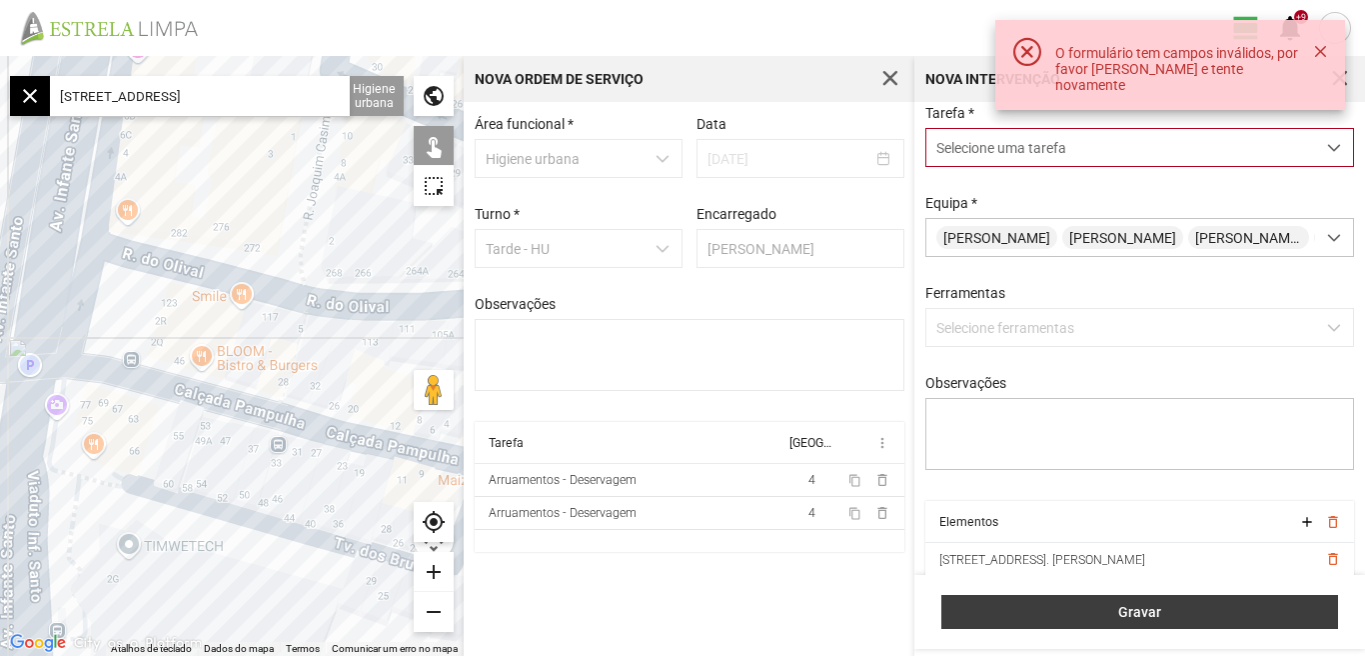
scroll to position [1, 0]
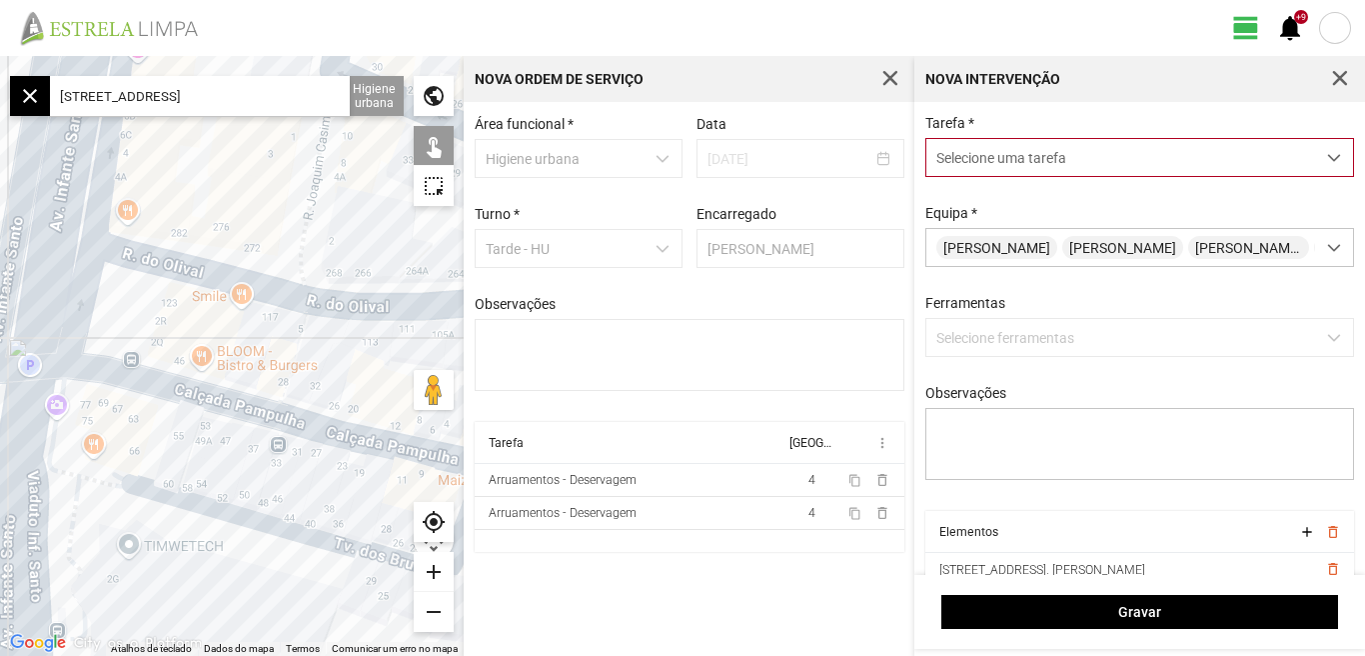
click at [1322, 151] on div "dropdown trigger" at bounding box center [1334, 157] width 39 height 37
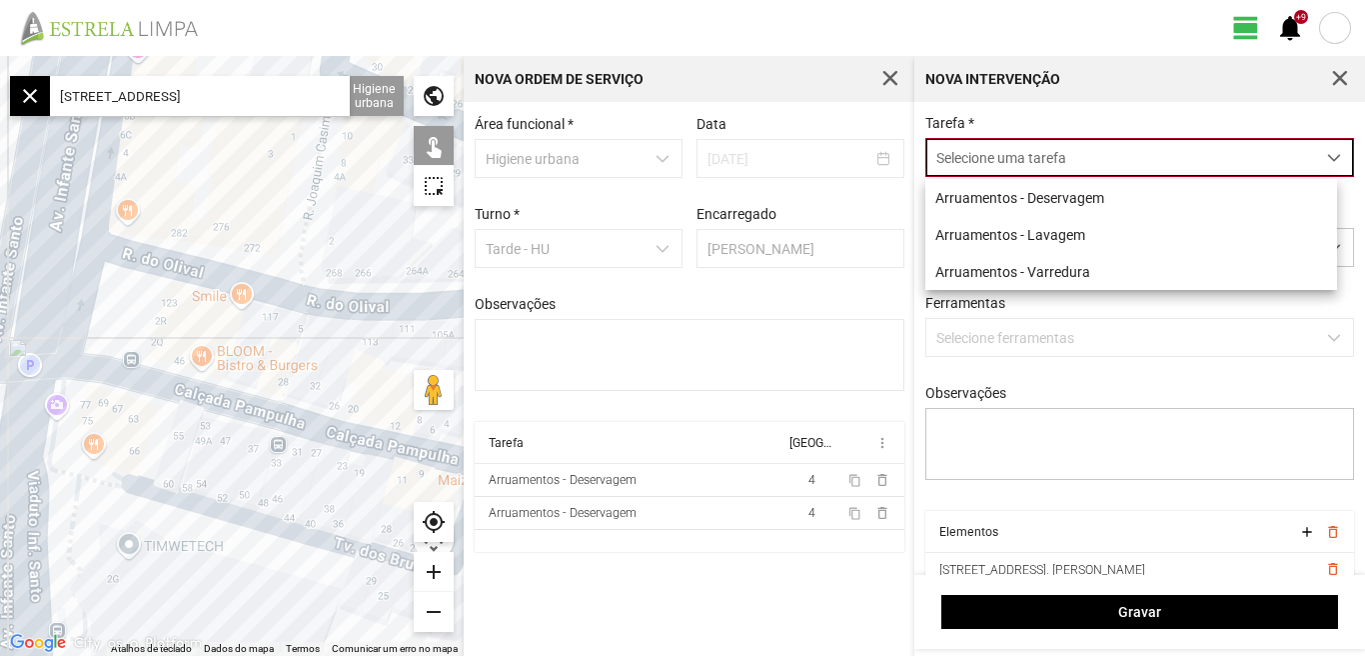
scroll to position [11, 89]
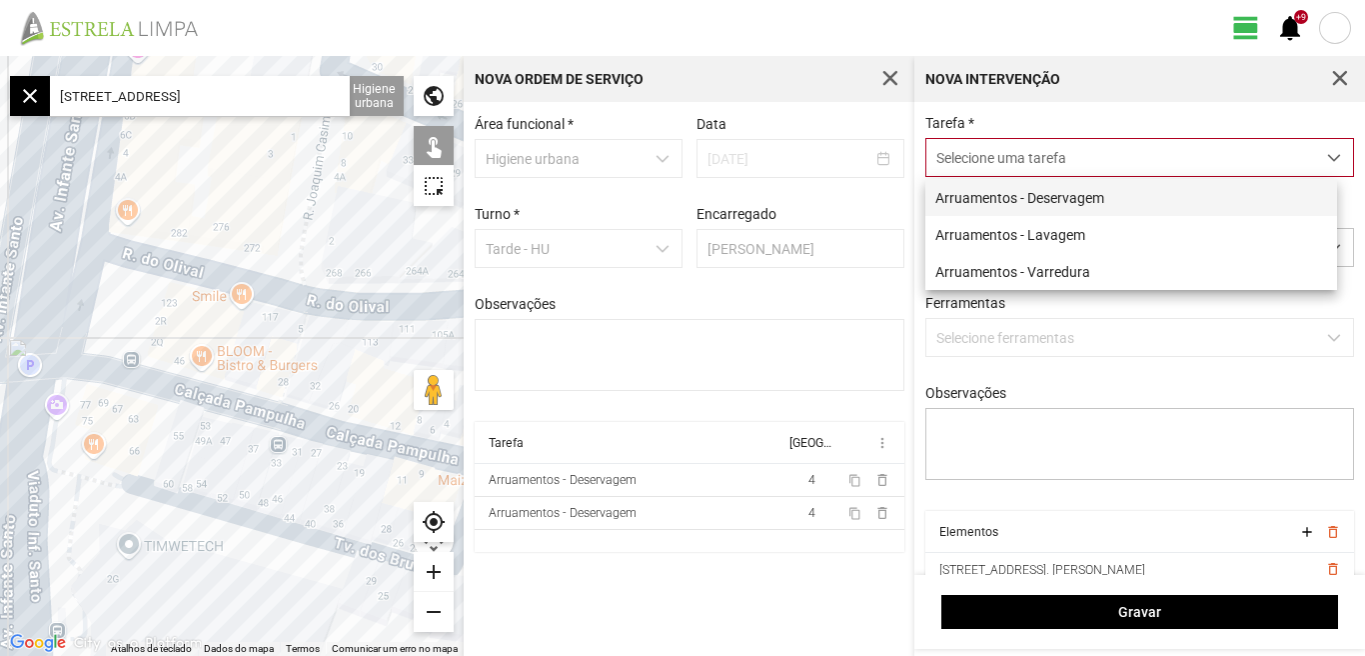
click at [1054, 196] on li "Arruamentos - Deservagem" at bounding box center [1131, 197] width 412 height 37
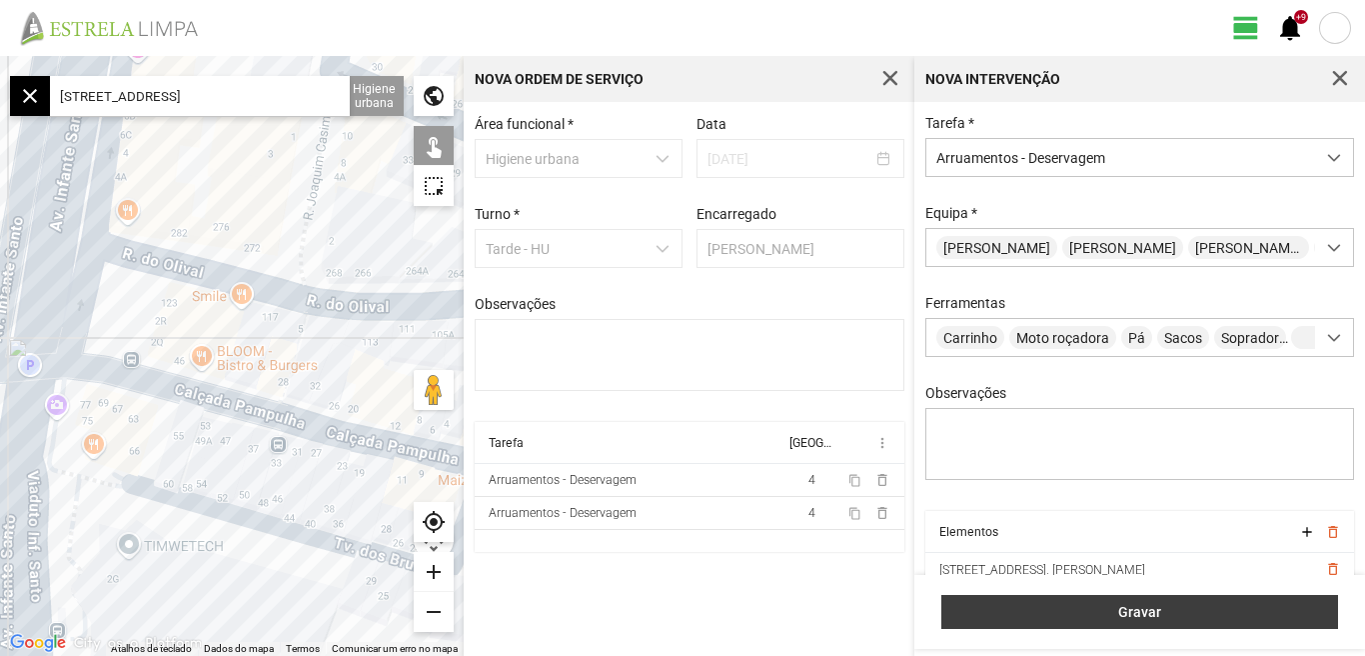
click at [1131, 607] on span "Gravar" at bounding box center [1140, 612] width 376 height 16
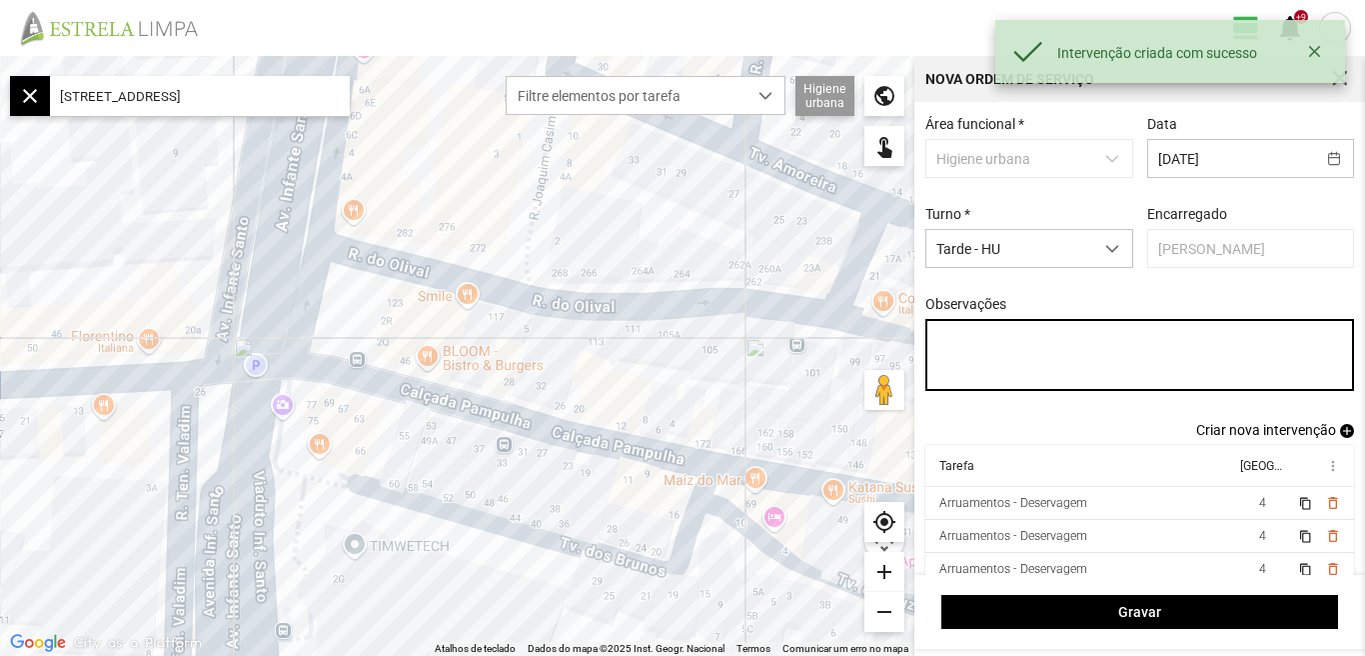
click at [954, 366] on textarea "Observações" at bounding box center [1140, 355] width 430 height 72
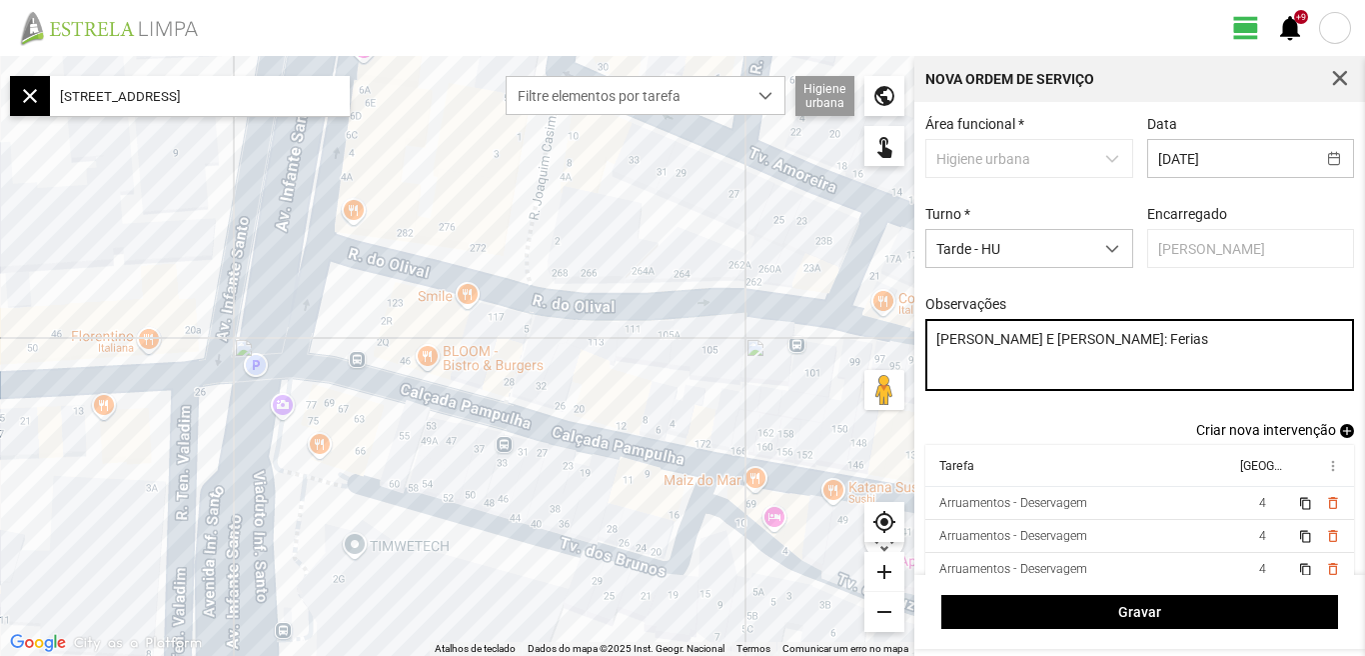
type textarea "Cesar E João: Ferias"
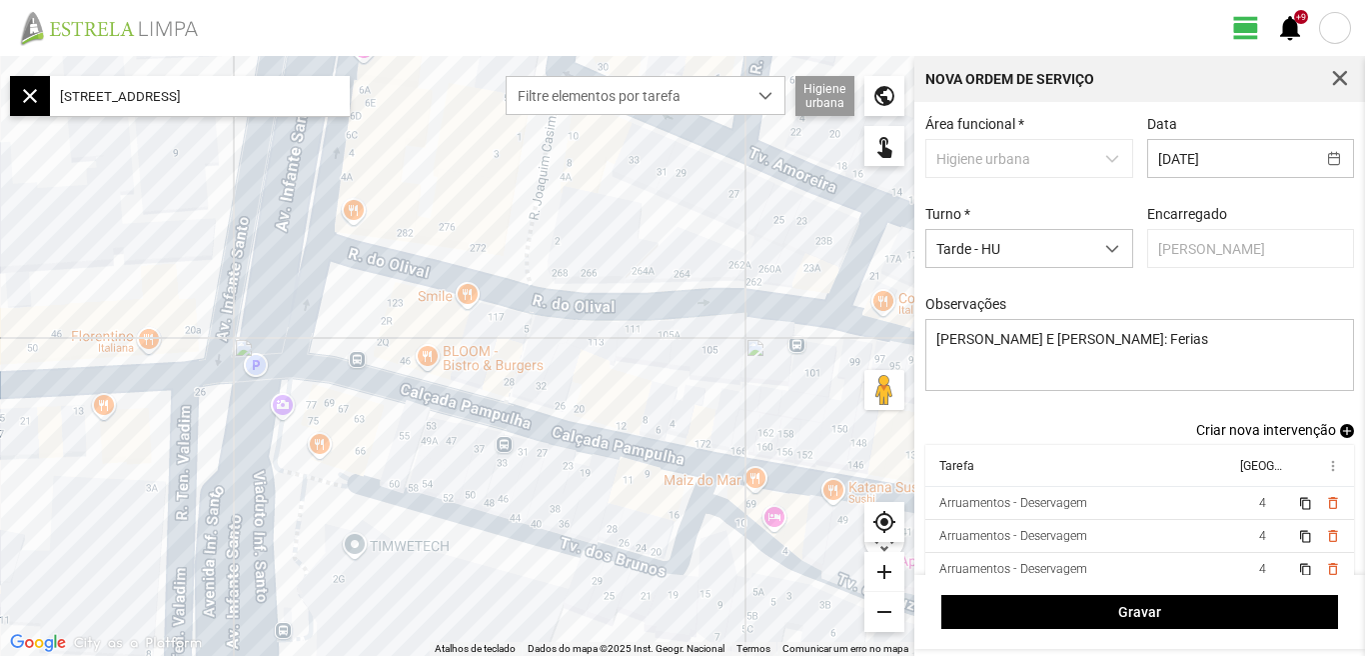
scroll to position [11, 0]
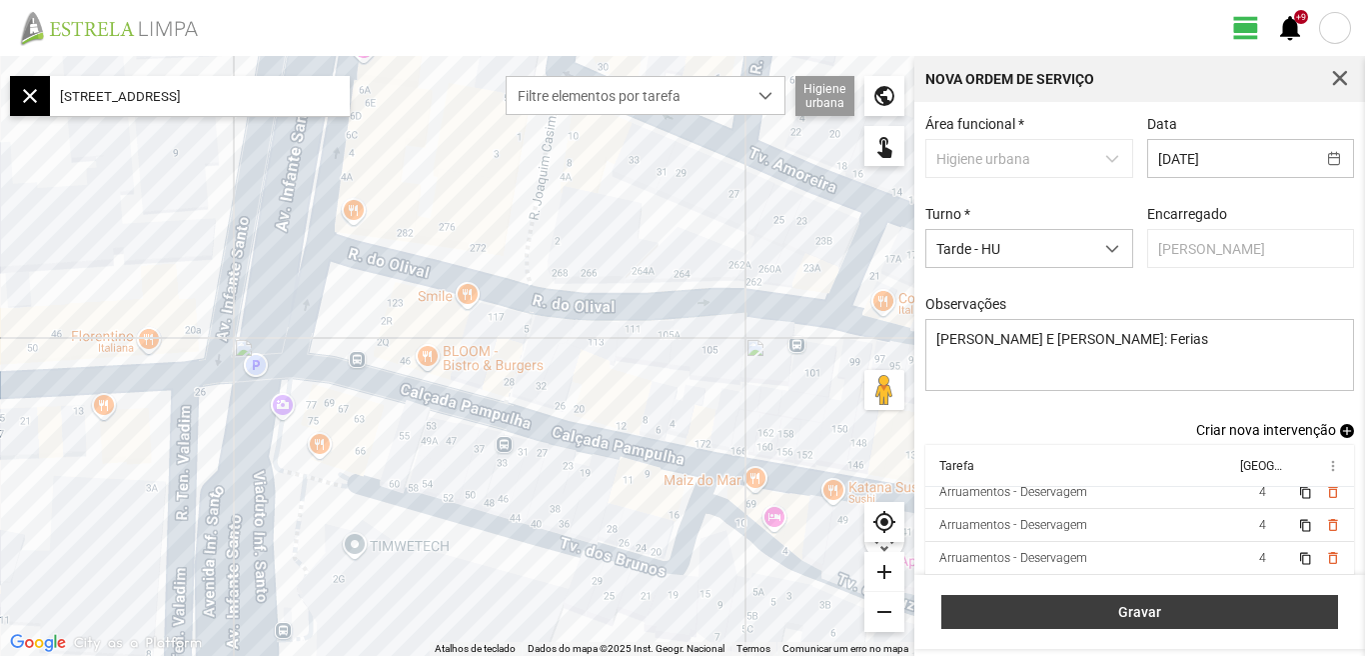
click at [1156, 620] on span "Gravar" at bounding box center [1140, 612] width 376 height 16
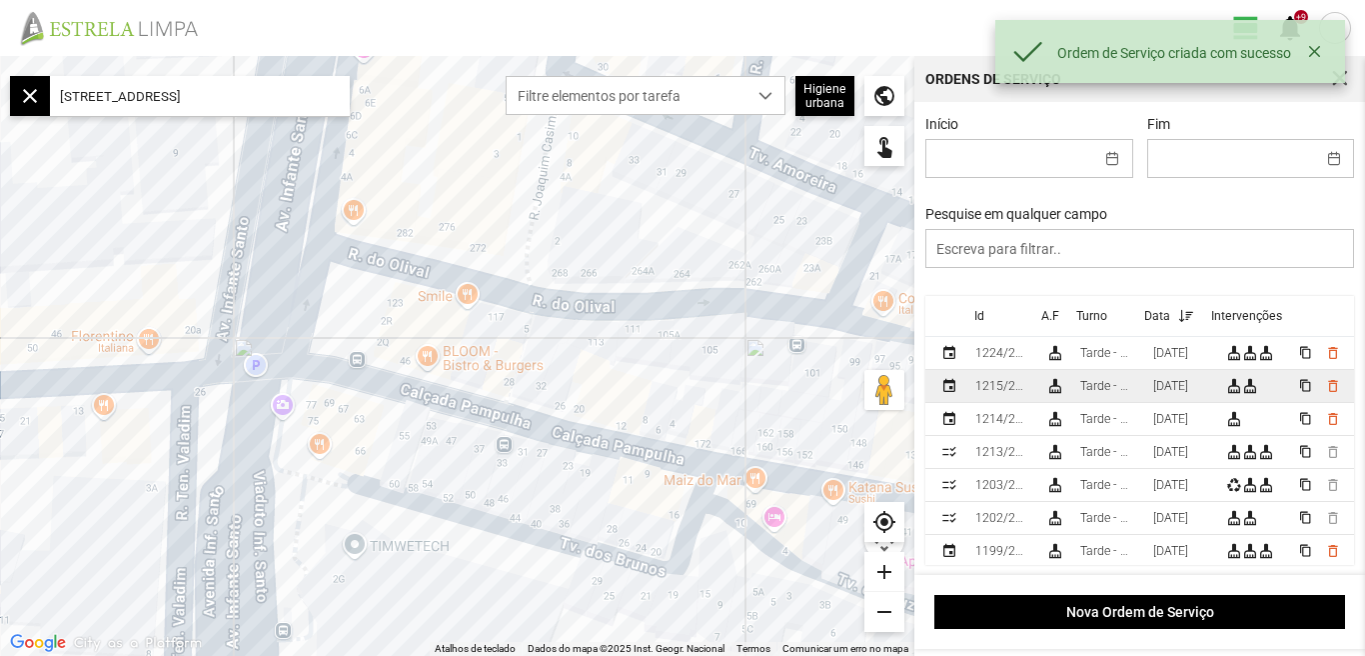
click at [1188, 388] on div "19/08/2025" at bounding box center [1170, 386] width 35 height 14
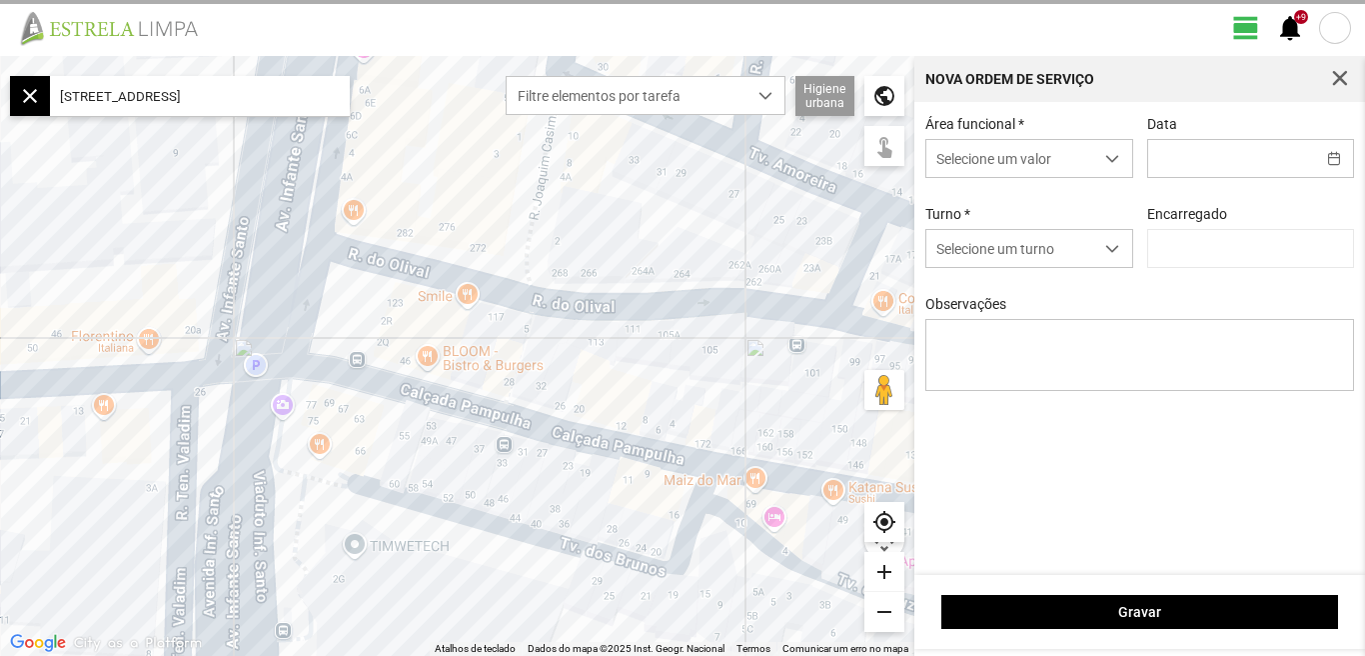
type input "19/08/2025"
type input "[PERSON_NAME]"
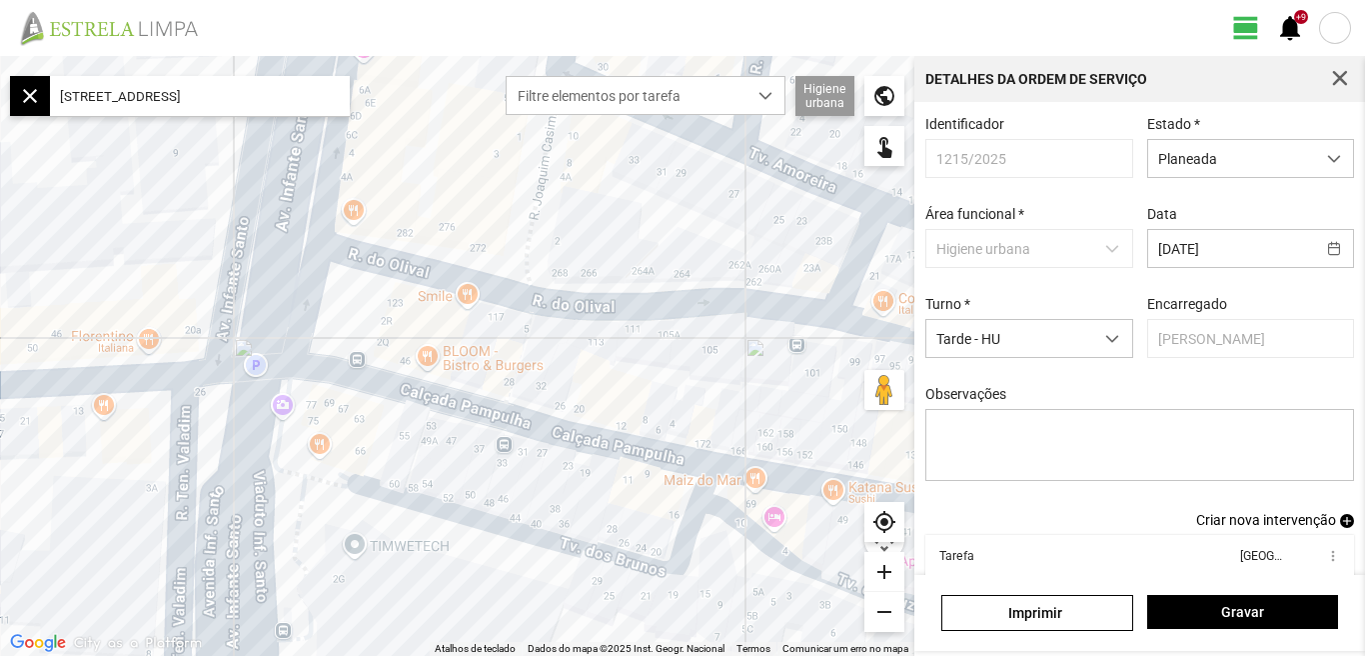
scroll to position [109, 0]
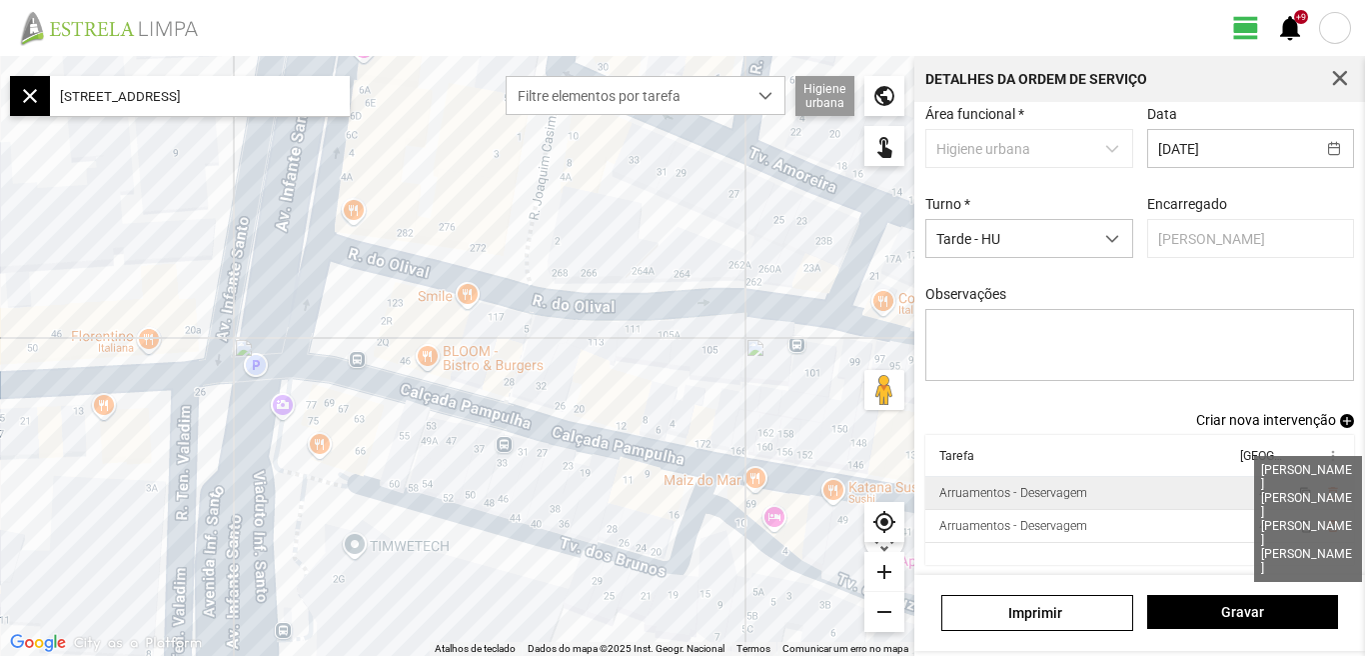
click at [1259, 493] on span "4" at bounding box center [1262, 493] width 7 height 14
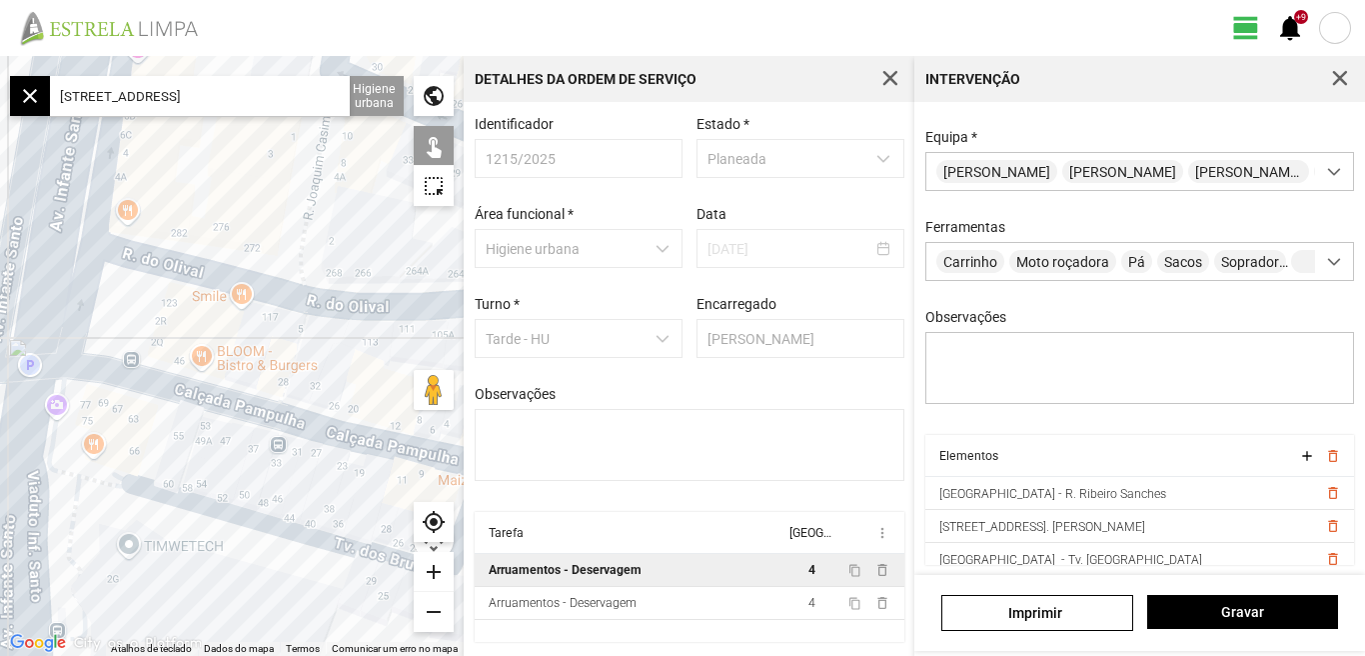
scroll to position [77, 0]
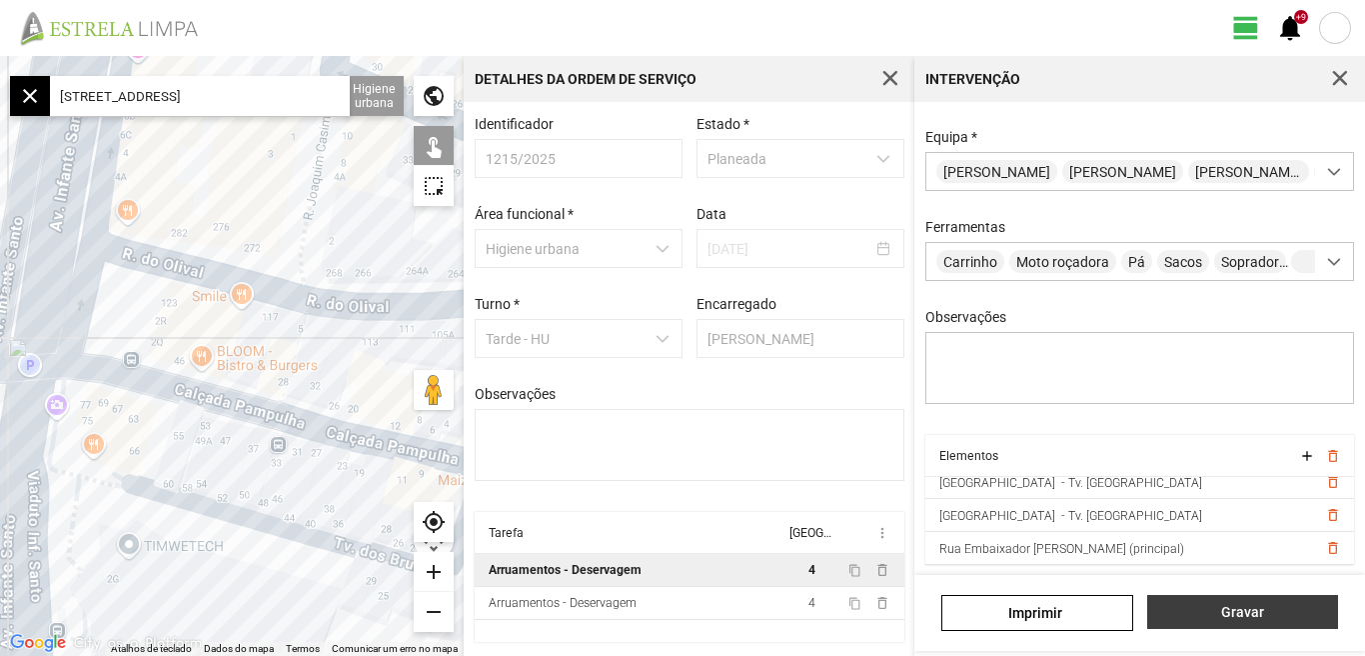
click at [1242, 620] on span "Gravar" at bounding box center [1242, 612] width 170 height 16
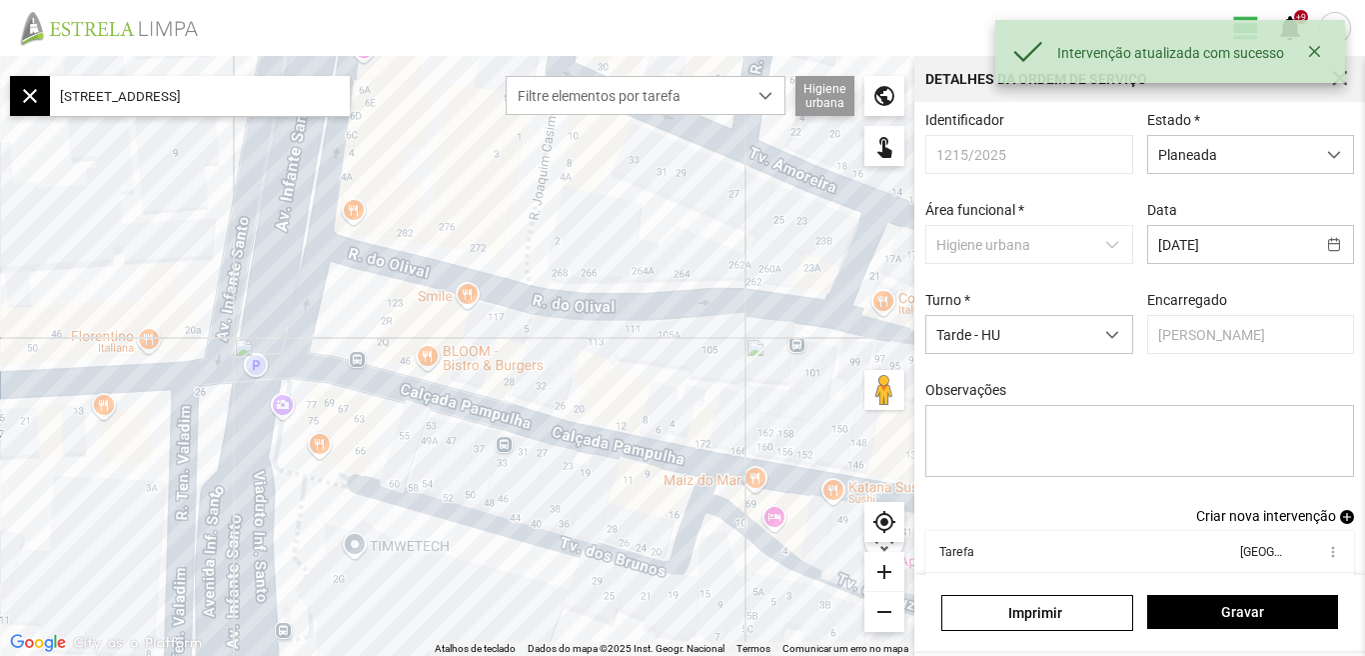
scroll to position [109, 0]
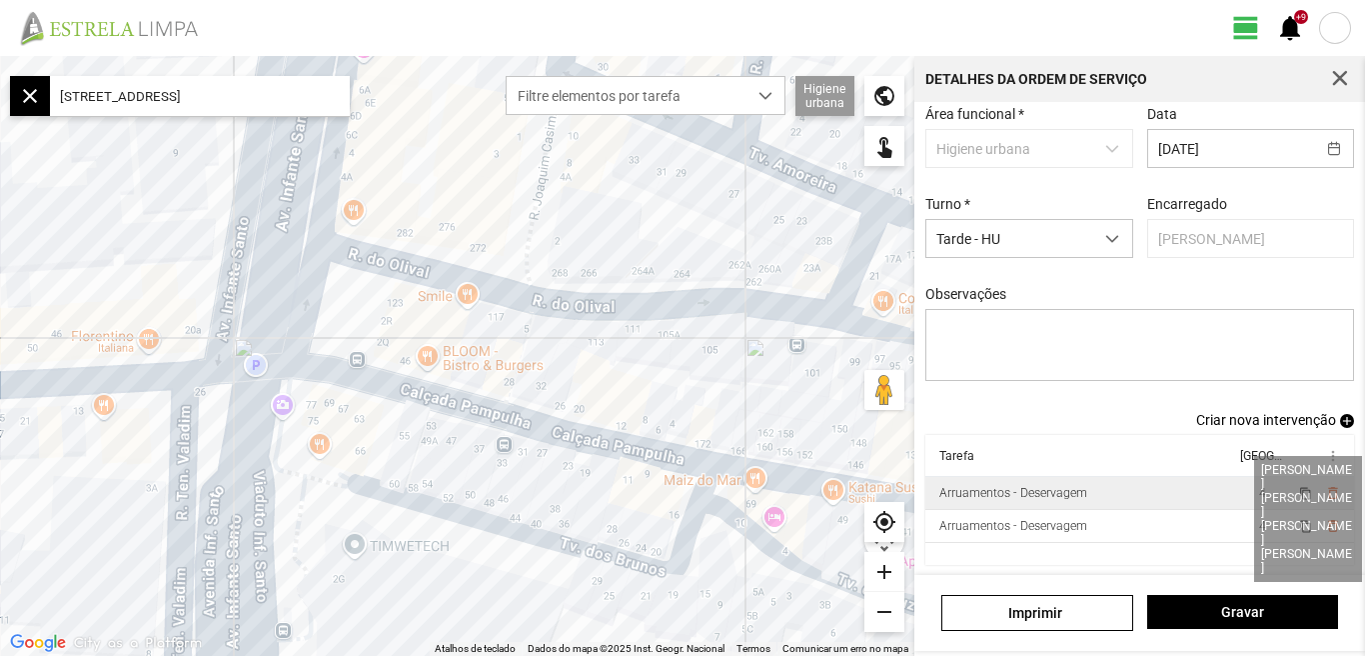
click at [1259, 494] on span "4" at bounding box center [1262, 493] width 7 height 14
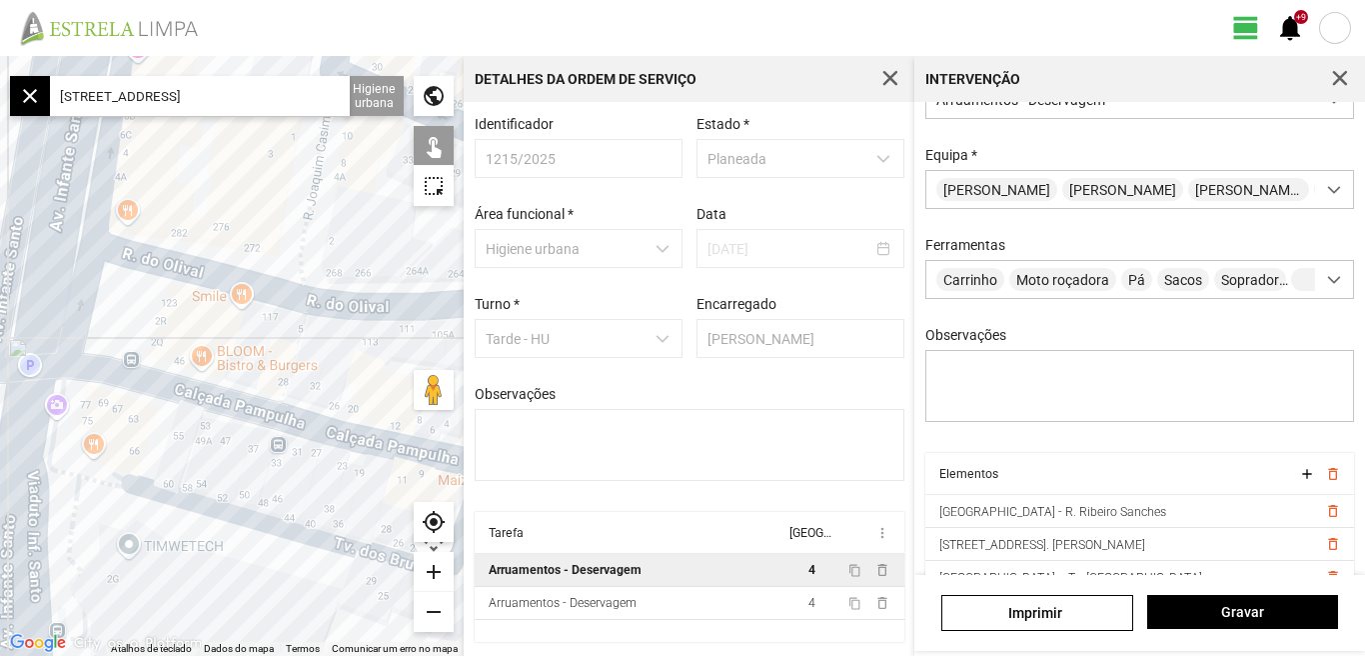
scroll to position [177, 0]
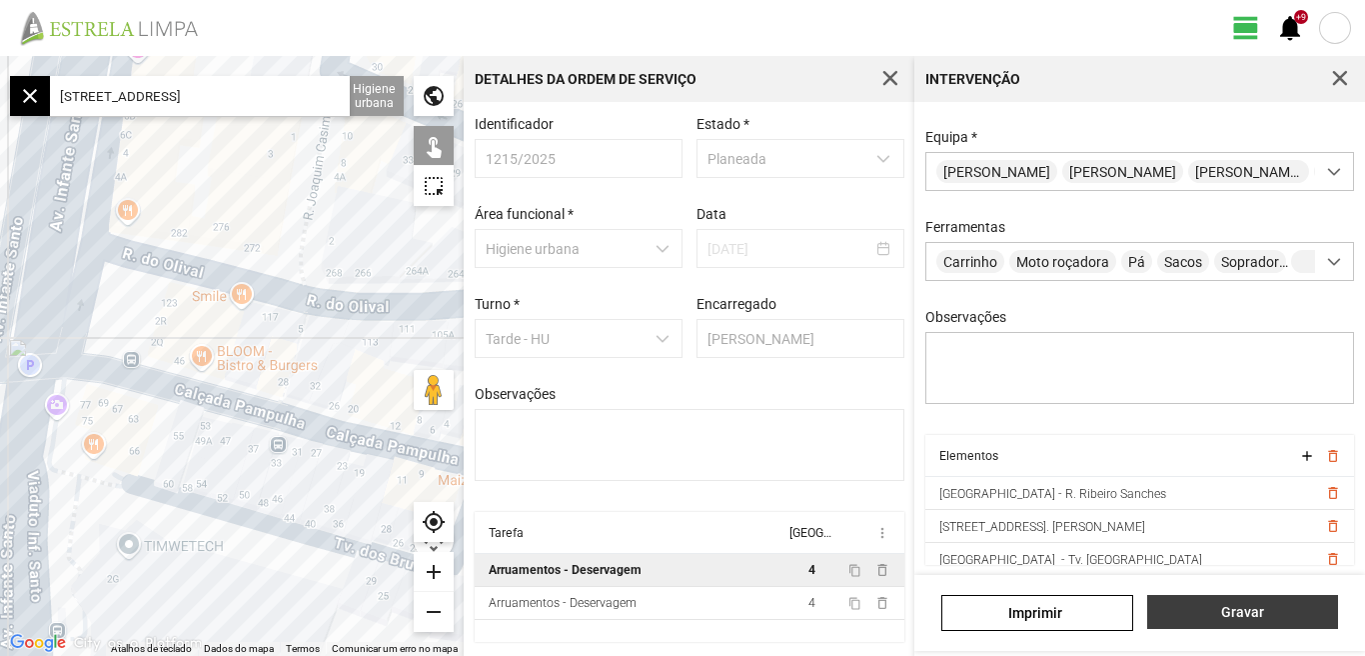
click at [1230, 604] on span "Gravar" at bounding box center [1242, 612] width 170 height 16
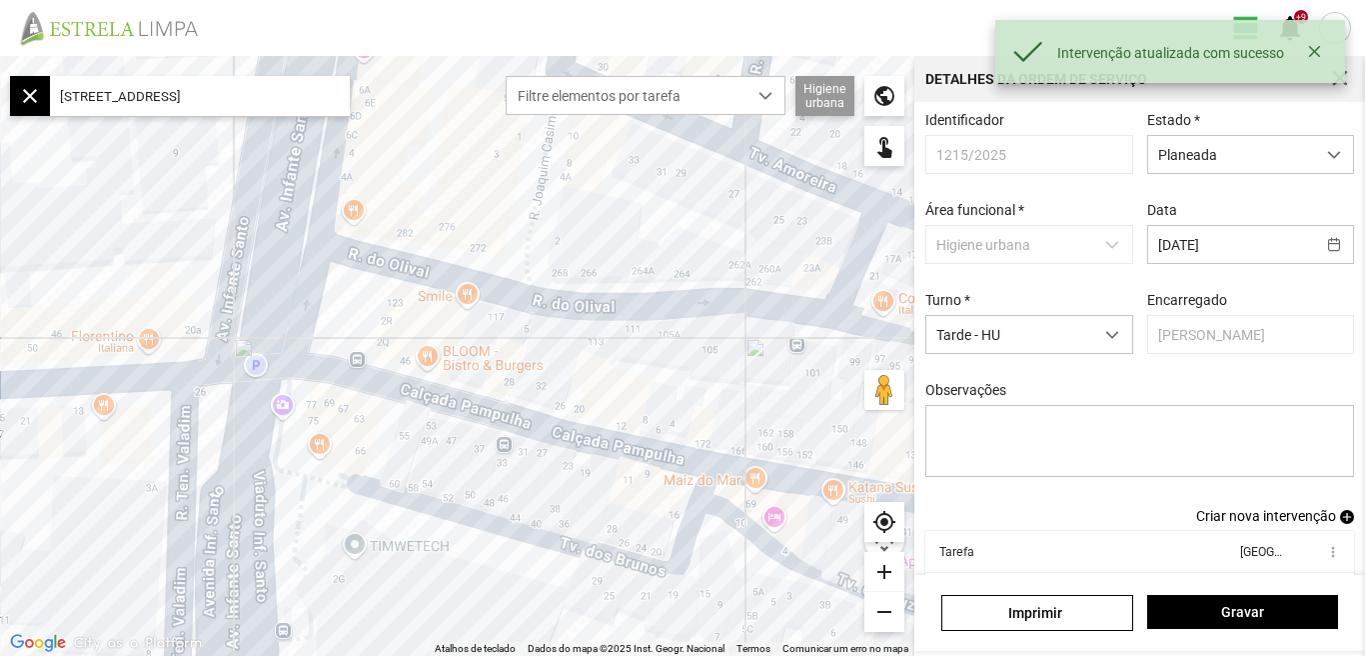
scroll to position [109, 0]
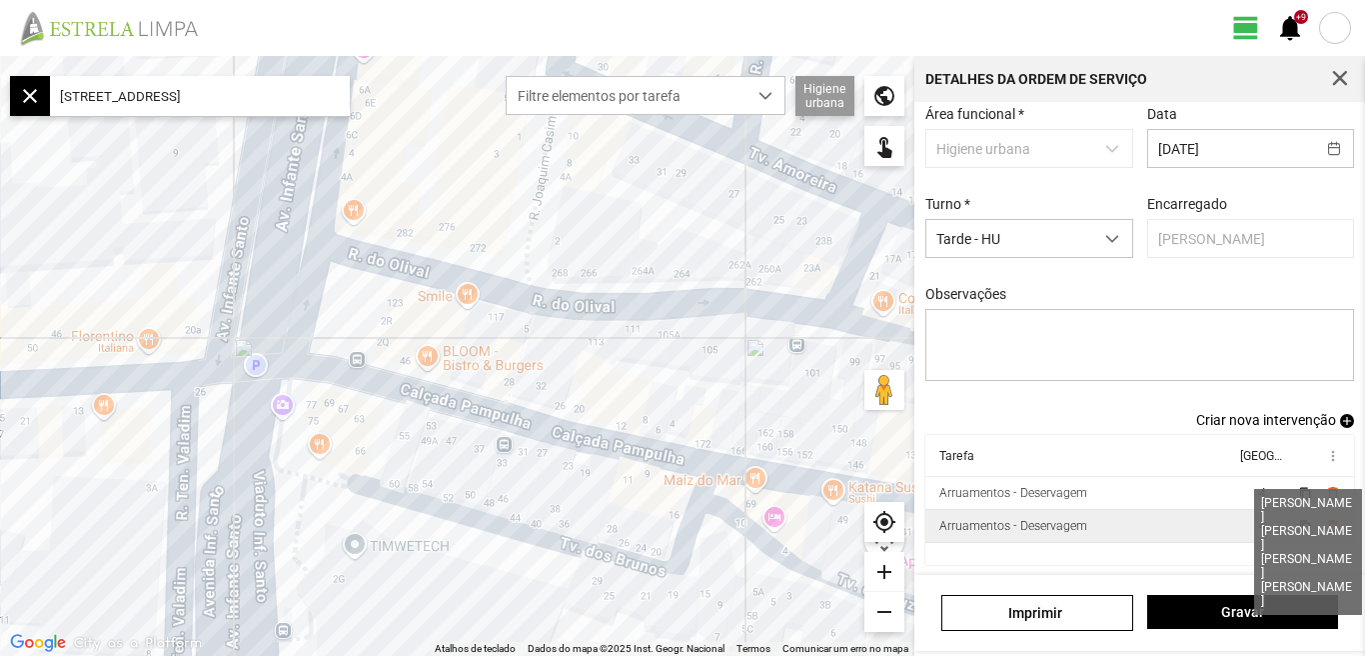
click at [1259, 523] on span "4" at bounding box center [1262, 526] width 7 height 14
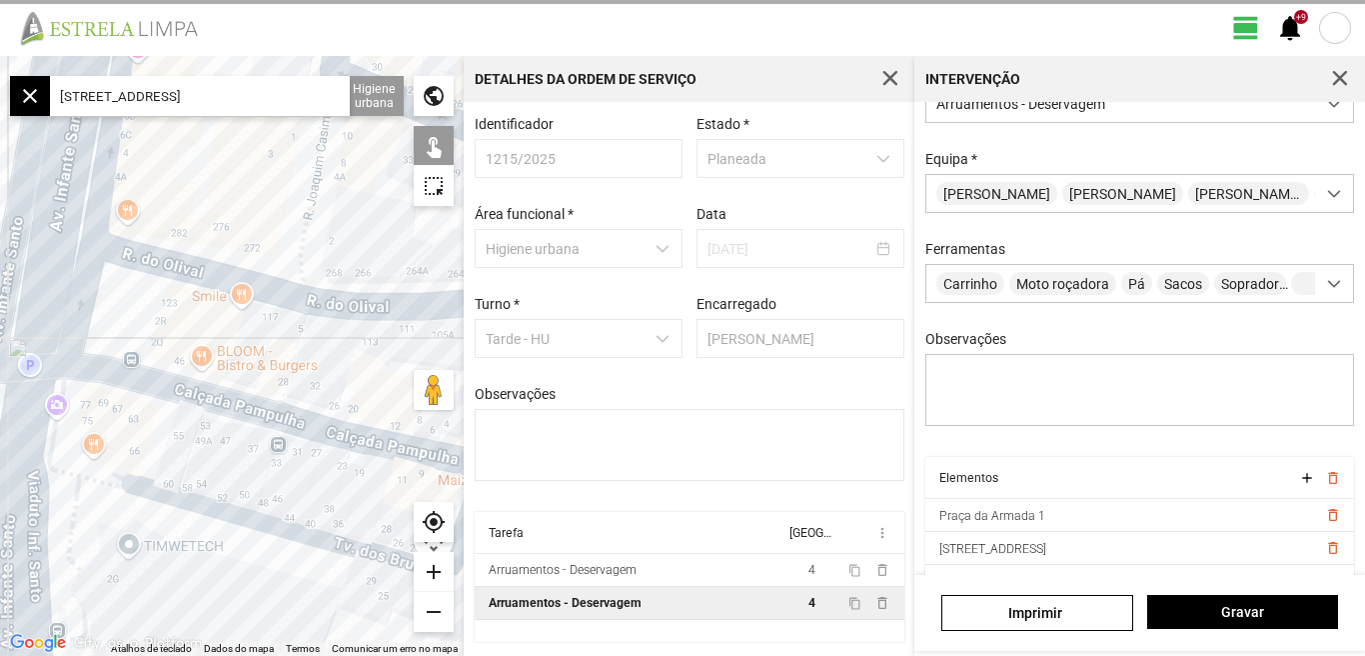
scroll to position [177, 0]
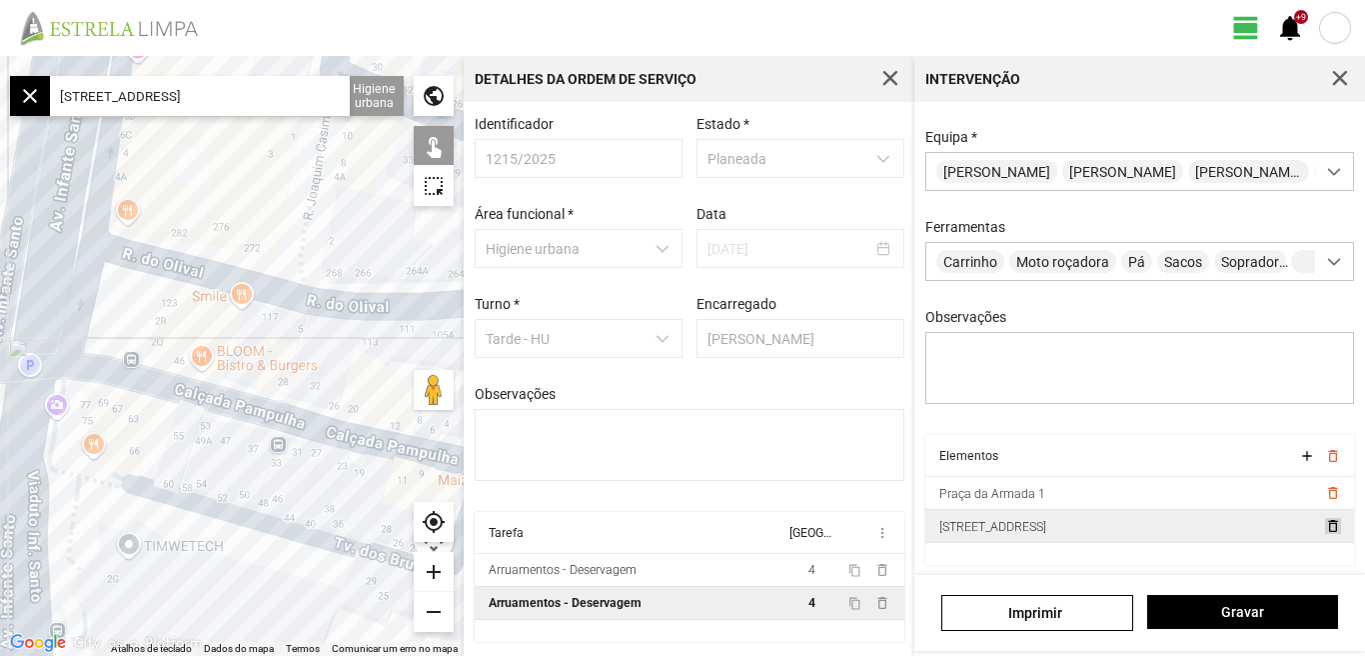
click at [1324, 526] on span "delete_outline" at bounding box center [1332, 526] width 16 height 16
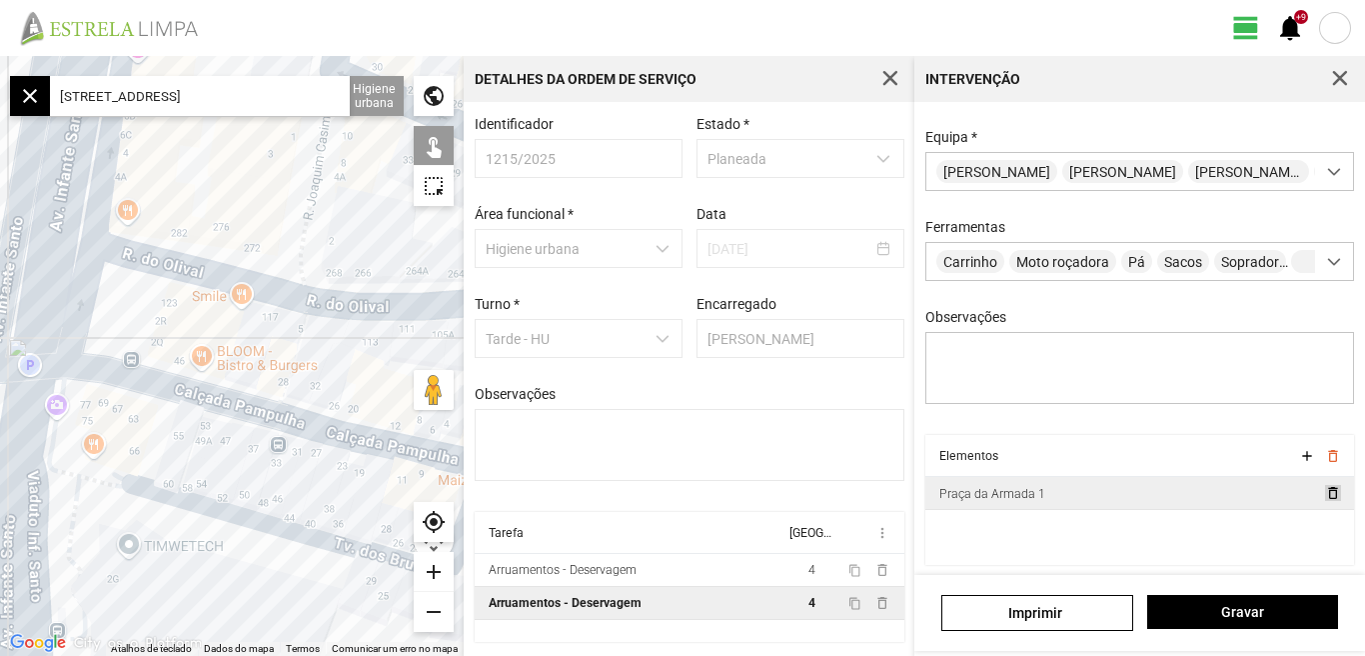
click at [1324, 492] on span "delete_outline" at bounding box center [1332, 493] width 16 height 16
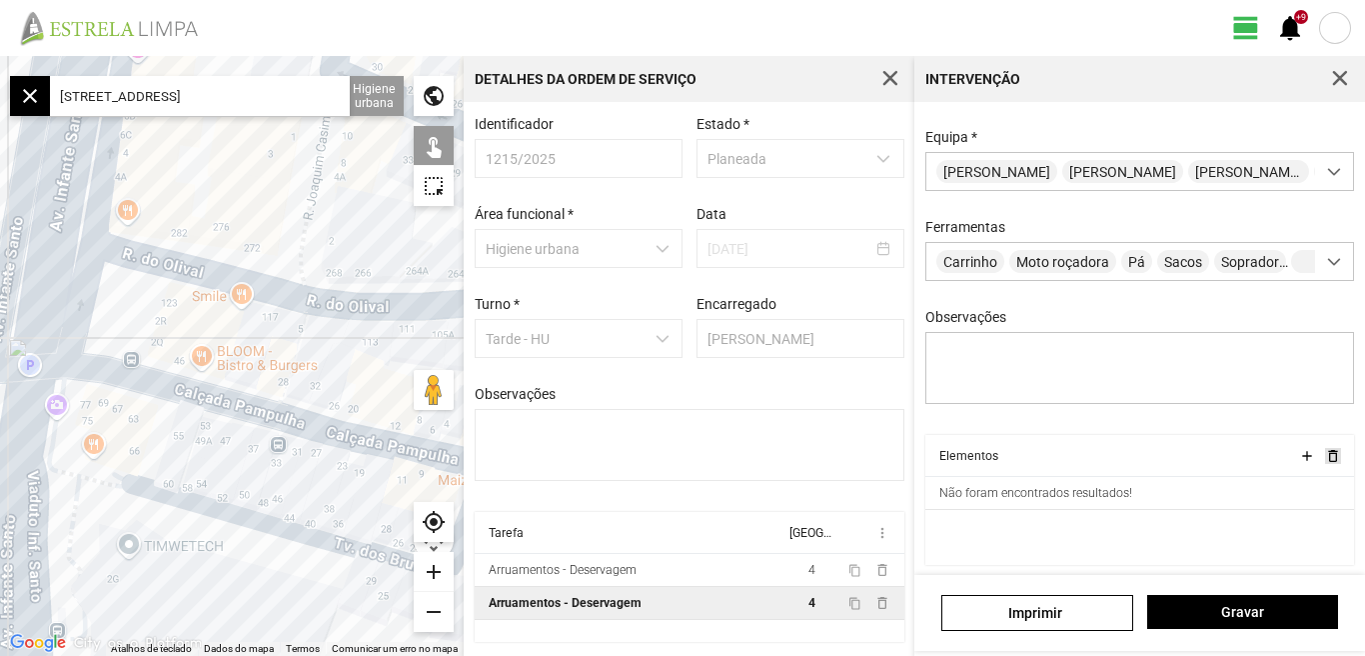
click at [1324, 459] on span "delete_outline" at bounding box center [1332, 456] width 16 height 16
click at [282, 91] on input "R. do Olival, 1200 Lisboa, Portugal" at bounding box center [200, 96] width 300 height 40
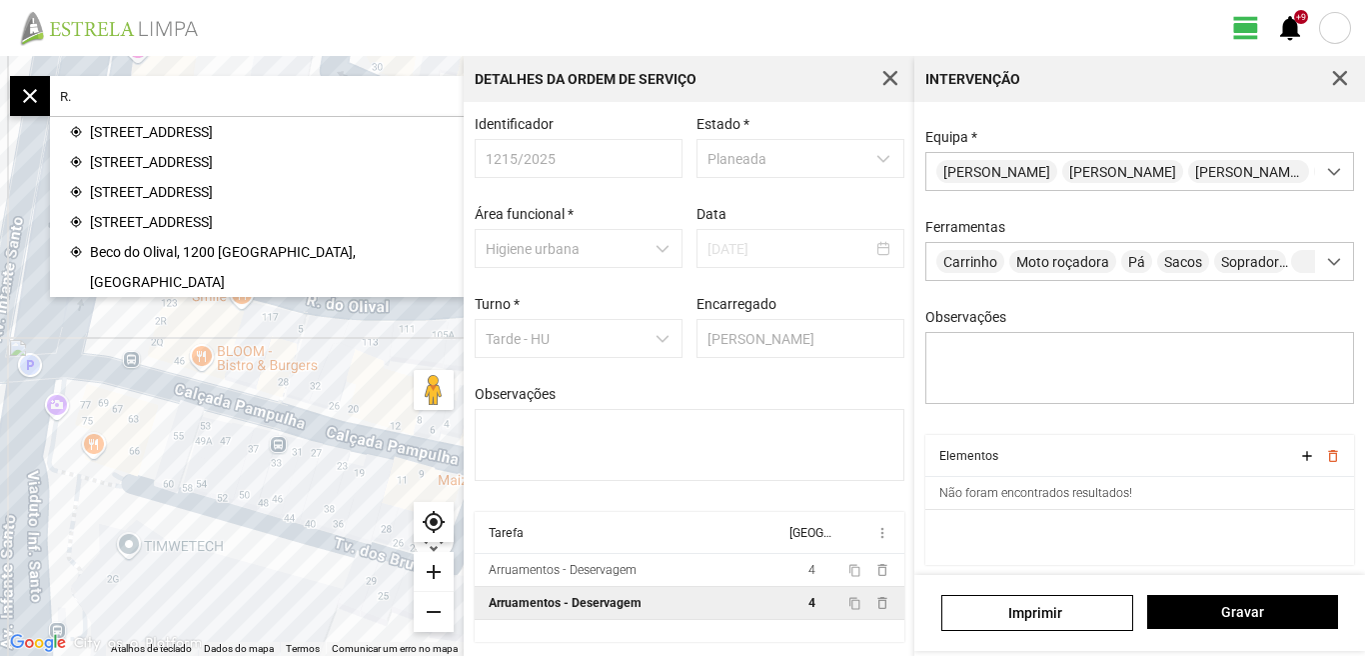
type input "R"
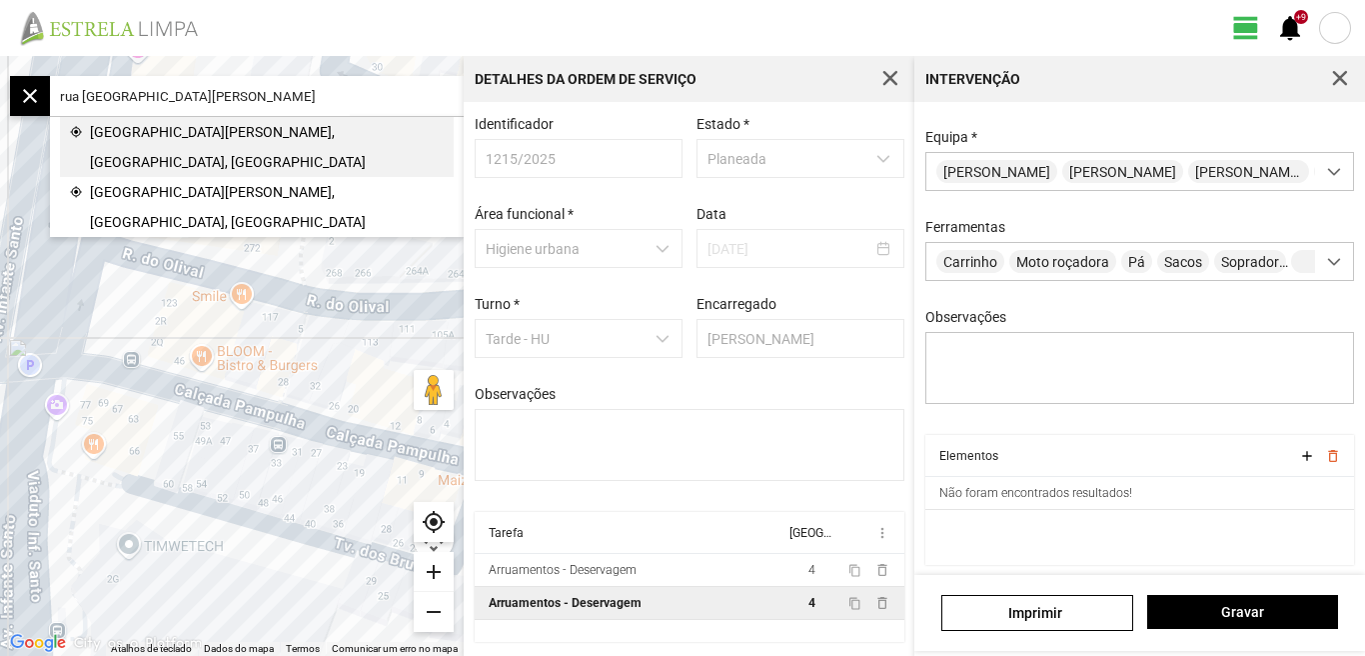
click at [184, 120] on span "Rua Capitão Afonso Pala, Lisboa, Portugal" at bounding box center [267, 147] width 354 height 60
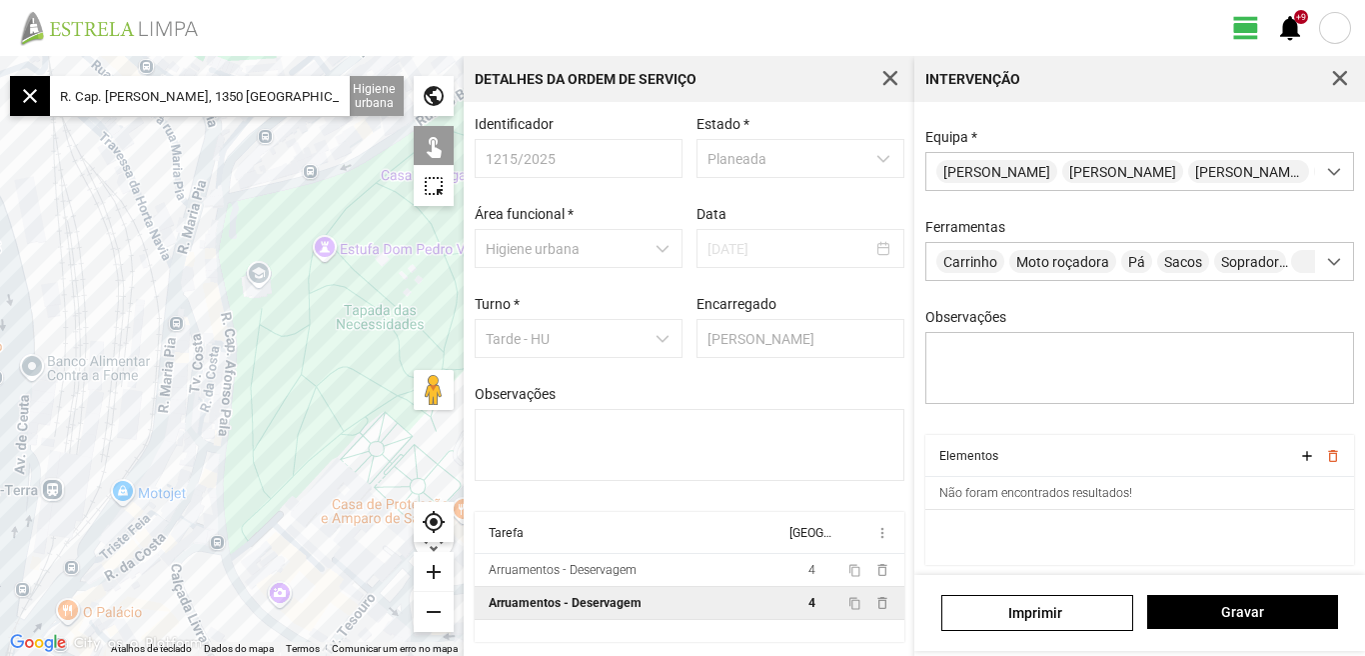
click at [430, 578] on div "add" at bounding box center [434, 572] width 40 height 40
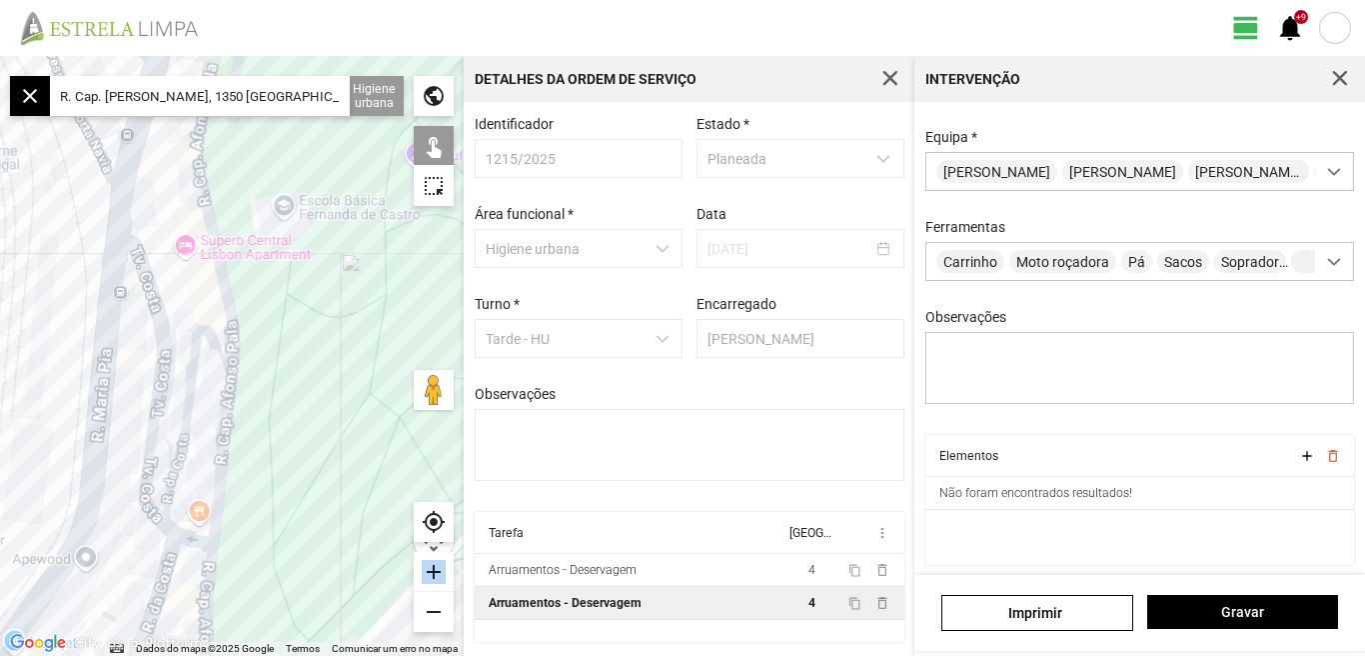
click at [430, 578] on div "add" at bounding box center [434, 572] width 40 height 40
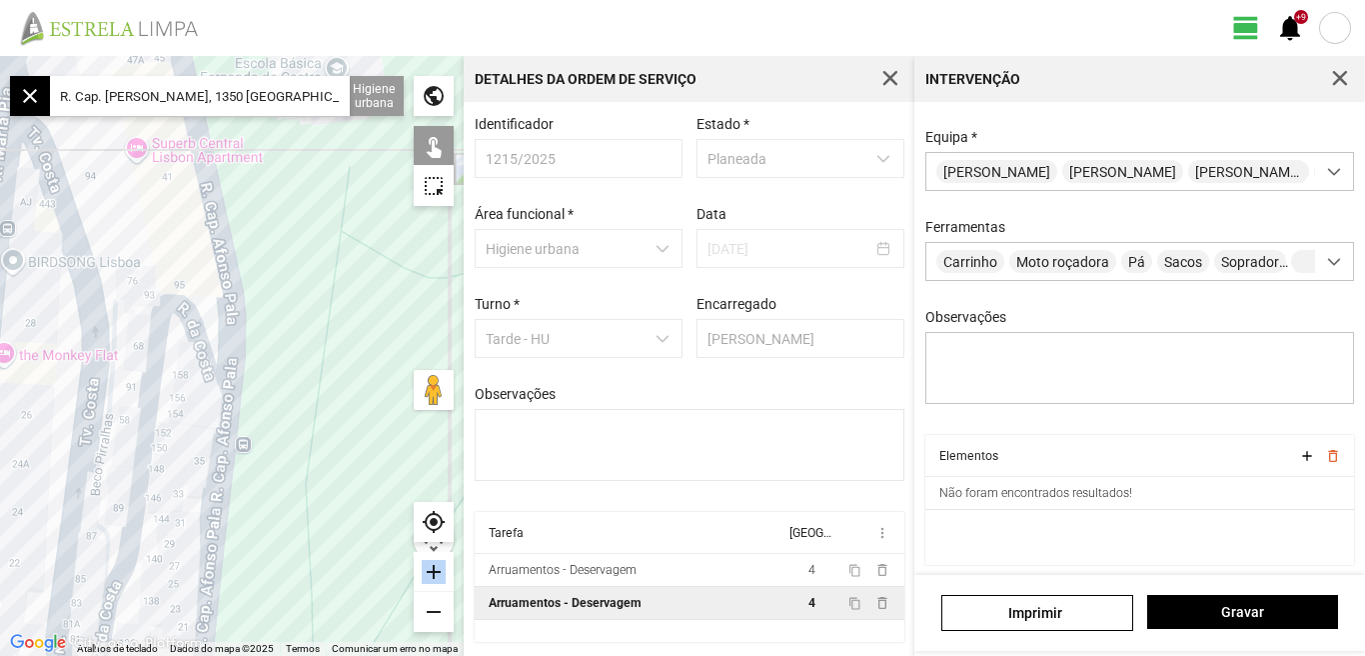
click at [231, 304] on div at bounding box center [232, 356] width 464 height 600
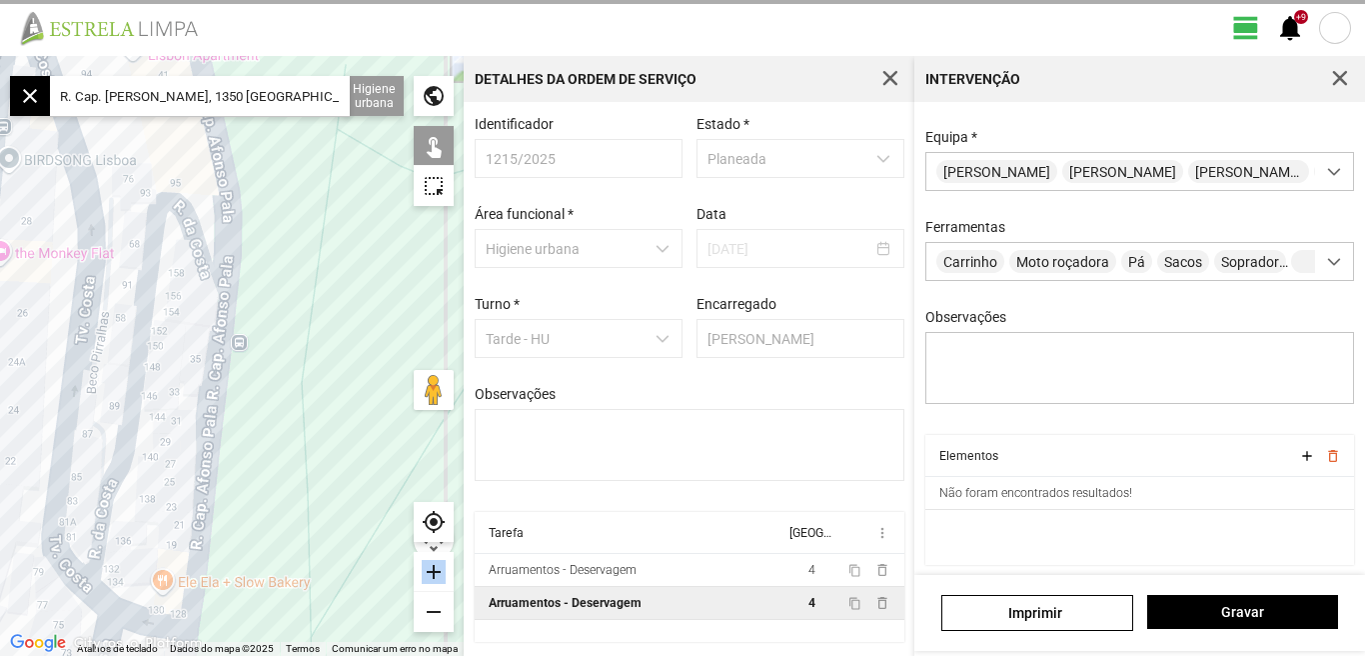
drag, startPoint x: 332, startPoint y: 396, endPoint x: 327, endPoint y: 255, distance: 141.0
click at [327, 260] on div at bounding box center [232, 356] width 464 height 600
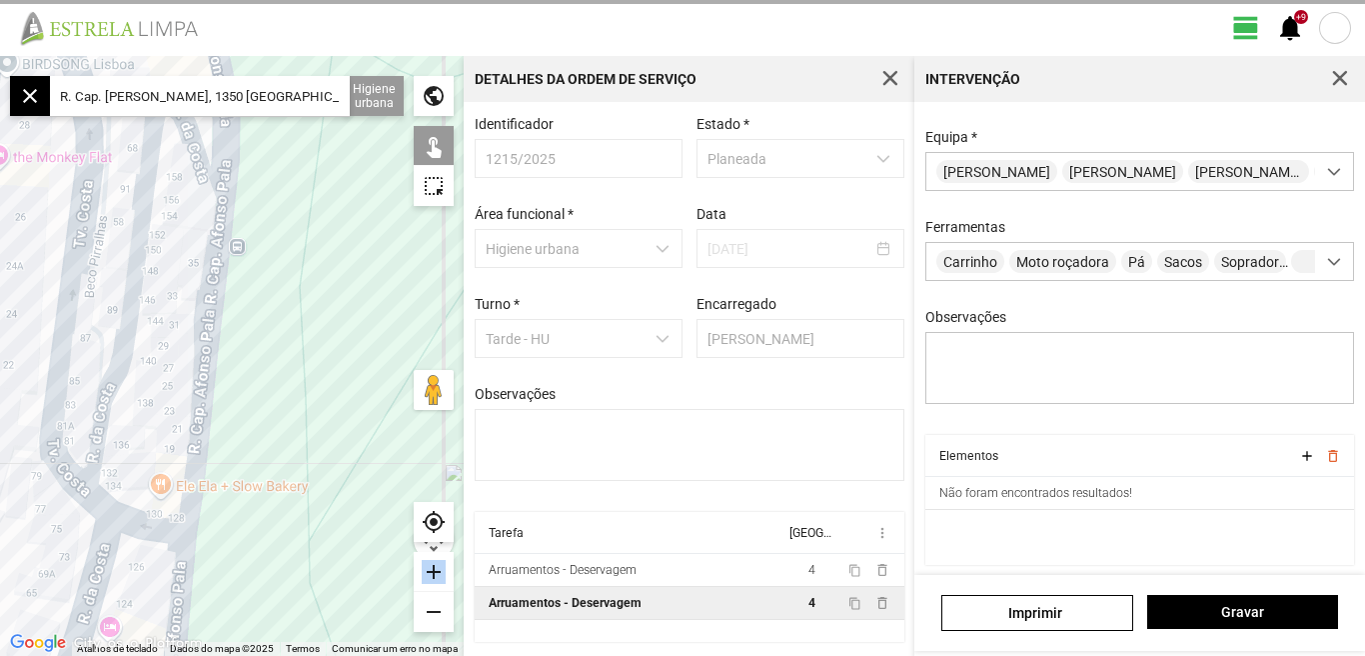
click at [211, 309] on div at bounding box center [232, 356] width 464 height 600
click at [210, 318] on div at bounding box center [232, 356] width 464 height 600
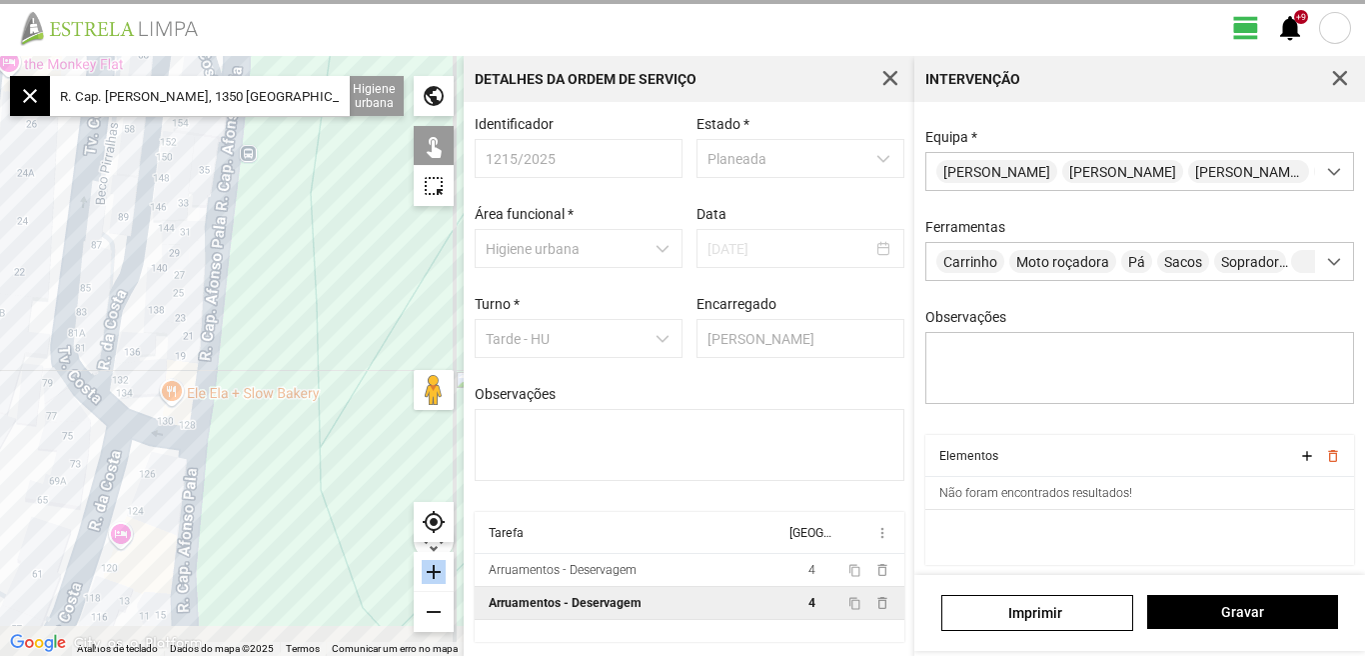
drag, startPoint x: 321, startPoint y: 467, endPoint x: 334, endPoint y: 349, distance: 118.6
click at [334, 351] on div at bounding box center [232, 356] width 464 height 600
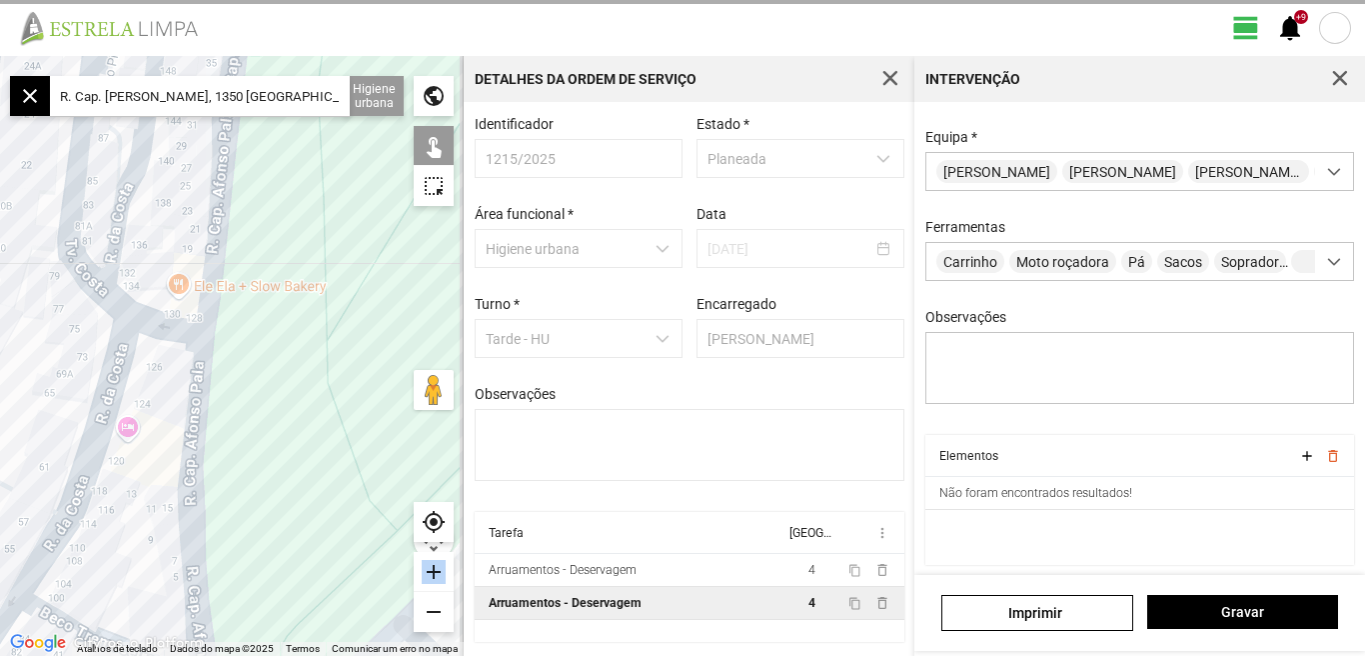
drag, startPoint x: 309, startPoint y: 449, endPoint x: 309, endPoint y: 360, distance: 88.9
click at [309, 364] on div at bounding box center [232, 356] width 464 height 600
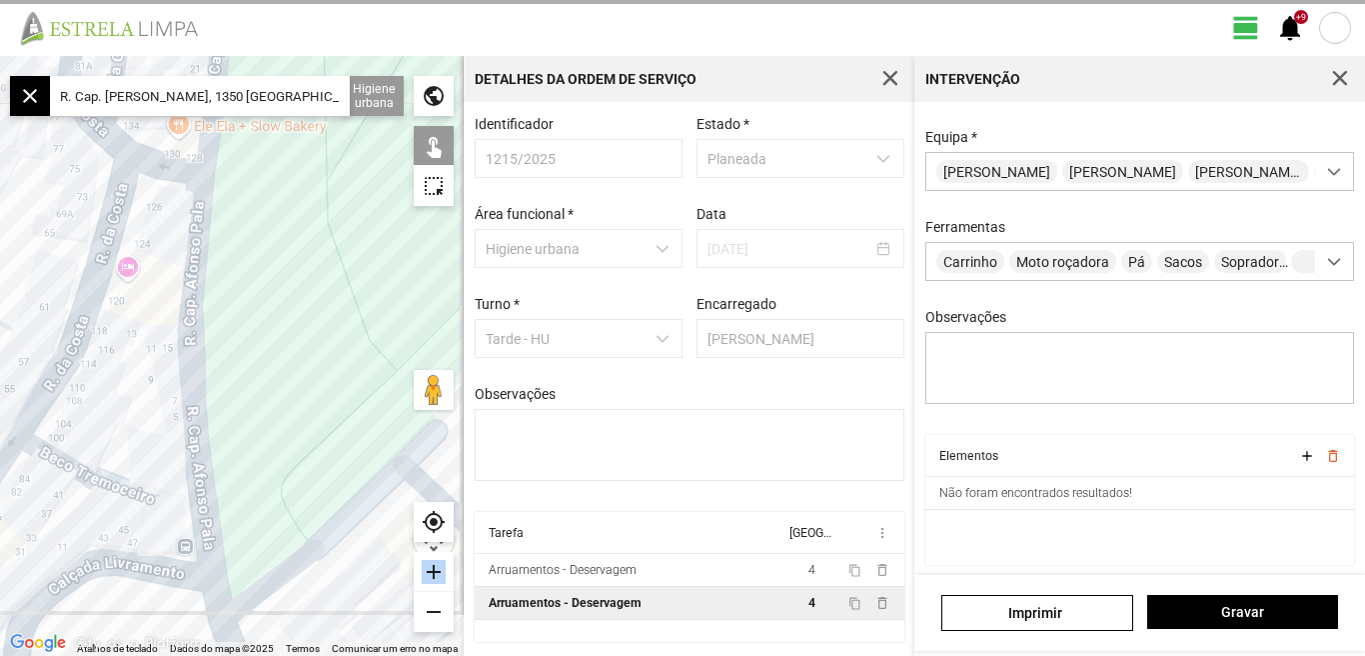
click at [185, 422] on div at bounding box center [232, 356] width 464 height 600
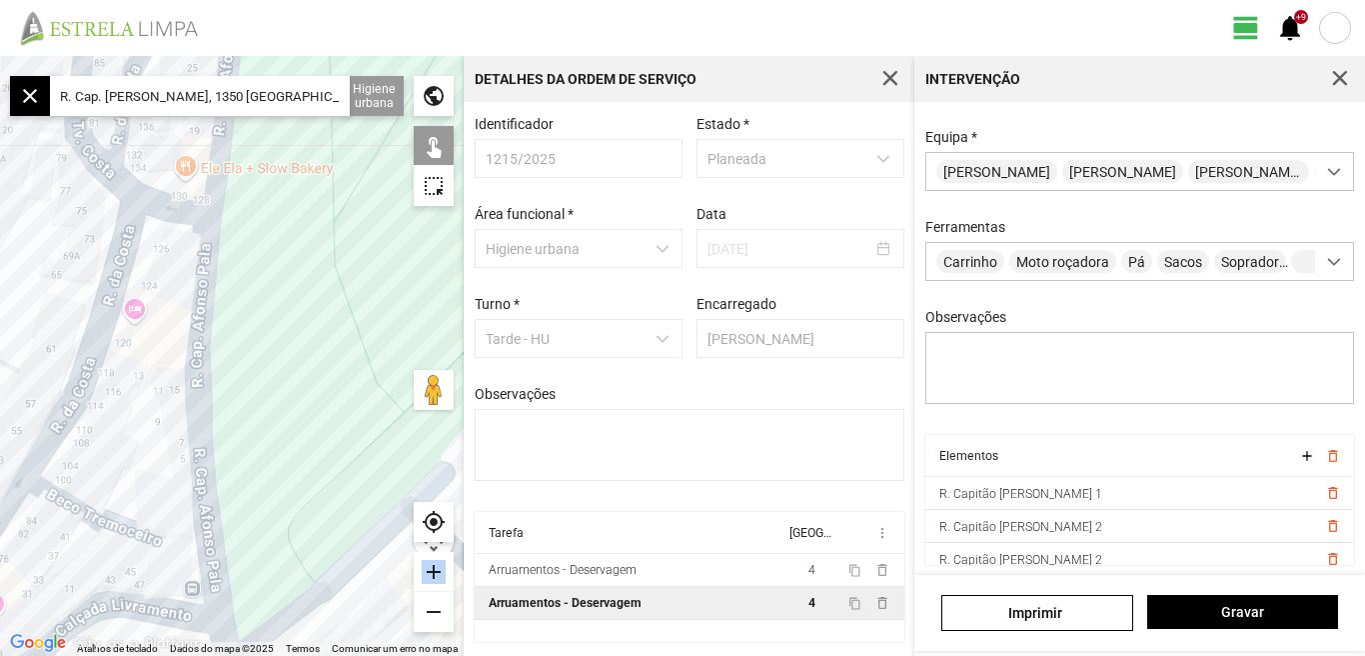
drag, startPoint x: 275, startPoint y: 316, endPoint x: 289, endPoint y: 514, distance: 198.4
click at [294, 568] on div at bounding box center [232, 356] width 464 height 600
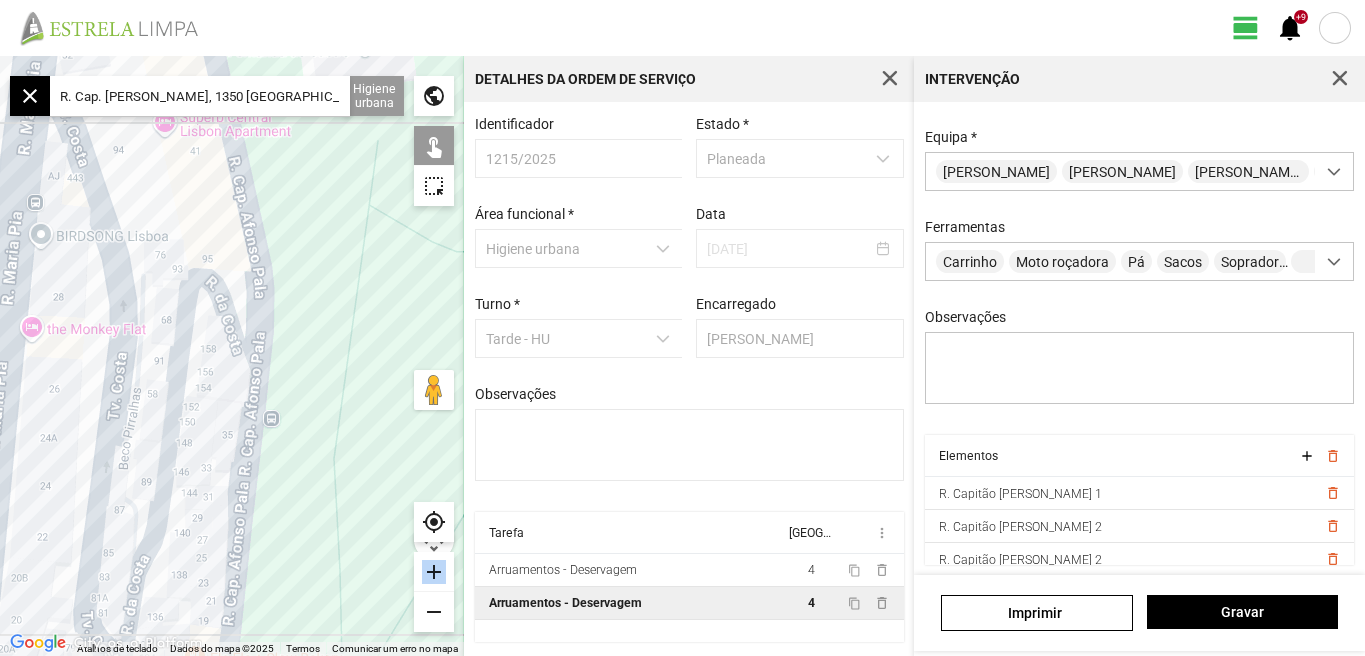
drag, startPoint x: 313, startPoint y: 491, endPoint x: 307, endPoint y: 559, distance: 68.2
click at [307, 559] on div at bounding box center [232, 356] width 464 height 600
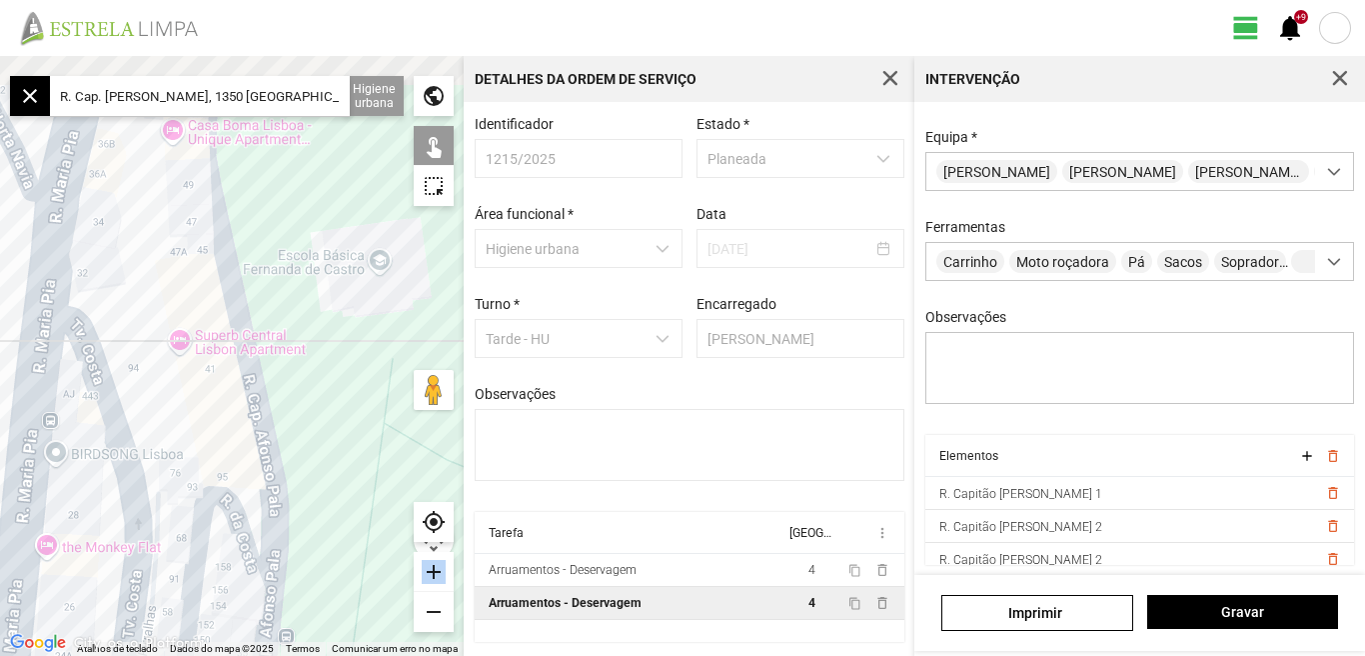
drag, startPoint x: 307, startPoint y: 360, endPoint x: 305, endPoint y: 394, distance: 34.0
click at [340, 551] on div at bounding box center [232, 356] width 464 height 600
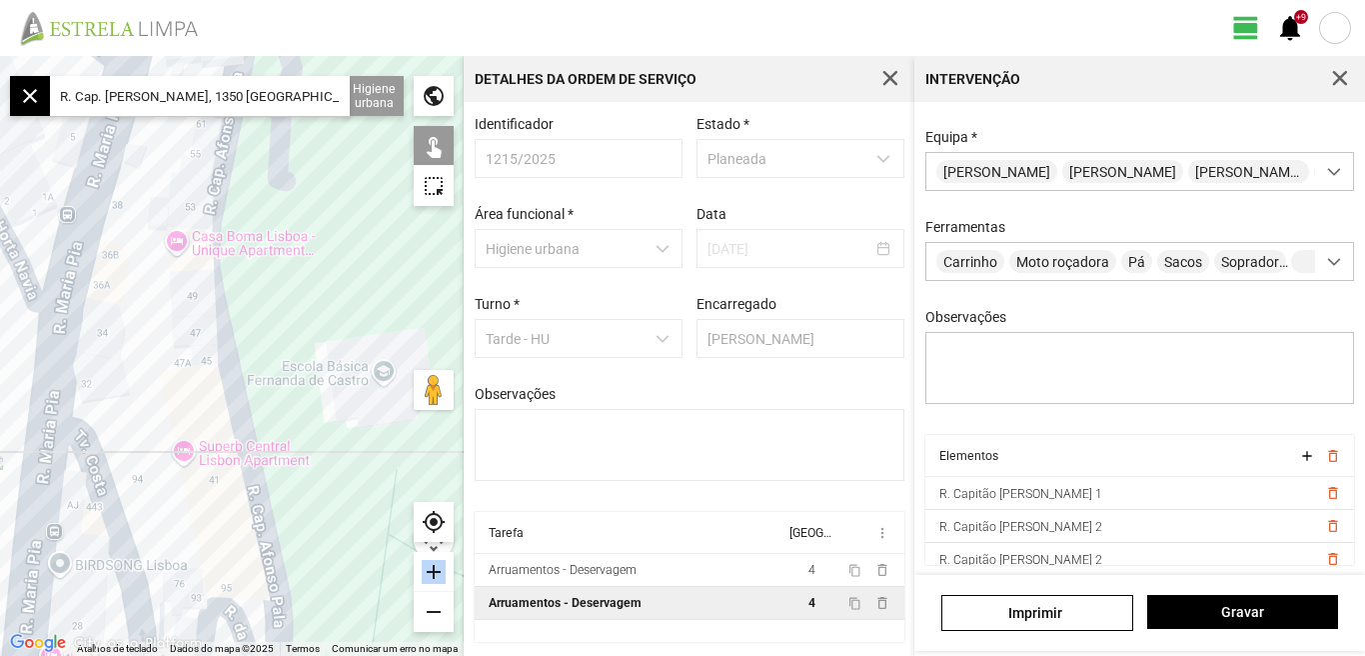
drag, startPoint x: 306, startPoint y: 330, endPoint x: 291, endPoint y: 517, distance: 187.5
click at [291, 517] on div at bounding box center [232, 356] width 464 height 600
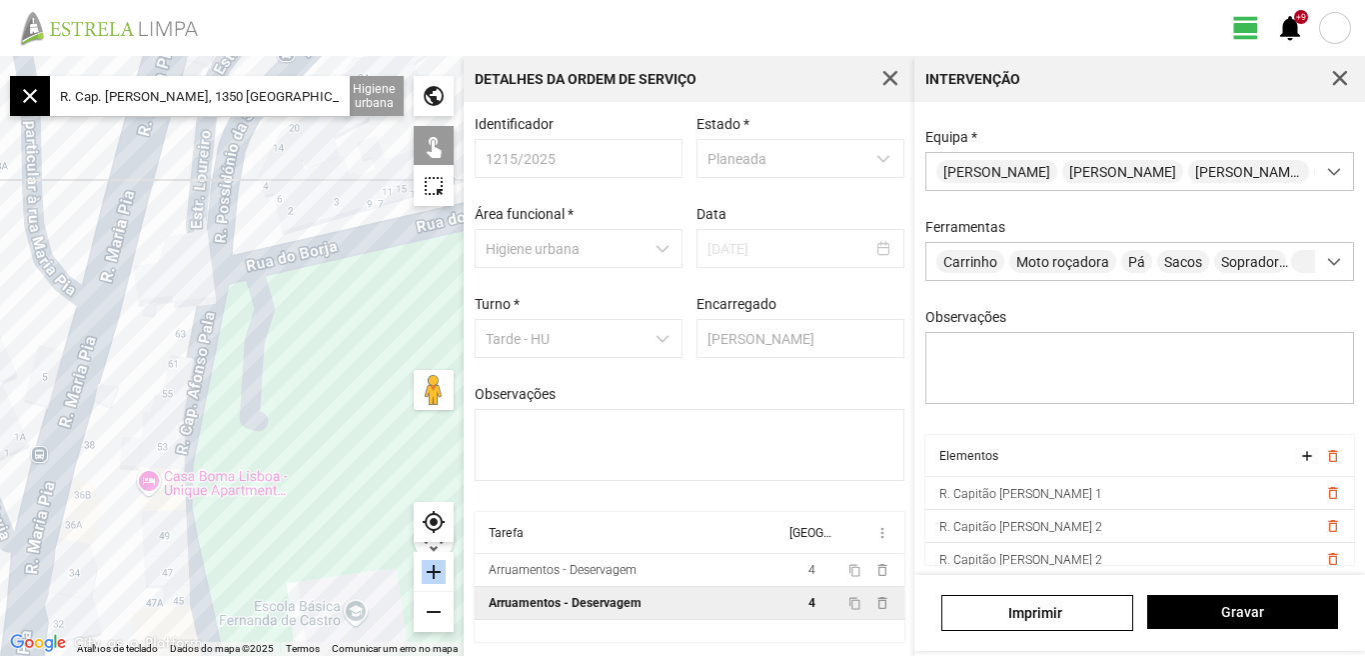
click at [221, 260] on div at bounding box center [232, 356] width 464 height 600
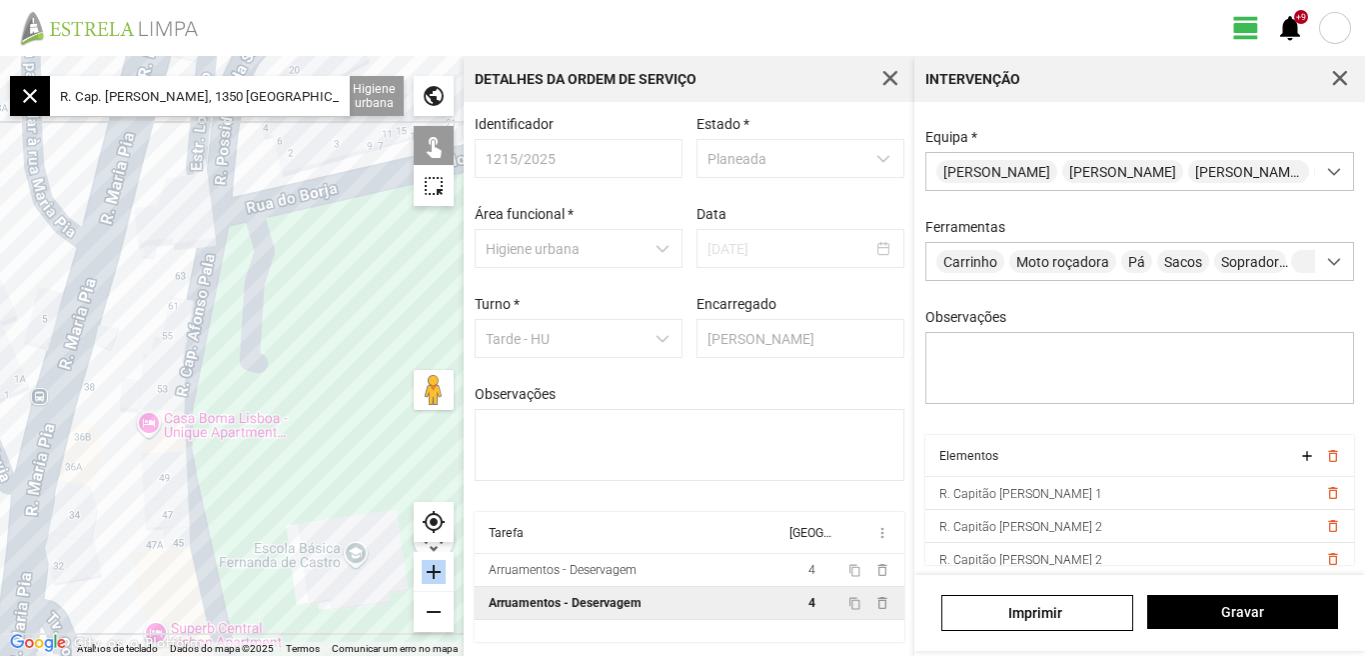
drag, startPoint x: 276, startPoint y: 372, endPoint x: 284, endPoint y: 310, distance: 62.5
click at [280, 327] on div at bounding box center [232, 356] width 464 height 600
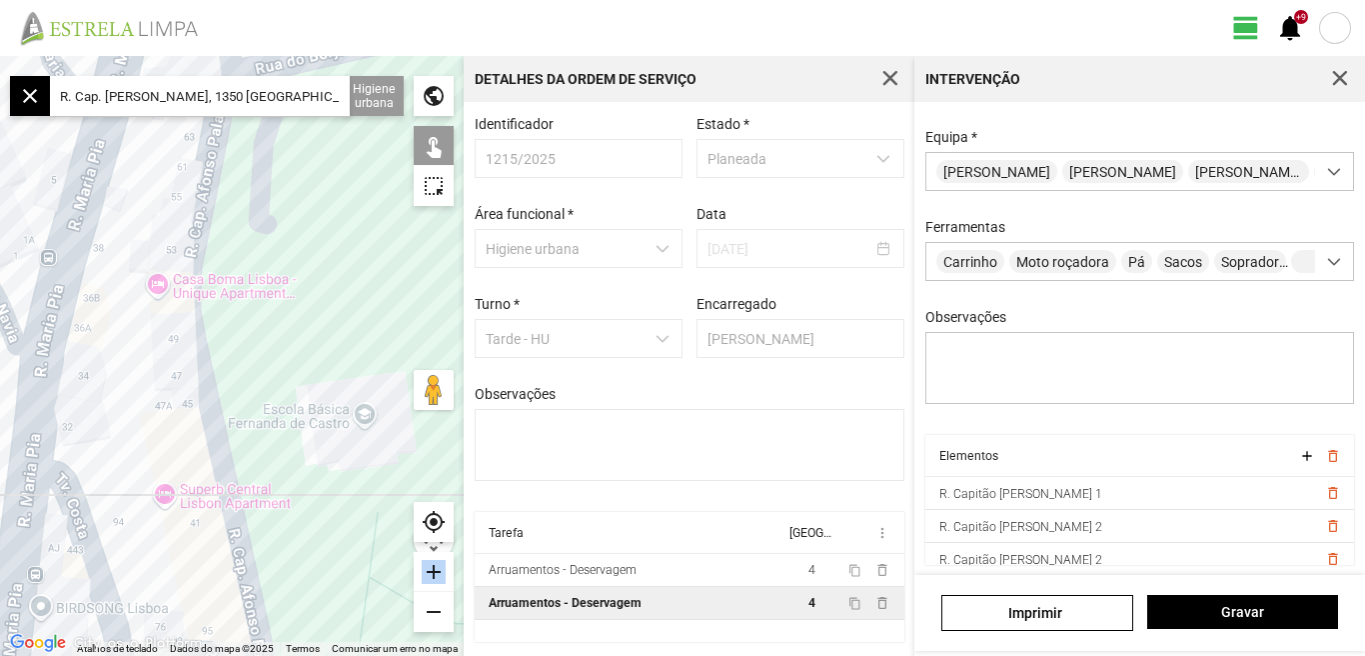
drag, startPoint x: 301, startPoint y: 426, endPoint x: 245, endPoint y: 297, distance: 140.5
click at [260, 337] on div at bounding box center [232, 356] width 464 height 600
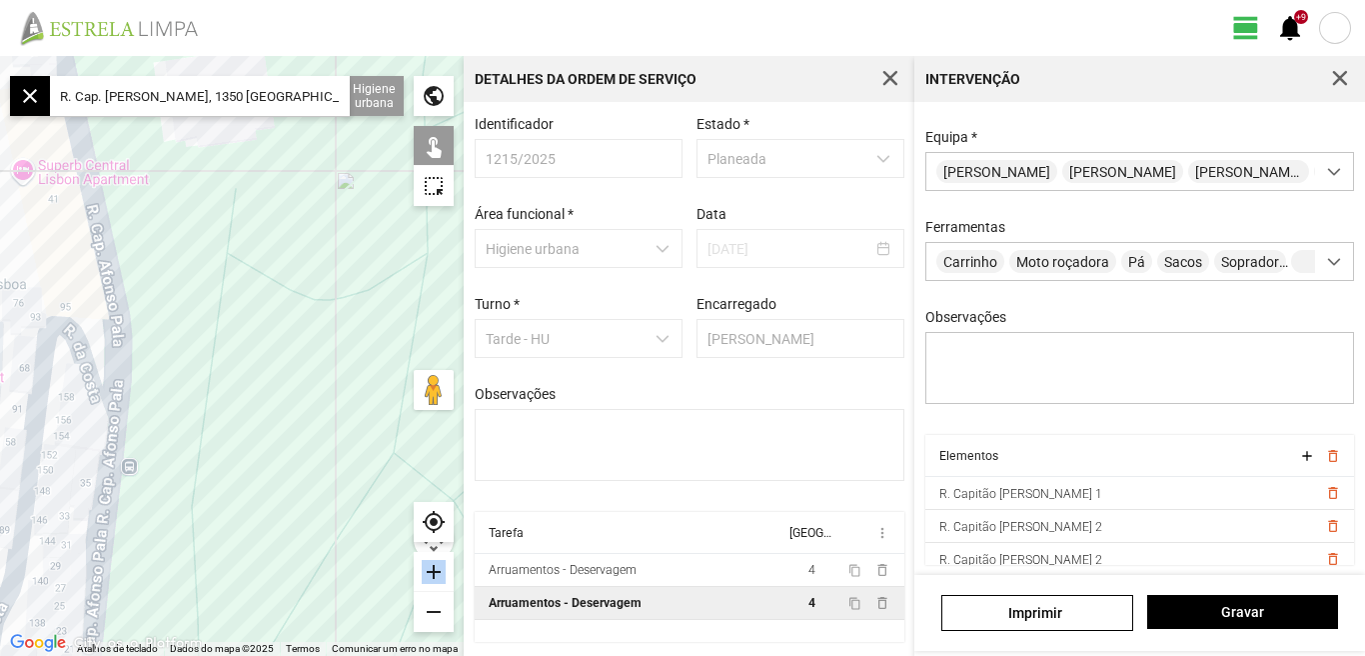
drag, startPoint x: 246, startPoint y: 359, endPoint x: 263, endPoint y: 234, distance: 126.1
click at [254, 263] on div at bounding box center [232, 356] width 464 height 600
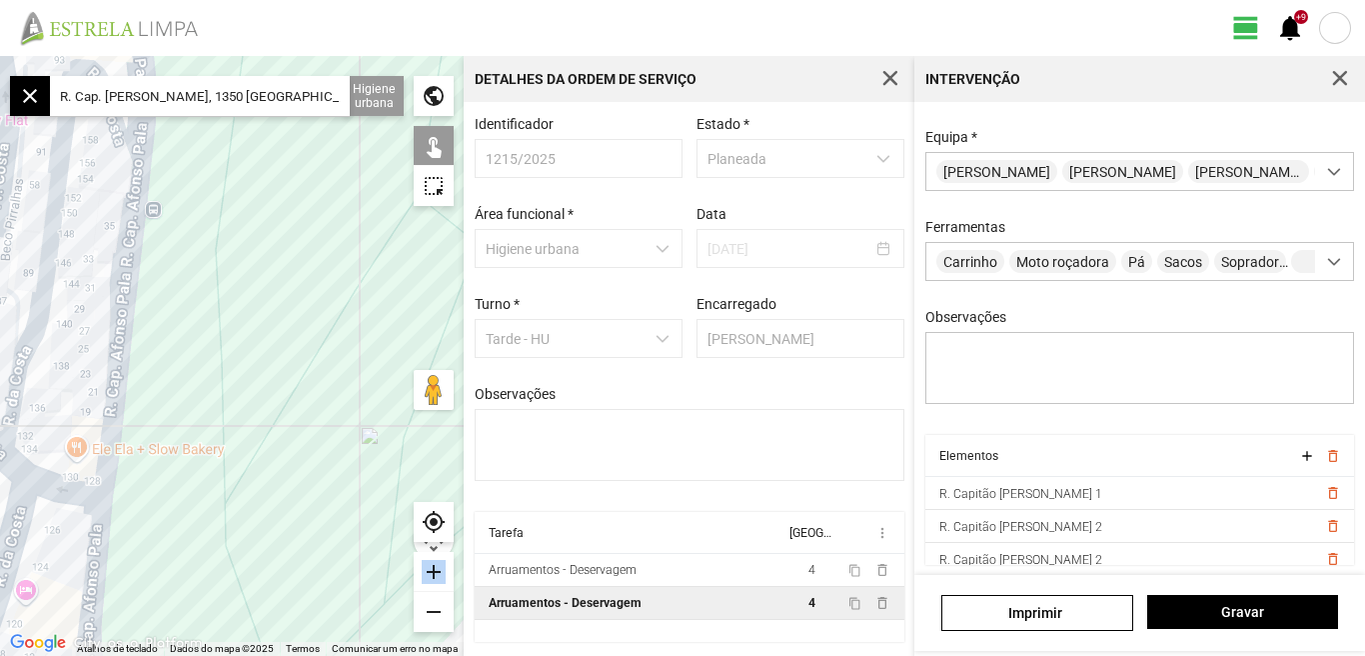
drag, startPoint x: 232, startPoint y: 354, endPoint x: 235, endPoint y: 227, distance: 127.0
click at [221, 255] on div at bounding box center [232, 356] width 464 height 600
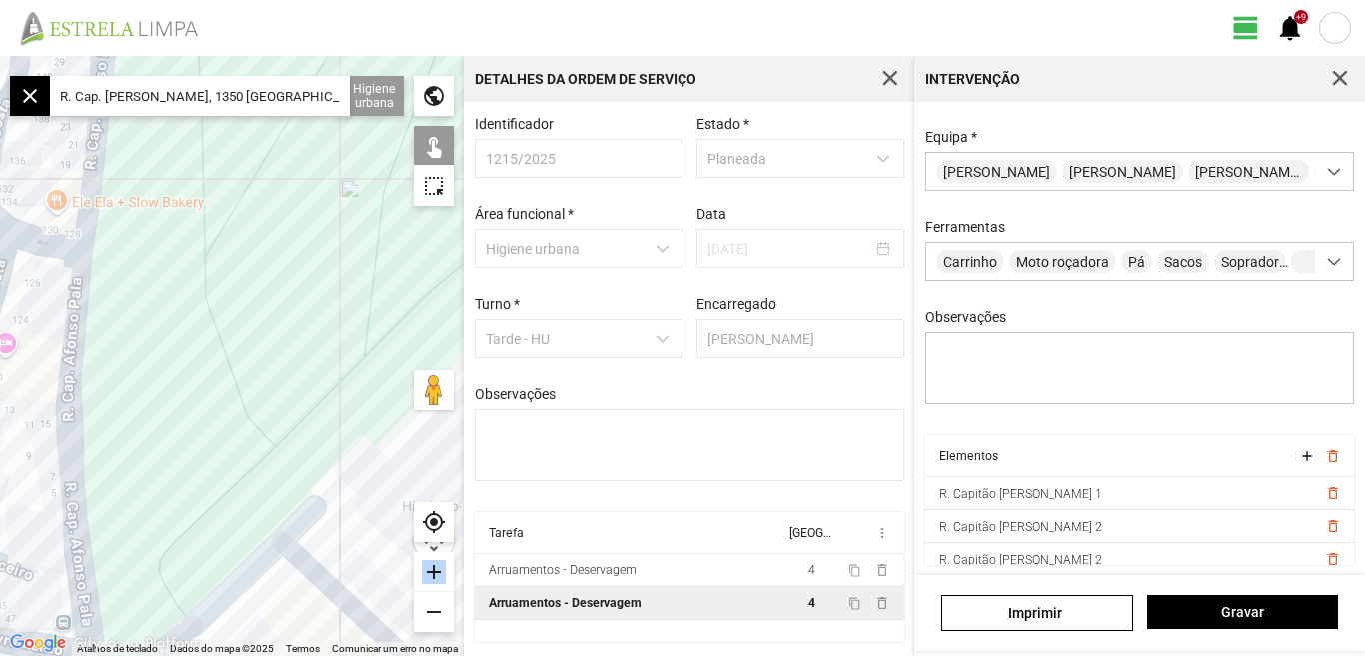
drag, startPoint x: 150, startPoint y: 400, endPoint x: 203, endPoint y: 268, distance: 142.2
click at [203, 268] on div at bounding box center [232, 356] width 464 height 600
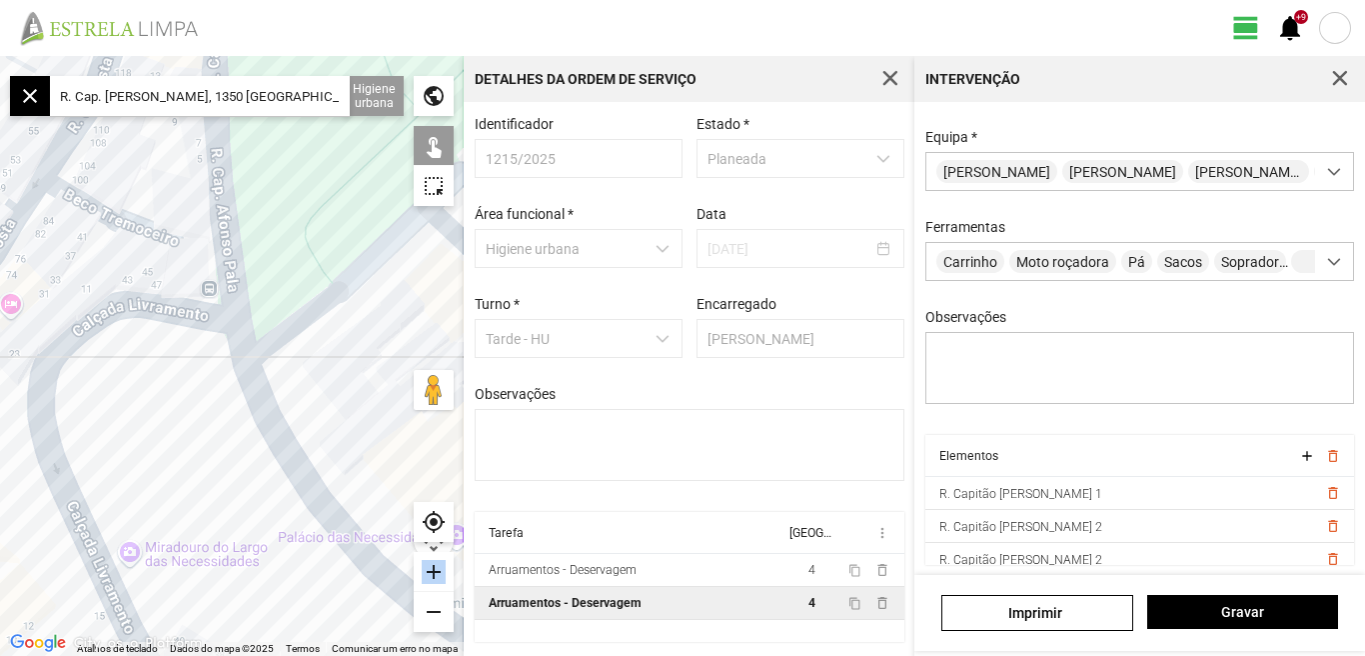
drag, startPoint x: 260, startPoint y: 228, endPoint x: 163, endPoint y: 177, distance: 109.5
click at [169, 181] on div at bounding box center [232, 356] width 464 height 600
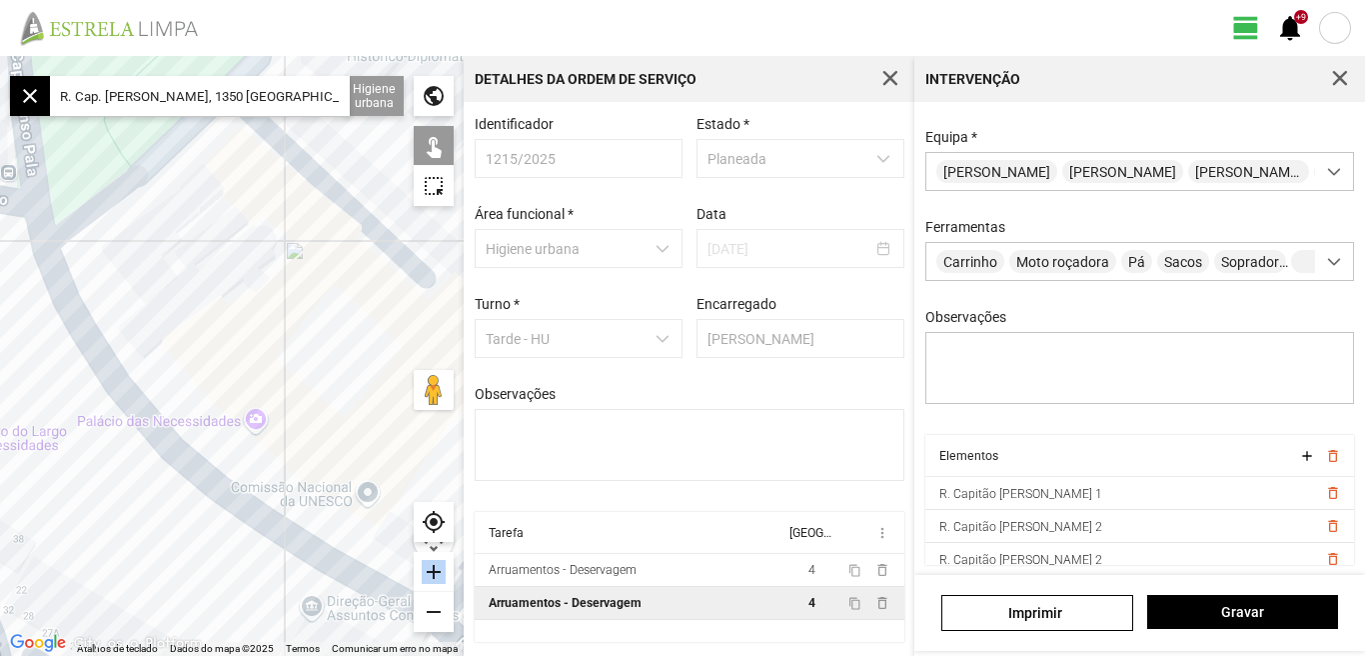
drag, startPoint x: 265, startPoint y: 393, endPoint x: 243, endPoint y: 369, distance: 32.5
click at [248, 377] on div at bounding box center [232, 356] width 464 height 600
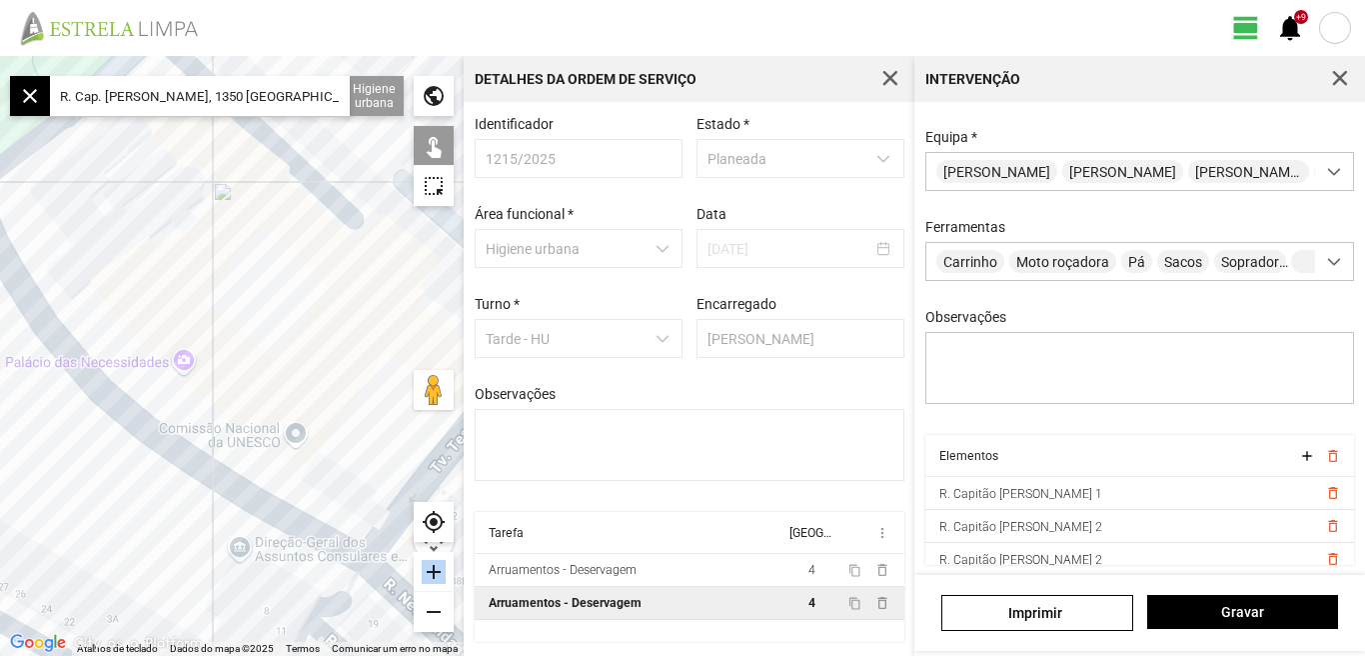
drag, startPoint x: 265, startPoint y: 422, endPoint x: 178, endPoint y: 385, distance: 94.5
click at [178, 385] on div at bounding box center [232, 356] width 464 height 600
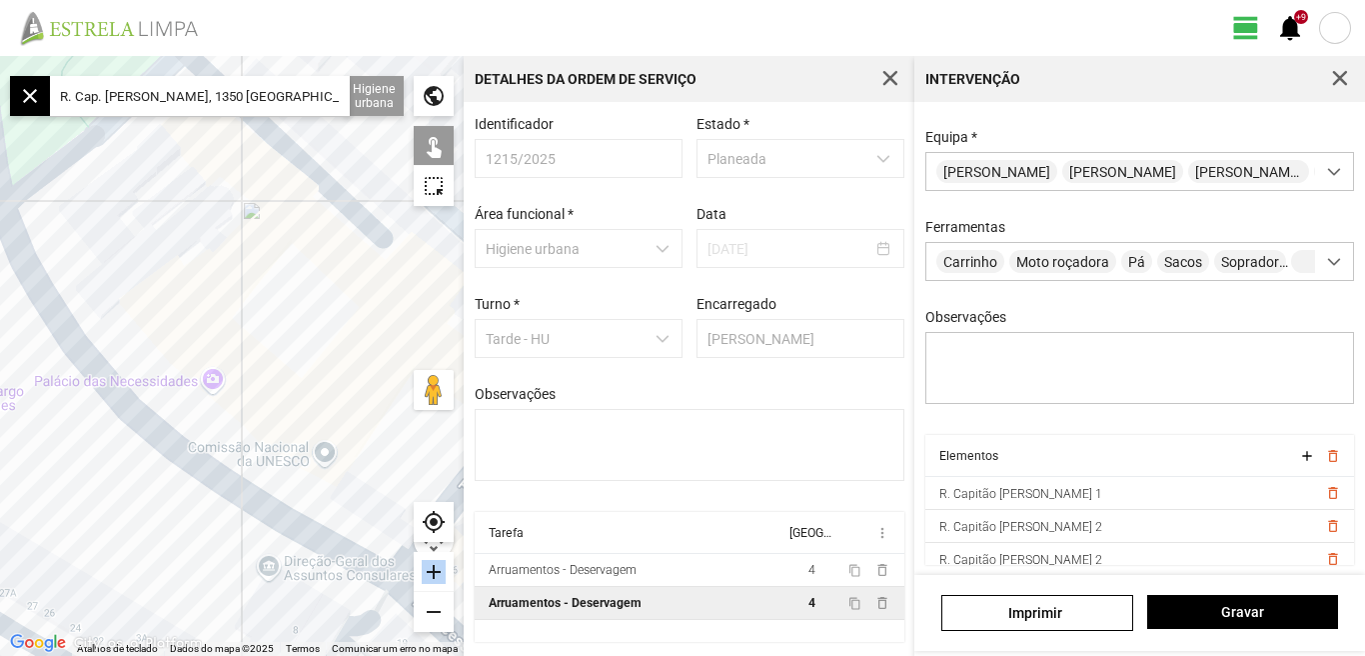
drag, startPoint x: 174, startPoint y: 318, endPoint x: 343, endPoint y: 399, distance: 187.3
click at [359, 417] on div at bounding box center [232, 356] width 464 height 600
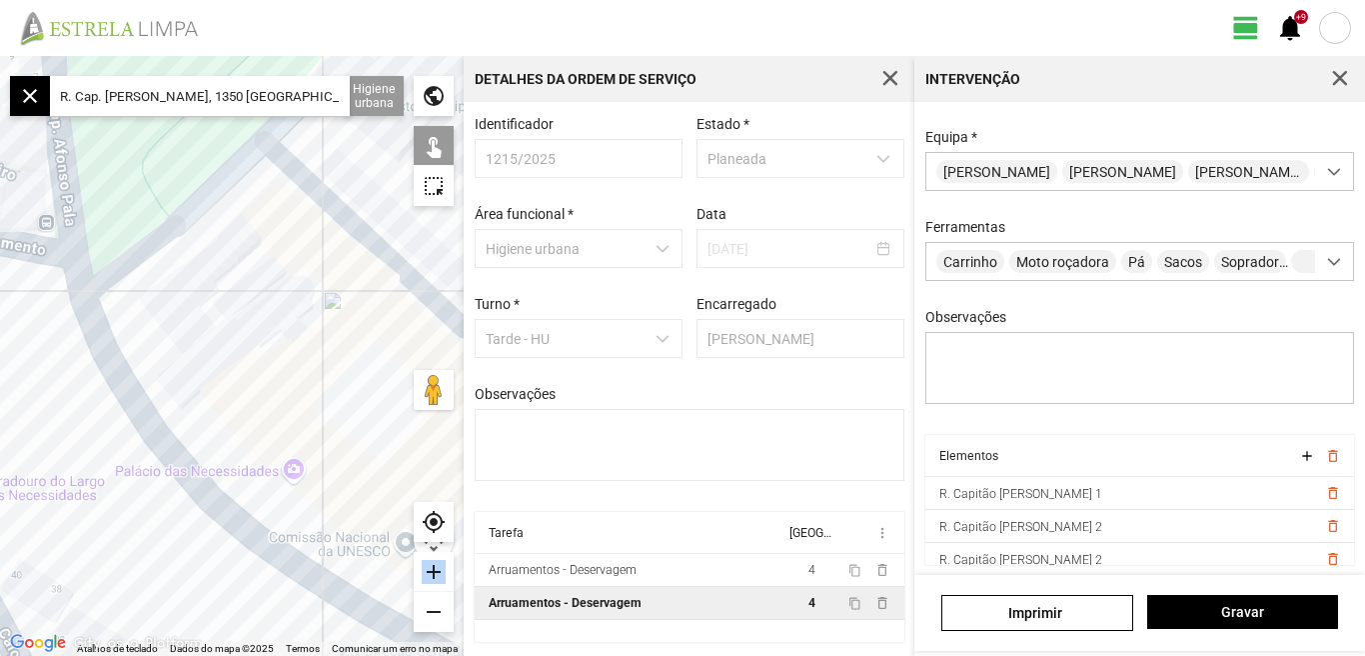
drag, startPoint x: 234, startPoint y: 324, endPoint x: 326, endPoint y: 366, distance: 101.1
click at [326, 366] on div at bounding box center [232, 356] width 464 height 600
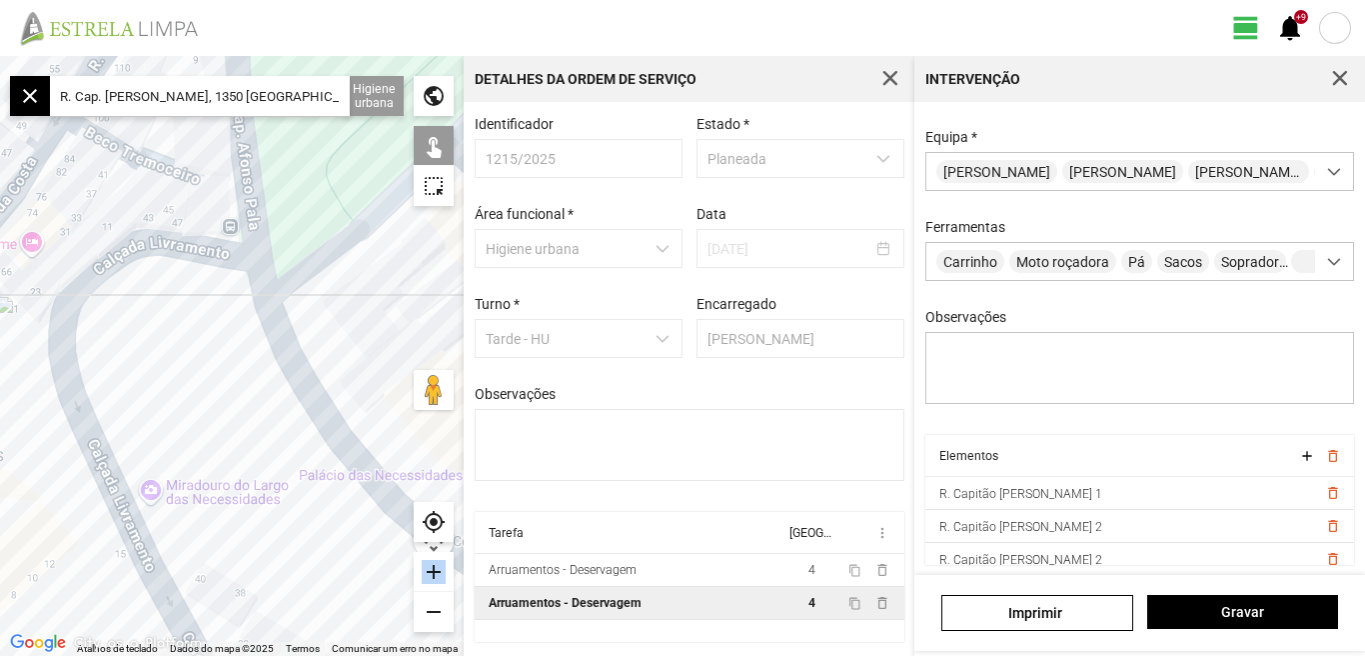
drag, startPoint x: 310, startPoint y: 363, endPoint x: 416, endPoint y: 326, distance: 112.2
click at [416, 326] on div at bounding box center [232, 356] width 464 height 600
click at [250, 282] on div at bounding box center [232, 356] width 464 height 600
drag, startPoint x: 278, startPoint y: 450, endPoint x: 190, endPoint y: 309, distance: 166.1
click at [190, 320] on div at bounding box center [232, 356] width 464 height 600
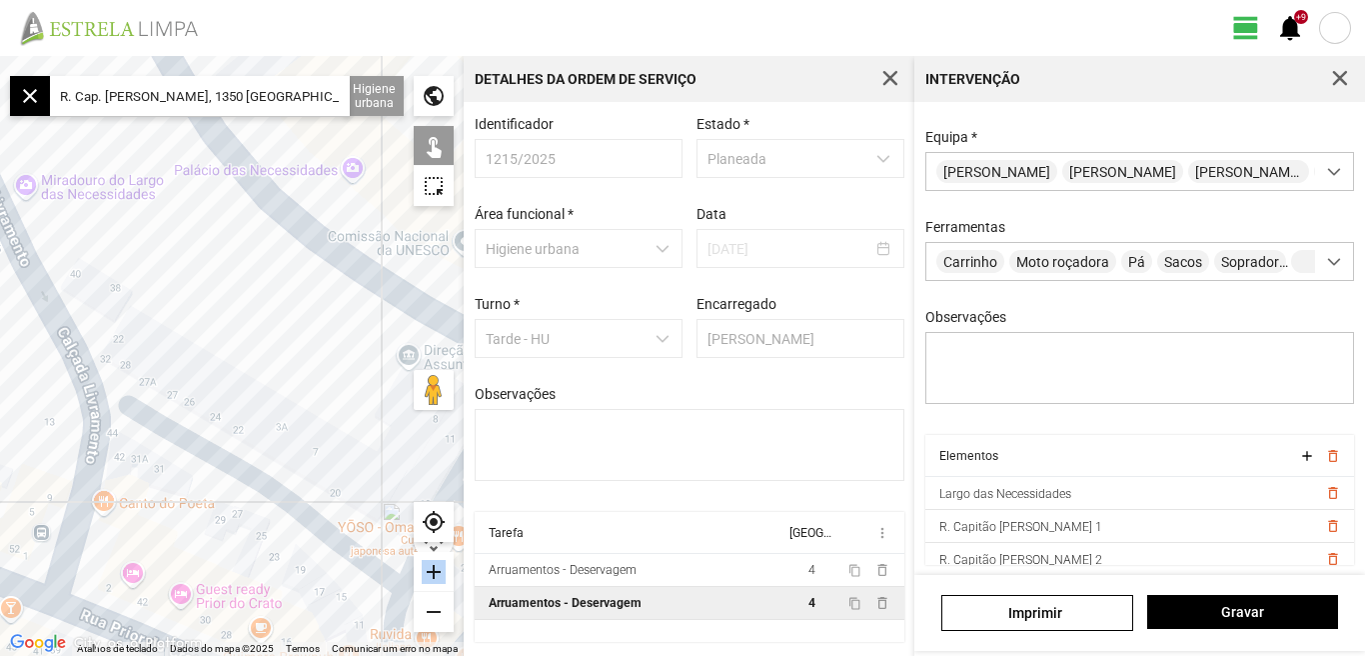
drag, startPoint x: 163, startPoint y: 454, endPoint x: 241, endPoint y: 286, distance: 185.1
click at [241, 286] on div at bounding box center [232, 356] width 464 height 600
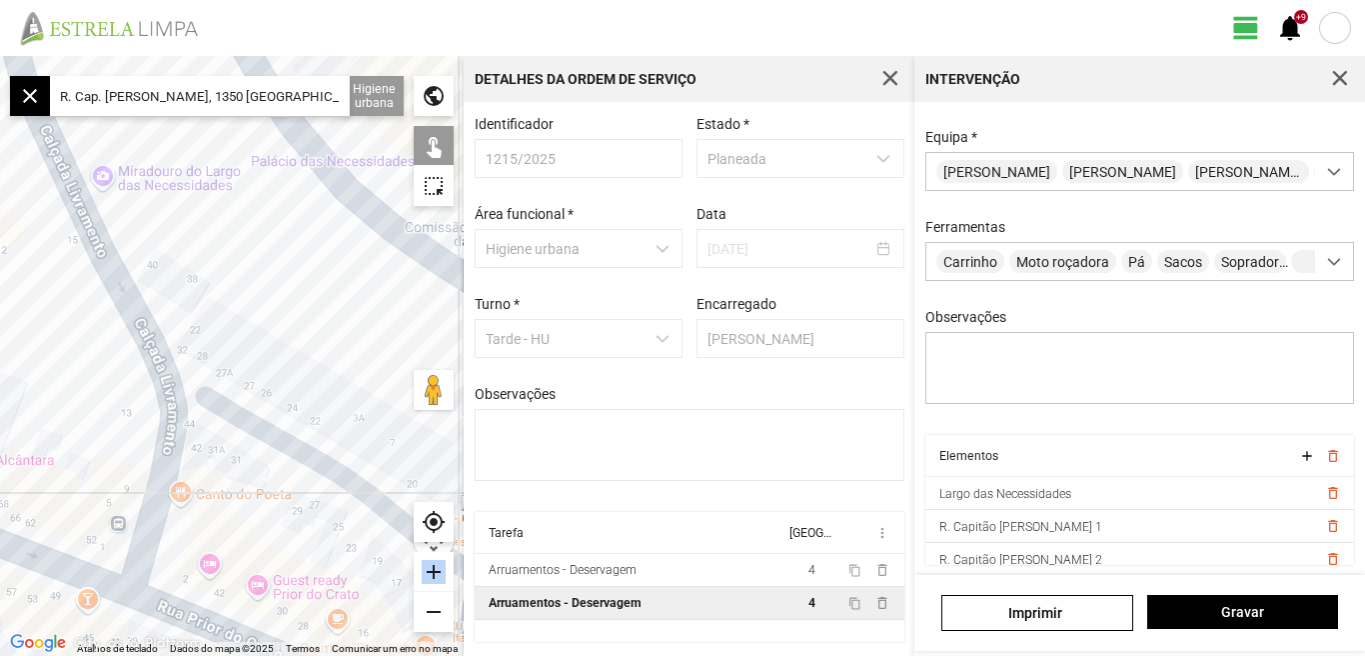
drag, startPoint x: 231, startPoint y: 257, endPoint x: 254, endPoint y: 332, distance: 78.4
click at [254, 332] on div at bounding box center [232, 356] width 464 height 600
drag, startPoint x: 268, startPoint y: 314, endPoint x: 181, endPoint y: 347, distance: 93.0
click at [181, 347] on div at bounding box center [232, 356] width 464 height 600
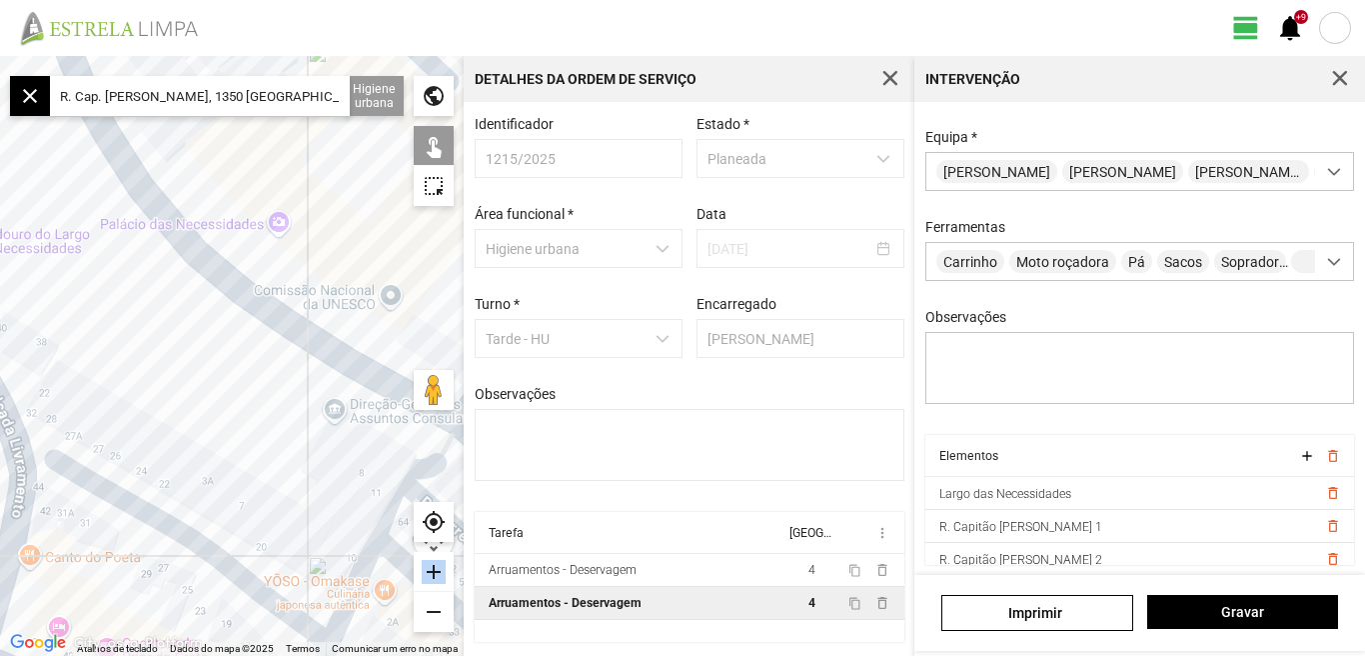
drag, startPoint x: 197, startPoint y: 314, endPoint x: 135, endPoint y: 348, distance: 70.7
click at [135, 348] on div at bounding box center [232, 356] width 464 height 600
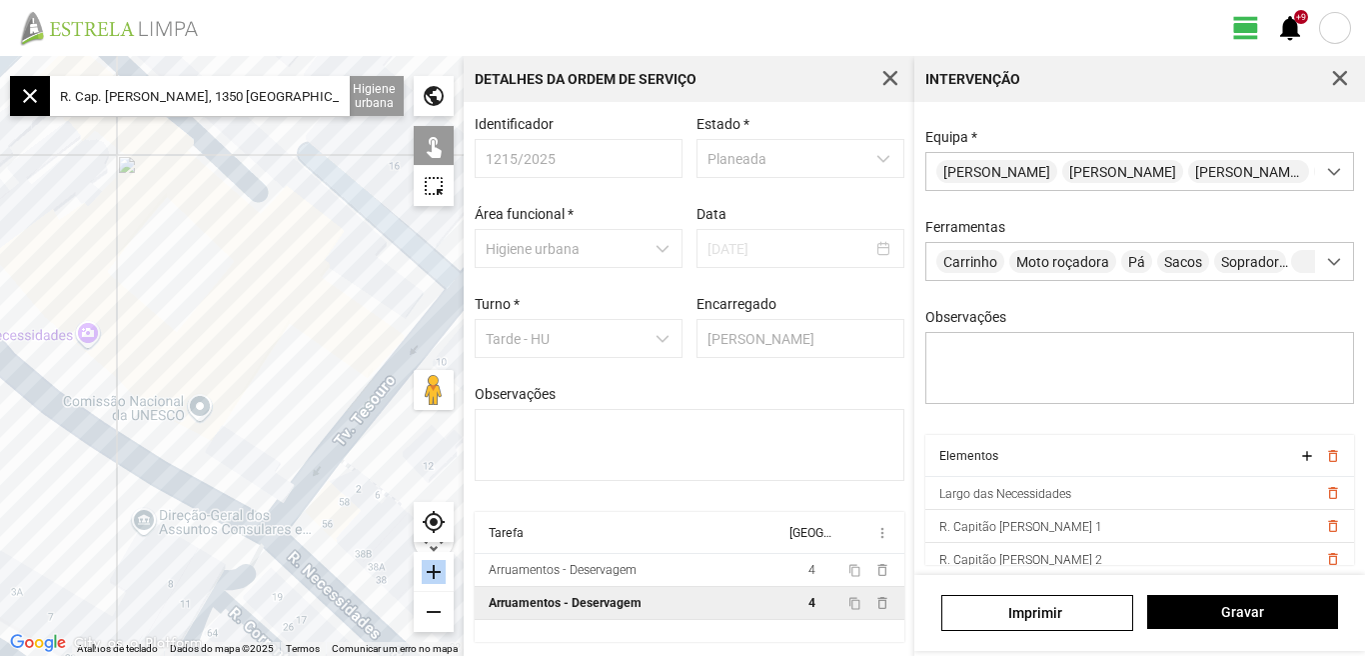
drag, startPoint x: 199, startPoint y: 264, endPoint x: 175, endPoint y: 270, distance: 24.7
click at [175, 270] on div at bounding box center [232, 356] width 464 height 600
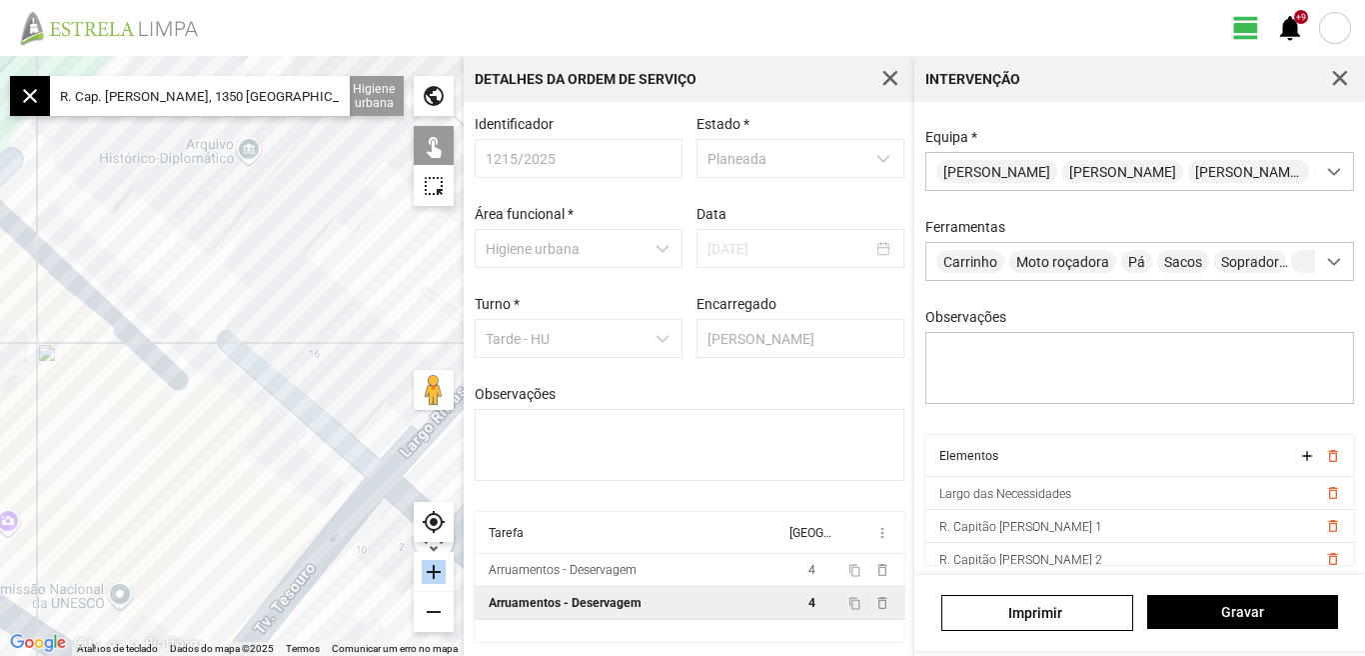
drag, startPoint x: 216, startPoint y: 411, endPoint x: 223, endPoint y: 440, distance: 29.8
click at [223, 440] on div at bounding box center [232, 356] width 464 height 600
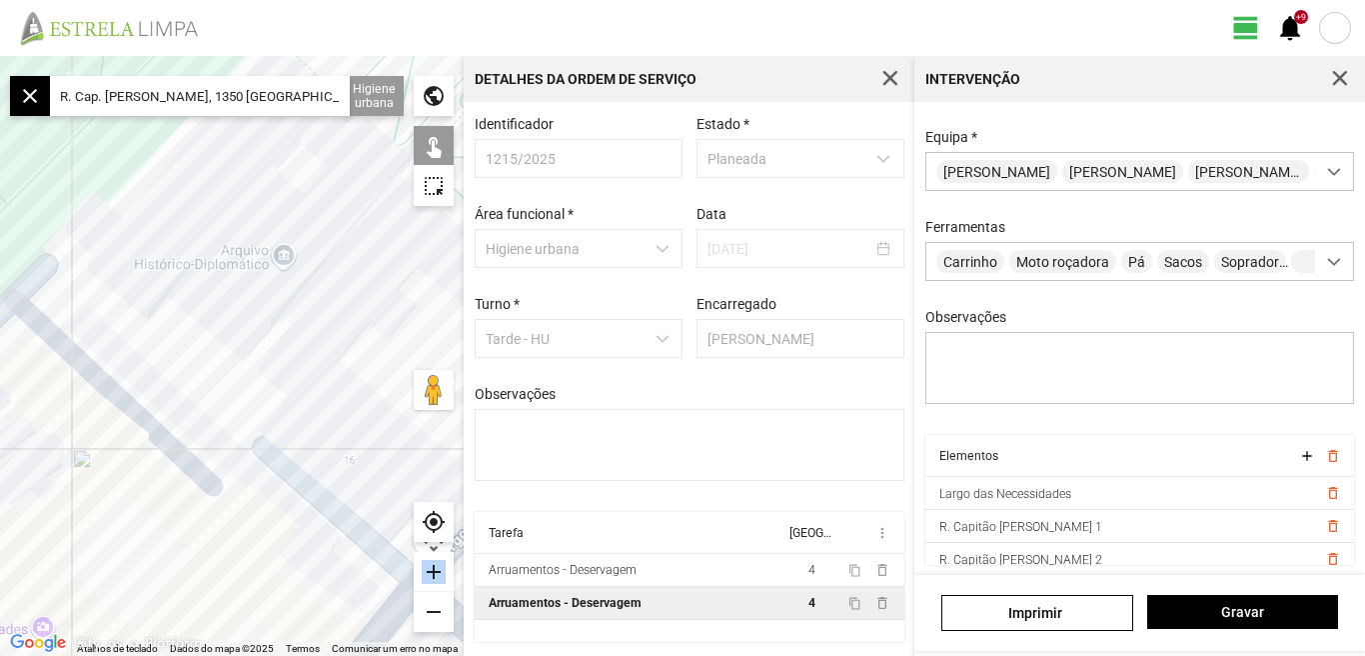
drag, startPoint x: 224, startPoint y: 342, endPoint x: 256, endPoint y: 390, distance: 57.7
click at [259, 402] on div at bounding box center [232, 356] width 464 height 600
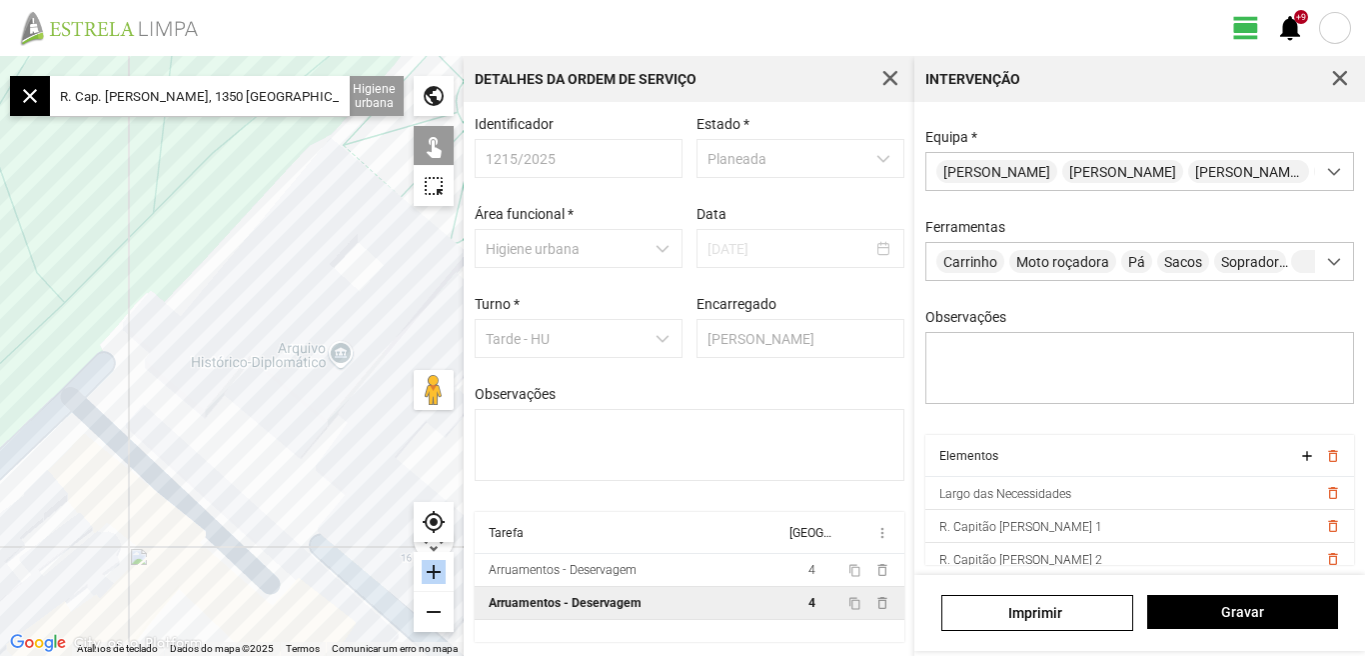
scroll to position [77, 0]
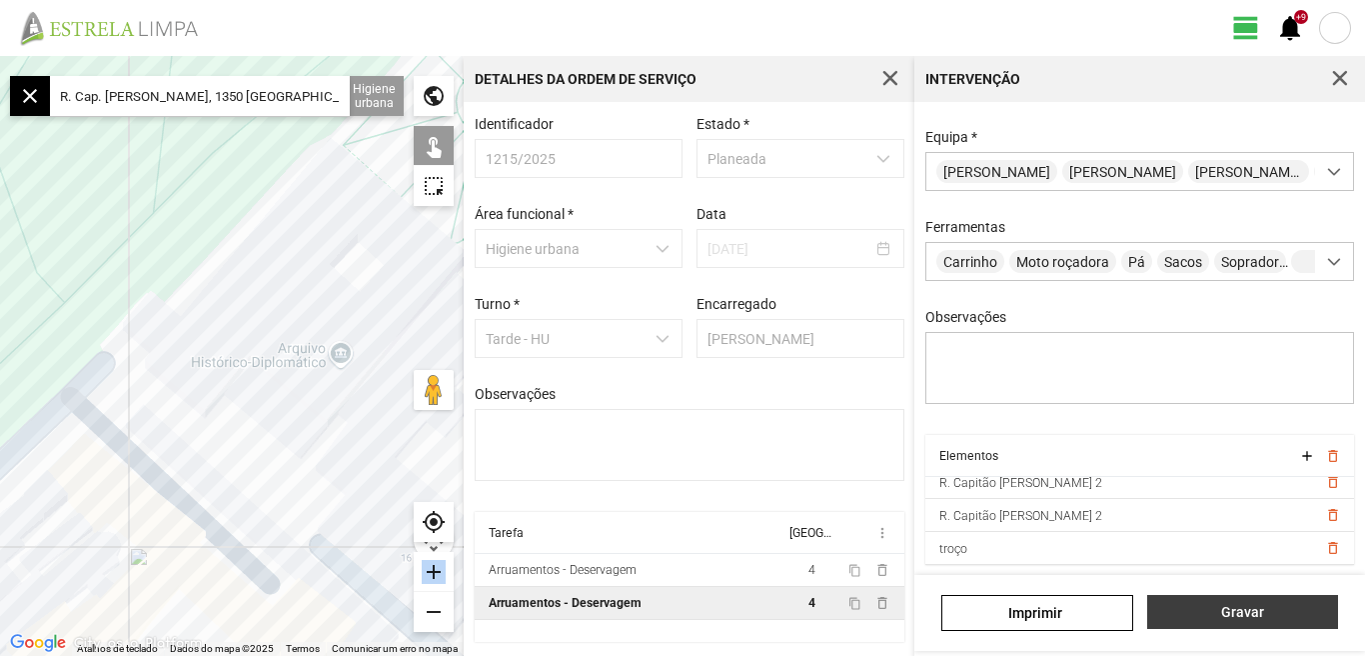
click at [1240, 613] on span "Gravar" at bounding box center [1242, 612] width 170 height 16
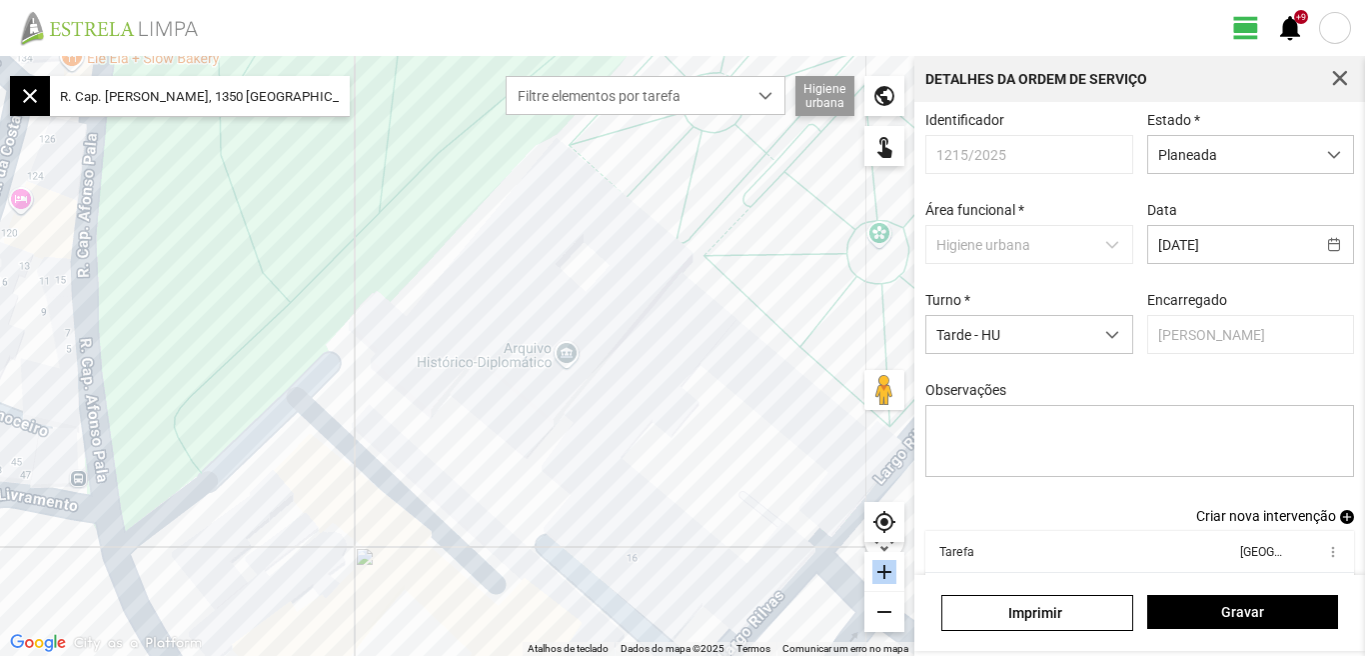
scroll to position [109, 0]
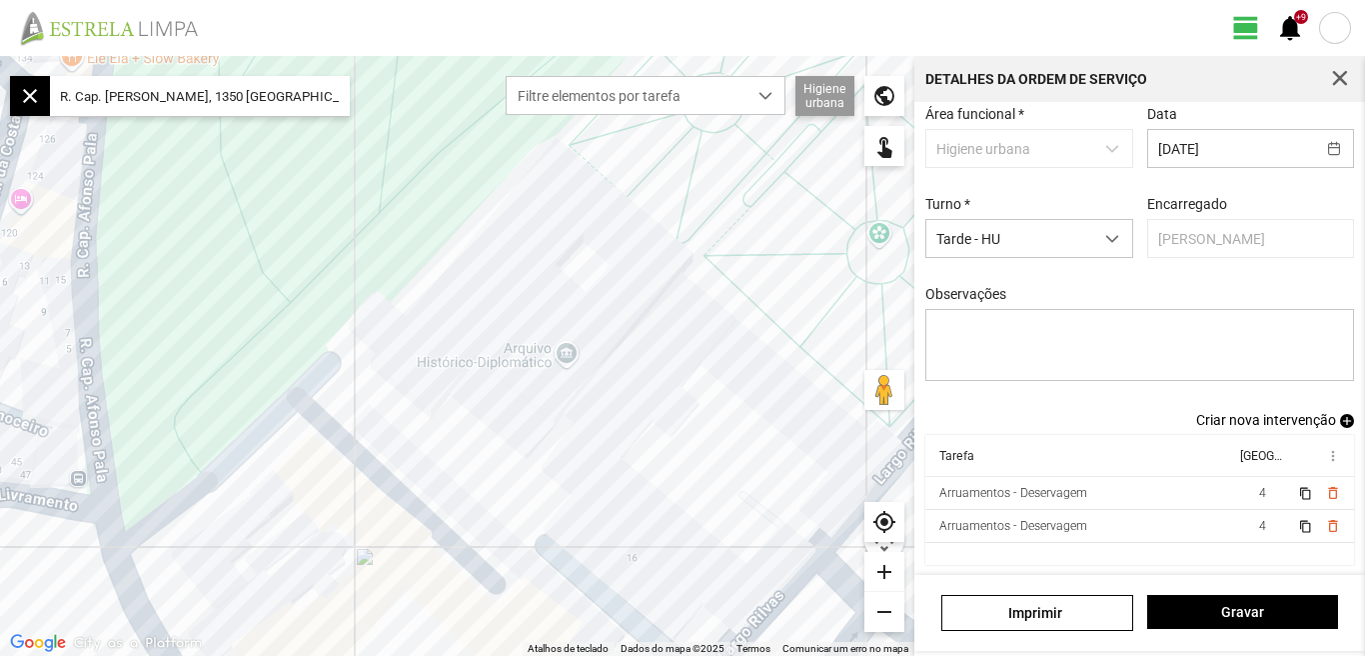
click at [1265, 417] on span "Criar nova intervenção" at bounding box center [1266, 420] width 140 height 16
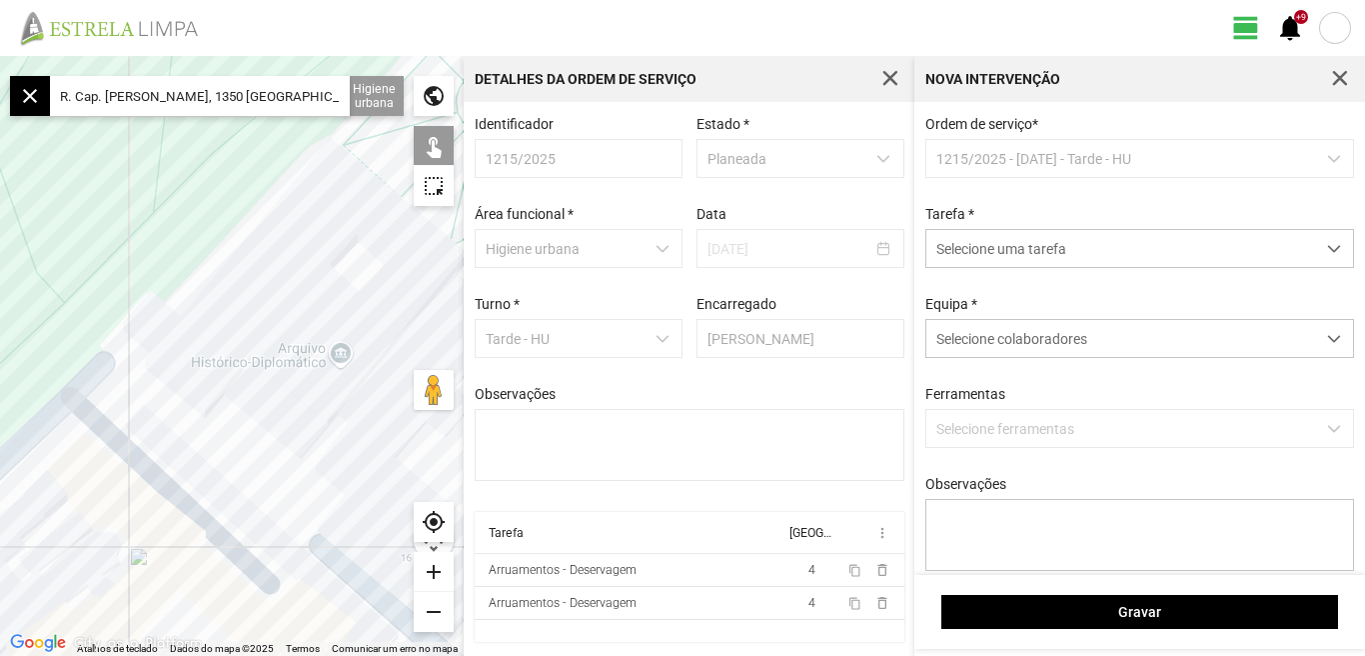
click at [1323, 158] on p-dropdown "1215/2025 - 19/08/2025 - Tarde - HU" at bounding box center [1140, 158] width 430 height 39
click at [1327, 256] on span "dropdown trigger" at bounding box center [1334, 249] width 14 height 14
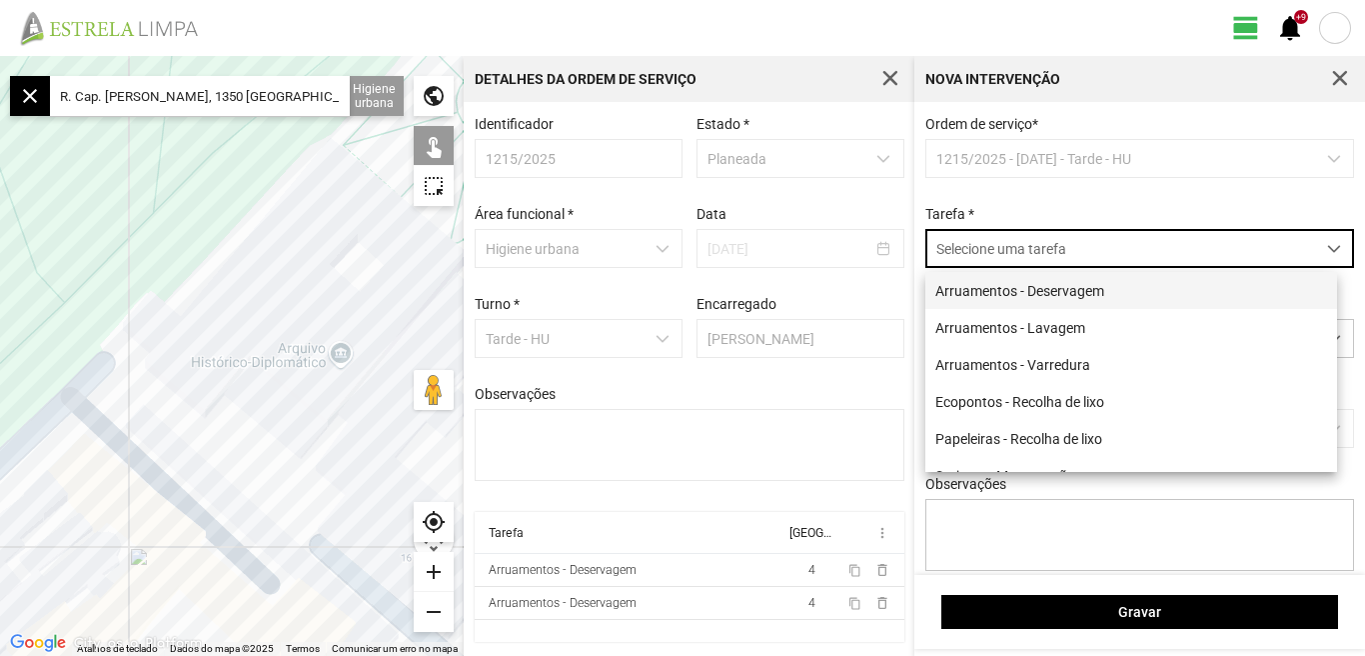
click at [1116, 300] on li "Arruamentos - Deservagem" at bounding box center [1131, 290] width 412 height 37
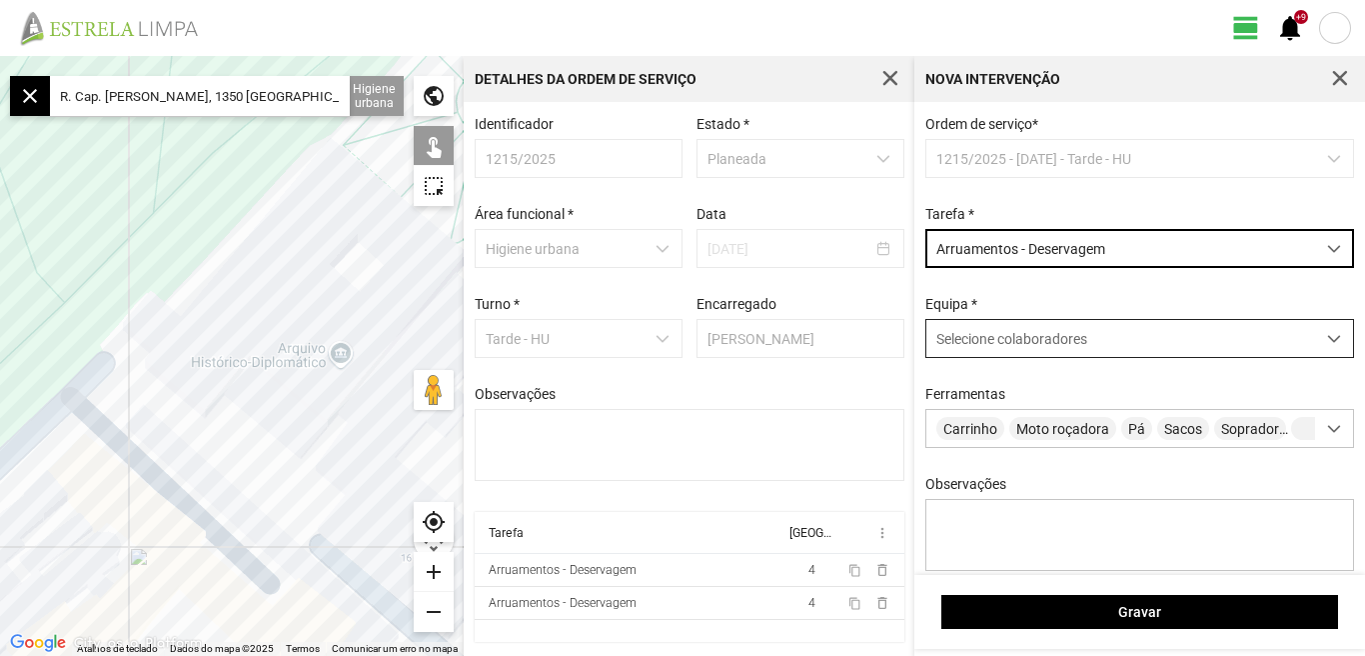
click at [1327, 340] on span at bounding box center [1334, 339] width 14 height 14
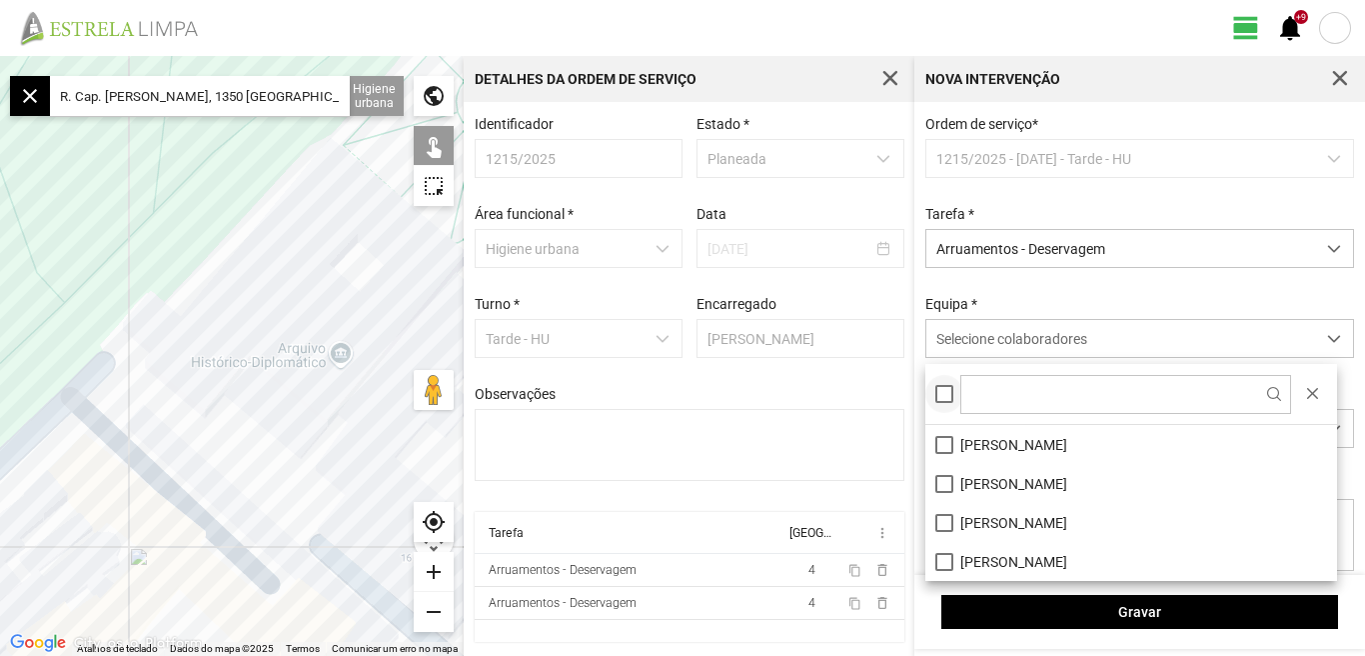
click at [950, 386] on div at bounding box center [944, 394] width 18 height 18
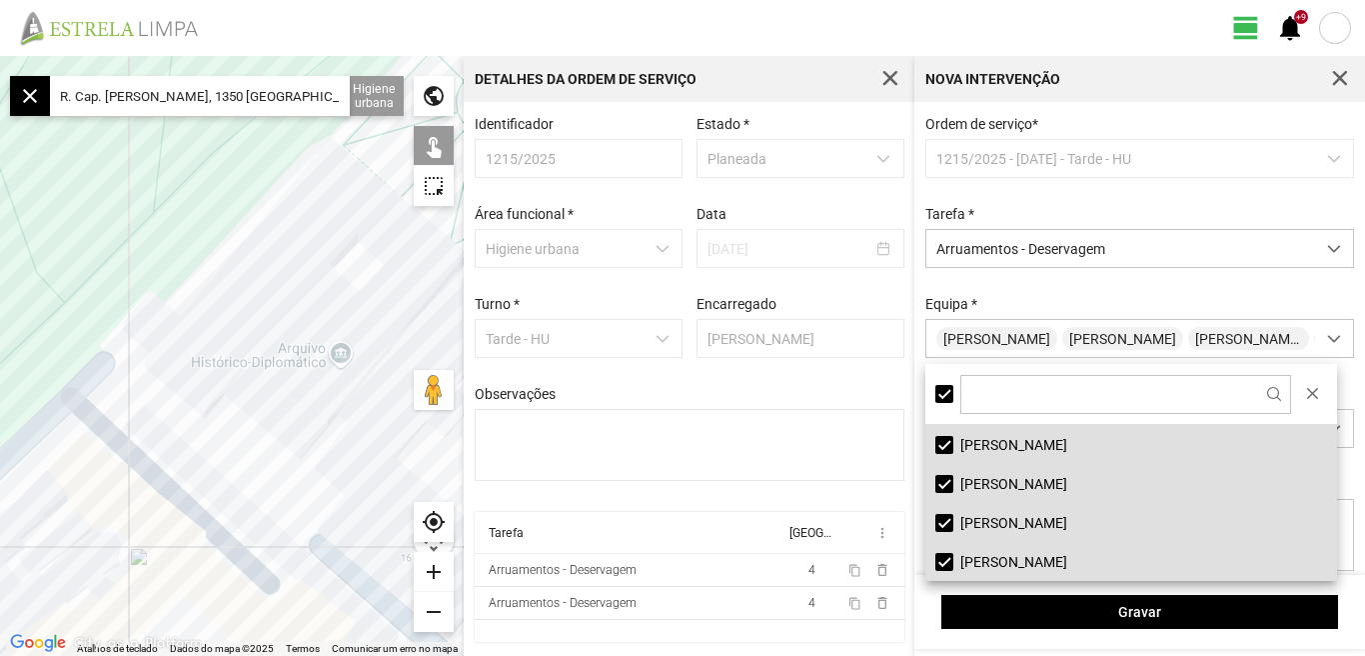
click at [324, 85] on input "R. Cap. Afonso Pala, 1350 Lisboa, Portugal" at bounding box center [200, 96] width 300 height 40
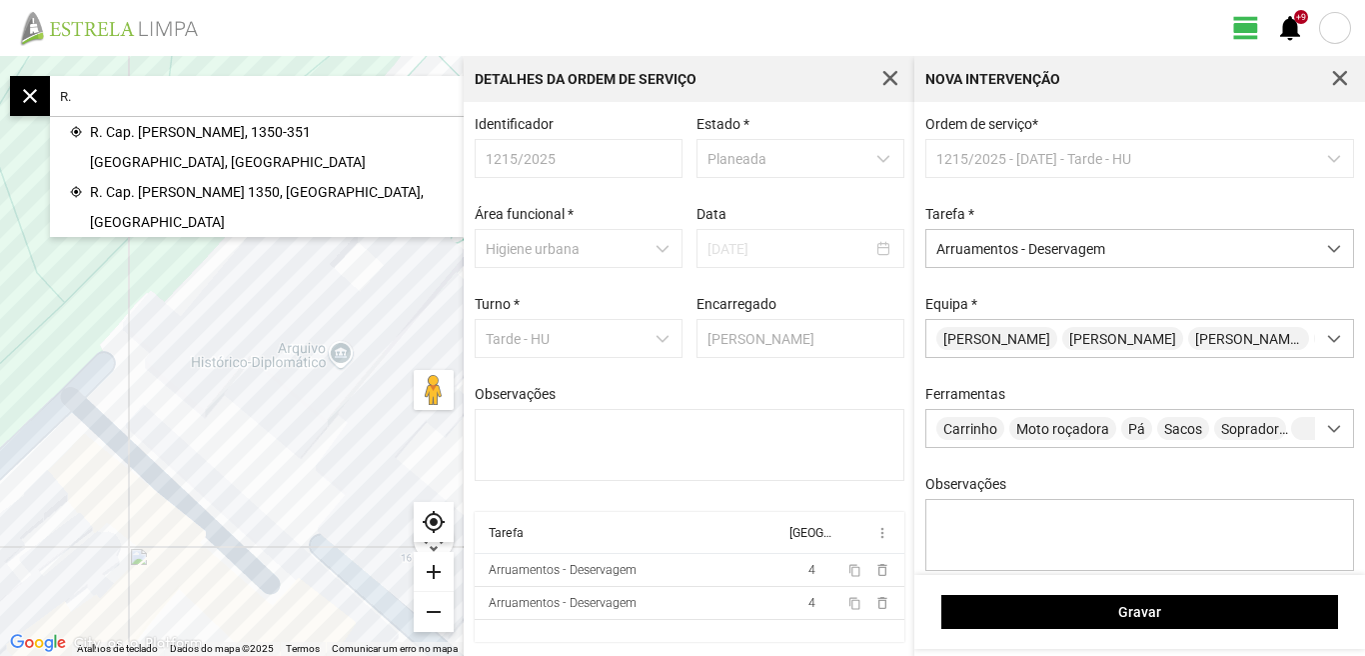
type input "R"
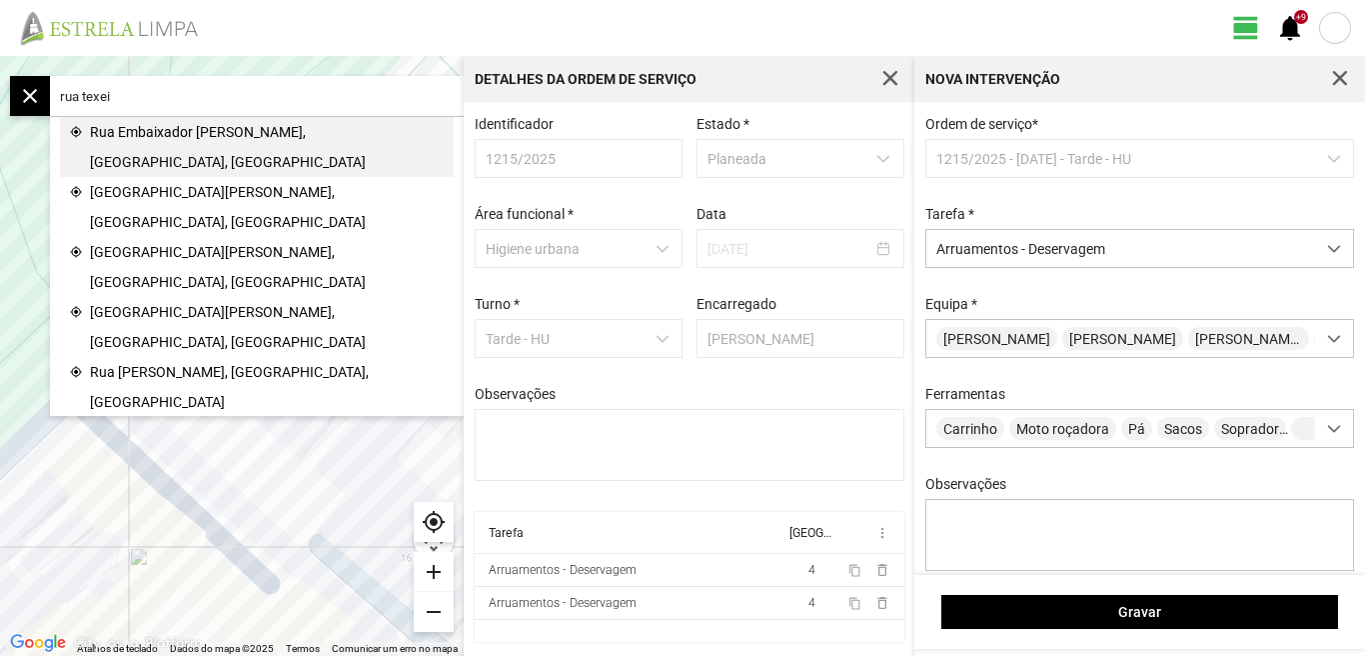
click at [270, 129] on span "Rua Embaixador Teixeira de Sampaio, Lisboa, Portugal" at bounding box center [267, 147] width 354 height 60
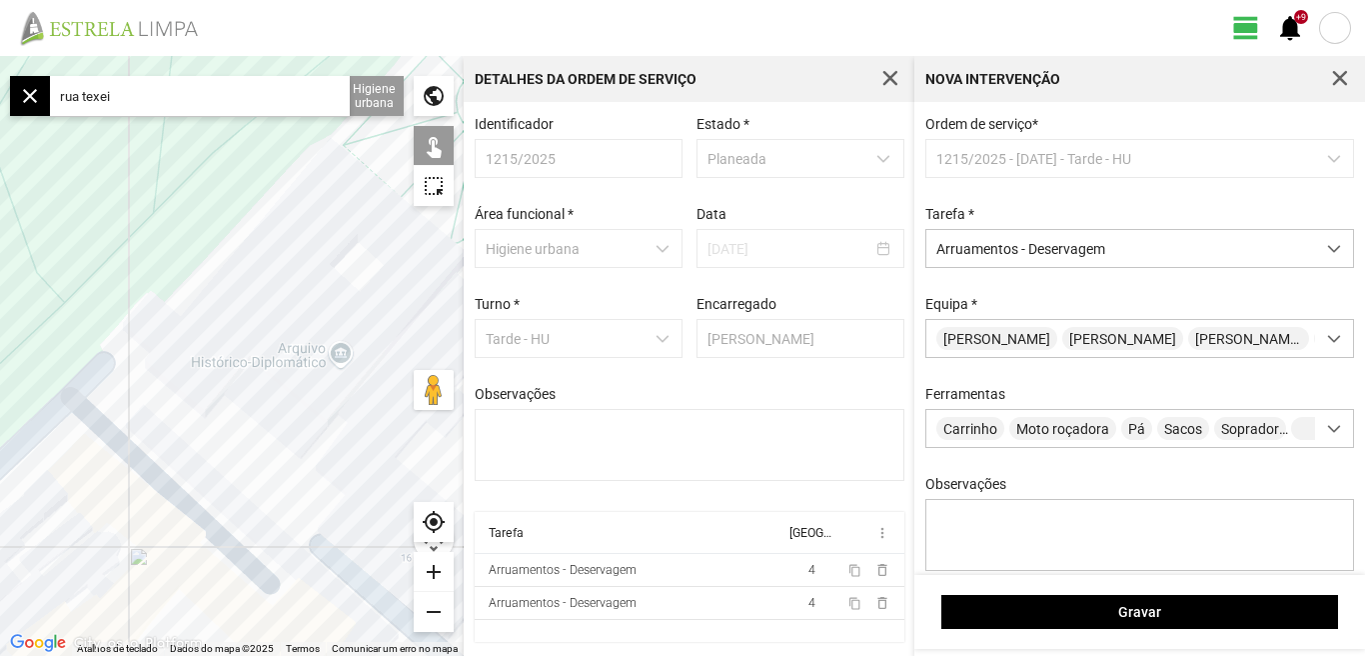
type input "R. Emb. Teixeira de Sampaio, 1350 Lisboa, Portugal"
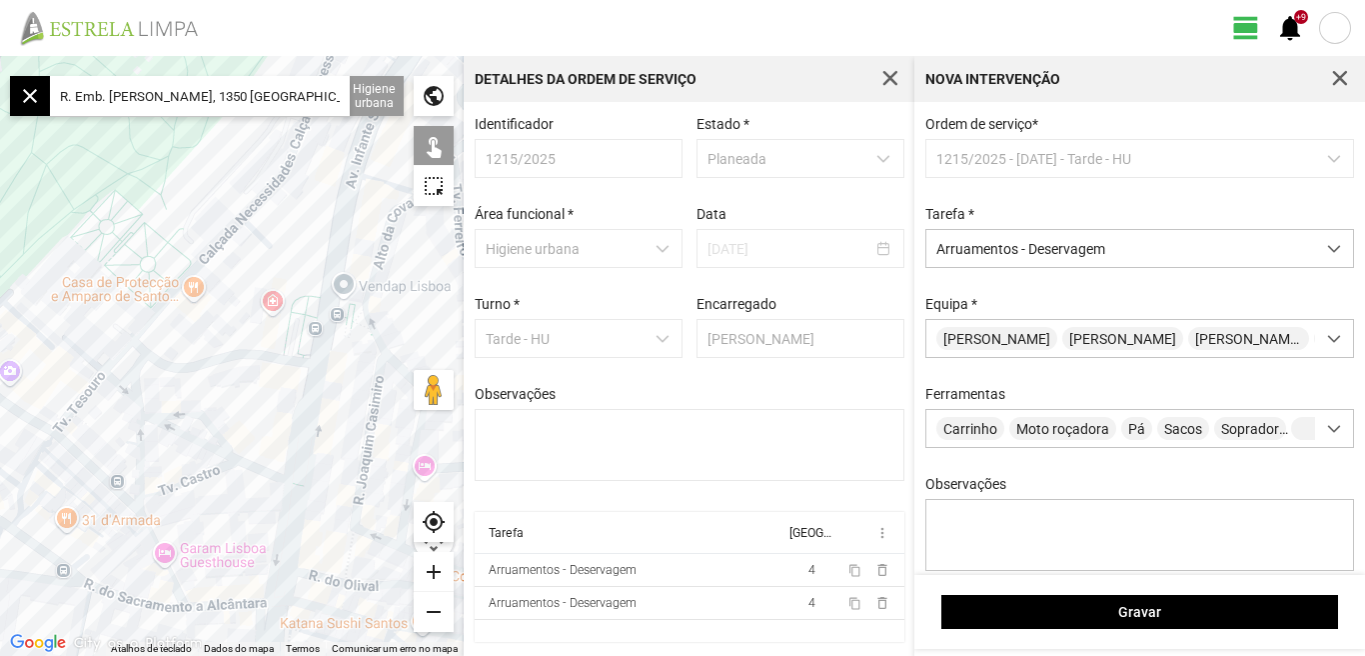
click at [433, 572] on div "add" at bounding box center [434, 572] width 40 height 40
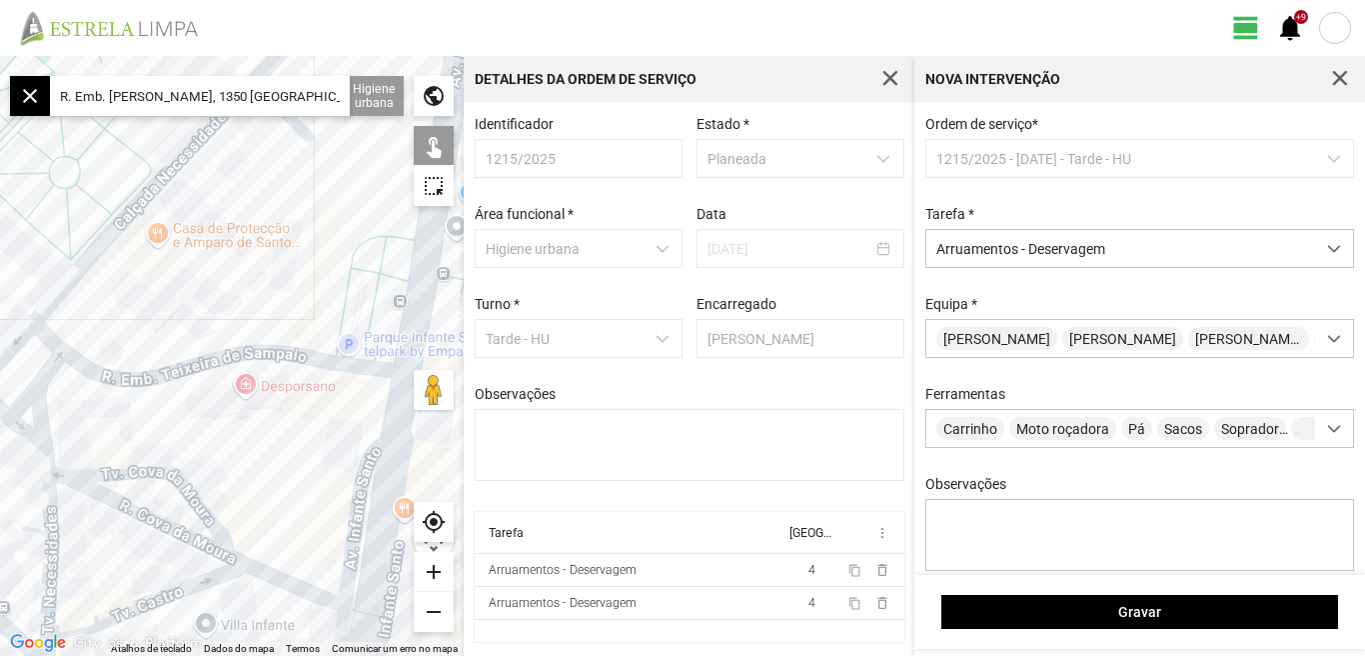
click at [433, 572] on div "add" at bounding box center [434, 572] width 40 height 40
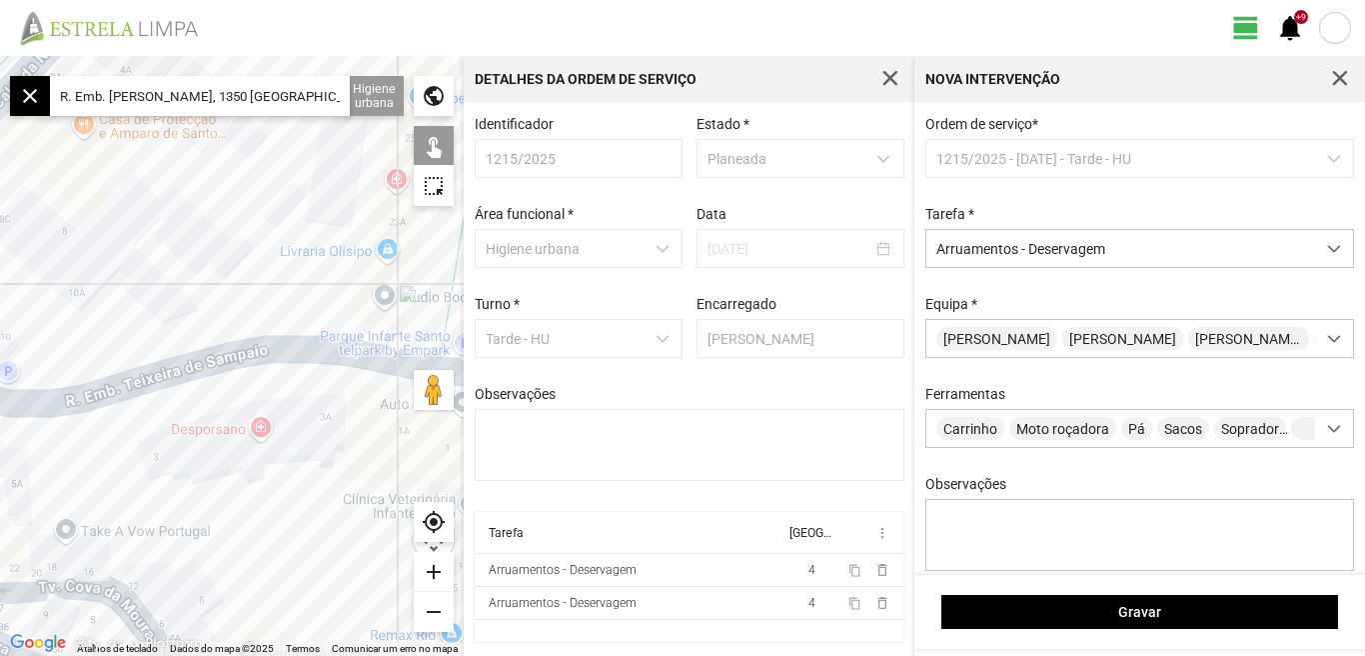
click at [289, 354] on div at bounding box center [232, 356] width 464 height 600
click at [295, 347] on div at bounding box center [232, 356] width 464 height 600
click at [296, 352] on div at bounding box center [232, 356] width 464 height 600
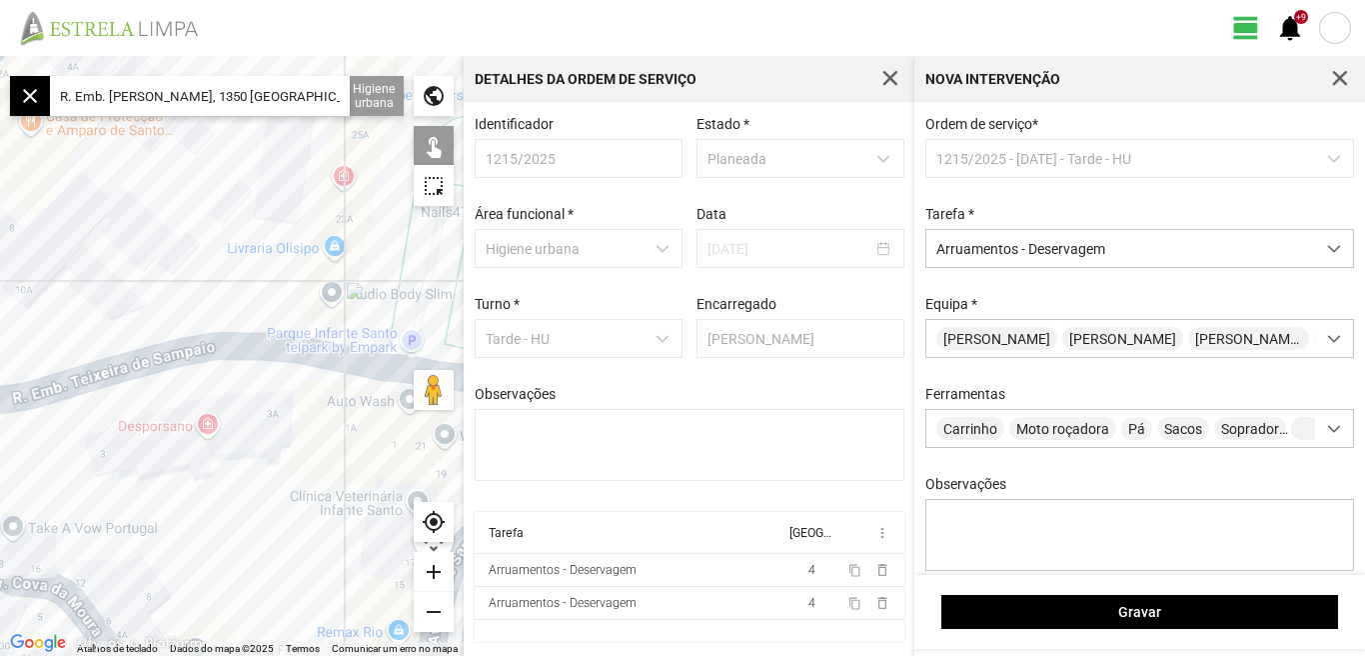
drag, startPoint x: 350, startPoint y: 480, endPoint x: 176, endPoint y: 445, distance: 177.4
click at [176, 445] on div at bounding box center [232, 356] width 464 height 600
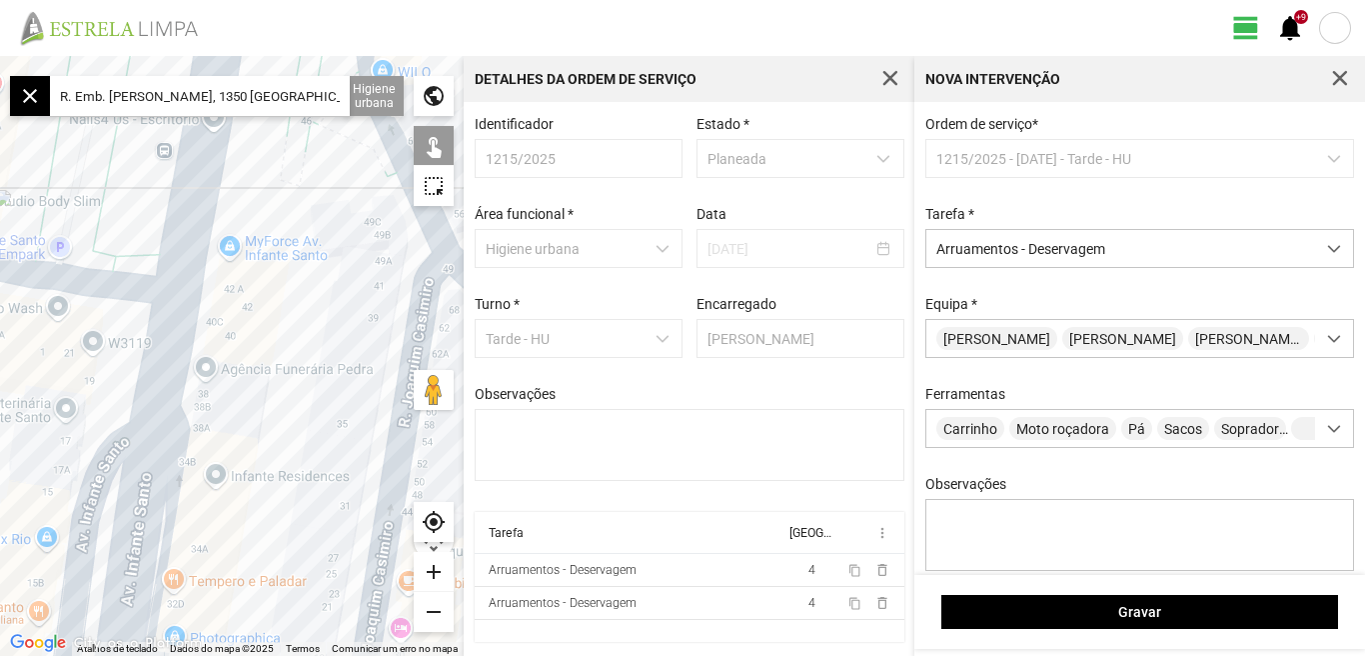
drag, startPoint x: 123, startPoint y: 405, endPoint x: 307, endPoint y: 382, distance: 185.3
click at [294, 384] on div at bounding box center [232, 356] width 464 height 600
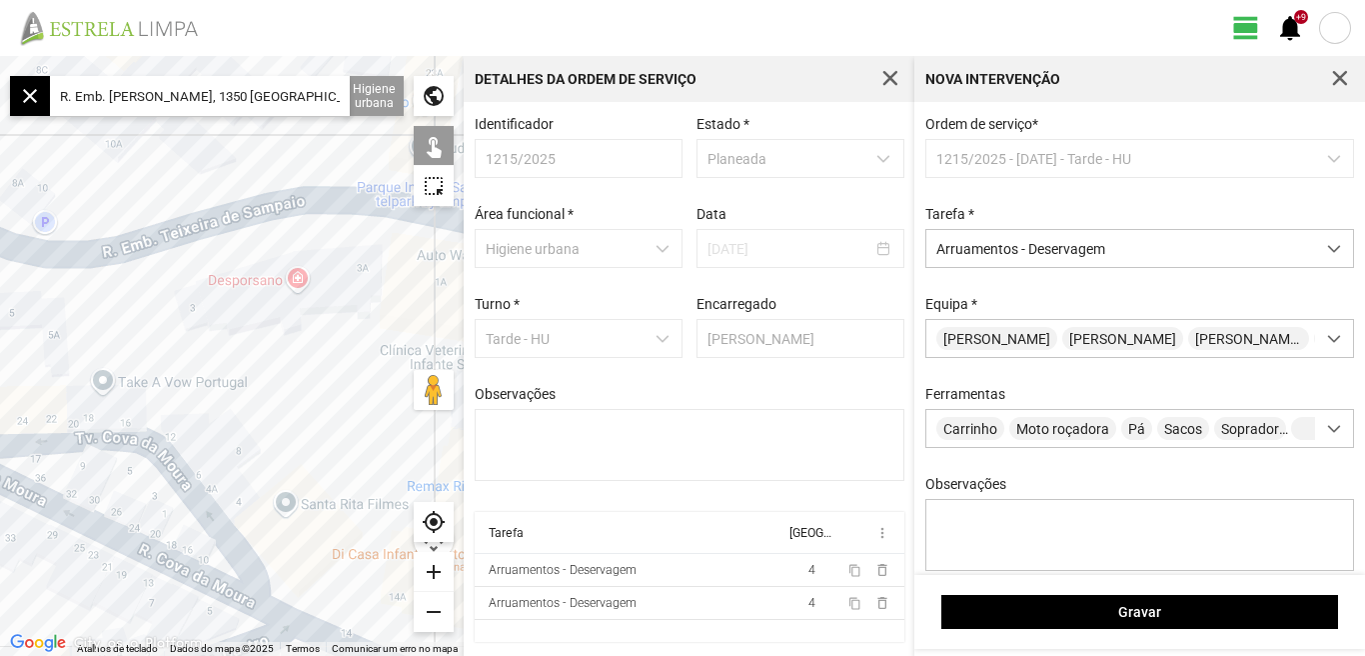
drag, startPoint x: 350, startPoint y: 382, endPoint x: 384, endPoint y: 378, distance: 34.2
click at [382, 379] on div at bounding box center [232, 356] width 464 height 600
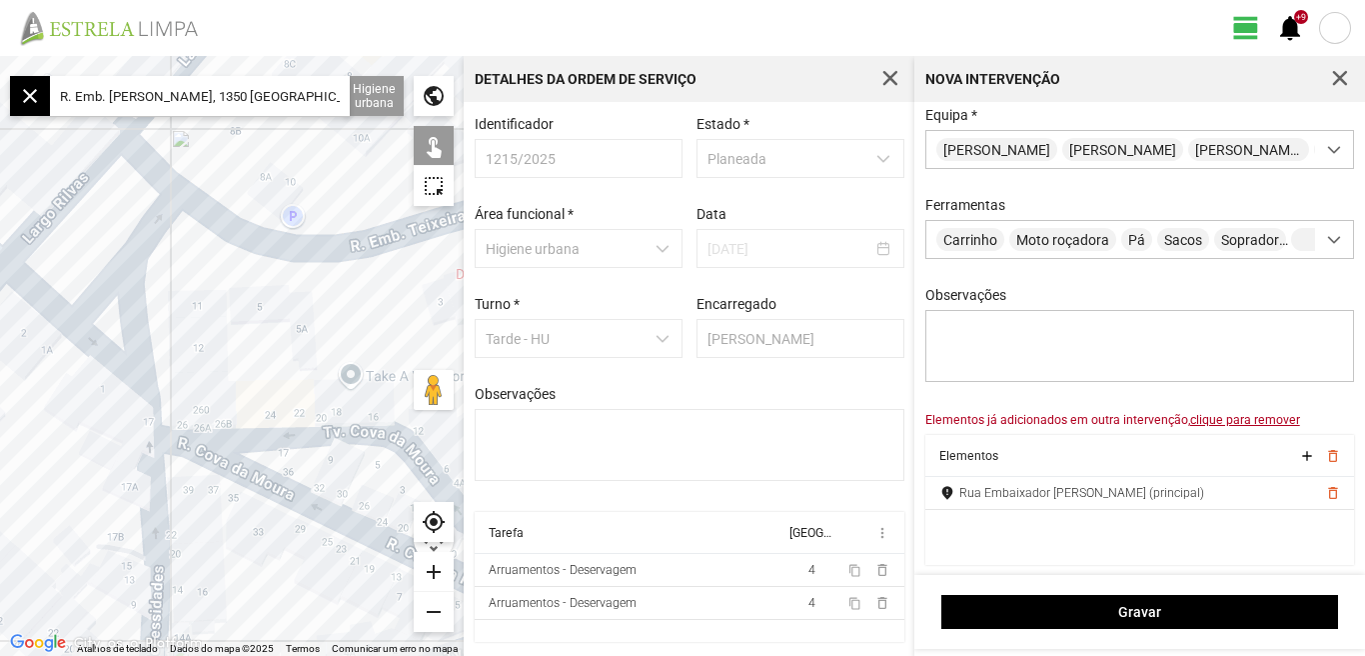
scroll to position [200, 0]
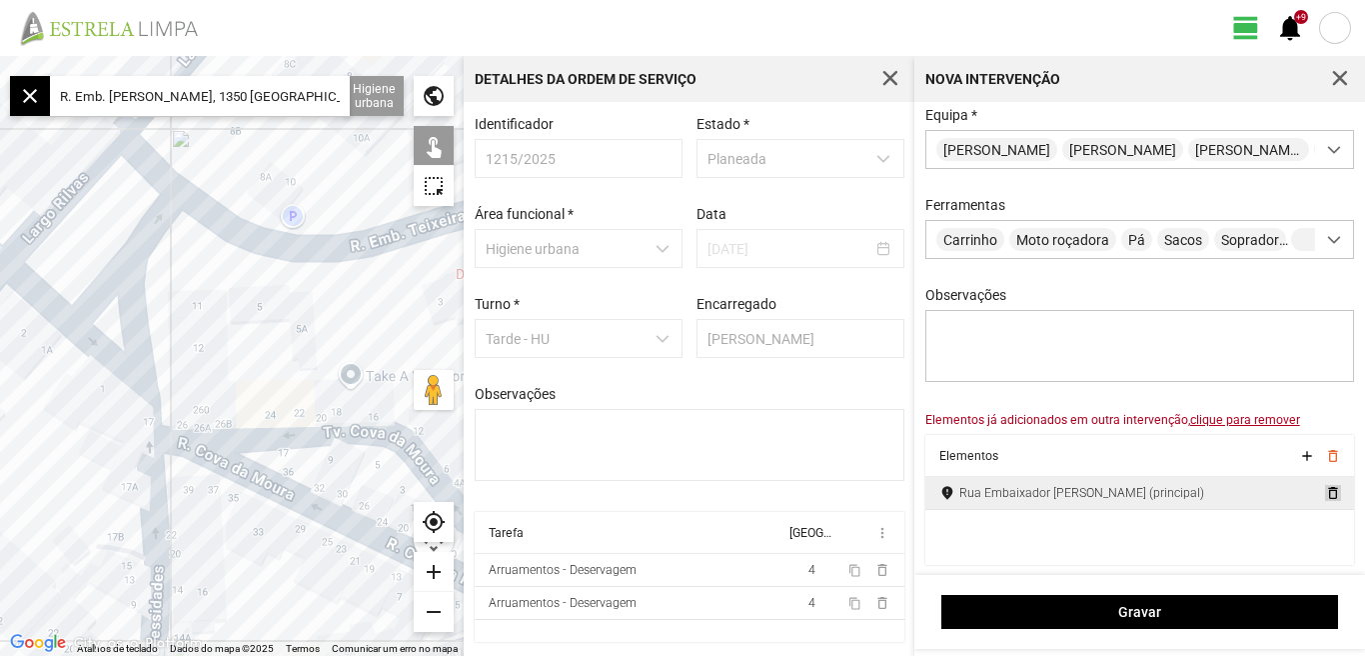
click at [1324, 492] on span "delete_outline" at bounding box center [1332, 493] width 16 height 16
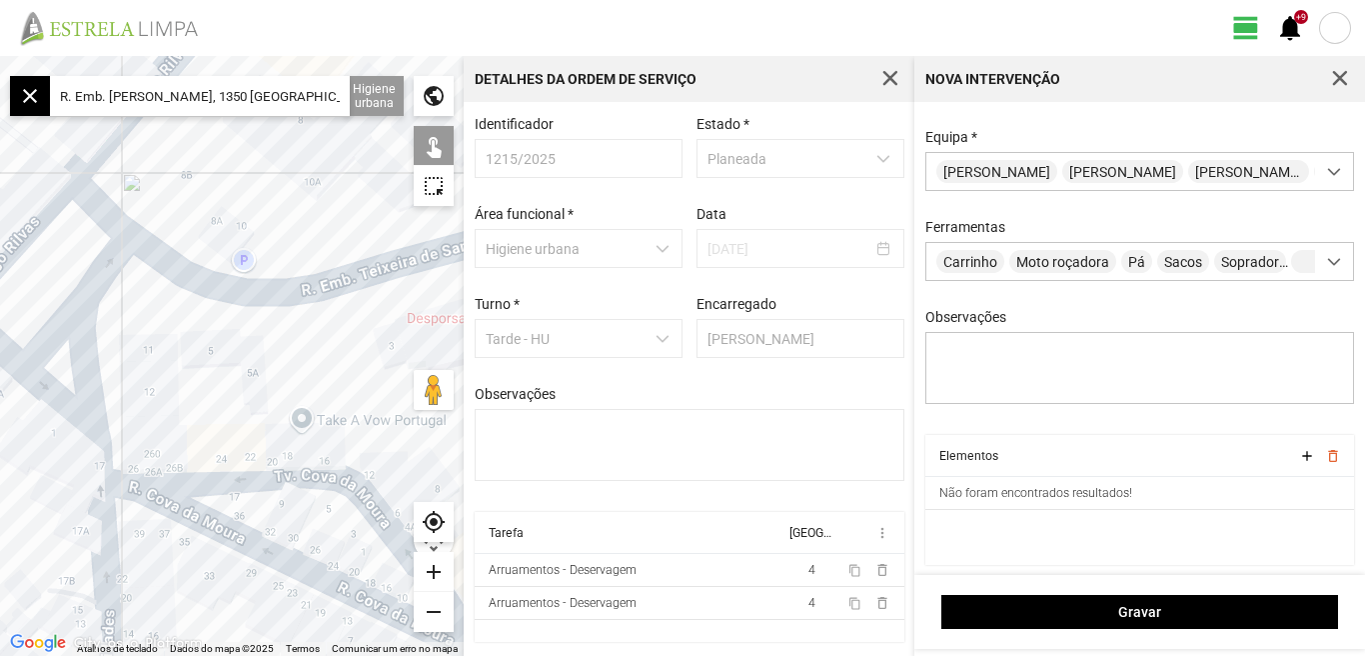
drag, startPoint x: 259, startPoint y: 308, endPoint x: 210, endPoint y: 356, distance: 68.6
click at [210, 356] on div at bounding box center [232, 356] width 464 height 600
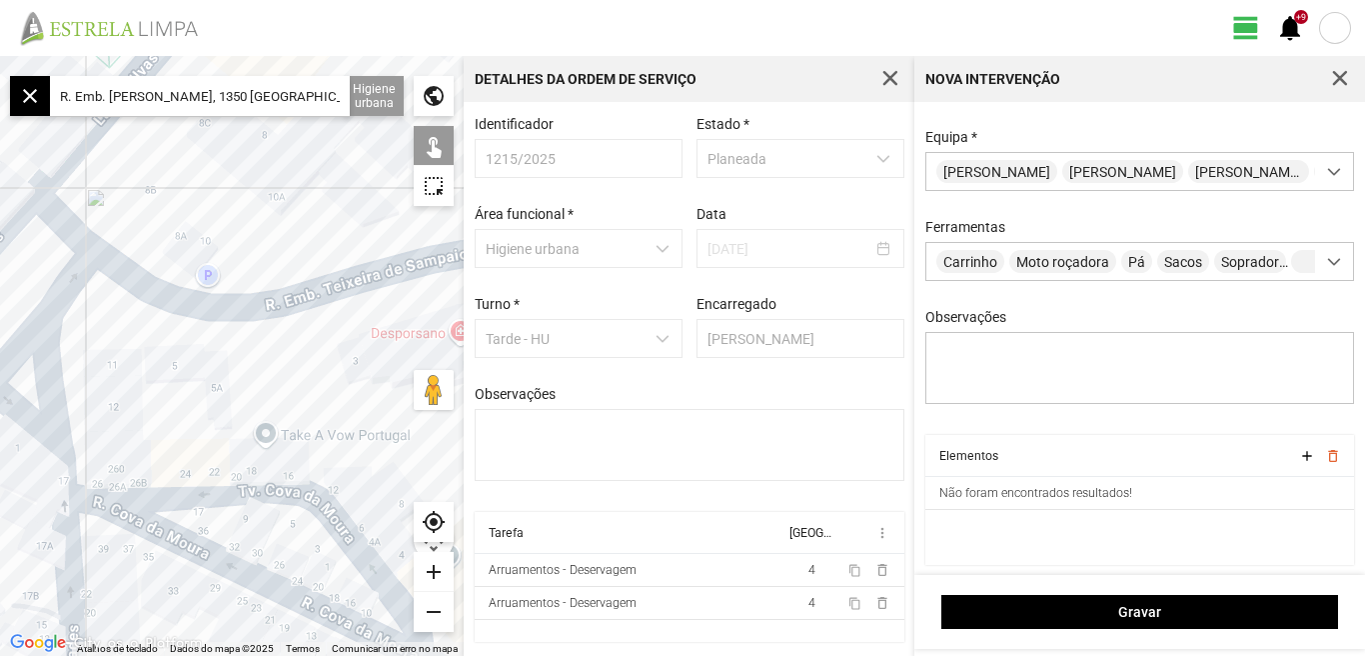
drag, startPoint x: 239, startPoint y: 343, endPoint x: 205, endPoint y: 358, distance: 37.1
click at [205, 358] on div at bounding box center [232, 356] width 464 height 600
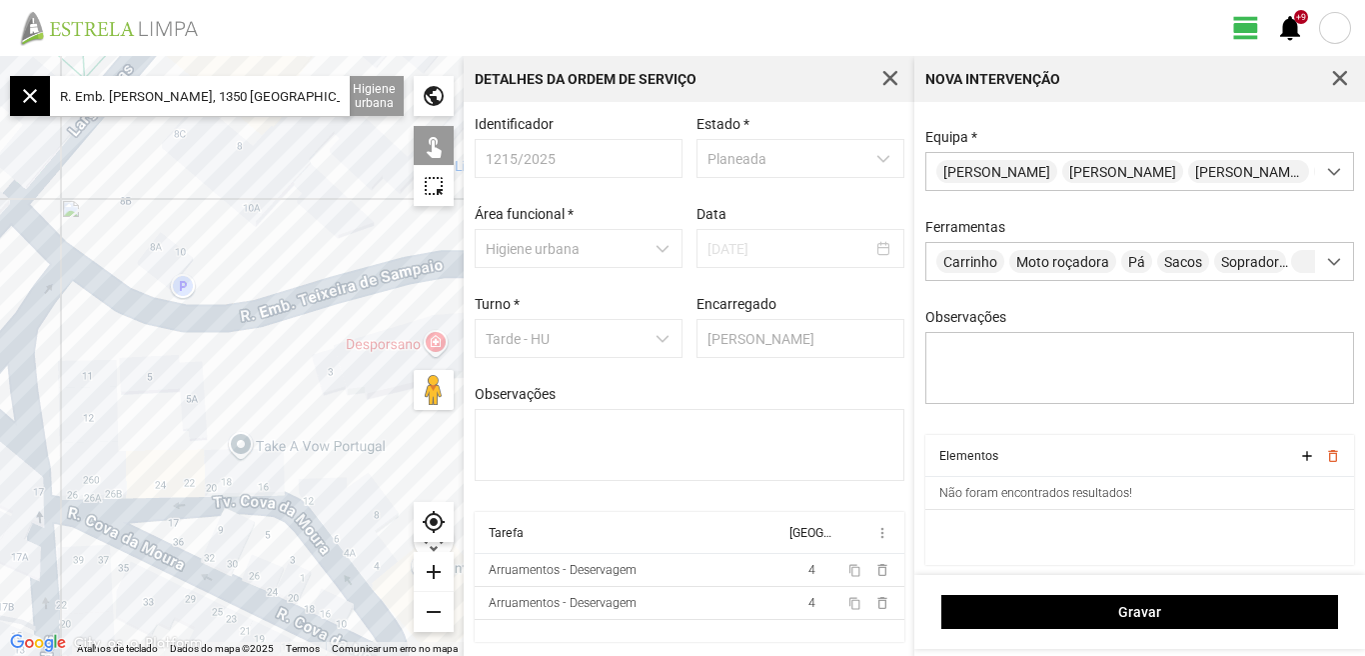
click at [233, 317] on div at bounding box center [232, 356] width 464 height 600
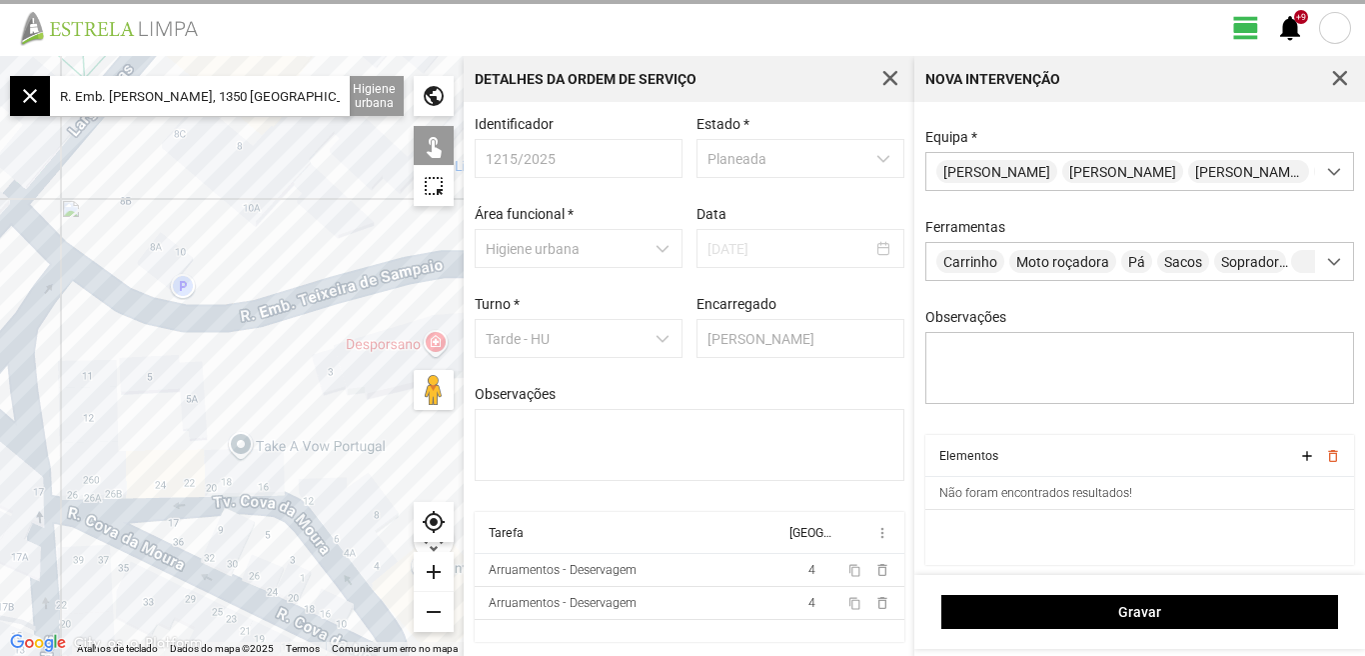
scroll to position [200, 0]
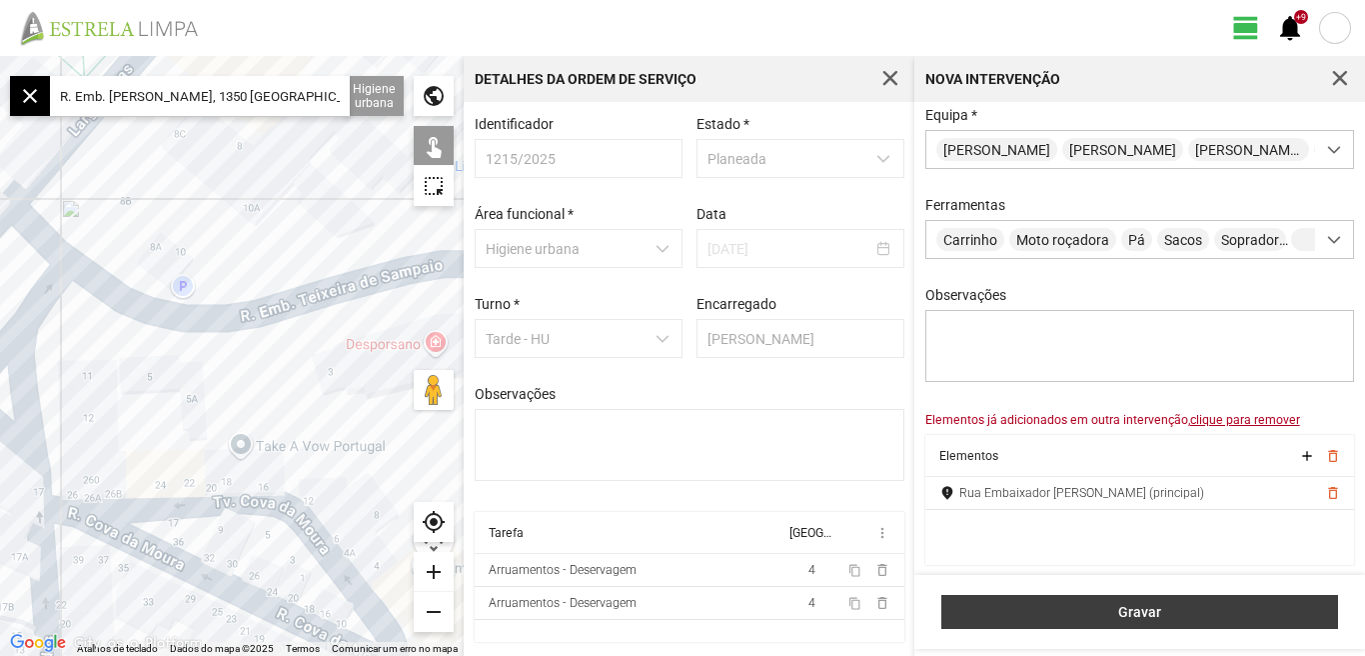
click at [1123, 612] on span "Gravar" at bounding box center [1140, 612] width 376 height 16
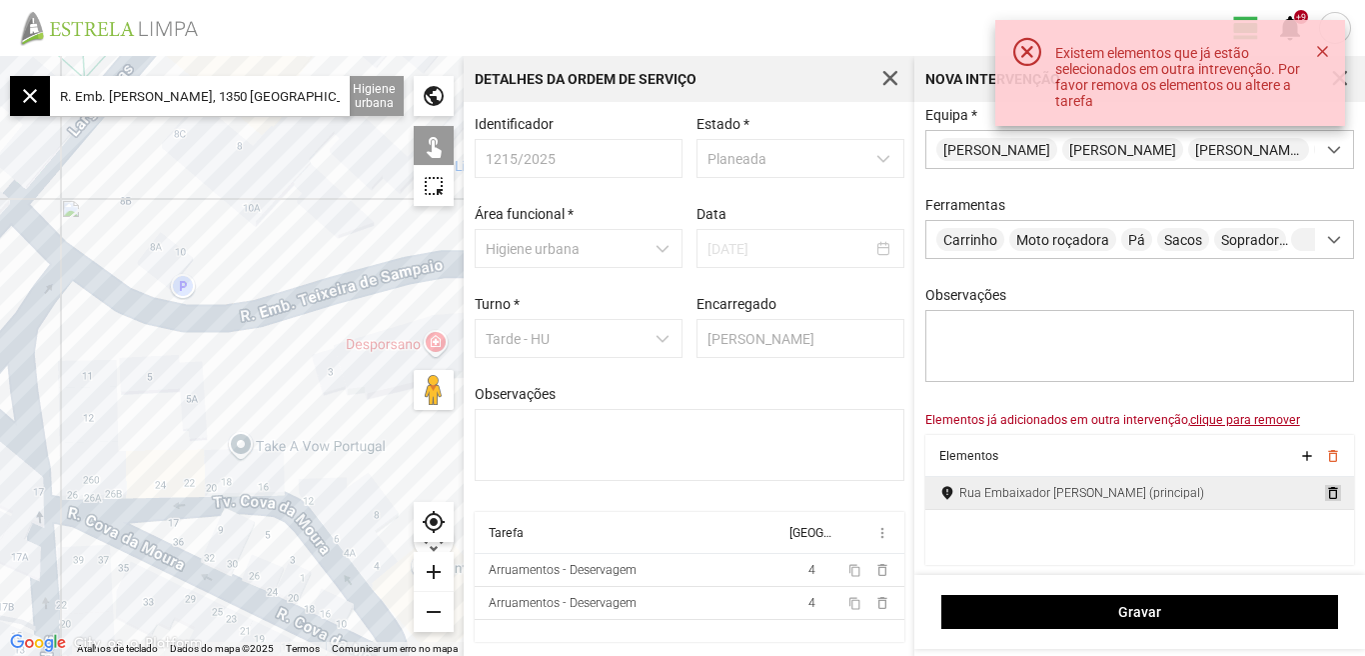
click at [1324, 488] on span "delete_outline" at bounding box center [1332, 493] width 16 height 16
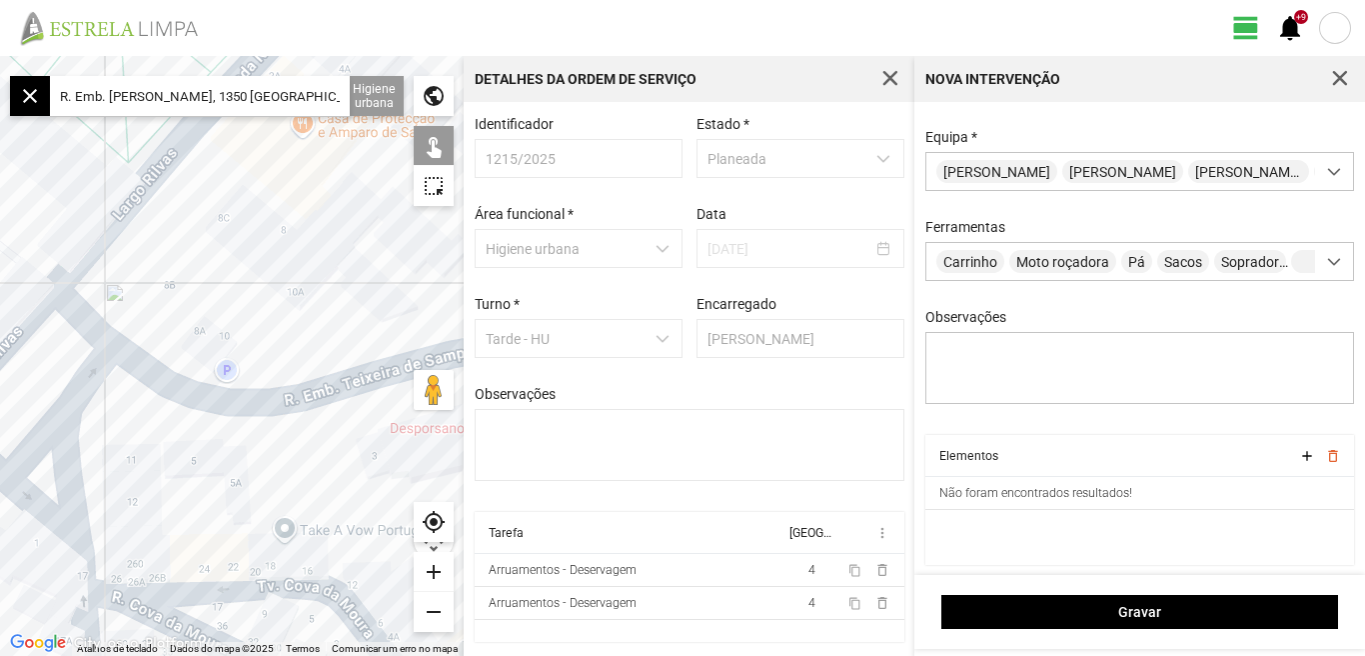
drag, startPoint x: 237, startPoint y: 238, endPoint x: 298, endPoint y: 348, distance: 125.7
click at [298, 348] on div at bounding box center [232, 356] width 464 height 600
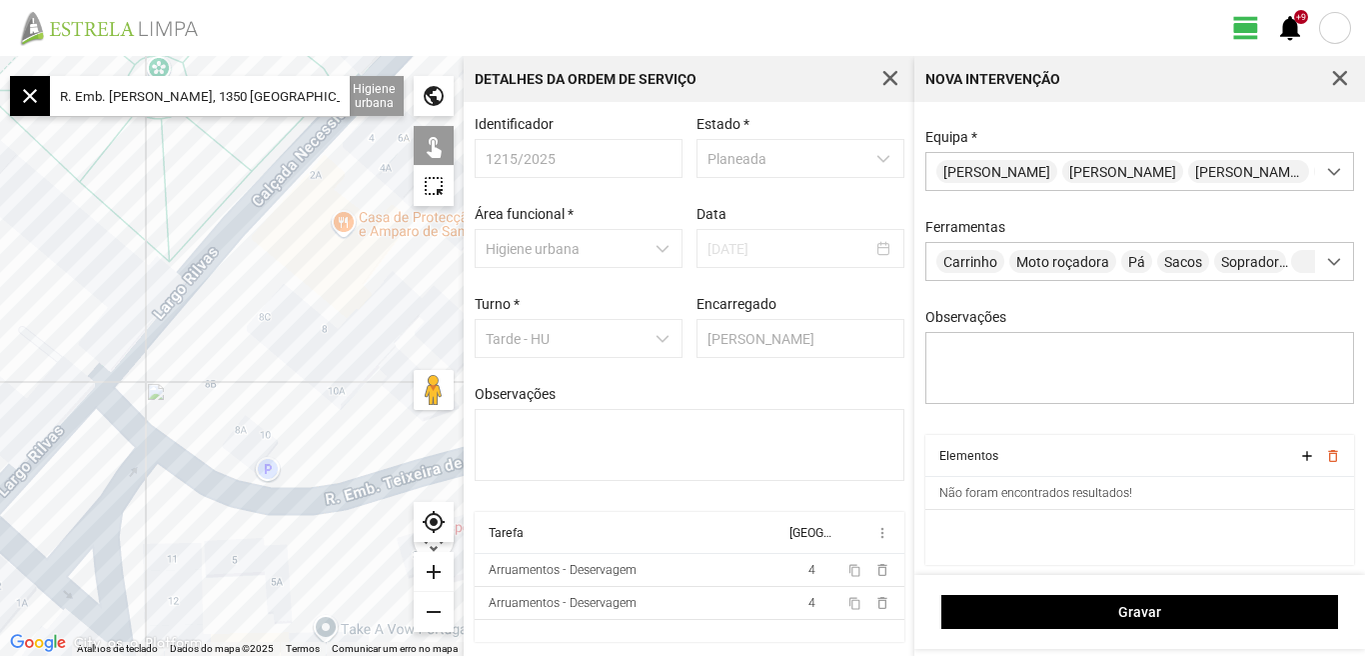
drag, startPoint x: 273, startPoint y: 265, endPoint x: 288, endPoint y: 329, distance: 65.7
click at [288, 329] on div at bounding box center [232, 356] width 464 height 600
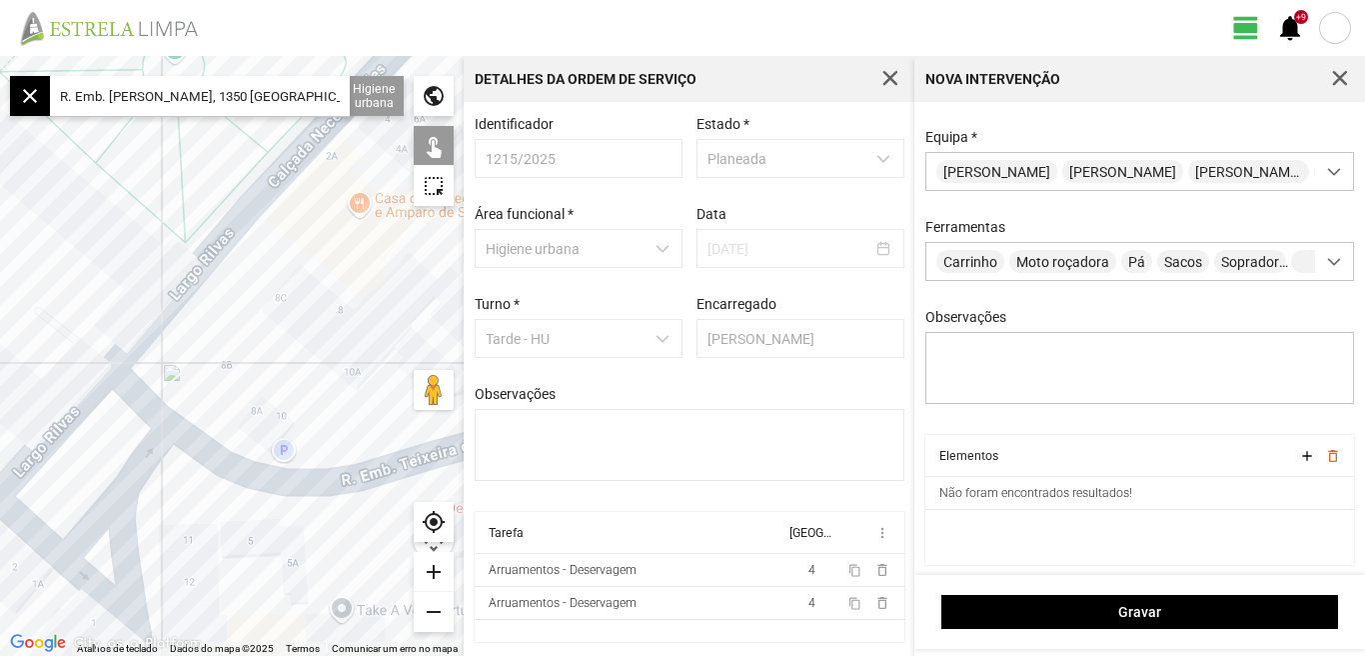
drag, startPoint x: 327, startPoint y: 291, endPoint x: 339, endPoint y: 277, distance: 18.4
click at [339, 277] on div at bounding box center [232, 356] width 464 height 600
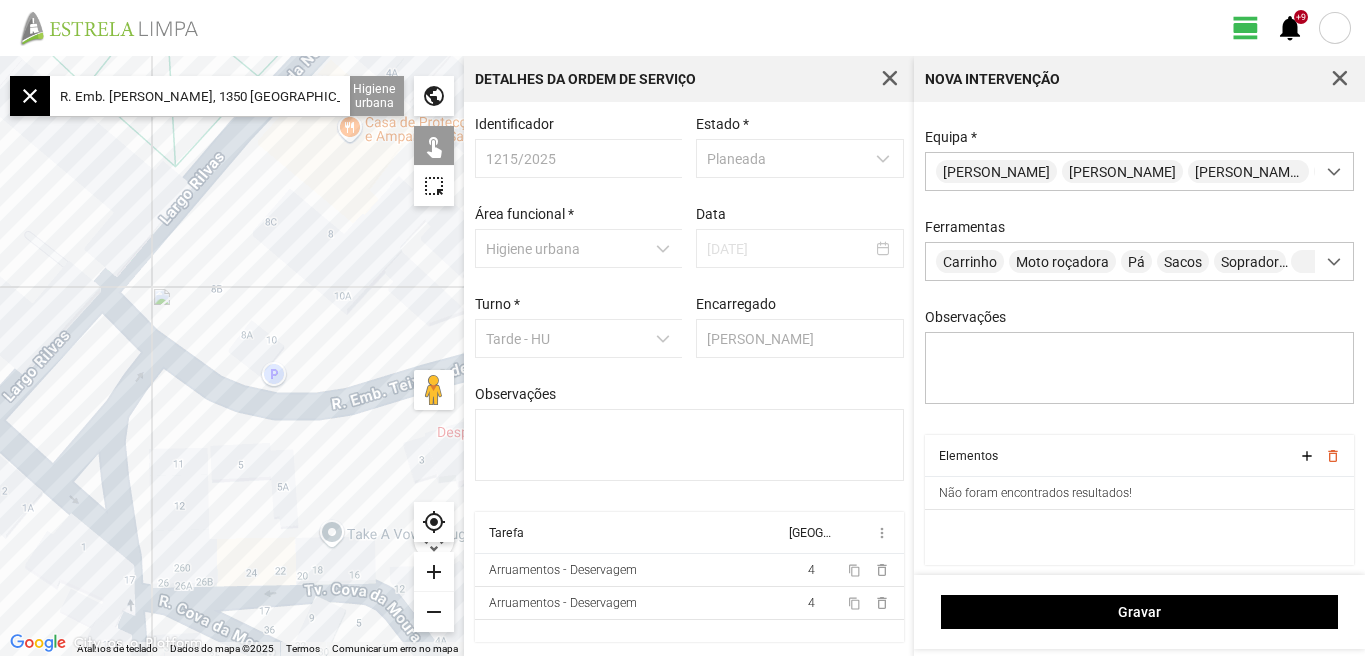
drag, startPoint x: 332, startPoint y: 328, endPoint x: 306, endPoint y: 241, distance: 90.7
click at [307, 245] on div at bounding box center [232, 356] width 464 height 600
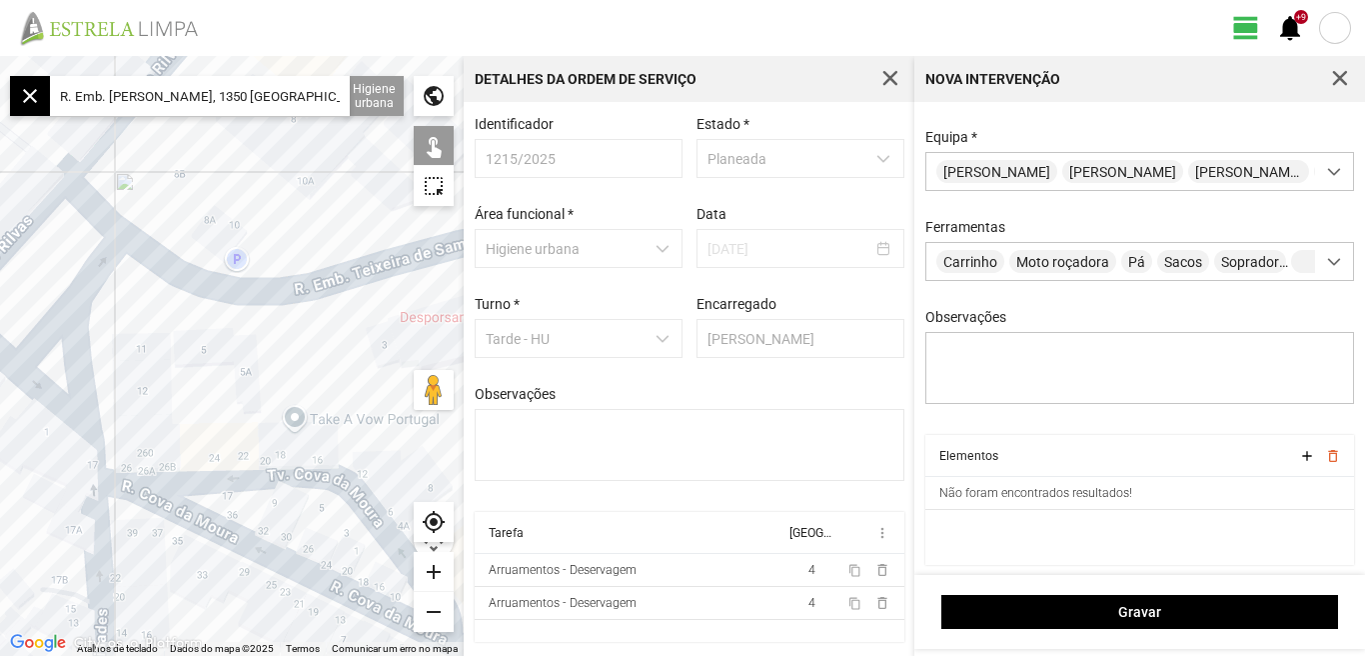
click at [435, 565] on div "add" at bounding box center [434, 572] width 40 height 40
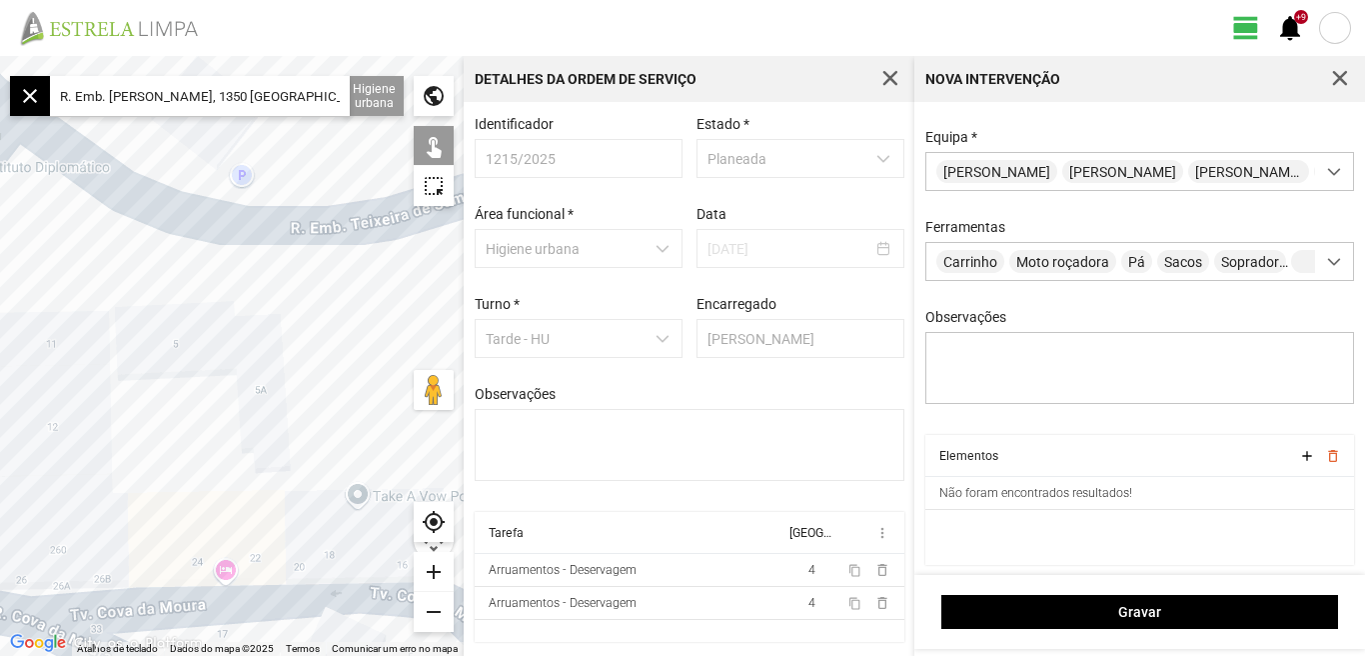
drag, startPoint x: 70, startPoint y: 246, endPoint x: 154, endPoint y: 262, distance: 85.5
click at [154, 262] on div at bounding box center [232, 356] width 464 height 600
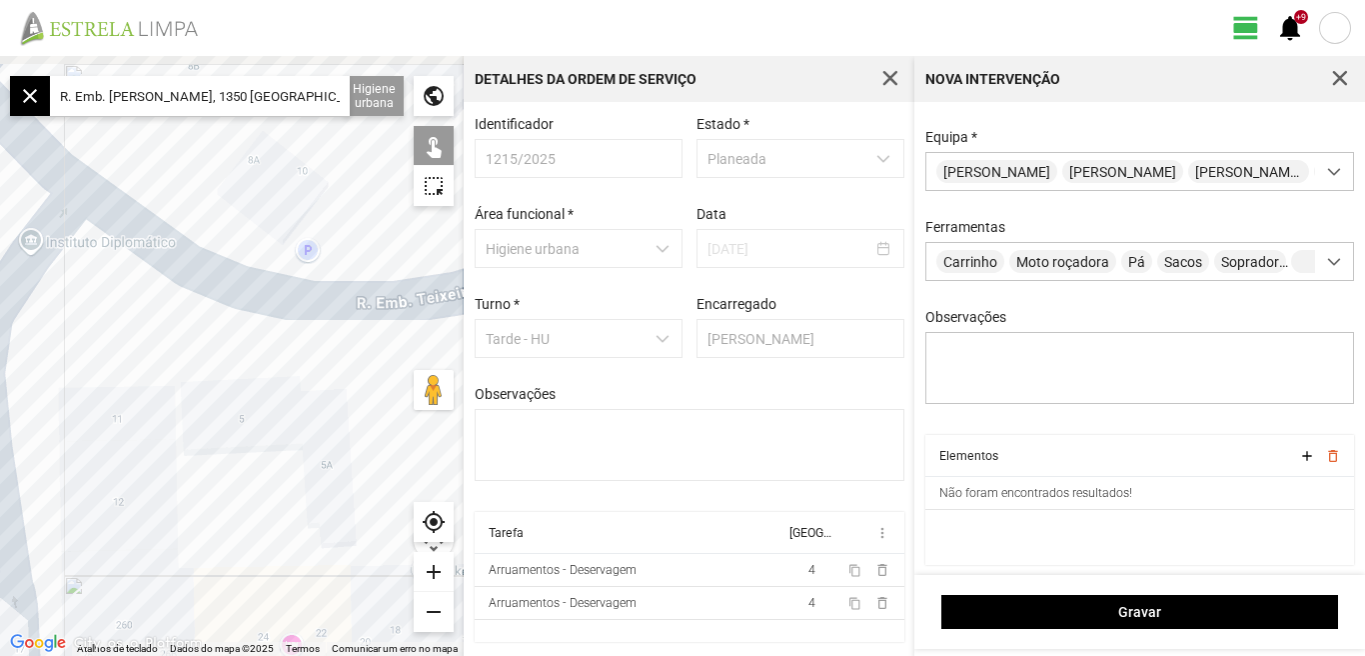
drag, startPoint x: 94, startPoint y: 365, endPoint x: 32, endPoint y: 460, distance: 113.4
click at [32, 467] on div at bounding box center [232, 356] width 464 height 600
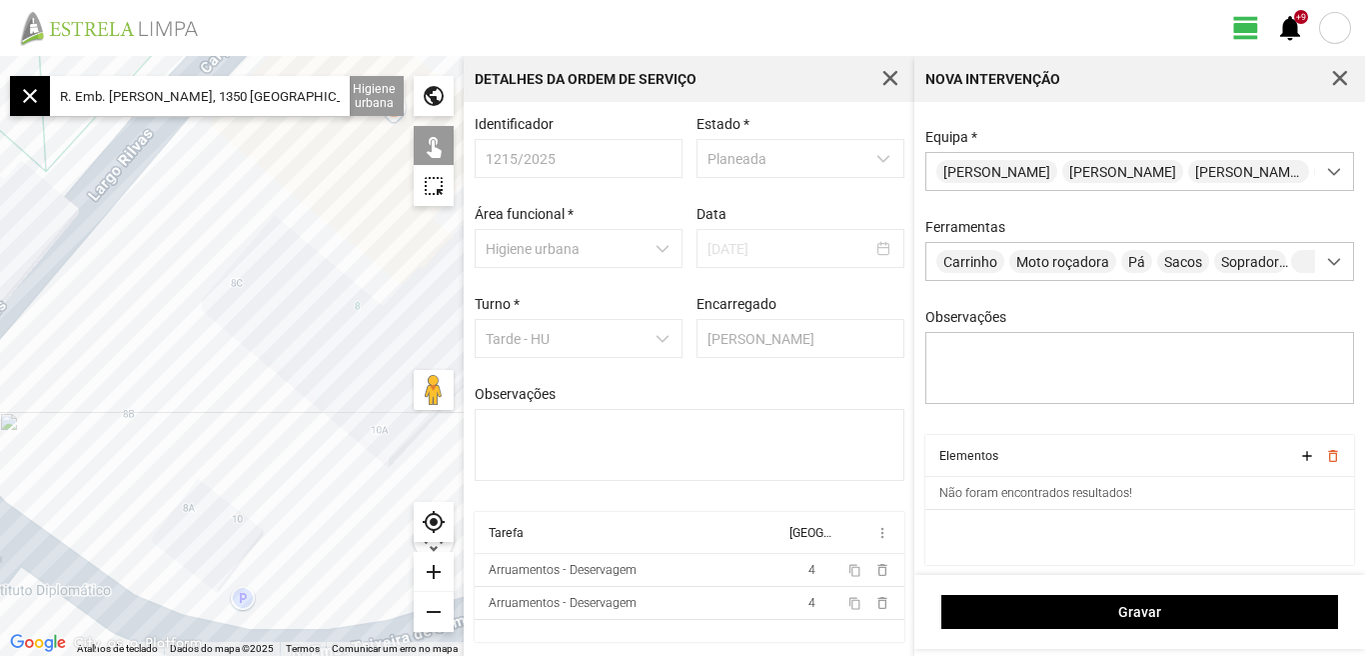
drag, startPoint x: 140, startPoint y: 367, endPoint x: 152, endPoint y: 398, distance: 33.2
click at [152, 398] on div at bounding box center [232, 356] width 464 height 600
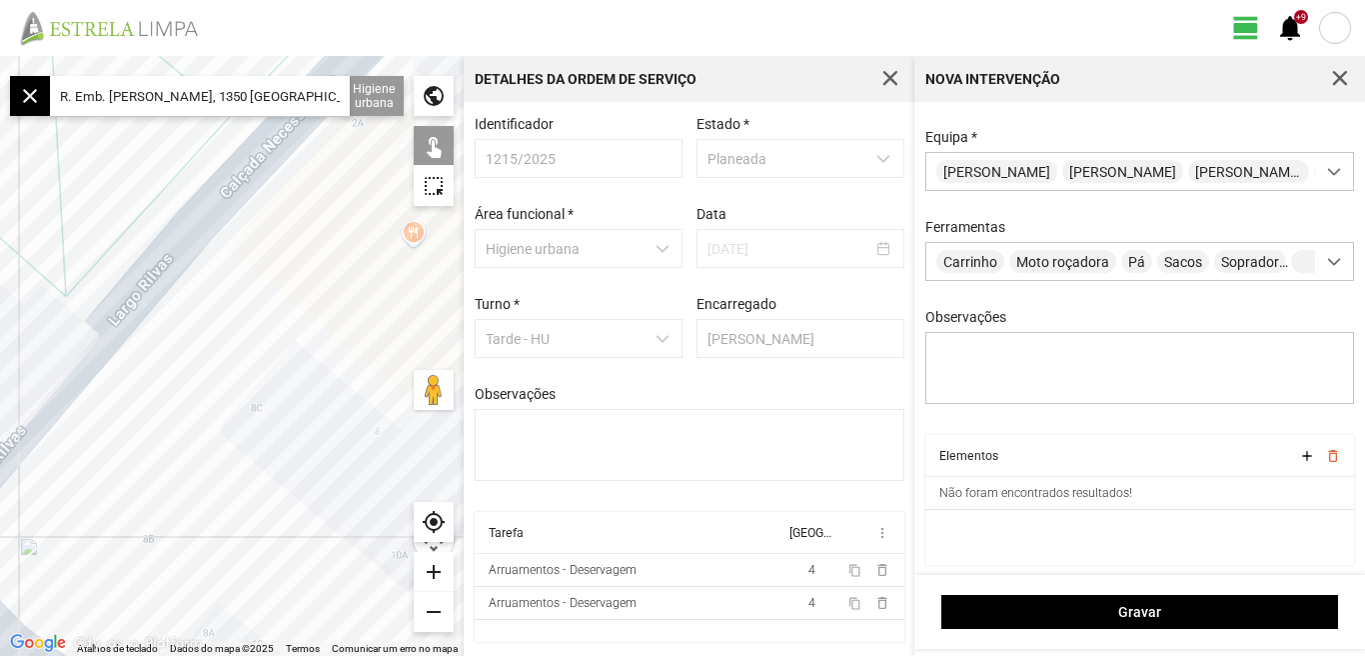
click at [223, 408] on div at bounding box center [232, 356] width 464 height 600
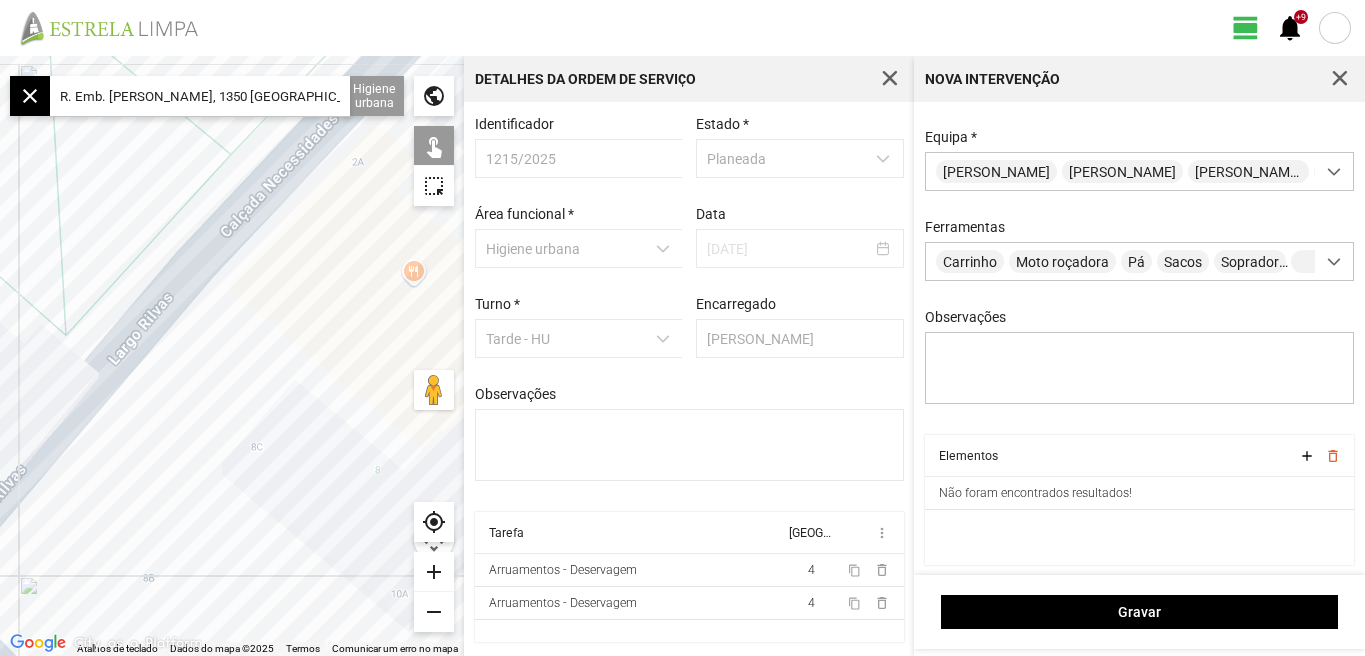
drag, startPoint x: 276, startPoint y: 347, endPoint x: 171, endPoint y: 364, distance: 106.3
click at [162, 401] on div at bounding box center [232, 356] width 464 height 600
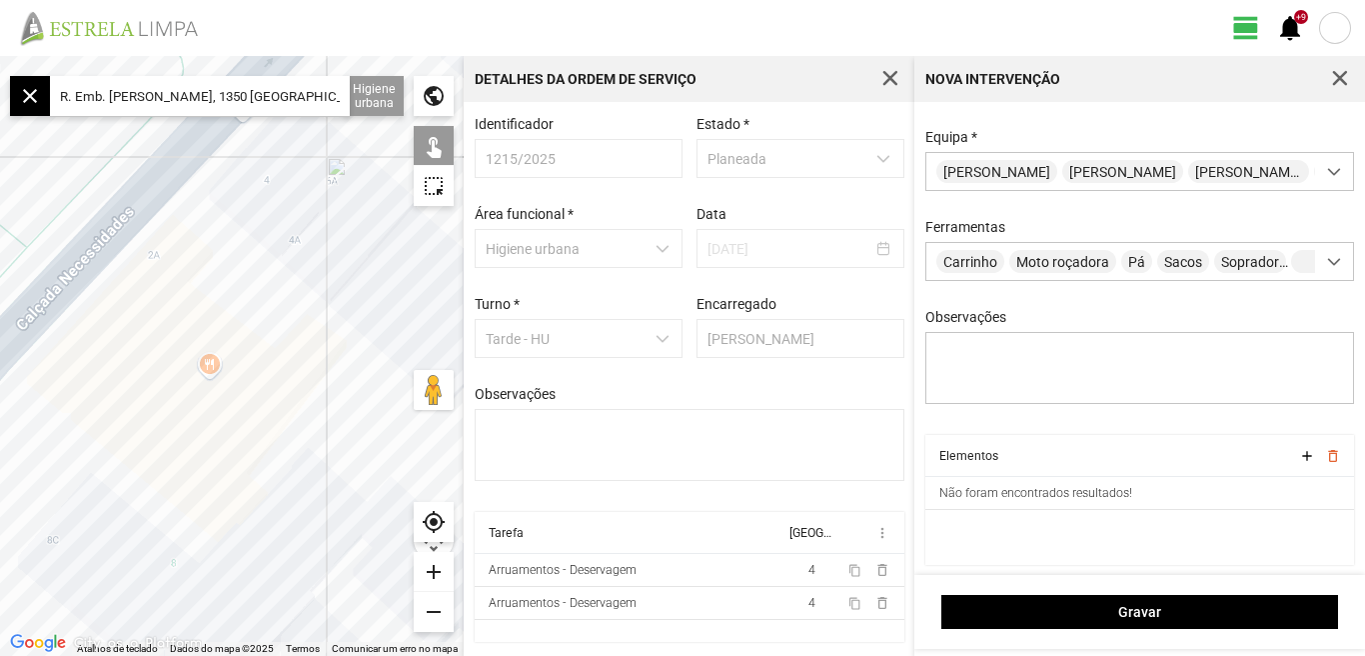
click at [189, 311] on div at bounding box center [232, 356] width 464 height 600
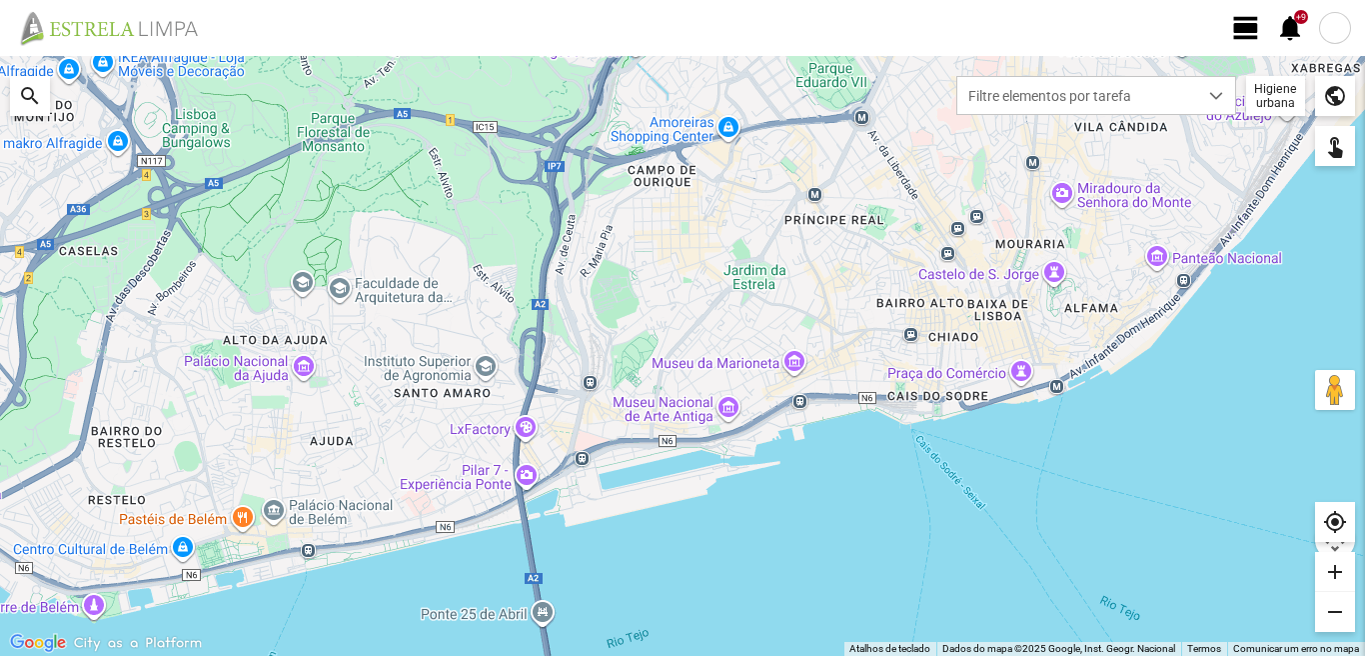
click at [1337, 25] on div at bounding box center [1335, 28] width 32 height 32
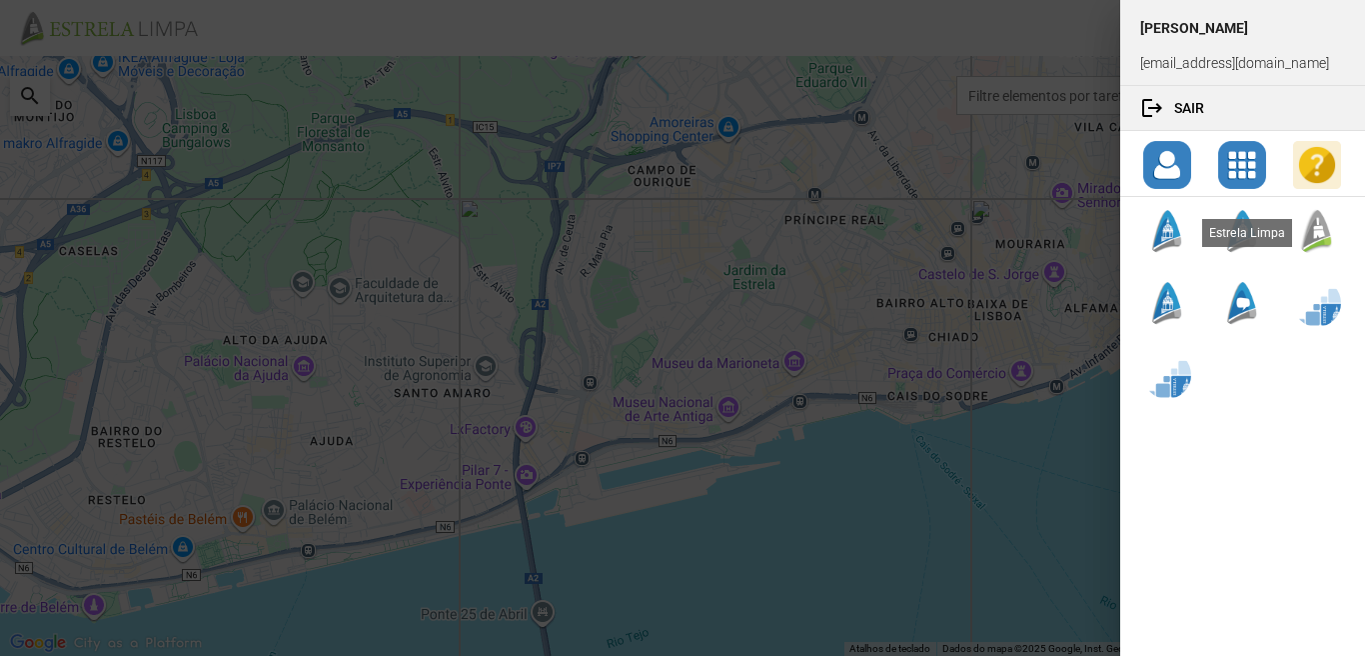
click at [1321, 235] on div at bounding box center [1317, 231] width 48 height 48
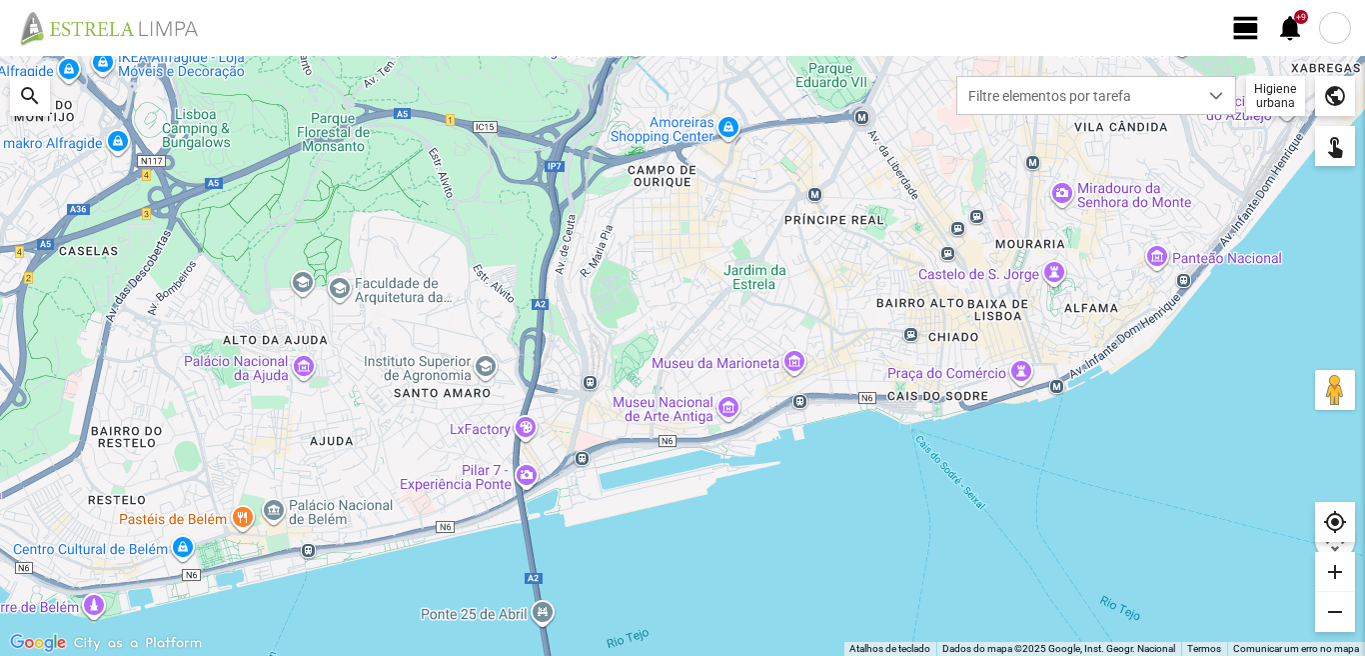
click at [1248, 28] on span "view_day" at bounding box center [1246, 28] width 30 height 30
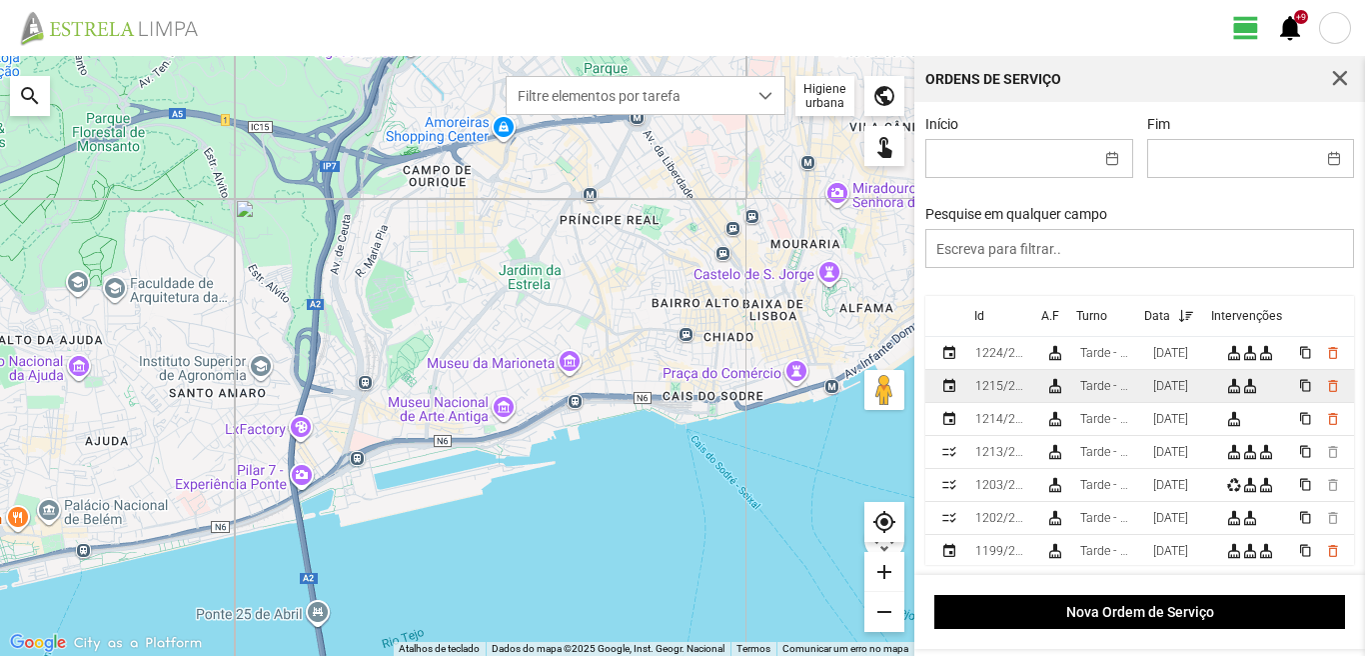
click at [1188, 390] on div "19/08/2025" at bounding box center [1170, 386] width 35 height 14
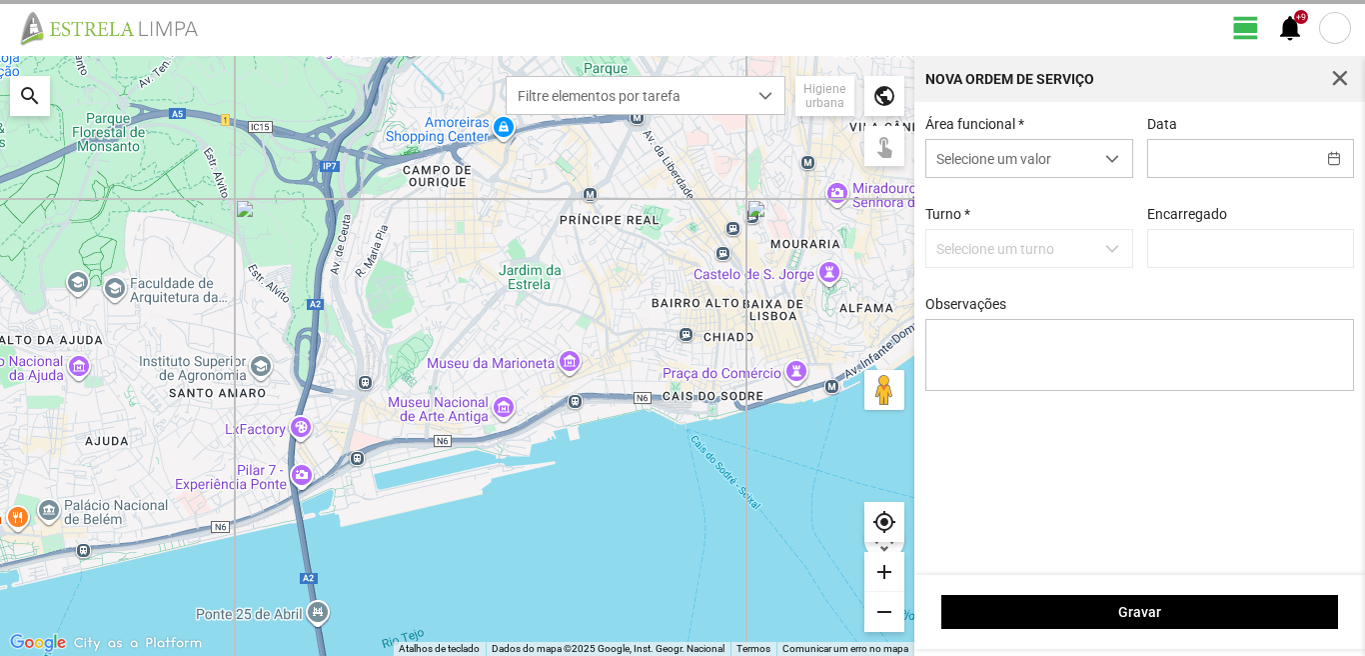
type input "19/08/2025"
type input "[PERSON_NAME]"
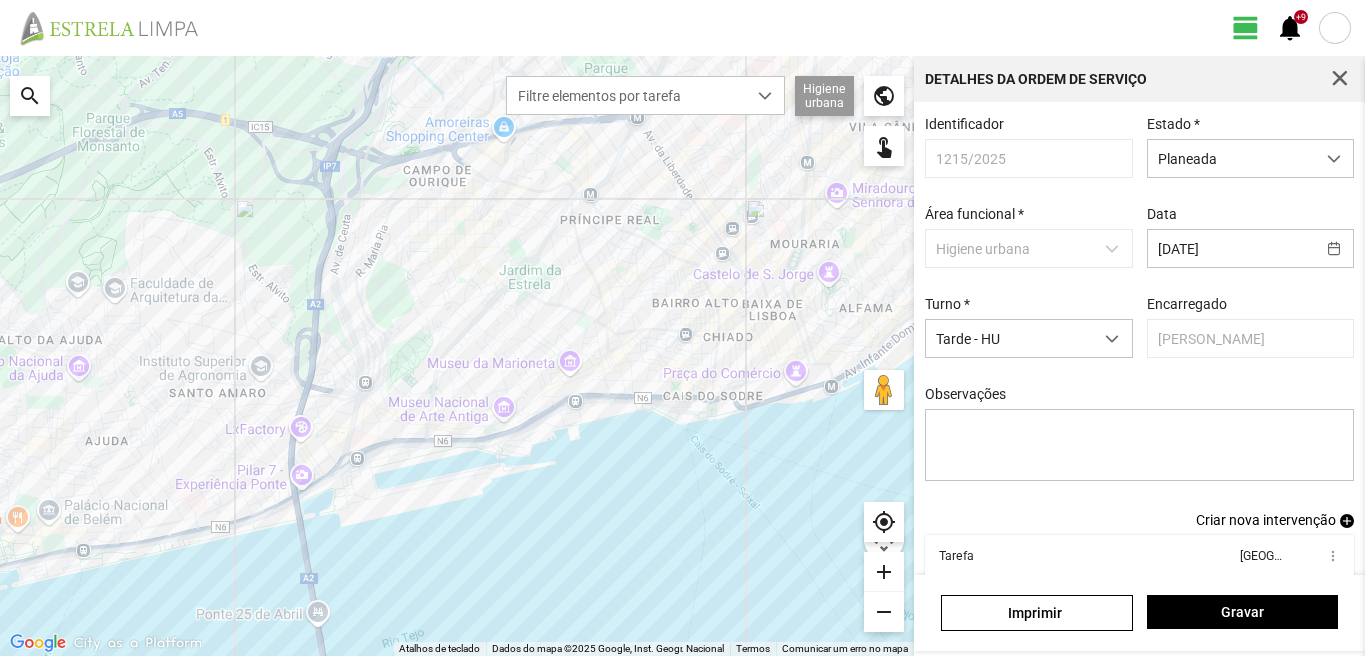
scroll to position [109, 0]
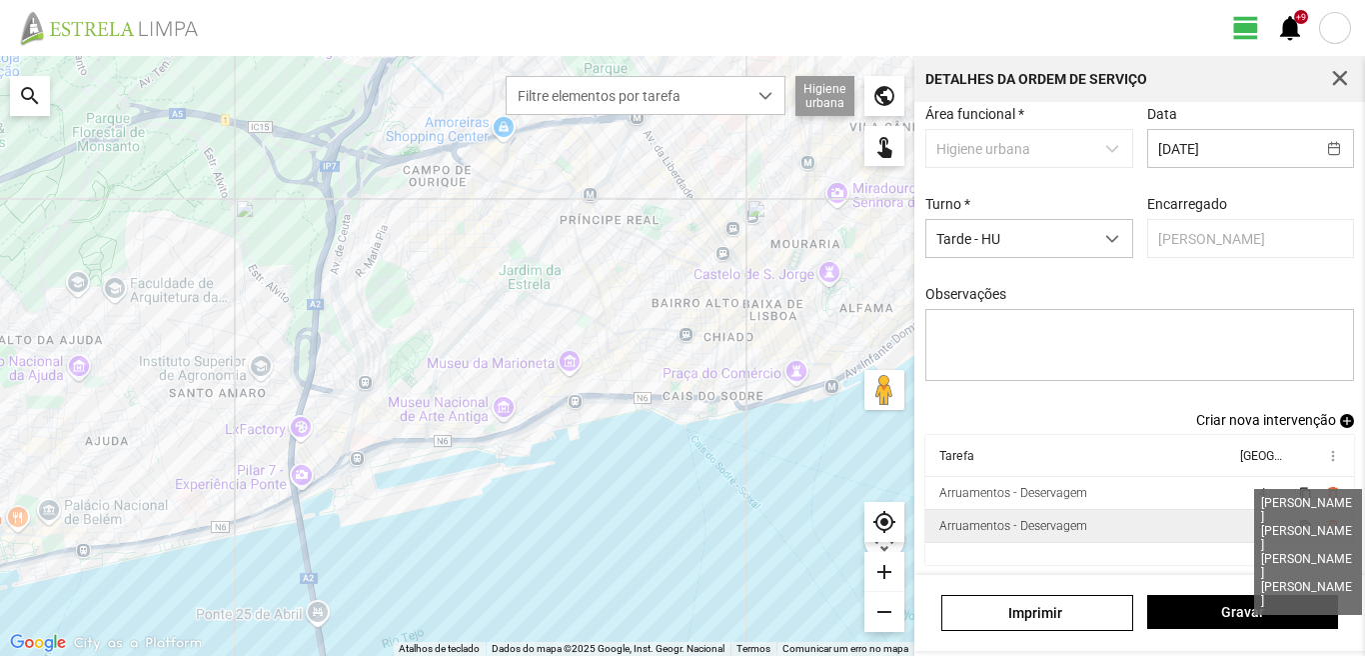
click at [1259, 527] on span "4" at bounding box center [1262, 526] width 7 height 14
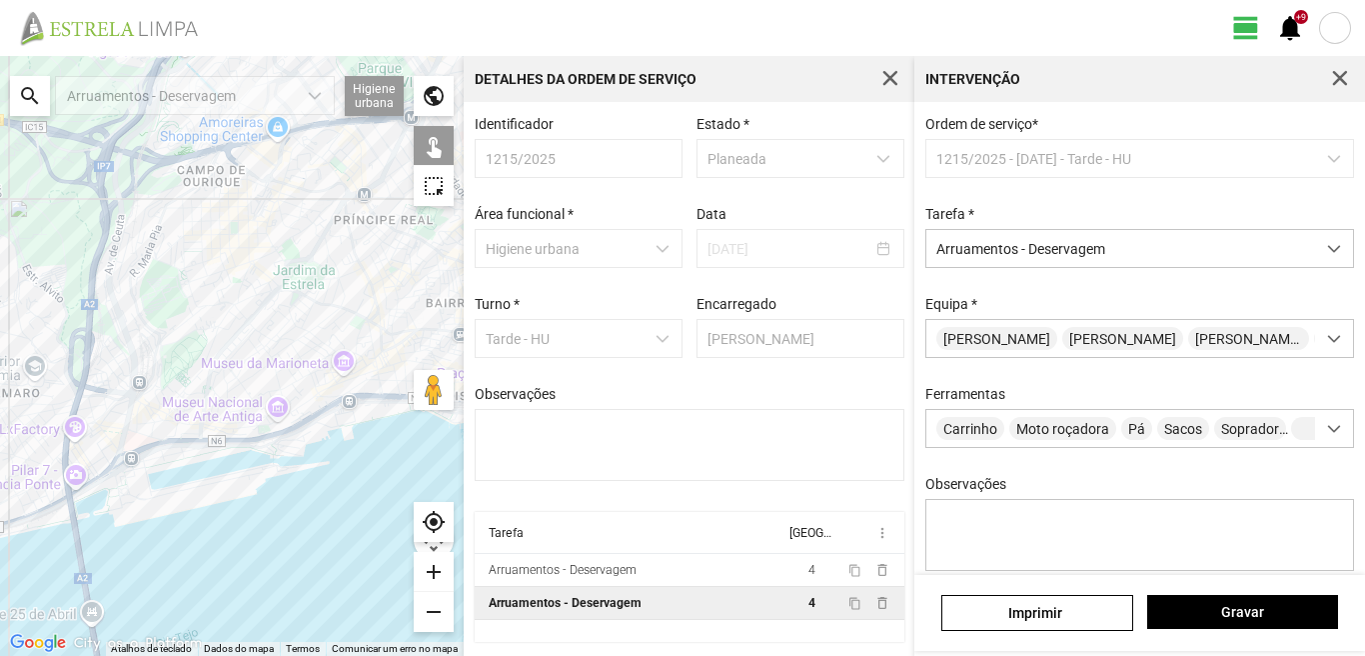
scroll to position [177, 0]
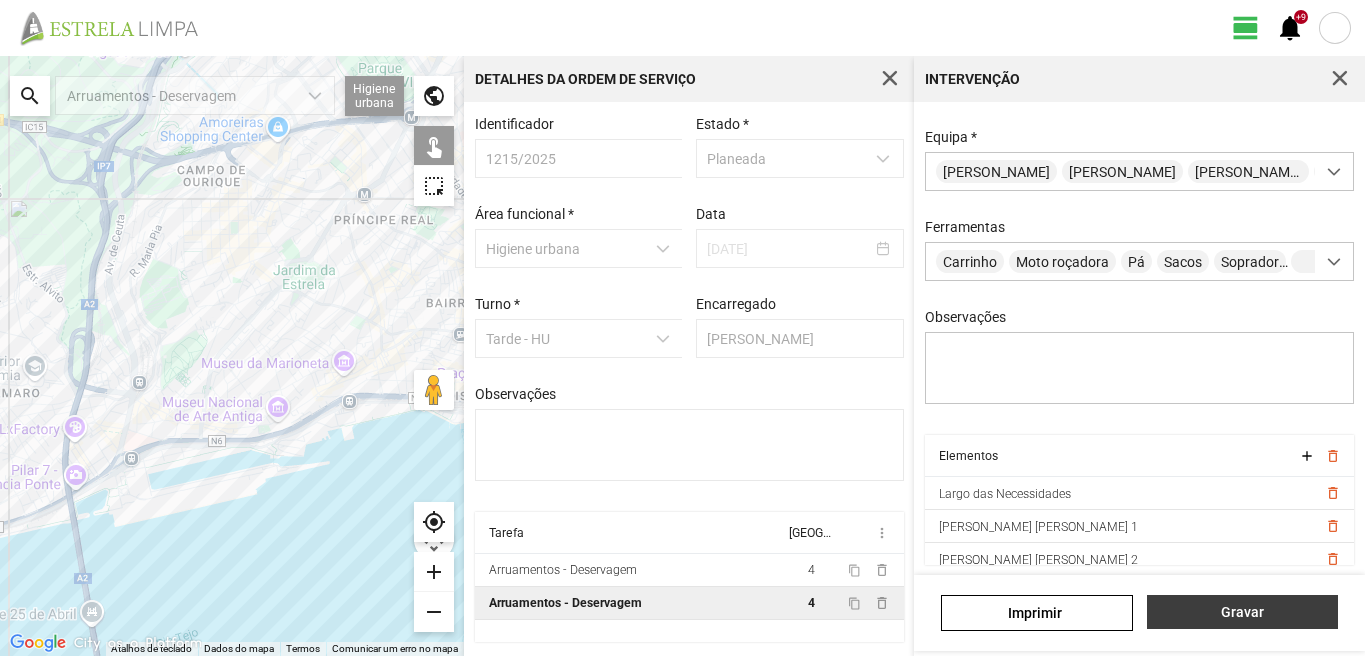
click at [1243, 616] on span "Gravar" at bounding box center [1242, 612] width 170 height 16
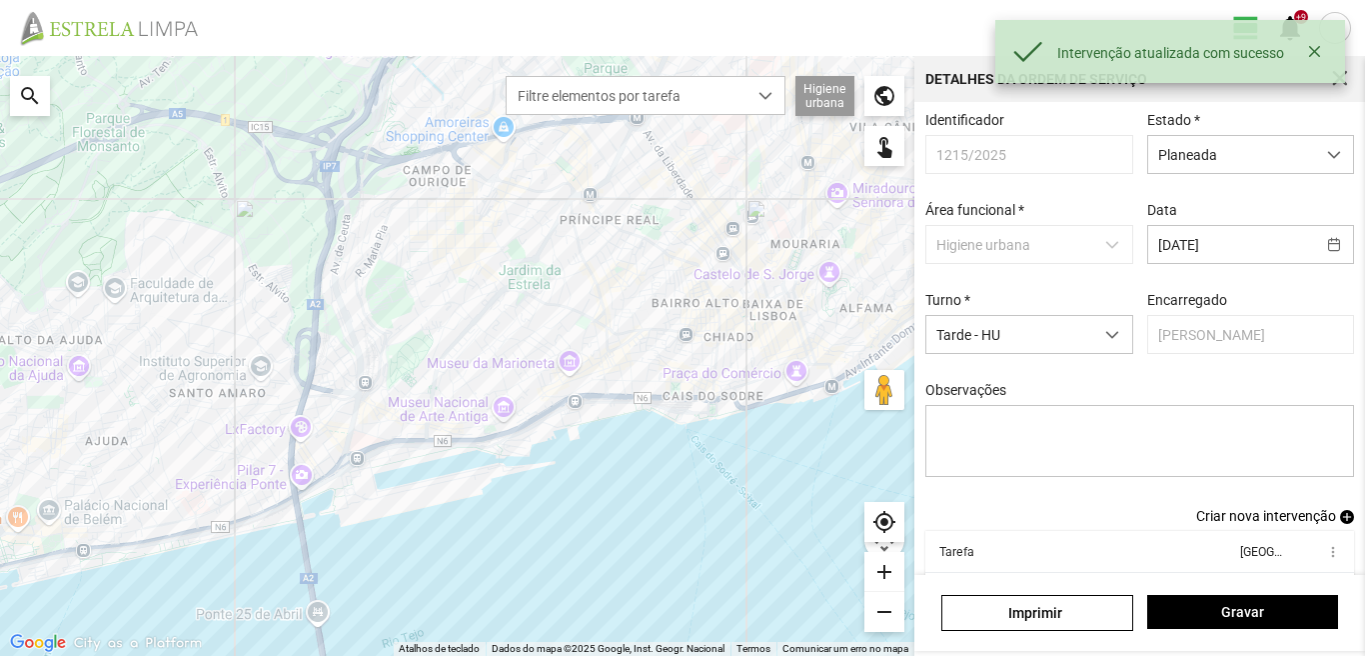
drag, startPoint x: 1364, startPoint y: 455, endPoint x: 1364, endPoint y: 503, distance: 48.0
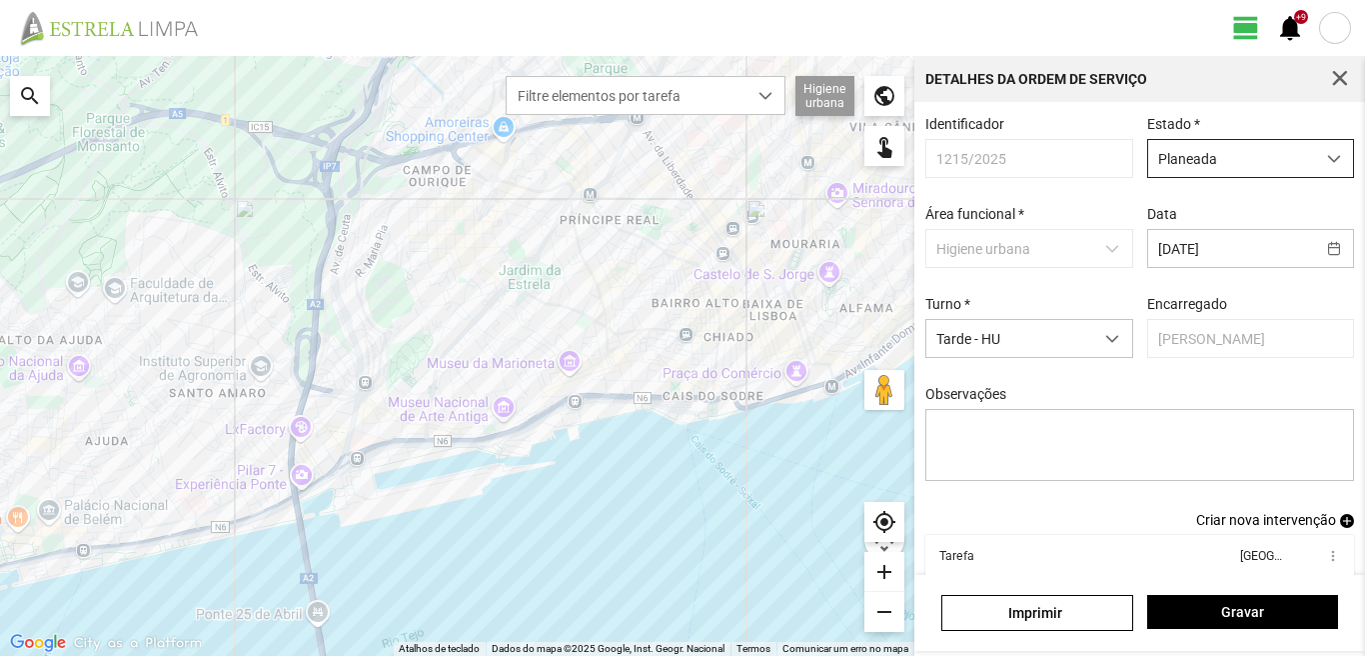
click at [1327, 156] on span "dropdown trigger" at bounding box center [1334, 159] width 14 height 14
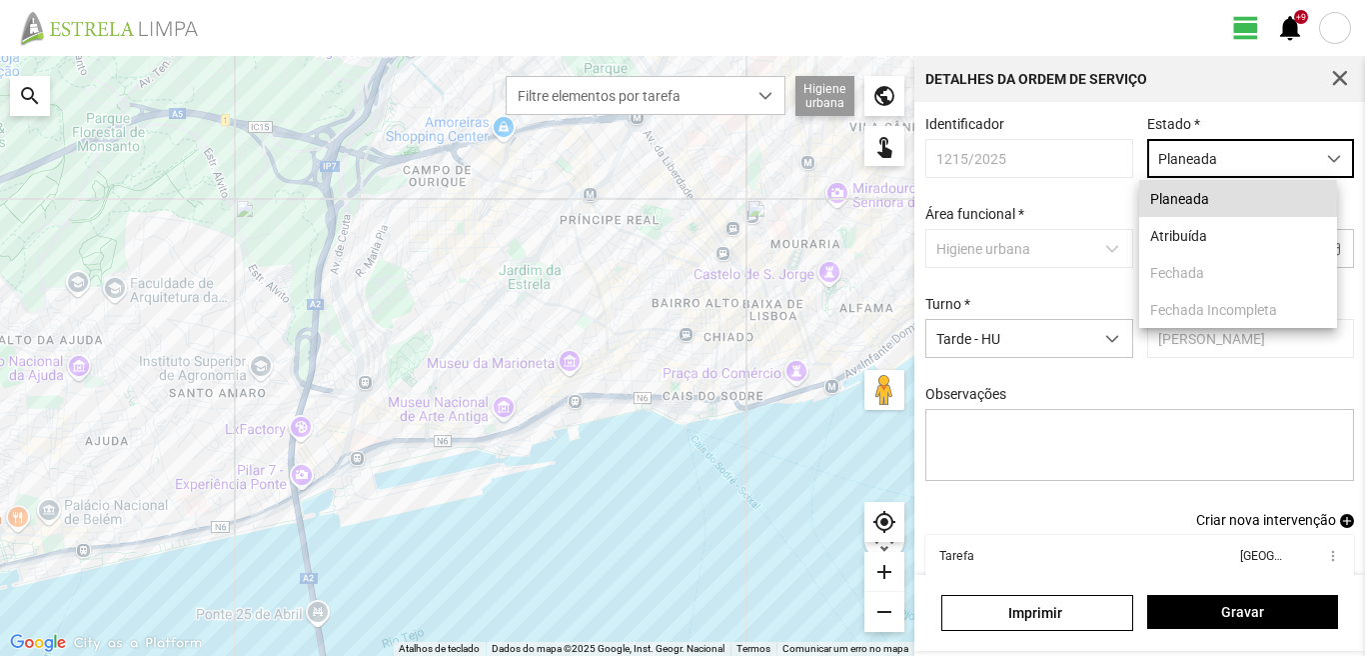
scroll to position [11, 89]
click at [1221, 242] on li "Atribuída" at bounding box center [1238, 235] width 198 height 37
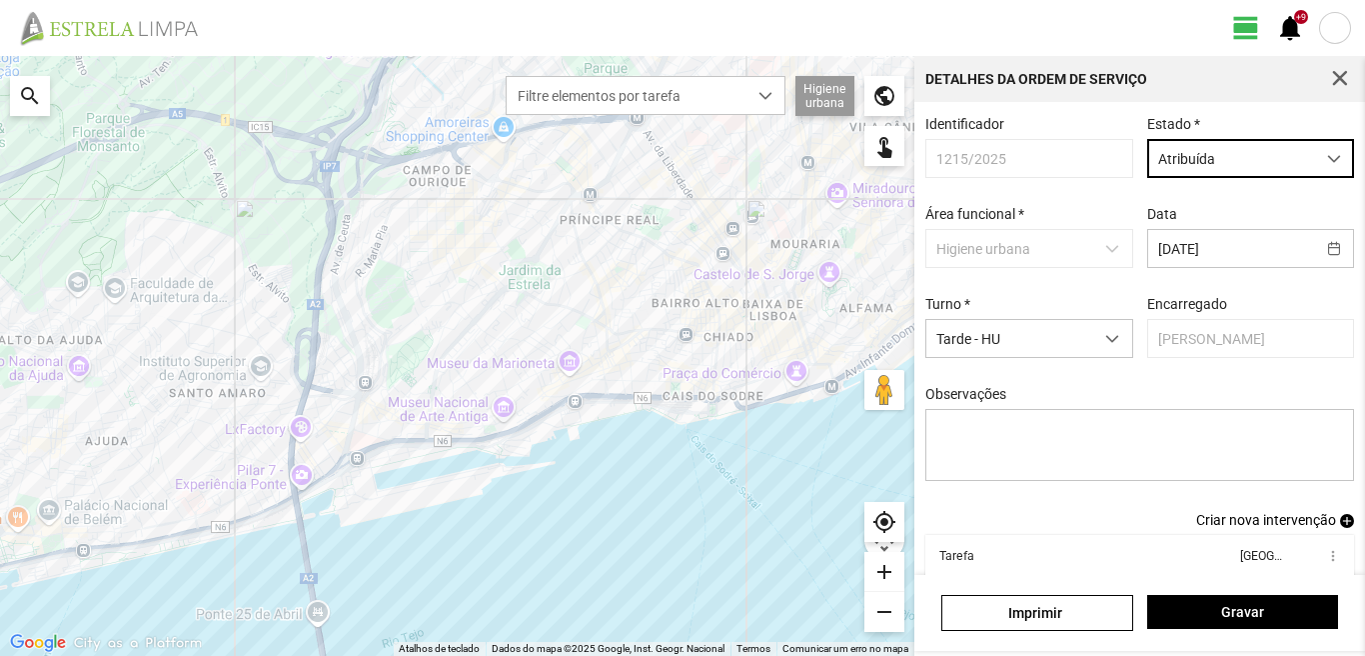
scroll to position [109, 0]
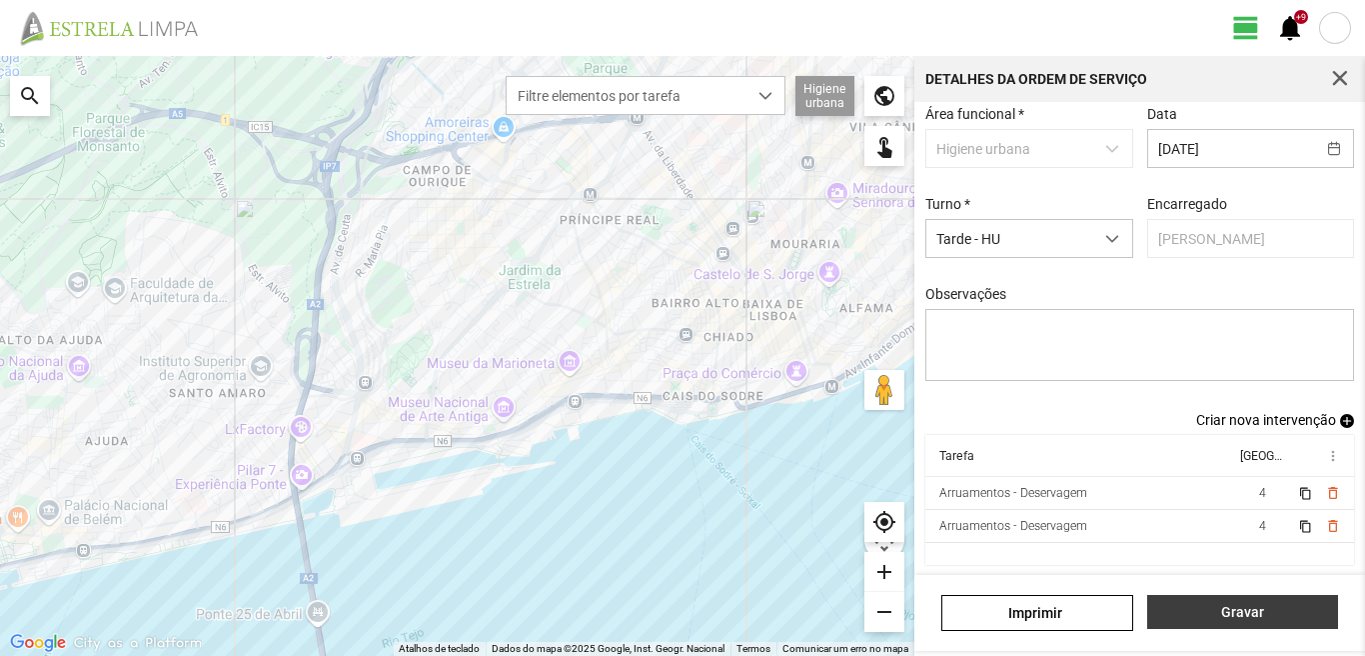
click at [1228, 610] on span "Gravar" at bounding box center [1242, 612] width 170 height 16
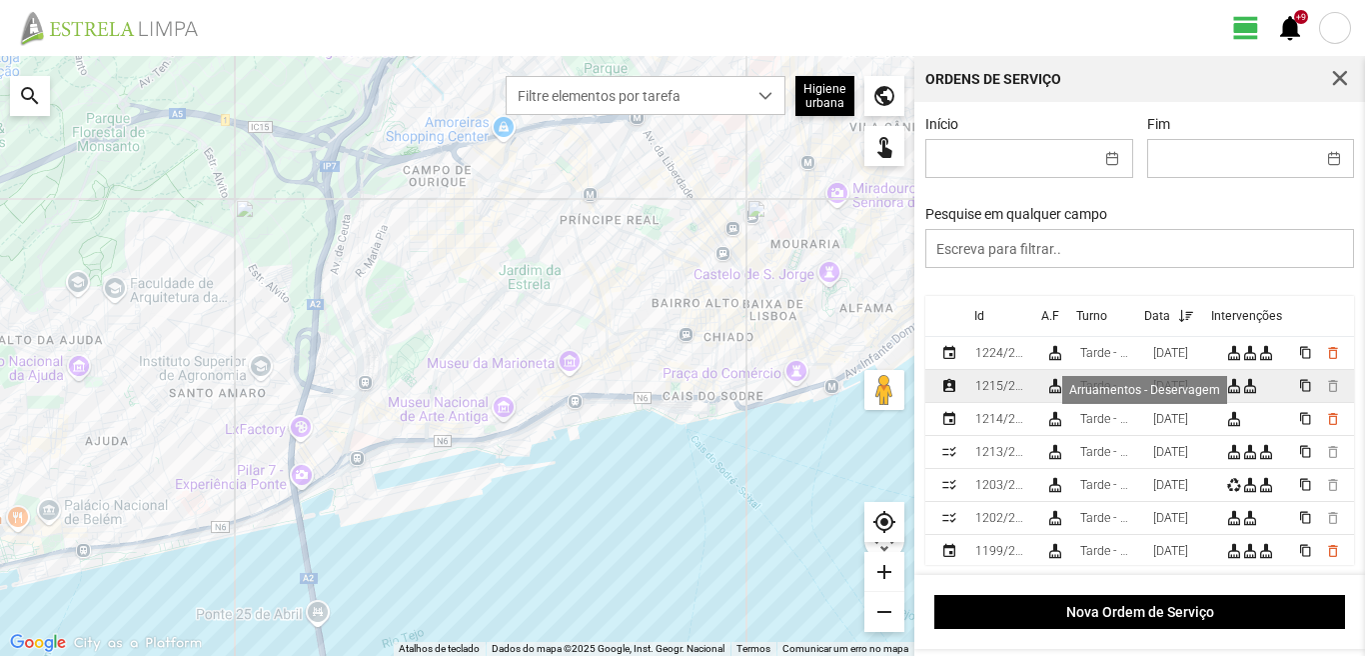
click at [1240, 394] on div "cleaning_services" at bounding box center [1234, 386] width 16 height 16
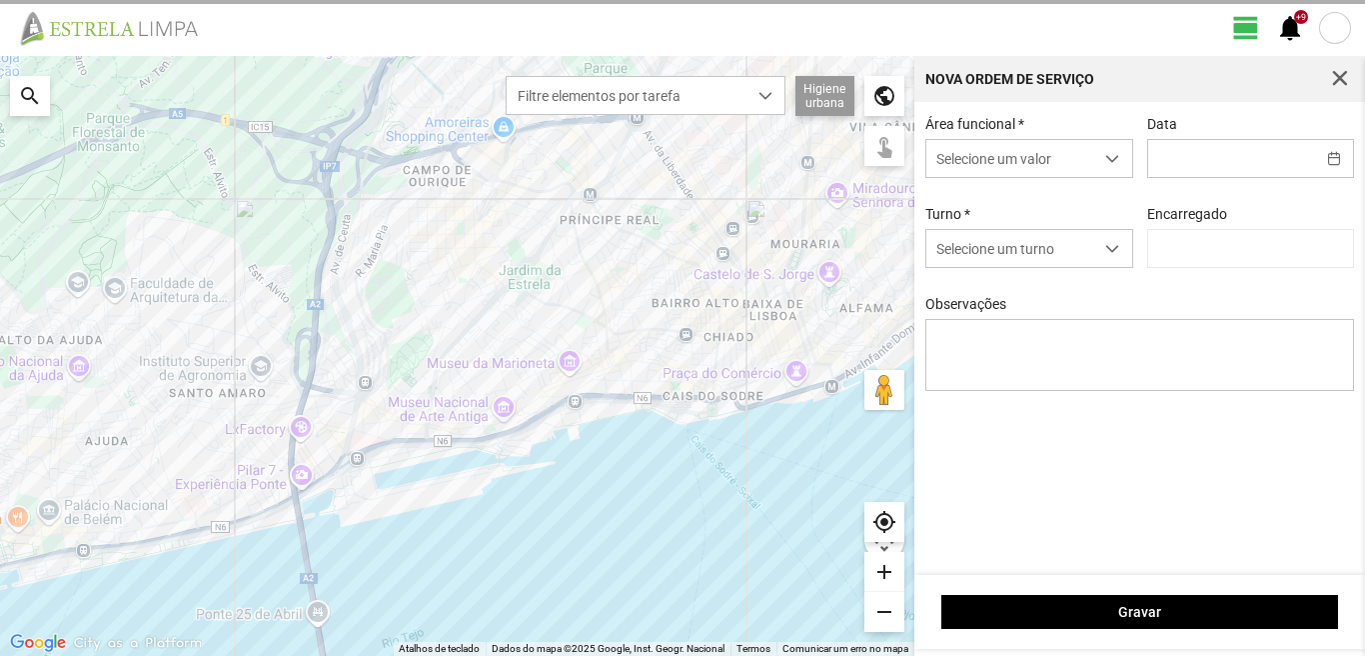
type input "19/08/2025"
type input "[PERSON_NAME]"
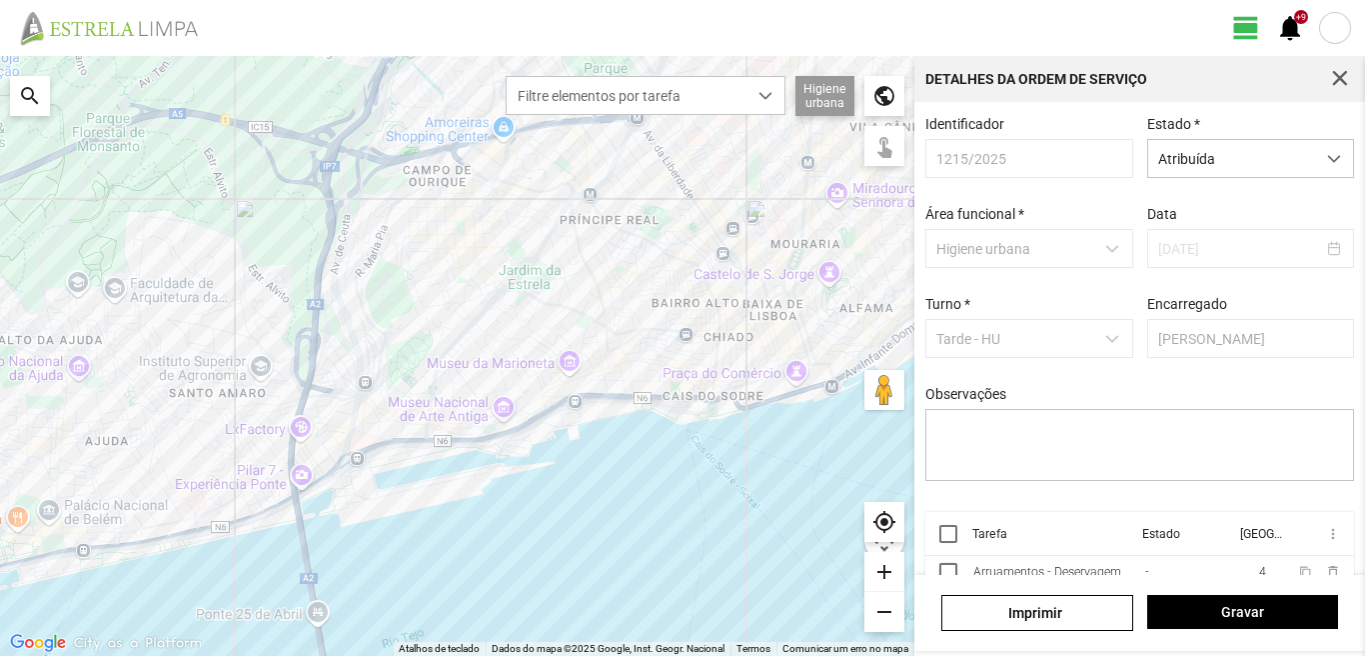
drag, startPoint x: 1364, startPoint y: 313, endPoint x: 1364, endPoint y: 525, distance: 211.9
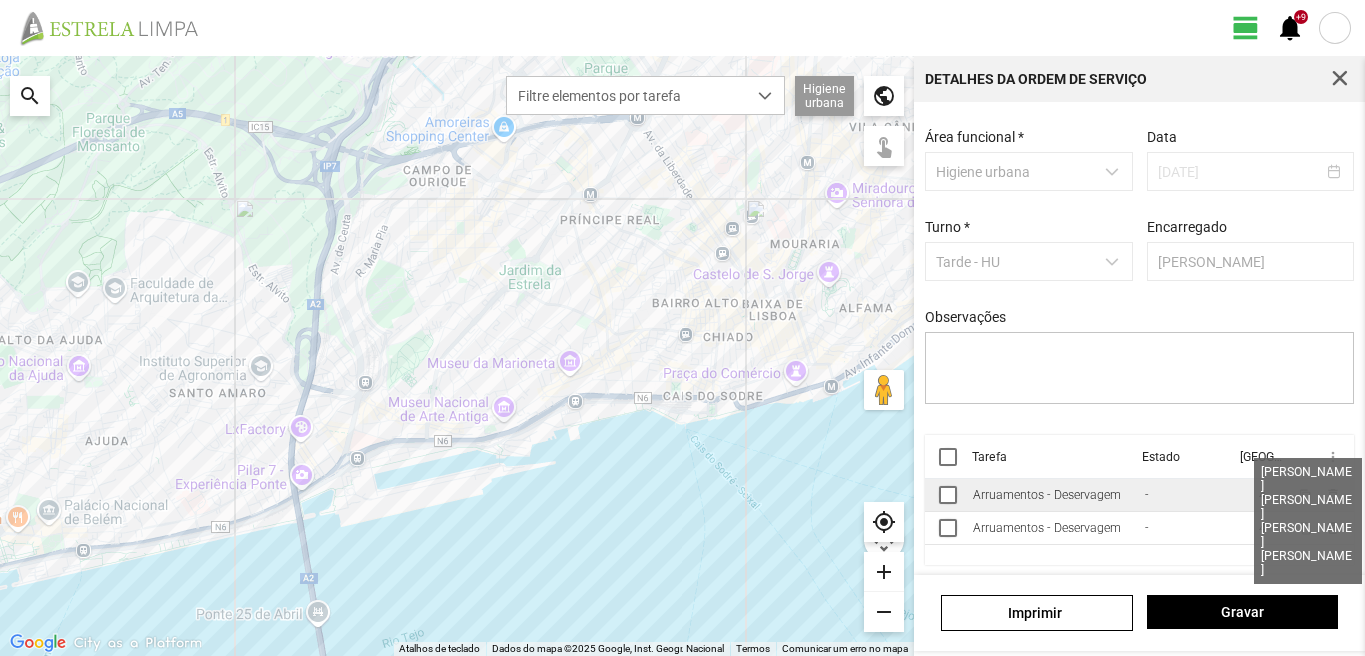
click at [1259, 497] on span "4" at bounding box center [1262, 495] width 7 height 14
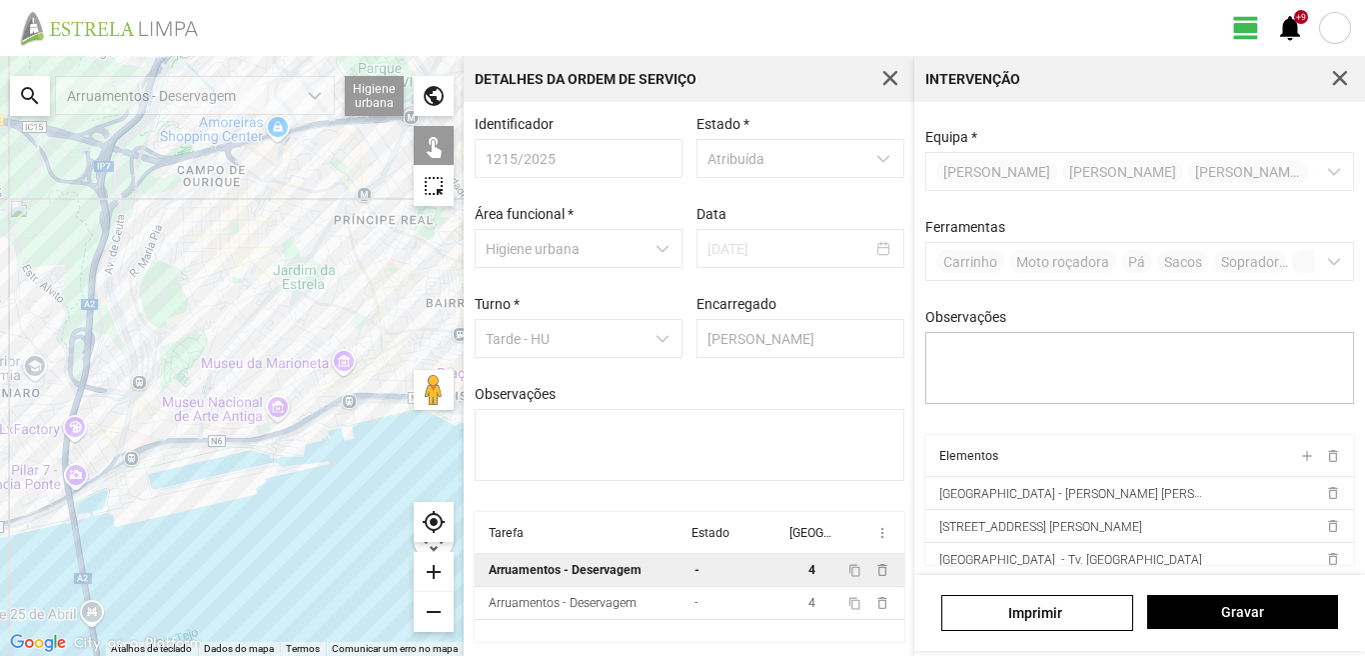
scroll to position [77, 0]
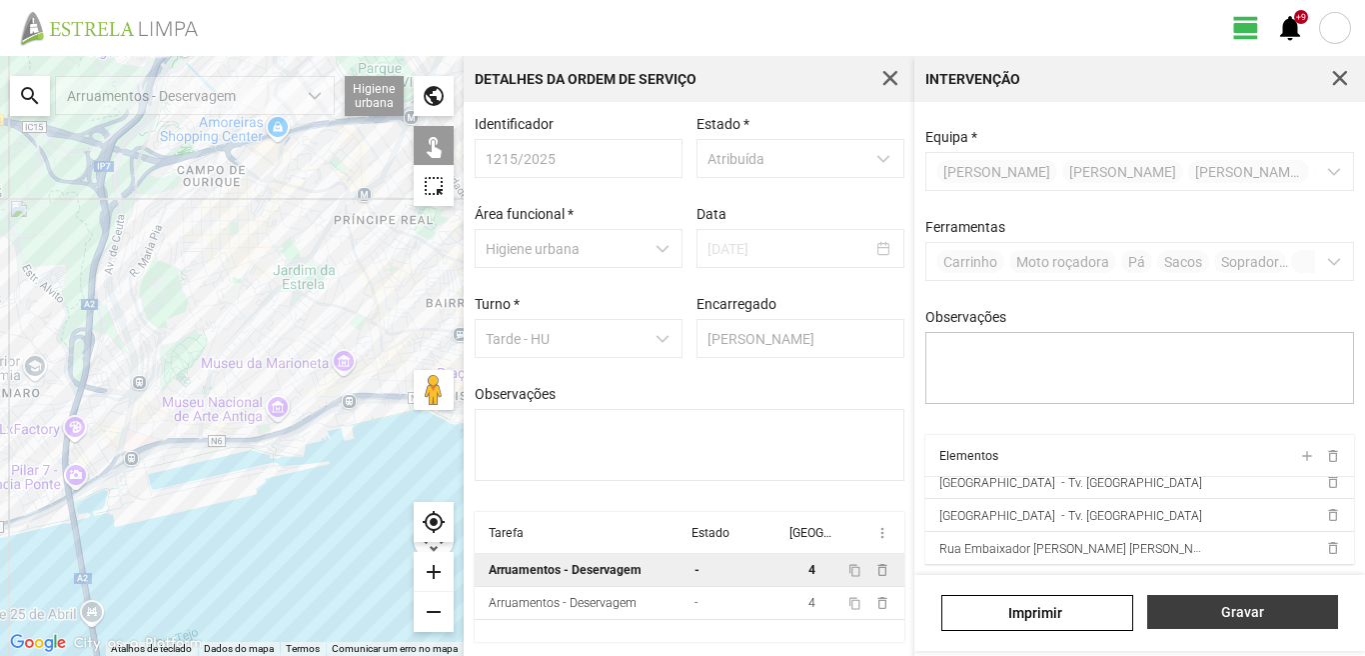
click at [1239, 621] on button "Gravar" at bounding box center [1242, 612] width 191 height 34
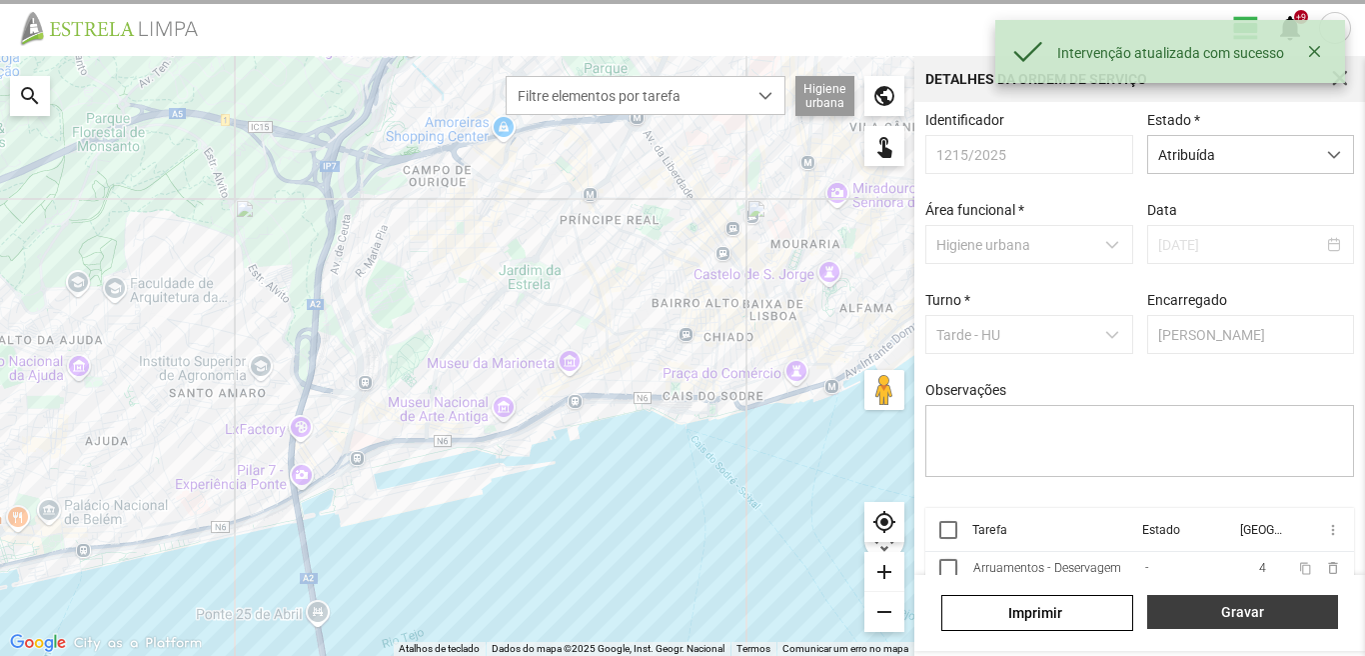
click at [1238, 620] on span "Gravar" at bounding box center [1242, 612] width 170 height 16
